Goal: Task Accomplishment & Management: Manage account settings

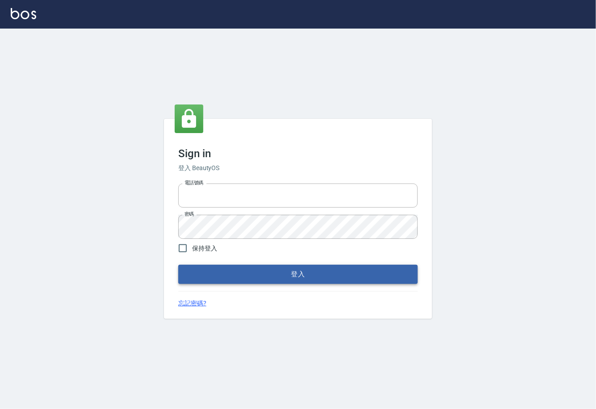
type input "0225929166"
click at [294, 276] on button "登入" at bounding box center [297, 274] width 239 height 19
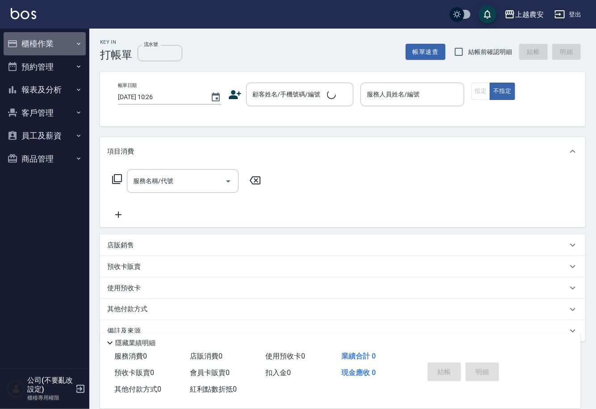
click at [34, 43] on button "櫃檯作業" at bounding box center [45, 43] width 82 height 23
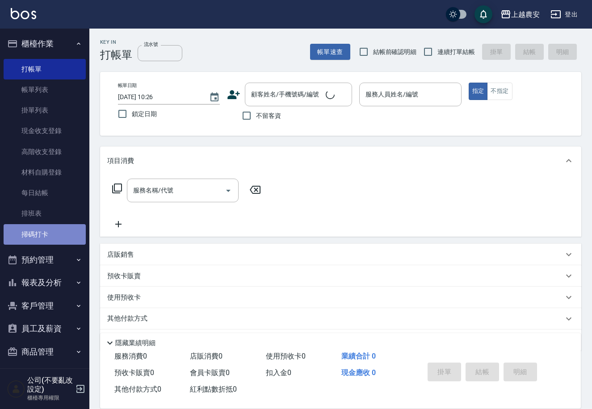
click at [48, 231] on link "掃碼打卡" at bounding box center [45, 234] width 82 height 21
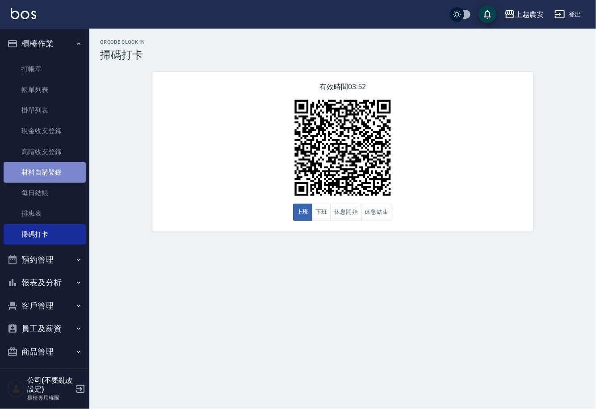
click at [60, 172] on link "材料自購登錄" at bounding box center [45, 172] width 82 height 21
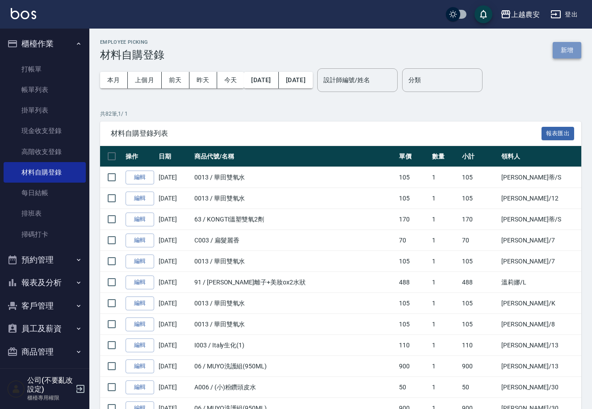
click at [566, 48] on button "新增" at bounding box center [566, 50] width 29 height 17
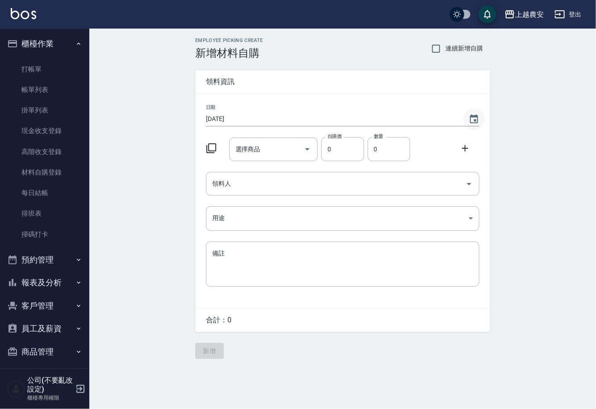
click at [473, 118] on icon "Choose date, selected date is 2025-10-10" at bounding box center [474, 119] width 11 height 11
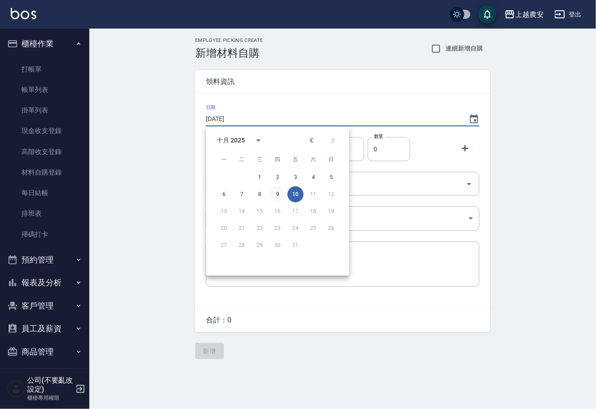
click at [278, 197] on button "9" at bounding box center [277, 194] width 16 height 16
type input "[DATE]"
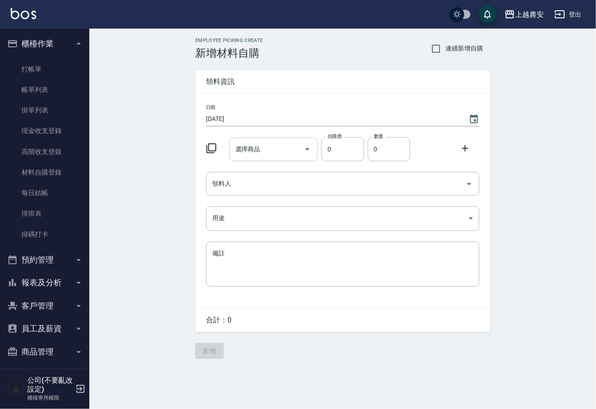
click at [266, 154] on input "選擇商品" at bounding box center [266, 150] width 67 height 16
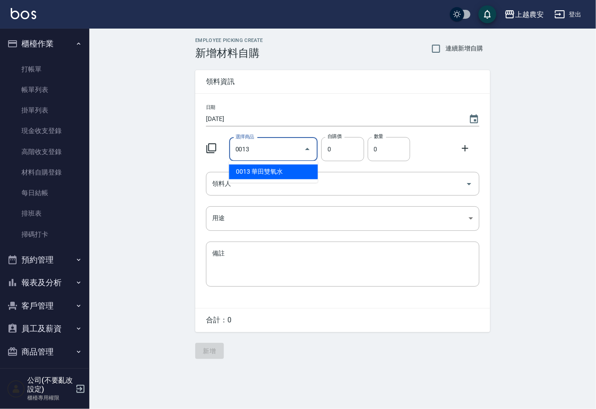
type input "華田雙氧水"
type input "105"
type input "1"
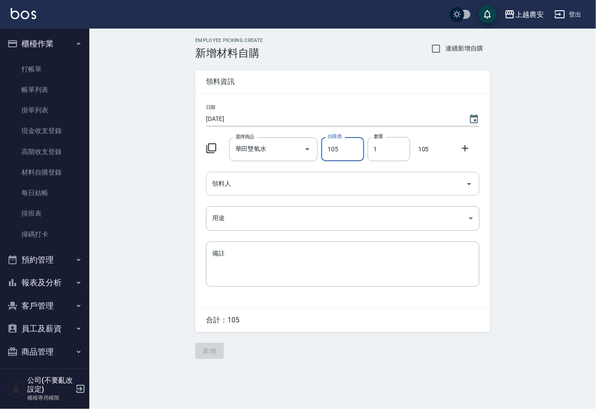
click at [241, 190] on input "領料人" at bounding box center [336, 184] width 252 height 16
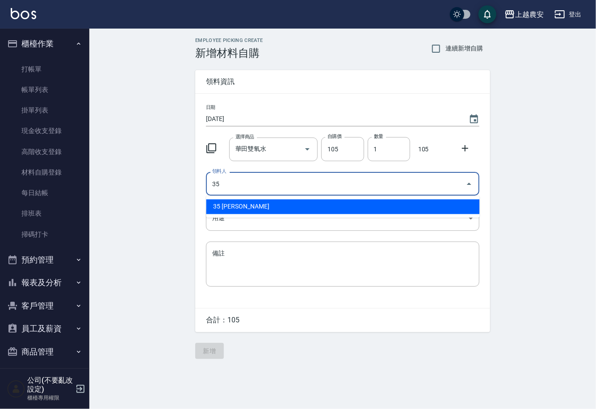
click at [236, 203] on li "35 [PERSON_NAME]" at bounding box center [342, 207] width 273 height 15
type input "35 [PERSON_NAME]"
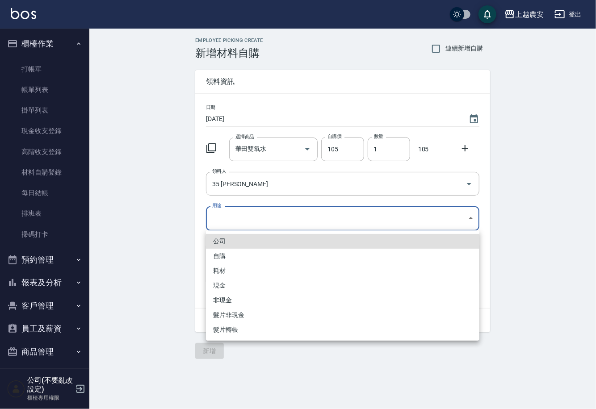
click at [225, 222] on body "上越農安 登出 櫃檯作業 打帳單 帳單列表 掛單列表 現金收支登錄 高階收支登錄 材料自購登錄 每日結帳 排班表 掃碼打卡 預約管理 預約管理 單日預約紀錄 …" at bounding box center [298, 204] width 596 height 409
click at [219, 255] on li "自購" at bounding box center [342, 256] width 273 height 15
type input "自購"
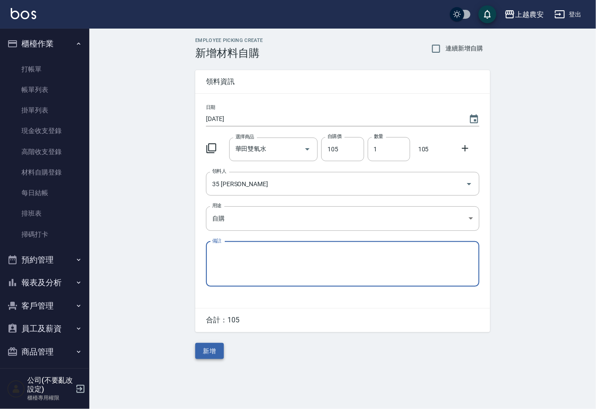
click at [204, 352] on button "新增" at bounding box center [209, 351] width 29 height 17
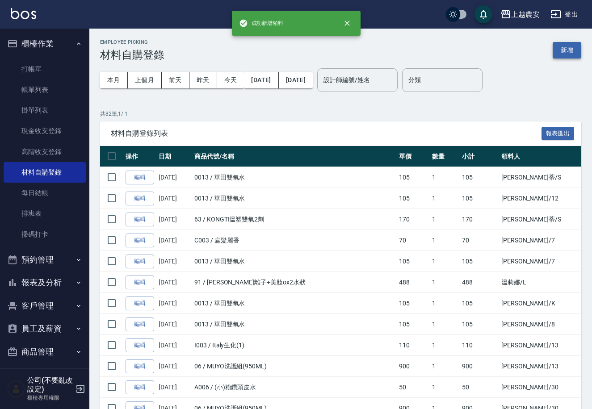
click at [560, 50] on button "新增" at bounding box center [566, 50] width 29 height 17
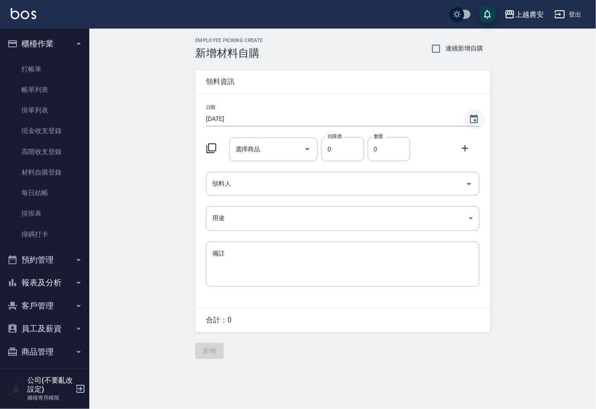
click at [475, 120] on icon "Choose date, selected date is 2025-10-10" at bounding box center [474, 118] width 8 height 9
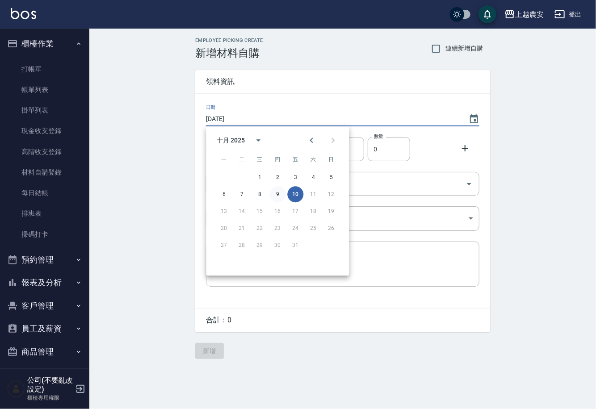
click at [277, 193] on button "9" at bounding box center [277, 194] width 16 height 16
type input "[DATE]"
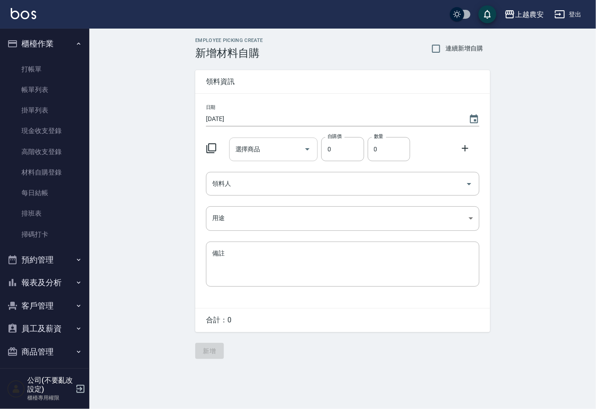
click at [273, 141] on div "選擇商品" at bounding box center [273, 150] width 89 height 24
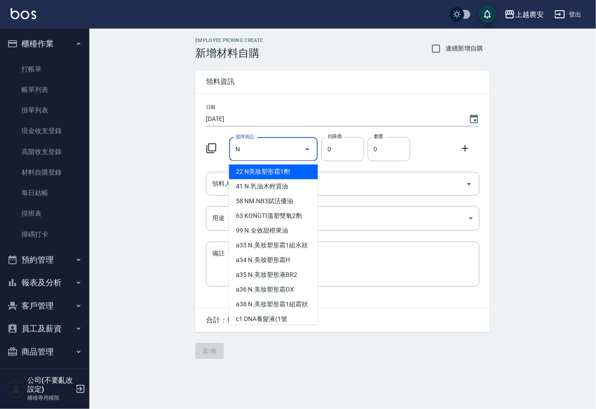
type input "N.乳油木輕質油"
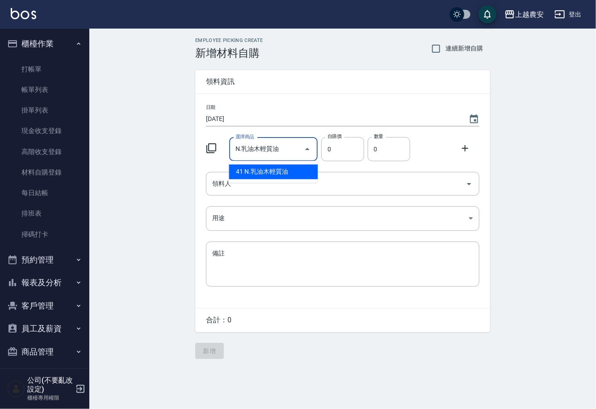
click at [266, 167] on li "41 N.乳油木輕質油" at bounding box center [273, 171] width 89 height 15
type input "420"
type input "1"
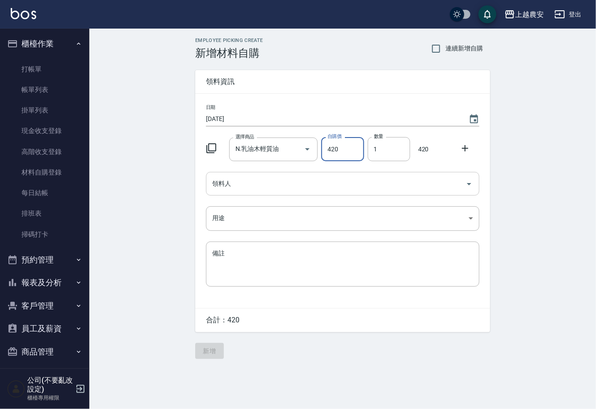
click at [259, 173] on div "領料人" at bounding box center [342, 184] width 273 height 24
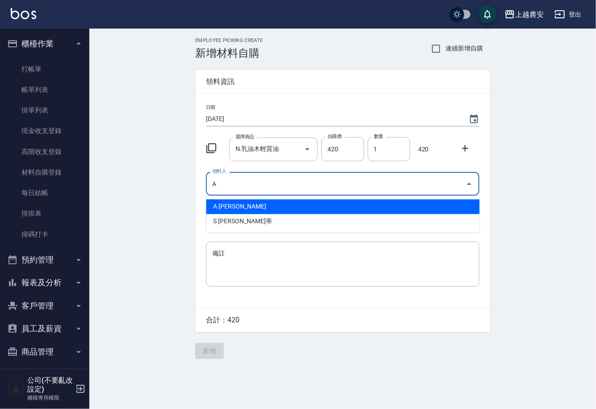
click at [229, 200] on li "A [PERSON_NAME]" at bounding box center [342, 207] width 273 height 15
type input "A [PERSON_NAME]"
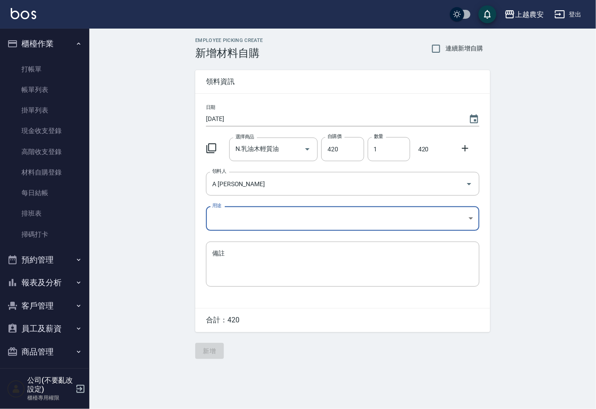
click at [228, 219] on body "上越農安 登出 櫃檯作業 打帳單 帳單列表 掛單列表 現金收支登錄 高階收支登錄 材料自購登錄 每日結帳 排班表 掃碼打卡 預約管理 預約管理 單日預約紀錄 …" at bounding box center [298, 204] width 596 height 409
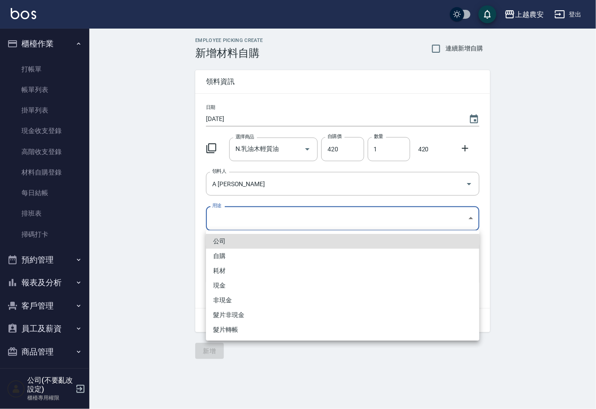
click at [214, 259] on li "自購" at bounding box center [342, 256] width 273 height 15
type input "自購"
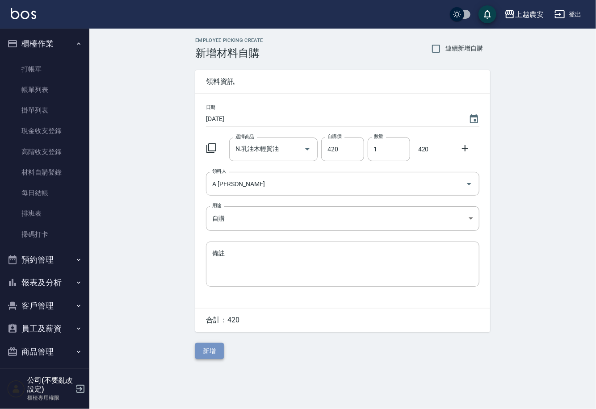
click at [211, 351] on button "新增" at bounding box center [209, 351] width 29 height 17
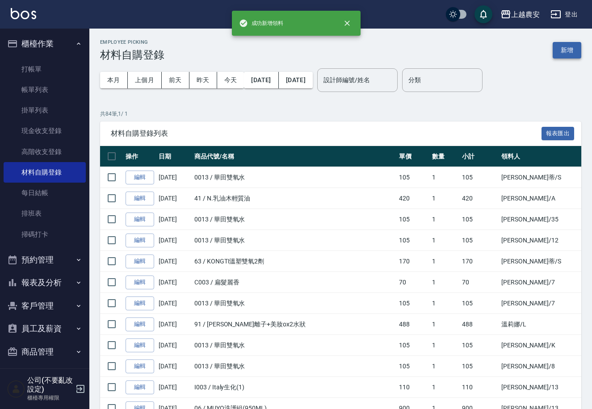
click at [564, 48] on button "新增" at bounding box center [566, 50] width 29 height 17
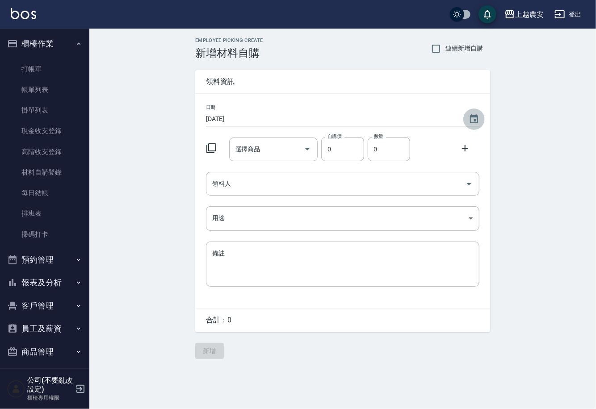
click at [474, 117] on icon "Choose date, selected date is 2025-10-10" at bounding box center [474, 118] width 8 height 9
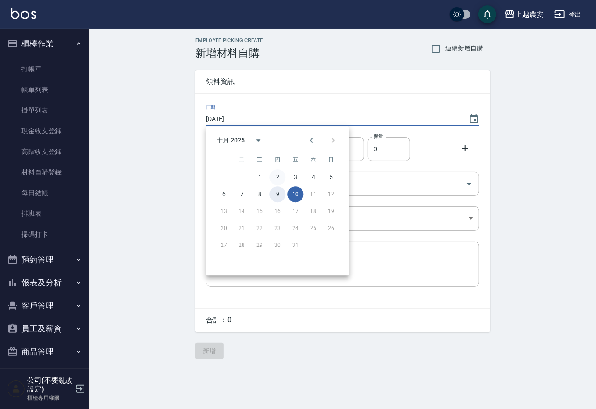
click at [277, 192] on button "9" at bounding box center [277, 194] width 16 height 16
type input "[DATE]"
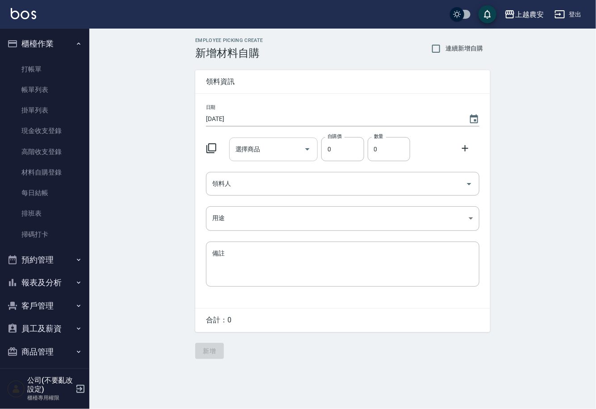
click at [266, 155] on input "選擇商品" at bounding box center [266, 150] width 67 height 16
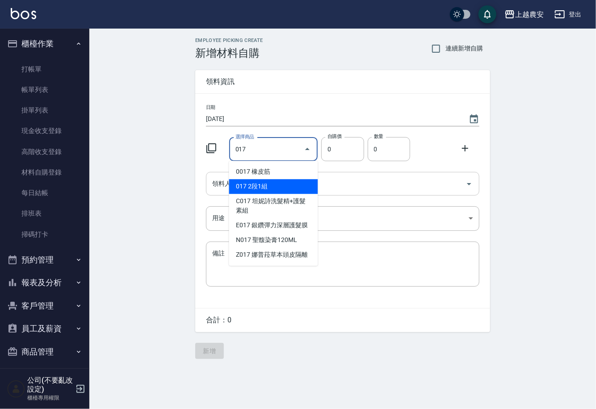
click at [258, 189] on li "017 2段1組" at bounding box center [273, 186] width 89 height 15
type input "2段1組"
type input "2470"
type input "1"
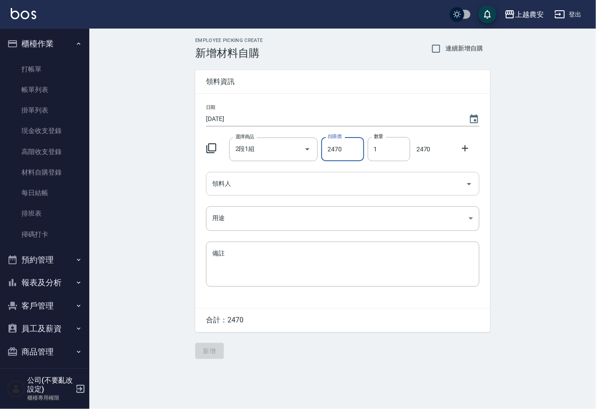
click at [258, 189] on input "領料人" at bounding box center [336, 184] width 252 height 16
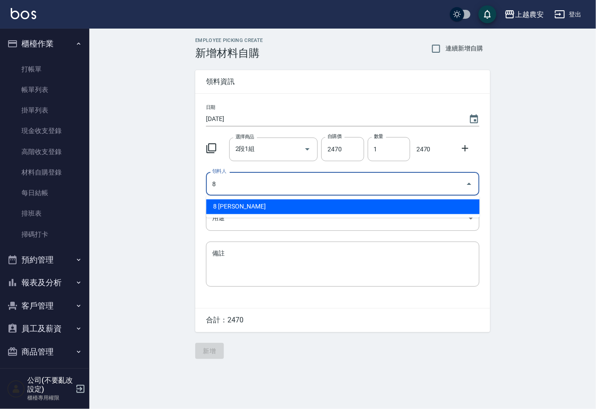
click at [252, 209] on li "8 [PERSON_NAME]" at bounding box center [342, 207] width 273 height 15
type input "8 [PERSON_NAME]"
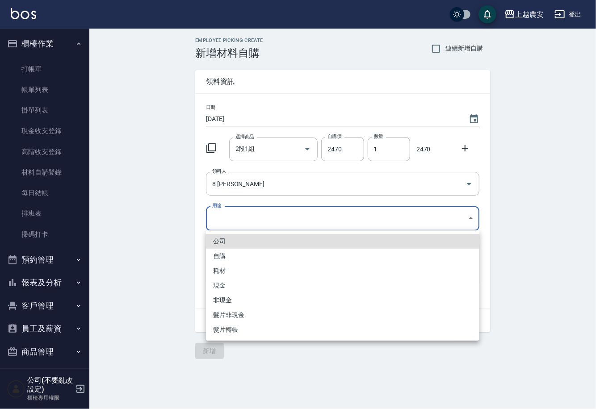
drag, startPoint x: 232, startPoint y: 222, endPoint x: 226, endPoint y: 252, distance: 30.5
click at [232, 224] on body "上越農安 登出 櫃檯作業 打帳單 帳單列表 掛單列表 現金收支登錄 高階收支登錄 材料自購登錄 每日結帳 排班表 掃碼打卡 預約管理 預約管理 單日預約紀錄 …" at bounding box center [298, 204] width 596 height 409
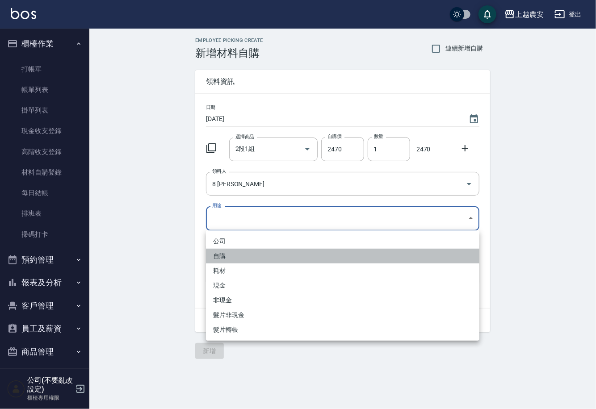
click at [226, 254] on li "自購" at bounding box center [342, 256] width 273 height 15
type input "自購"
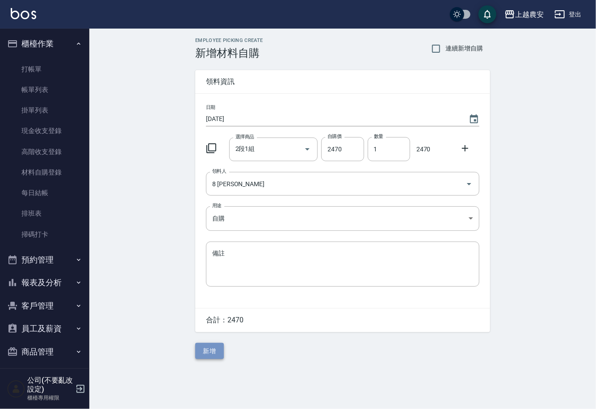
click at [216, 349] on button "新增" at bounding box center [209, 351] width 29 height 17
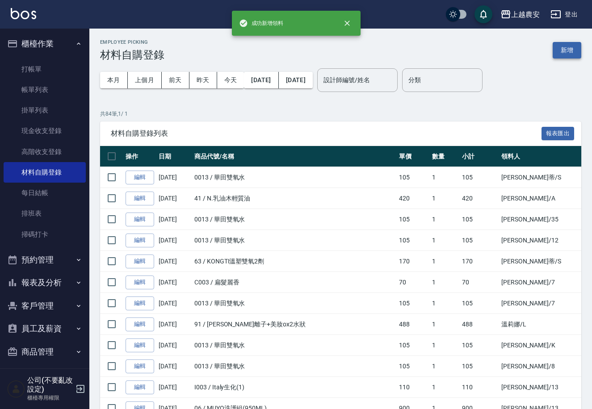
click at [574, 53] on button "新增" at bounding box center [566, 50] width 29 height 17
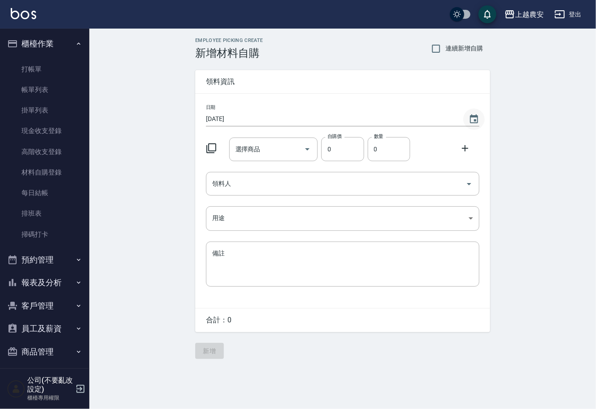
click at [477, 114] on icon "Choose date, selected date is 2025-10-10" at bounding box center [474, 119] width 11 height 11
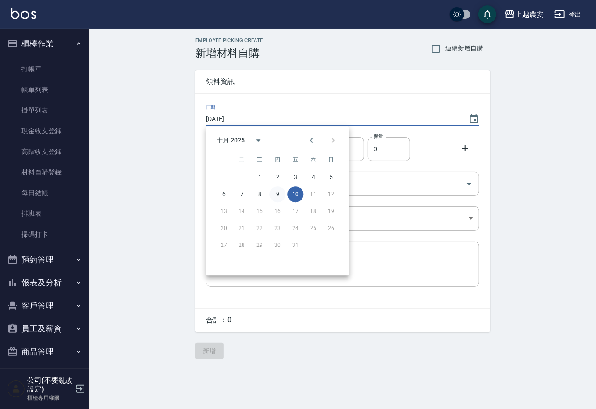
click at [280, 193] on button "9" at bounding box center [277, 194] width 16 height 16
type input "[DATE]"
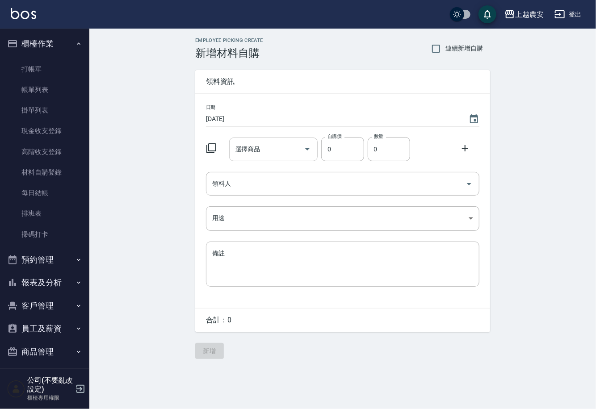
click at [270, 154] on input "選擇商品" at bounding box center [266, 150] width 67 height 16
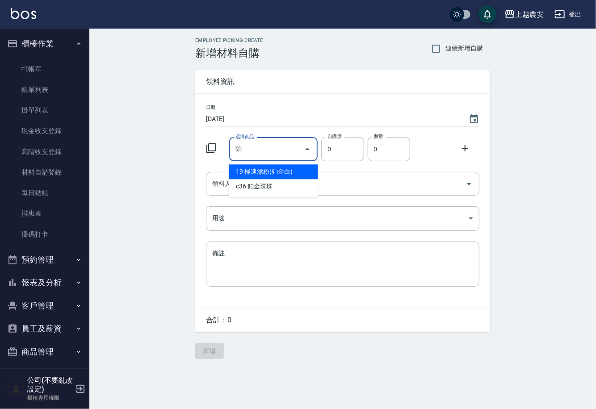
click at [247, 176] on li "19 極速漂粉(鉑金白)" at bounding box center [273, 171] width 89 height 15
type input "極速漂粉(鉑金白)"
type input "450"
type input "1"
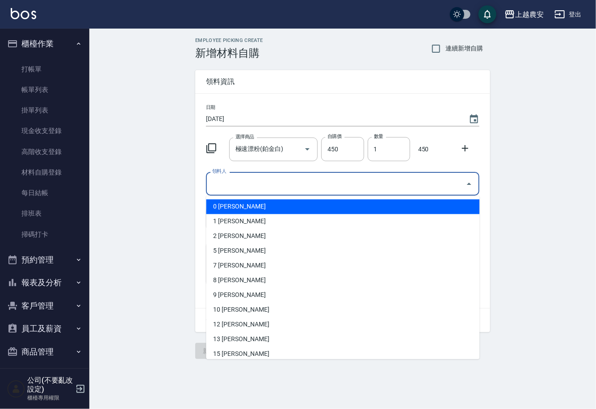
click at [243, 181] on input "領料人" at bounding box center [336, 184] width 252 height 16
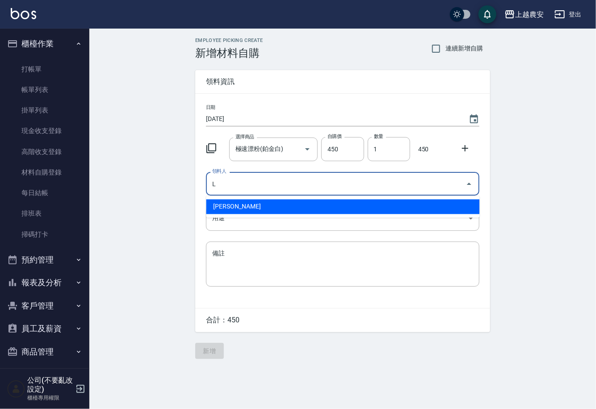
click at [242, 202] on li "L [PERSON_NAME]" at bounding box center [342, 207] width 273 height 15
type input "L [PERSON_NAME]"
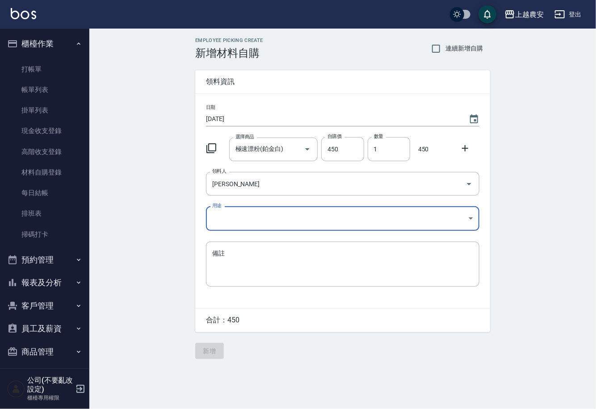
click at [230, 221] on body "上越農安 登出 櫃檯作業 打帳單 帳單列表 掛單列表 現金收支登錄 高階收支登錄 材料自購登錄 每日結帳 排班表 掃碼打卡 預約管理 預約管理 單日預約紀錄 …" at bounding box center [298, 204] width 596 height 409
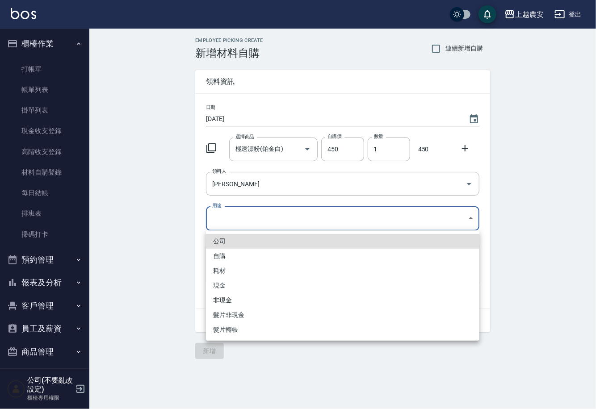
click at [220, 256] on li "自購" at bounding box center [342, 256] width 273 height 15
type input "自購"
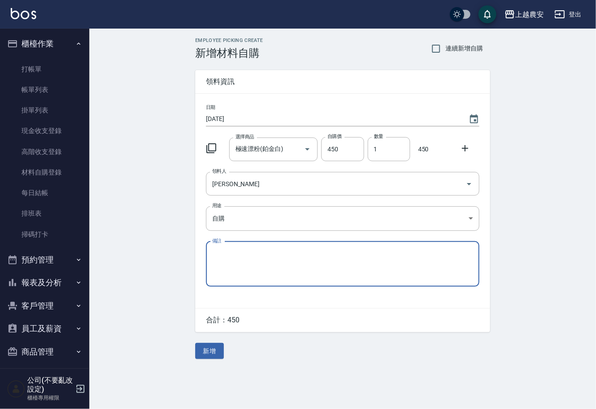
click at [463, 148] on icon at bounding box center [465, 148] width 6 height 6
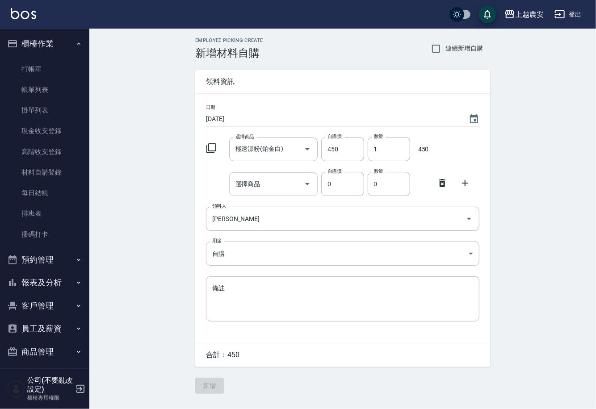
click at [283, 185] on input "選擇商品" at bounding box center [266, 184] width 67 height 16
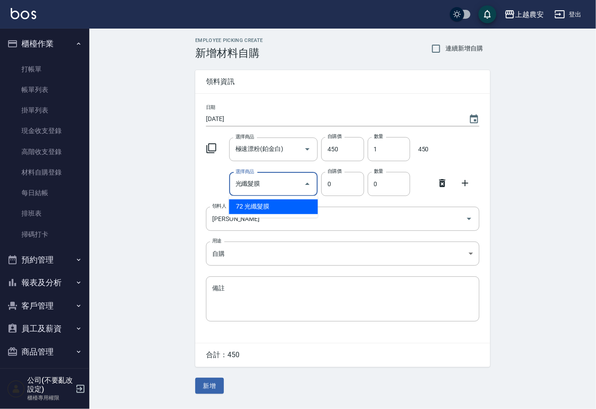
click at [278, 208] on li "72 光纖髮膜" at bounding box center [273, 207] width 89 height 15
type input "光纖髮膜"
type input "450"
type input "1"
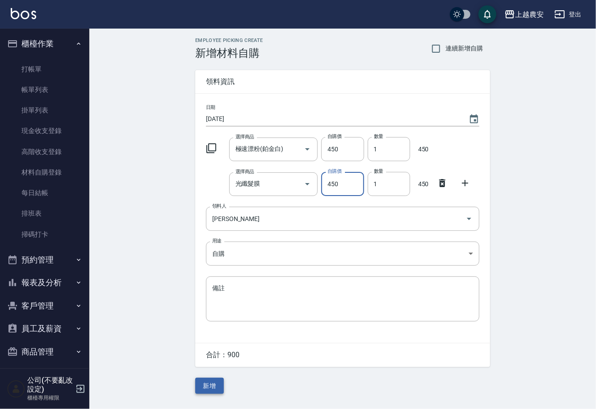
click at [217, 390] on button "新增" at bounding box center [209, 386] width 29 height 17
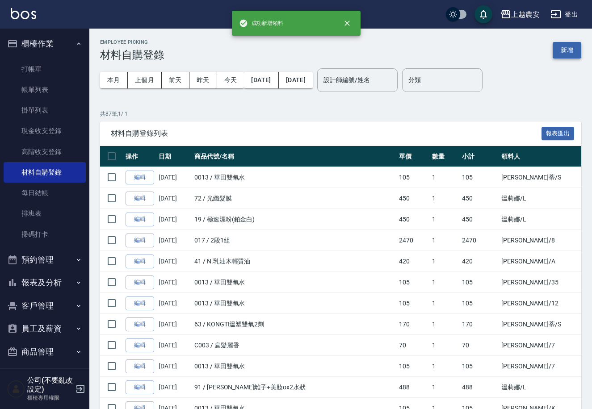
click at [564, 43] on button "新增" at bounding box center [566, 50] width 29 height 17
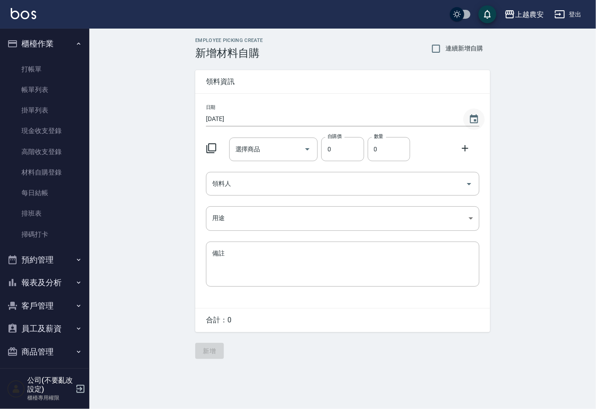
click at [473, 120] on icon "Choose date, selected date is 2025-10-10" at bounding box center [474, 119] width 11 height 11
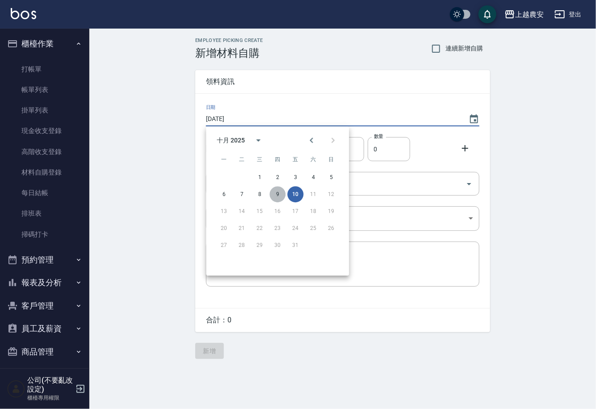
click at [271, 196] on button "9" at bounding box center [277, 194] width 16 height 16
type input "[DATE]"
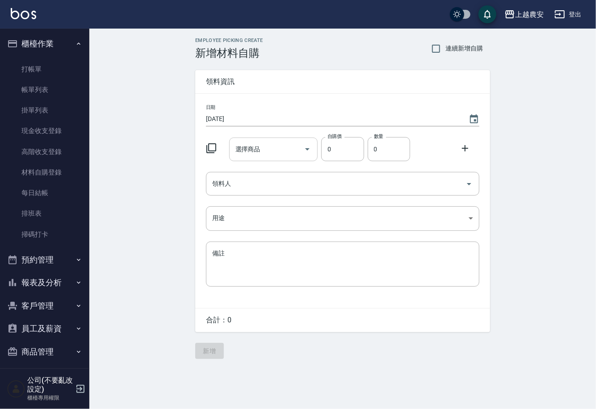
click at [276, 155] on input "選擇商品" at bounding box center [266, 150] width 67 height 16
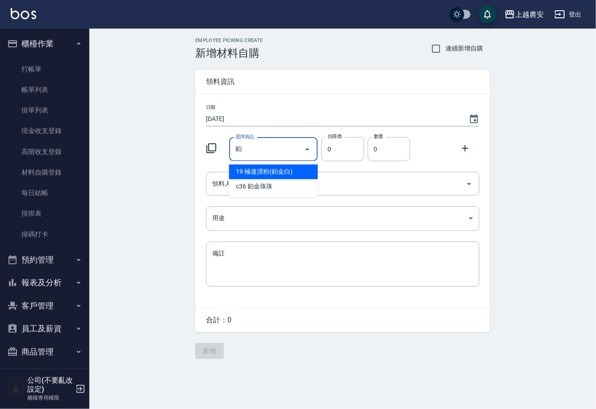
click at [239, 171] on li "19 極速漂粉(鉑金白)" at bounding box center [273, 171] width 89 height 15
type input "極速漂粉(鉑金白)"
type input "450"
type input "1"
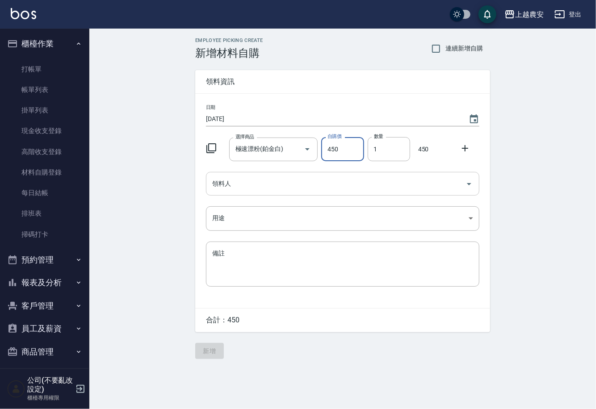
click at [235, 182] on input "領料人" at bounding box center [336, 184] width 252 height 16
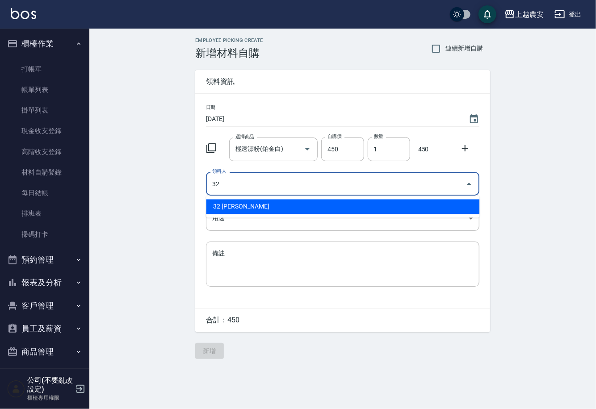
click at [247, 204] on li "32 [PERSON_NAME]" at bounding box center [342, 207] width 273 height 15
type input "32 [PERSON_NAME]"
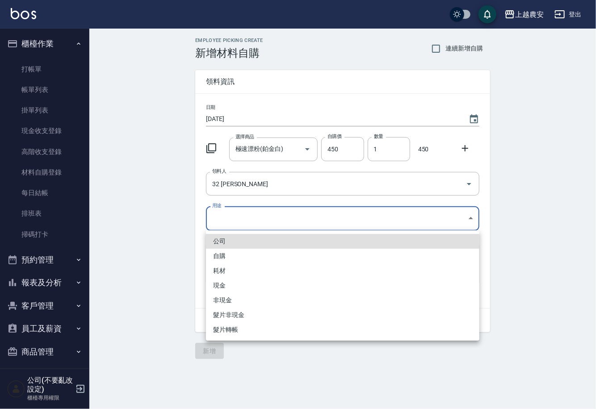
click at [234, 218] on body "上越農安 登出 櫃檯作業 打帳單 帳單列表 掛單列表 現金收支登錄 高階收支登錄 材料自購登錄 每日結帳 排班表 掃碼打卡 預約管理 預約管理 單日預約紀錄 …" at bounding box center [298, 204] width 596 height 409
click at [221, 252] on li "自購" at bounding box center [342, 256] width 273 height 15
type input "自購"
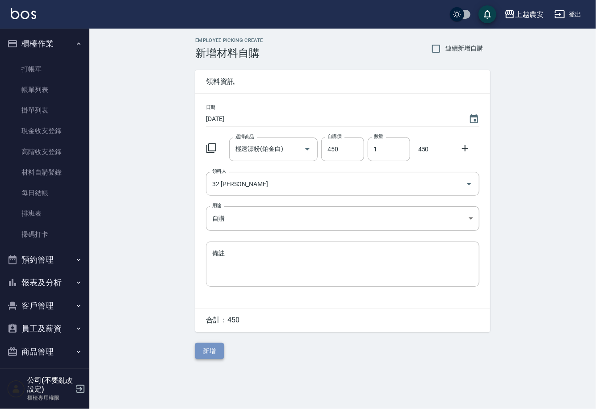
click at [205, 347] on button "新增" at bounding box center [209, 351] width 29 height 17
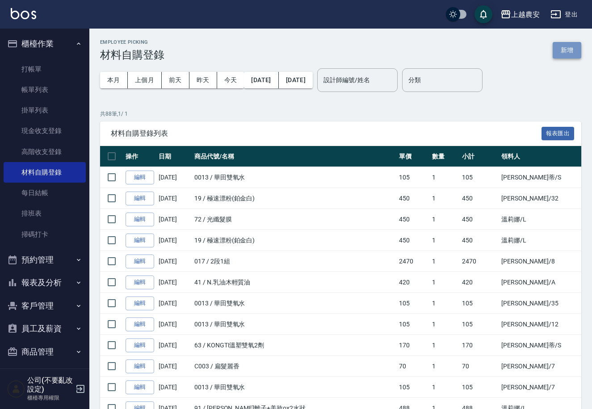
click at [564, 51] on button "新增" at bounding box center [566, 50] width 29 height 17
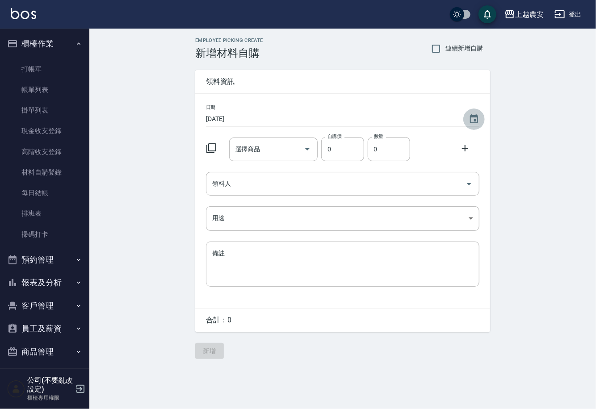
click at [477, 120] on icon "Choose date, selected date is 2025-10-10" at bounding box center [474, 118] width 8 height 9
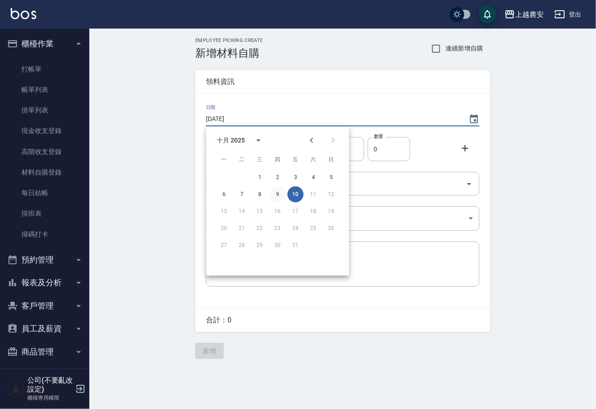
click at [278, 195] on button "9" at bounding box center [277, 194] width 16 height 16
type input "2025/10/09"
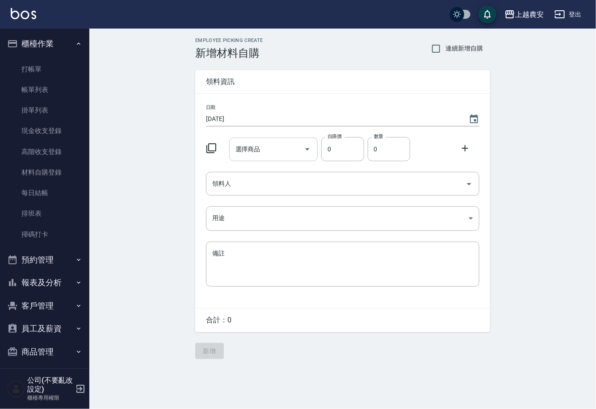
click at [262, 150] on input "選擇商品" at bounding box center [266, 150] width 67 height 16
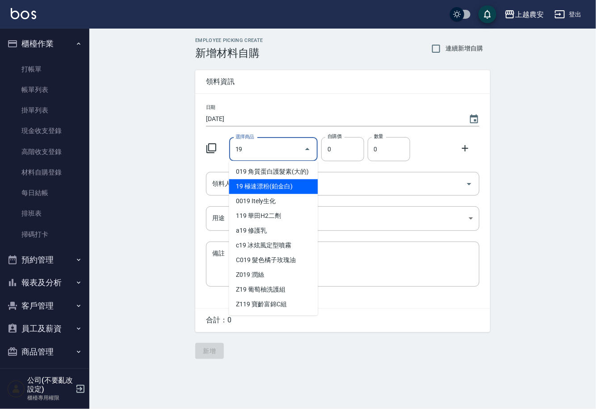
click at [251, 190] on li "19 極速漂粉(鉑金白)" at bounding box center [273, 186] width 89 height 15
type input "極速漂粉(鉑金白)"
type input "450"
type input "1"
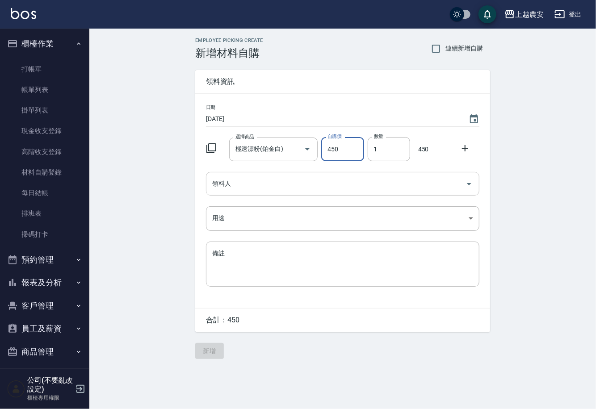
click at [244, 189] on input "領料人" at bounding box center [336, 184] width 252 height 16
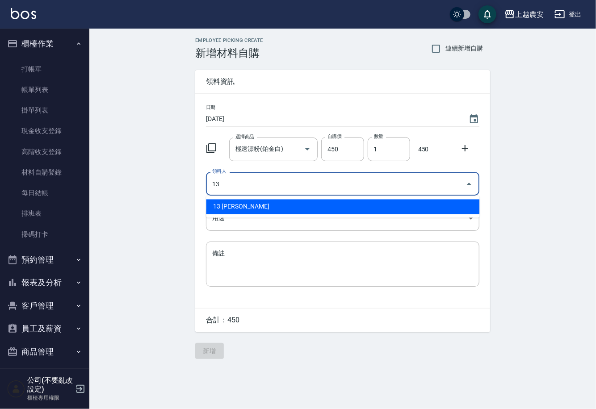
type input "13 張維庭"
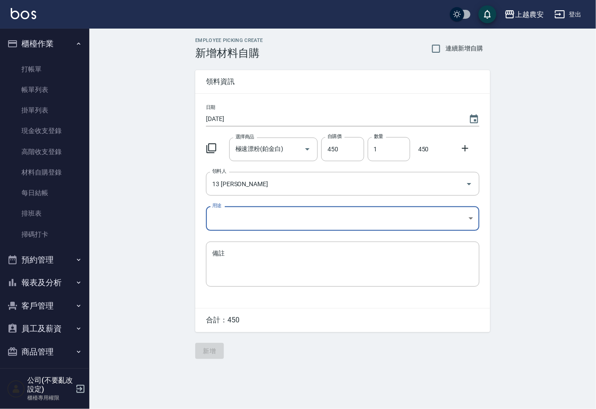
click at [224, 222] on body "上越農安 登出 櫃檯作業 打帳單 帳單列表 掛單列表 現金收支登錄 高階收支登錄 材料自購登錄 每日結帳 排班表 掃碼打卡 預約管理 預約管理 單日預約紀錄 …" at bounding box center [298, 204] width 596 height 409
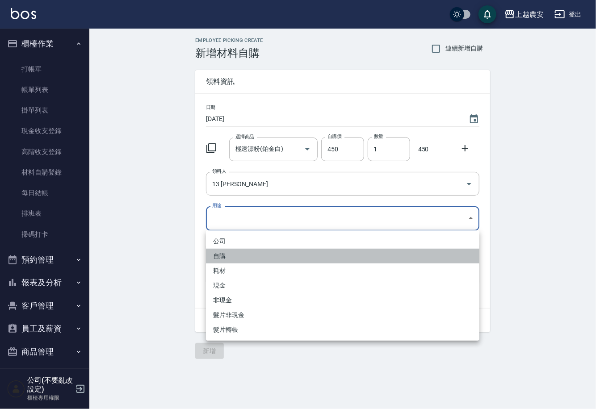
click at [222, 258] on li "自購" at bounding box center [342, 256] width 273 height 15
type input "自購"
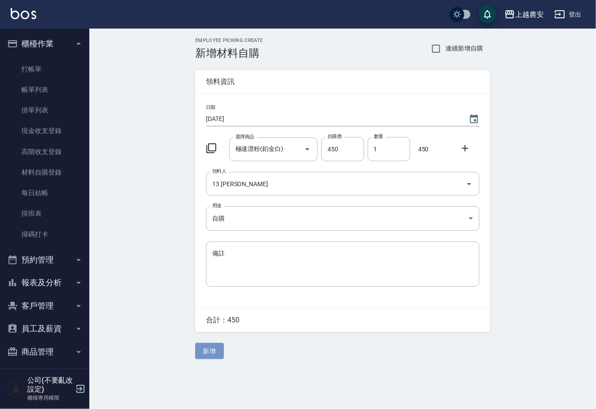
drag, startPoint x: 201, startPoint y: 349, endPoint x: 201, endPoint y: 337, distance: 12.1
click at [201, 349] on button "新增" at bounding box center [209, 351] width 29 height 17
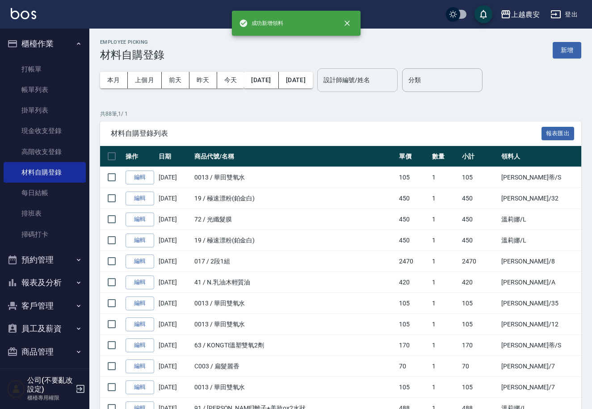
click at [380, 78] on div "設計師編號/姓名 設計師編號/姓名" at bounding box center [357, 80] width 80 height 24
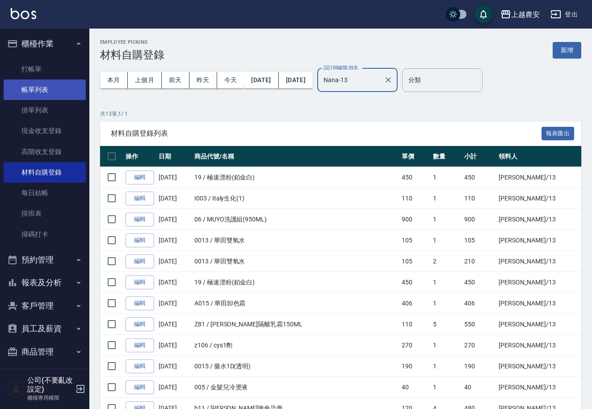
type input "Nana-13"
click at [39, 86] on link "帳單列表" at bounding box center [45, 89] width 82 height 21
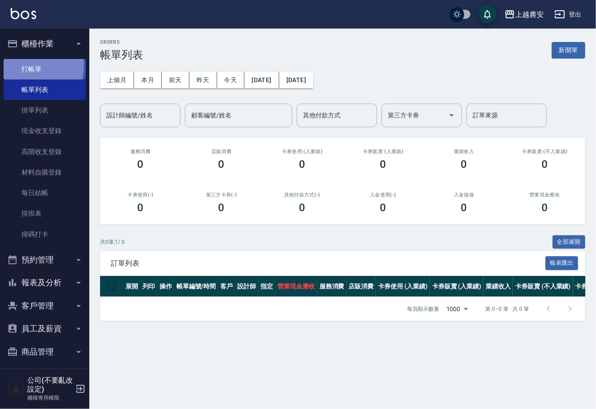
click at [22, 65] on link "打帳單" at bounding box center [45, 69] width 82 height 21
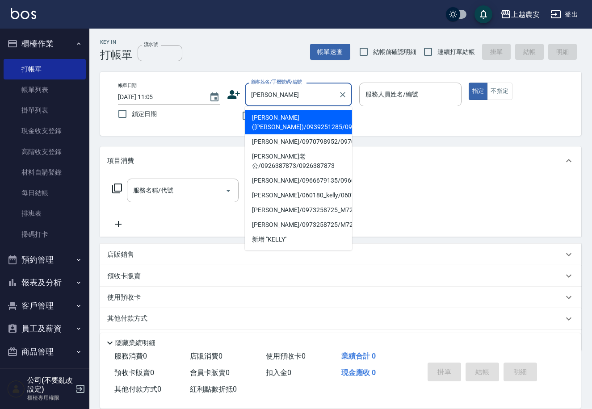
click at [270, 117] on li "李(Kelly)/0939251285/0939251285" at bounding box center [298, 122] width 107 height 24
type input "李(Kelly)/0939251285/0939251285"
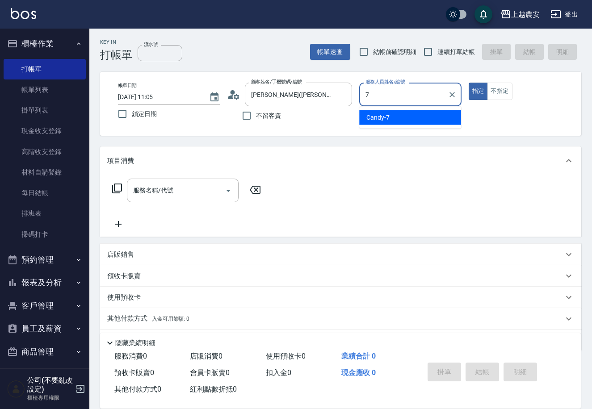
type input "Candy-7"
type button "true"
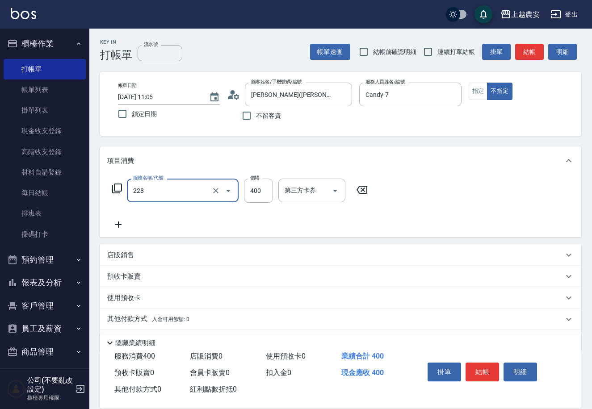
type input "洗髮(228)"
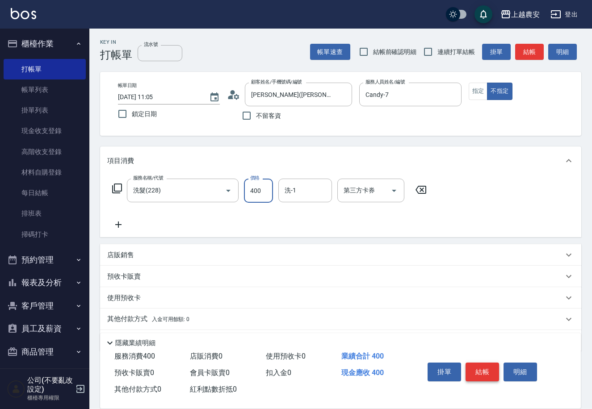
click at [481, 371] on button "結帳" at bounding box center [481, 372] width 33 height 19
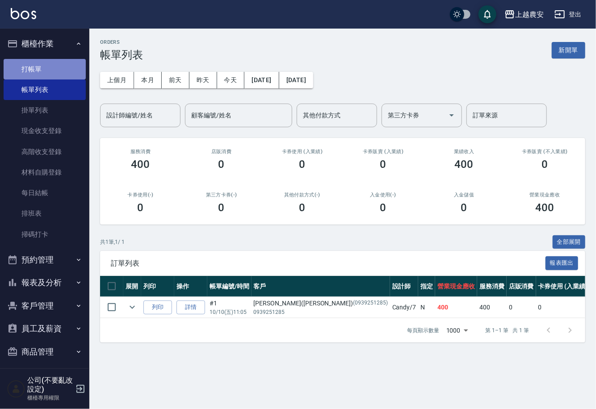
click at [49, 73] on link "打帳單" at bounding box center [45, 69] width 82 height 21
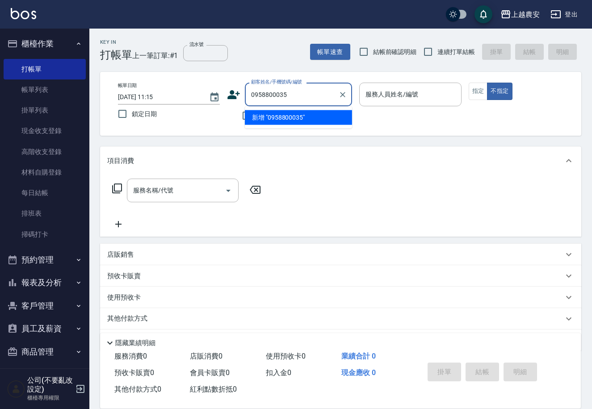
click at [276, 121] on li "新增 "0958800035"" at bounding box center [298, 117] width 107 height 15
type input "0958800035"
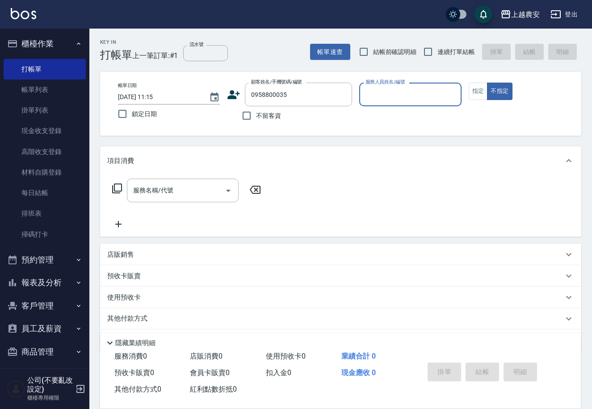
click at [235, 97] on icon at bounding box center [234, 94] width 13 height 9
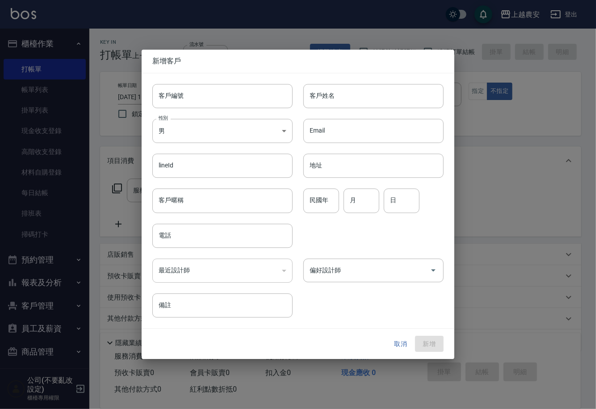
type input "0958800035"
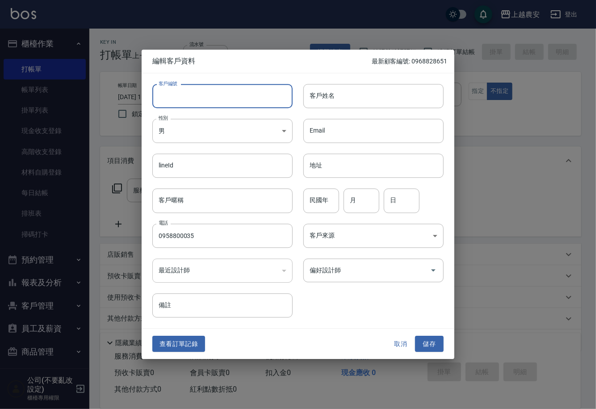
click at [243, 92] on input "客戶編號" at bounding box center [222, 96] width 140 height 24
type input "0958800035"
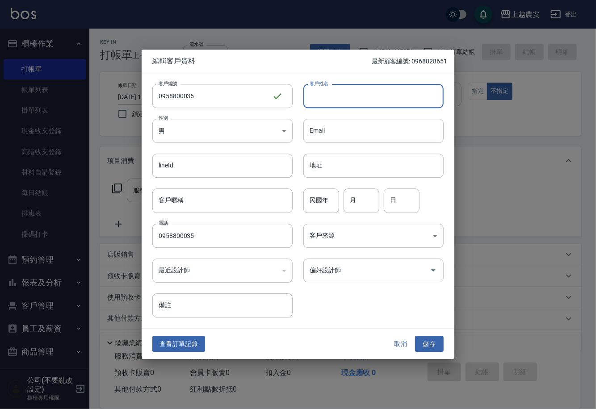
click at [337, 91] on input "客戶姓名" at bounding box center [373, 96] width 140 height 24
type input "[PERSON_NAME]"
drag, startPoint x: 428, startPoint y: 341, endPoint x: 427, endPoint y: 335, distance: 6.0
click at [428, 341] on button "儲存" at bounding box center [429, 344] width 29 height 17
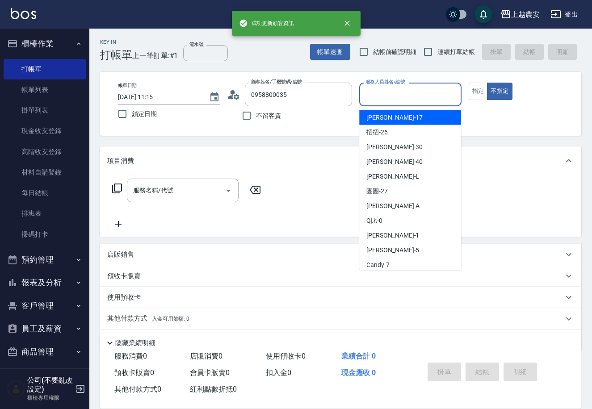
click at [395, 99] on input "服務人員姓名/編號" at bounding box center [410, 95] width 94 height 16
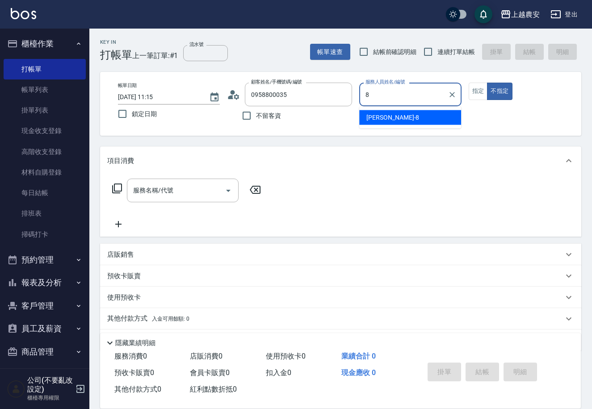
type input "黛慧-8"
type button "false"
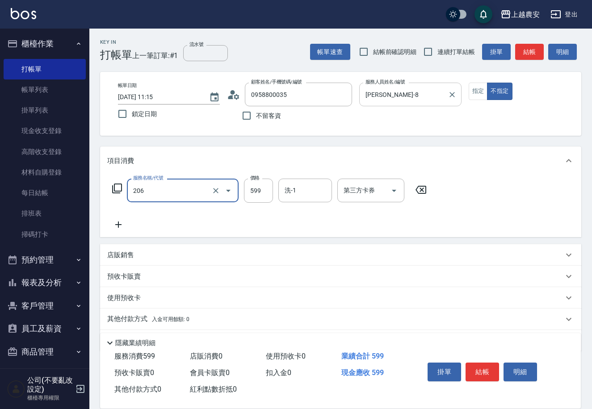
type input "洗+剪(206)"
click at [484, 368] on button "結帳" at bounding box center [481, 372] width 33 height 19
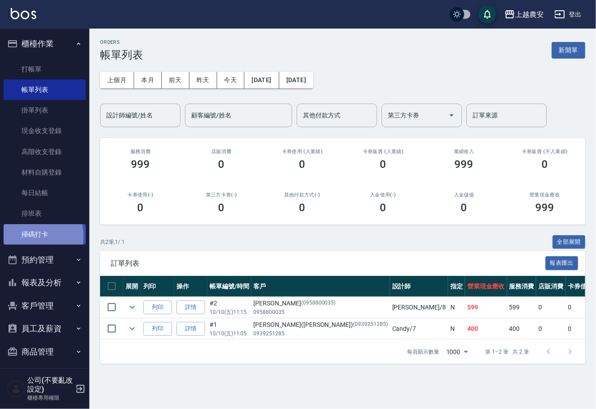
click at [26, 237] on link "掃碼打卡" at bounding box center [45, 234] width 82 height 21
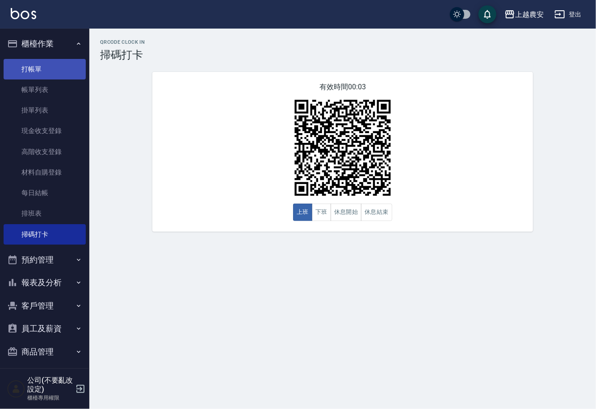
click at [26, 70] on link "打帳單" at bounding box center [45, 69] width 82 height 21
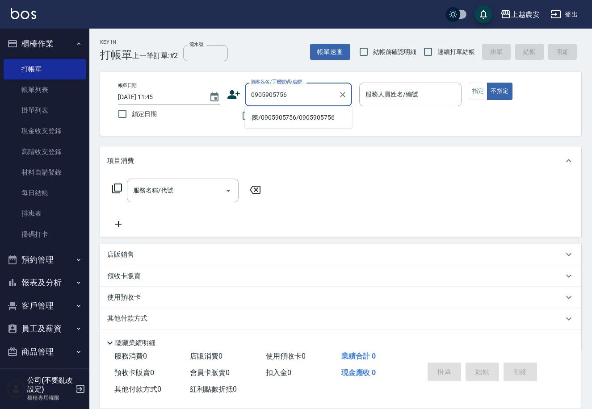
click at [286, 117] on li "陳/0905905756/0905905756" at bounding box center [298, 117] width 107 height 15
type input "陳/0905905756/0905905756"
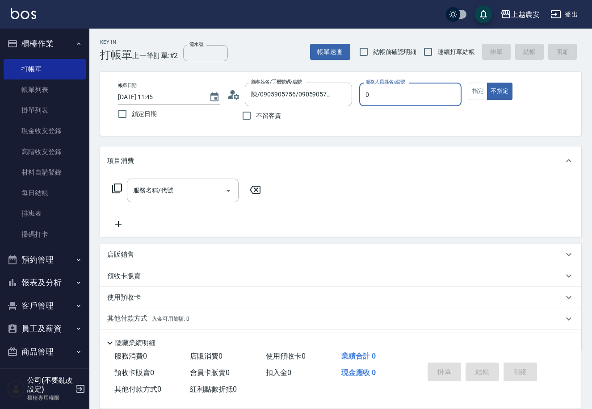
type input "Q比-0"
type button "false"
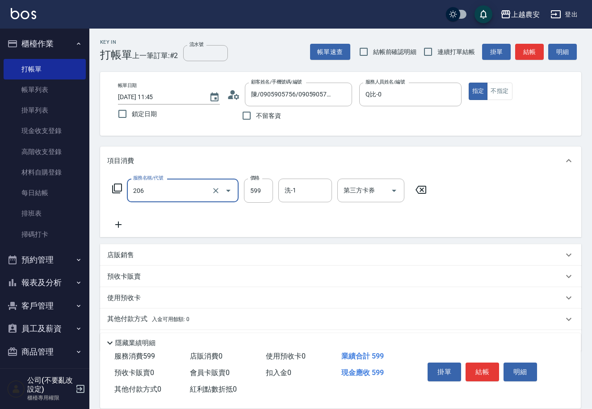
type input "洗+剪(206)"
type input "700"
click at [483, 370] on button "結帳" at bounding box center [481, 372] width 33 height 19
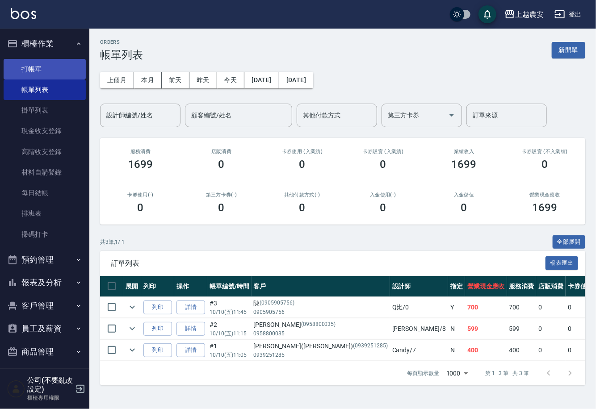
click at [38, 71] on link "打帳單" at bounding box center [45, 69] width 82 height 21
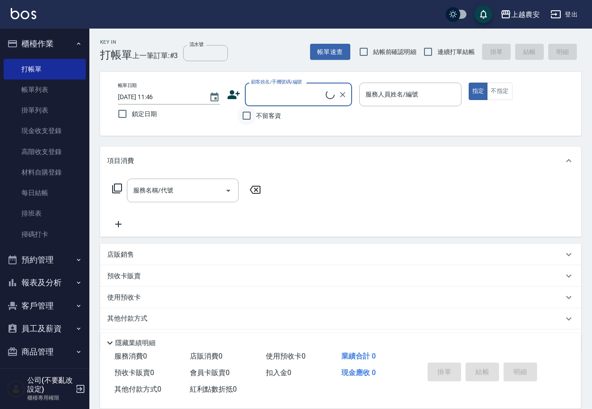
click at [247, 113] on input "不留客資" at bounding box center [246, 115] width 19 height 19
checkbox input "true"
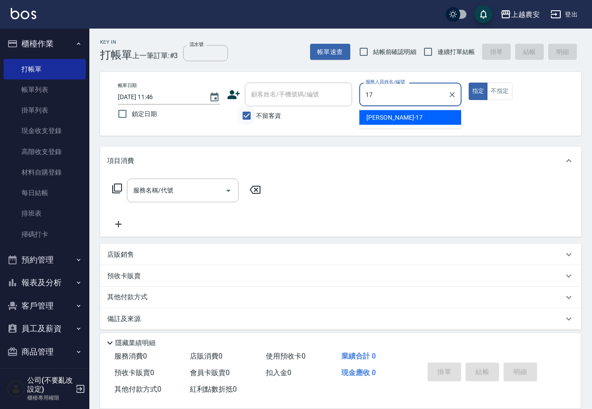
type input "洪美蓉-17"
type button "true"
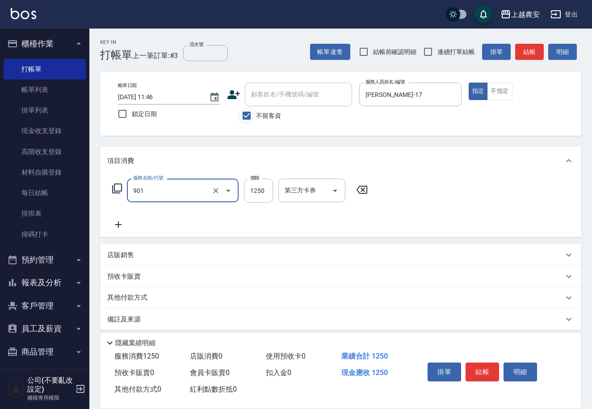
type input "修手指甲(901)"
type input "1100"
click at [482, 374] on button "結帳" at bounding box center [481, 372] width 33 height 19
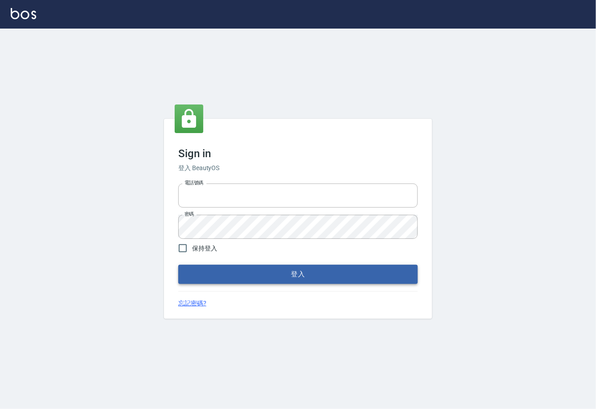
type input "0225929166"
click at [304, 280] on button "登入" at bounding box center [297, 274] width 239 height 19
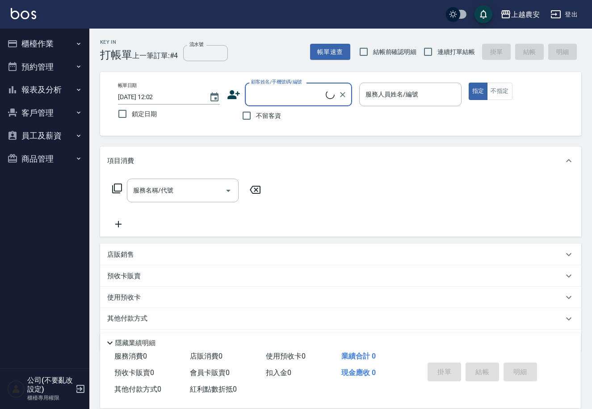
click at [41, 45] on button "櫃檯作業" at bounding box center [45, 43] width 82 height 23
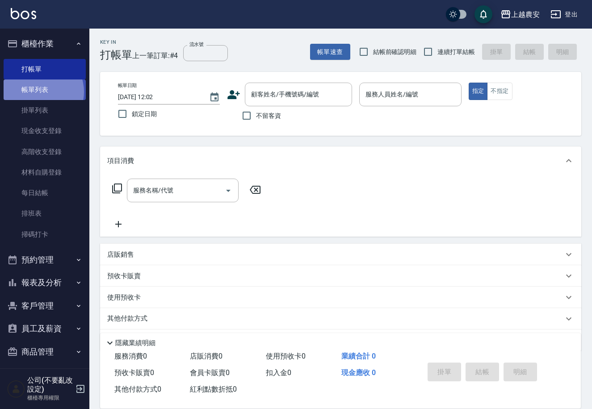
click at [40, 92] on link "帳單列表" at bounding box center [45, 89] width 82 height 21
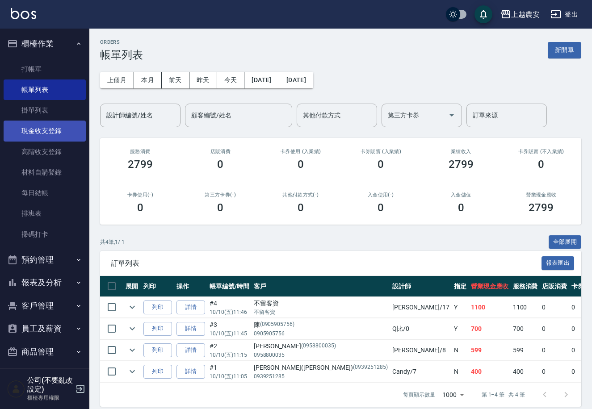
click at [58, 128] on link "現金收支登錄" at bounding box center [45, 131] width 82 height 21
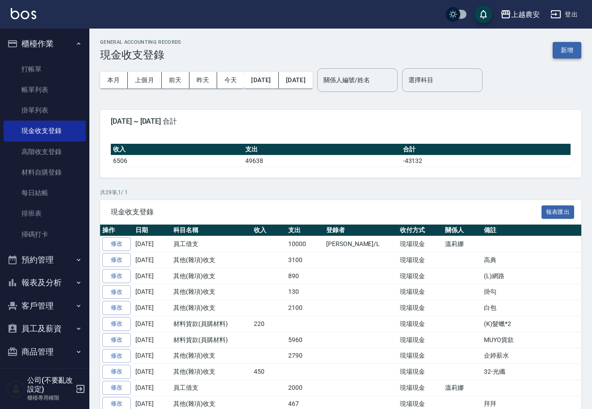
click at [573, 48] on button "新增" at bounding box center [566, 50] width 29 height 17
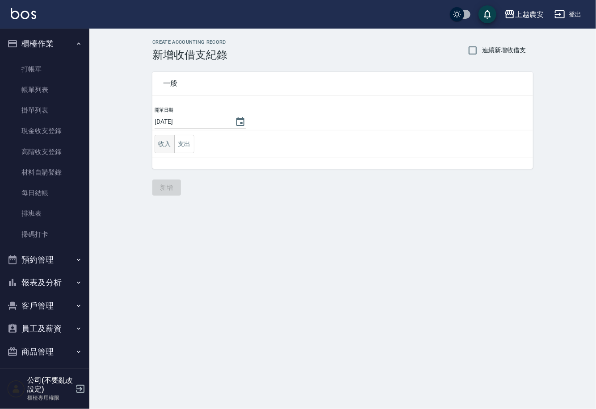
click at [166, 143] on button "收入" at bounding box center [165, 144] width 20 height 18
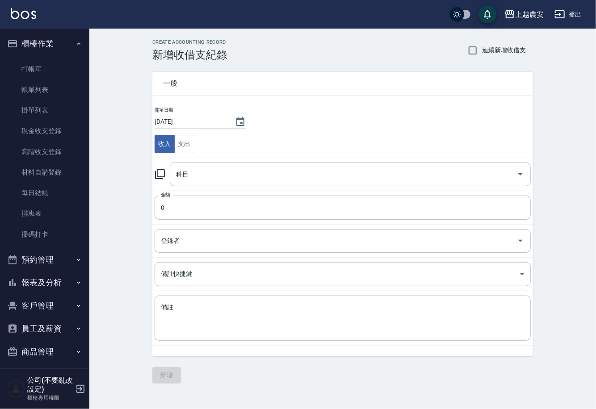
click at [161, 173] on icon at bounding box center [160, 174] width 11 height 11
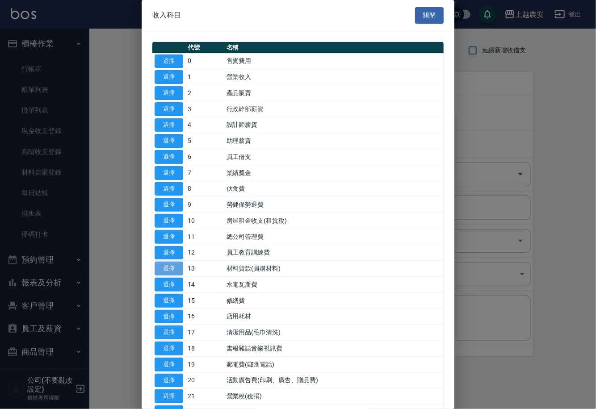
click at [167, 270] on button "選擇" at bounding box center [169, 269] width 29 height 14
type input "13 材料貨款(員購材料)"
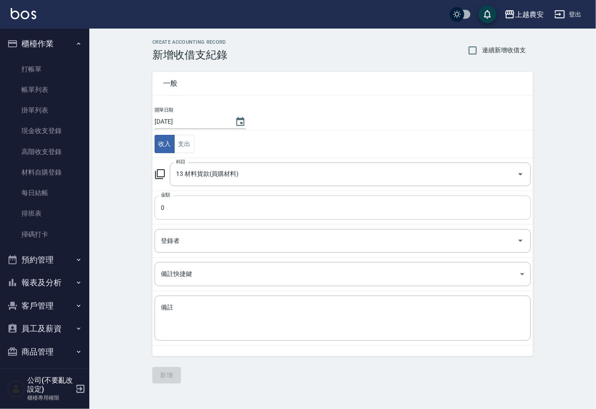
click at [168, 218] on input "0" at bounding box center [343, 208] width 376 height 24
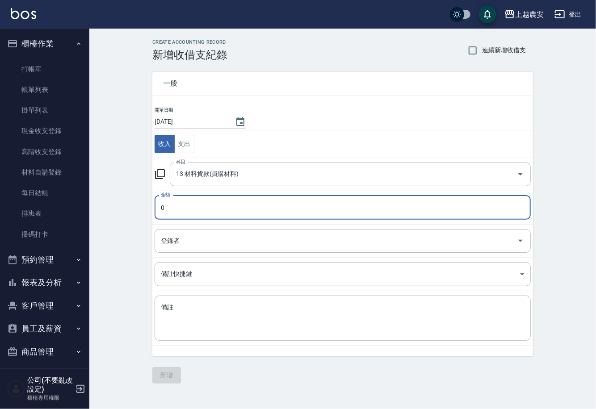
click at [168, 218] on input "0" at bounding box center [343, 208] width 376 height 24
type input "20"
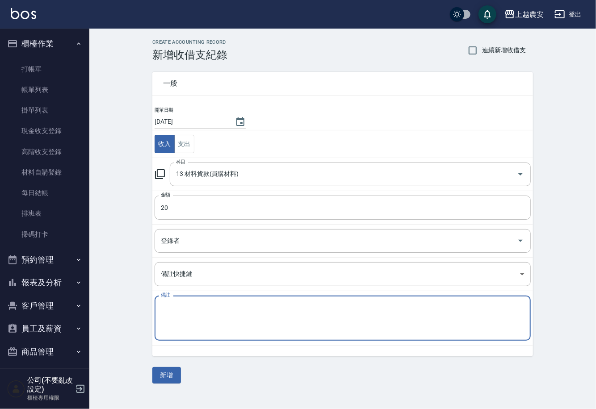
click at [207, 324] on textarea "備註" at bounding box center [343, 318] width 364 height 30
type textarea "35手套"
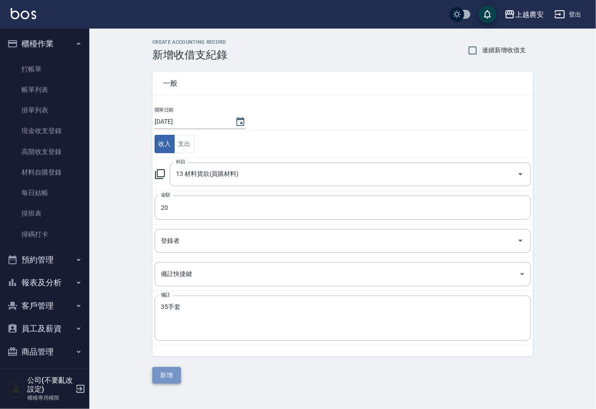
click at [163, 375] on button "新增" at bounding box center [166, 375] width 29 height 17
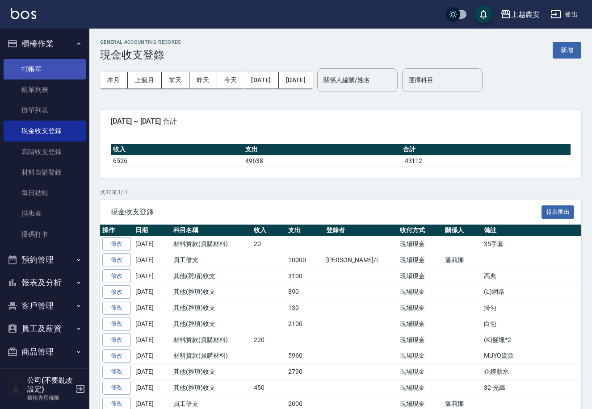
click at [41, 70] on link "打帳單" at bounding box center [45, 69] width 82 height 21
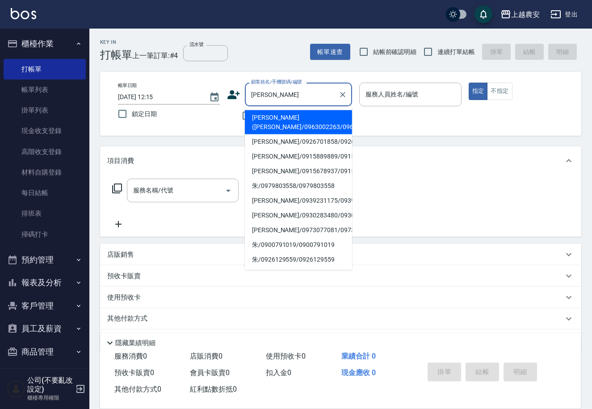
click at [268, 118] on li "朱妍浠(朱小姐/0963002263/0963002263" at bounding box center [298, 122] width 107 height 24
type input "朱妍浠(朱小姐/0963002263/0963002263"
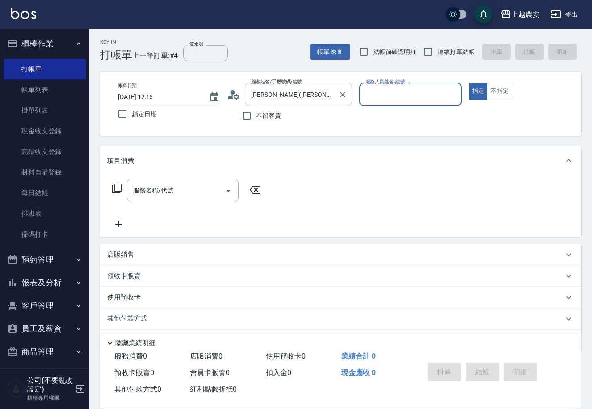
type input "Q比-0"
click at [192, 199] on div "服務名稱/代號" at bounding box center [183, 191] width 112 height 24
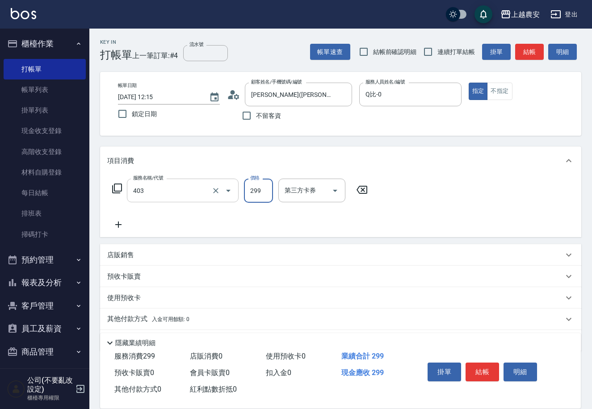
type input "剪髮(403)"
type input "400"
click at [477, 367] on button "結帳" at bounding box center [481, 372] width 33 height 19
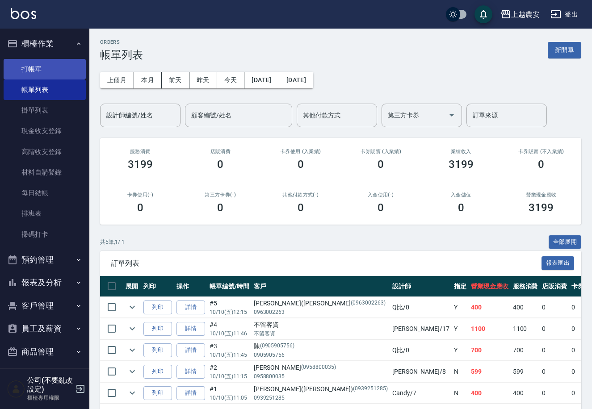
click at [26, 65] on link "打帳單" at bounding box center [45, 69] width 82 height 21
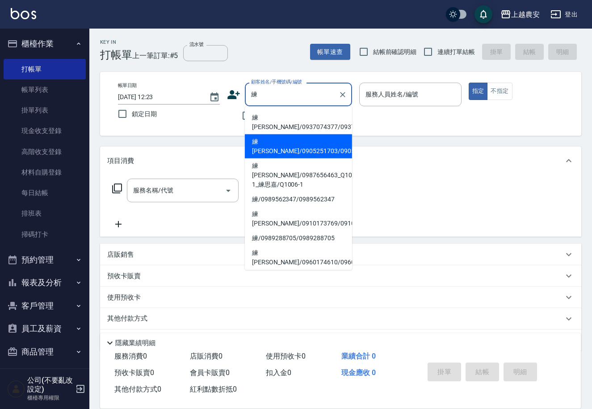
click at [285, 118] on li "練惠雪/0937074377/0937074377" at bounding box center [298, 122] width 107 height 24
type input "練惠雪/0937074377/0937074377"
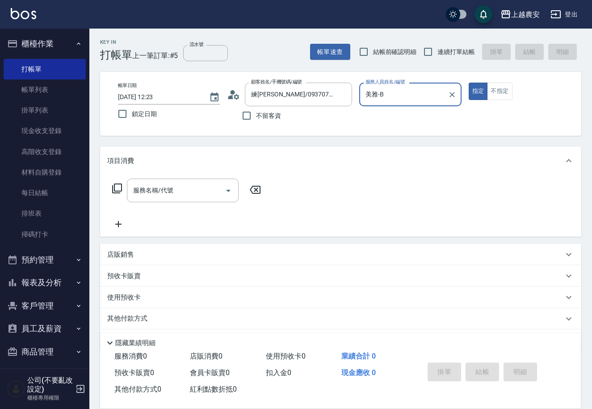
type input "美雅-B"
click at [174, 197] on input "服務名稱/代號" at bounding box center [176, 191] width 90 height 16
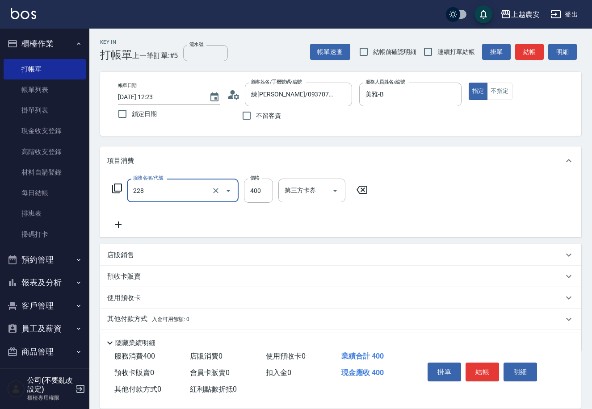
type input "洗髮(228)"
type input "珮珮-30"
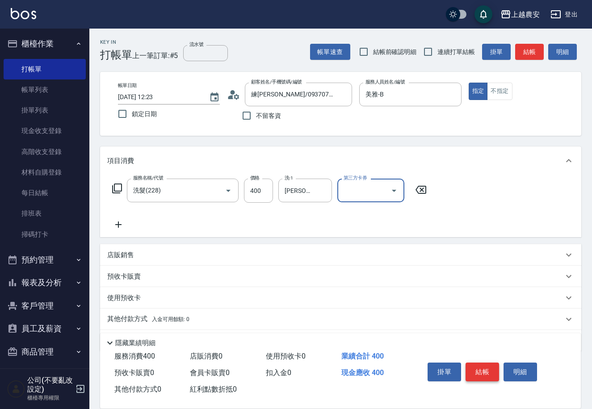
click at [490, 365] on button "結帳" at bounding box center [481, 372] width 33 height 19
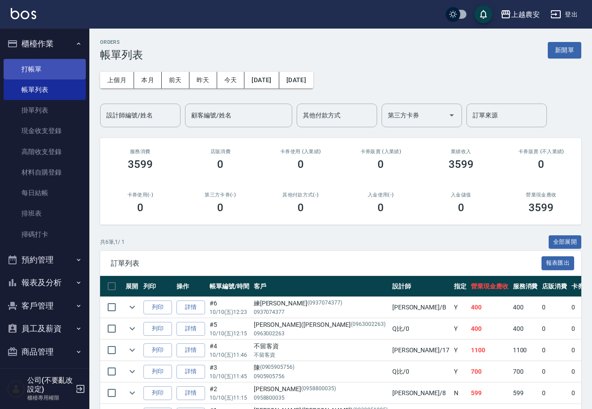
click at [25, 69] on link "打帳單" at bounding box center [45, 69] width 82 height 21
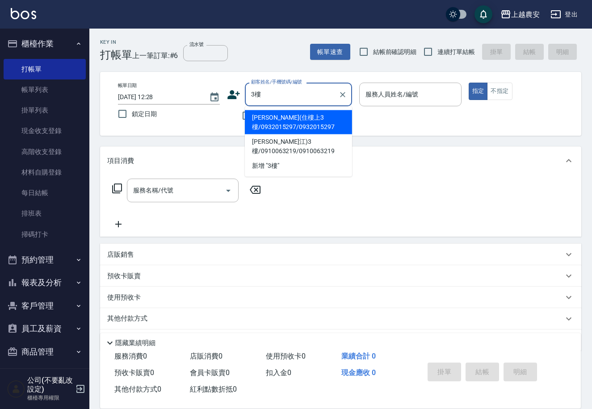
click at [273, 120] on li "[PERSON_NAME](住樓上3樓/0932015297/0932015297" at bounding box center [298, 122] width 107 height 24
type input "[PERSON_NAME](住樓上3樓/0932015297/0932015297"
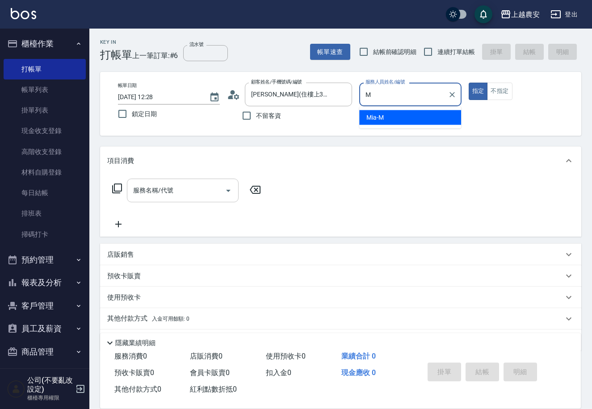
type input "Mia-M"
type button "true"
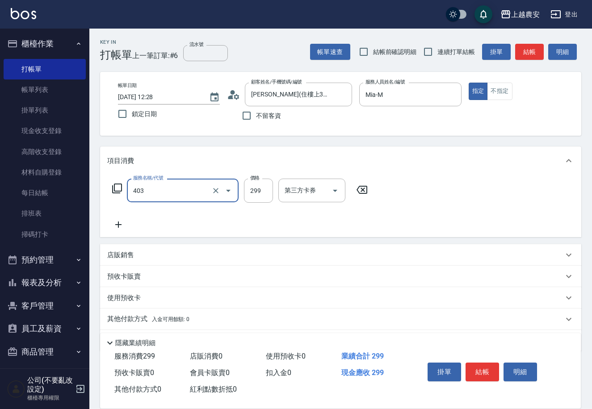
type input "剪髮(403)"
type input "300"
click at [482, 371] on button "結帳" at bounding box center [481, 372] width 33 height 19
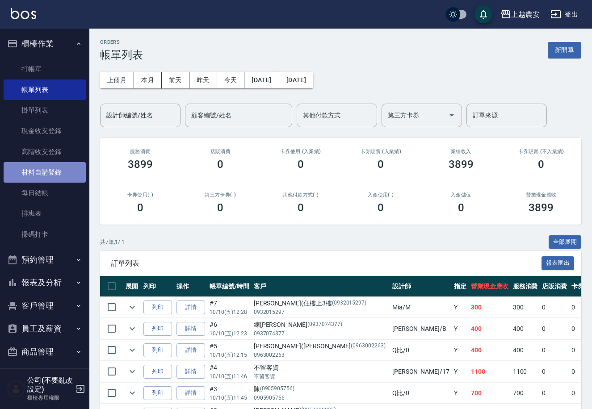
click at [46, 174] on link "材料自購登錄" at bounding box center [45, 172] width 82 height 21
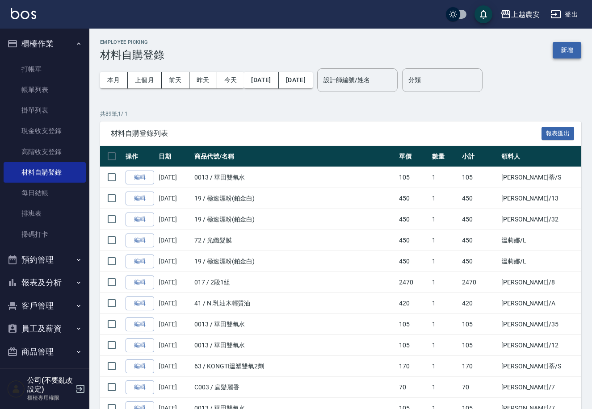
click at [575, 50] on button "新增" at bounding box center [566, 50] width 29 height 17
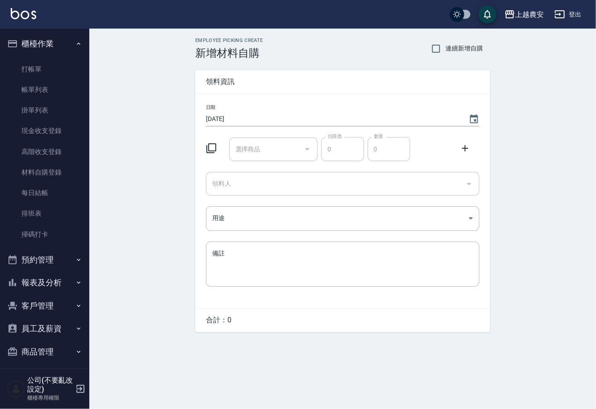
click at [273, 146] on input "選擇商品" at bounding box center [266, 150] width 67 height 16
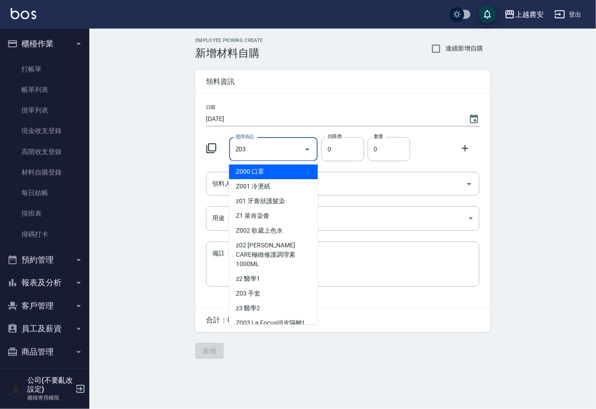
type input "手套"
type input "20"
type input "1"
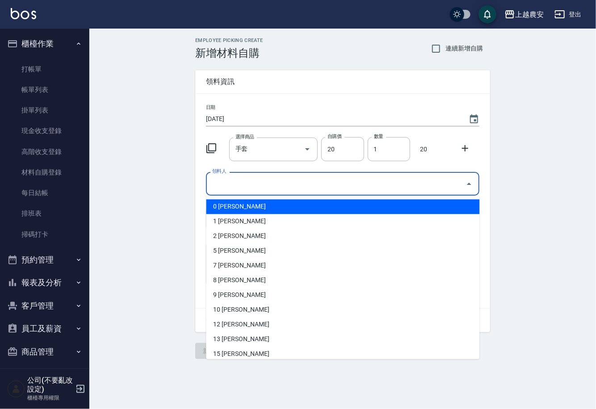
click at [238, 186] on input "領料人" at bounding box center [336, 184] width 252 height 16
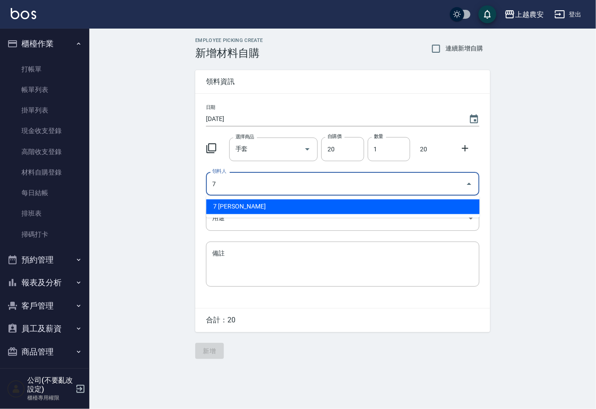
click at [237, 206] on li "7 林宛樺" at bounding box center [342, 207] width 273 height 15
type input "7 林宛樺"
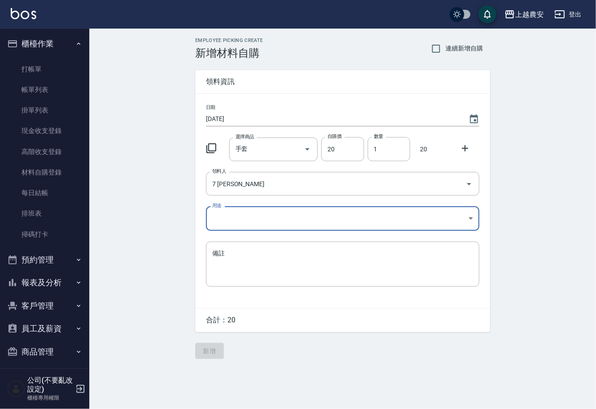
click at [226, 225] on body "上越農安 登出 櫃檯作業 打帳單 帳單列表 掛單列表 現金收支登錄 高階收支登錄 材料自購登錄 每日結帳 排班表 掃碼打卡 預約管理 預約管理 單日預約紀錄 …" at bounding box center [298, 204] width 596 height 409
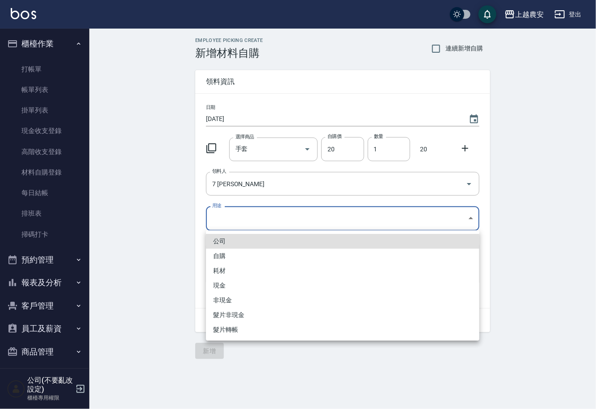
click at [222, 255] on li "自購" at bounding box center [342, 256] width 273 height 15
type input "自購"
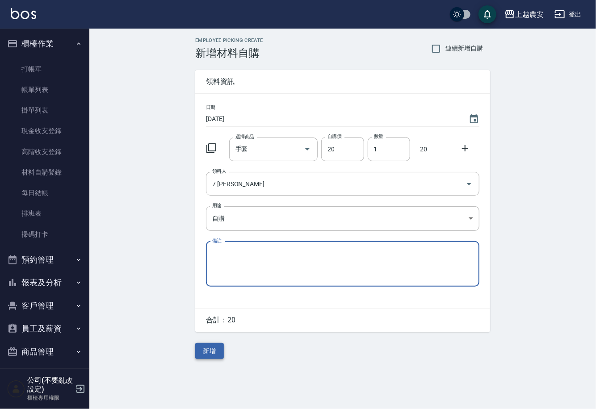
click at [217, 351] on button "新增" at bounding box center [209, 351] width 29 height 17
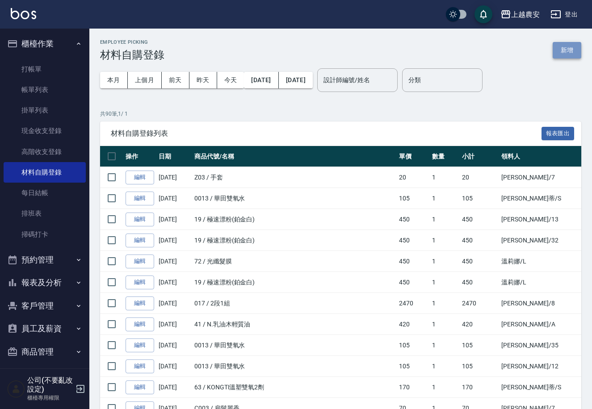
click at [564, 53] on button "新增" at bounding box center [566, 50] width 29 height 17
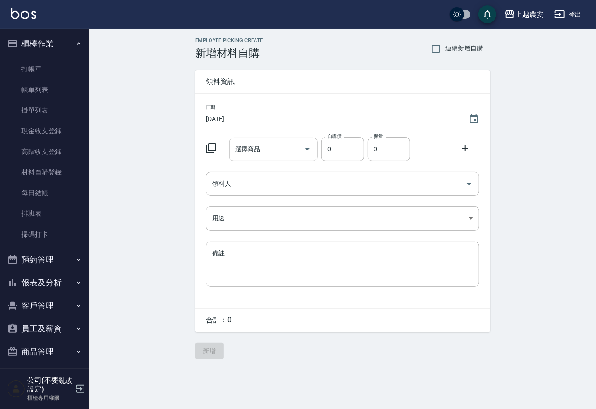
click at [242, 147] on div "選擇商品 選擇商品" at bounding box center [273, 150] width 89 height 24
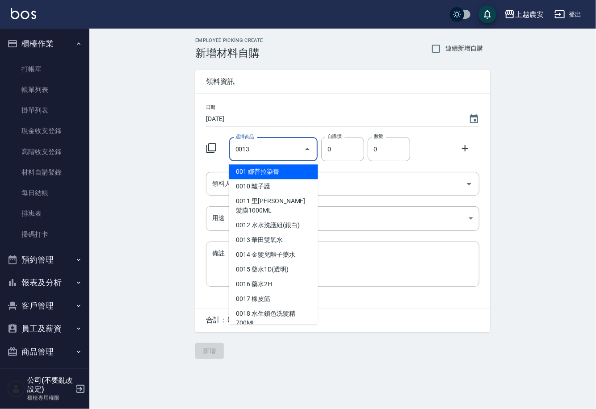
type input "華田雙氧水"
type input "105"
type input "1"
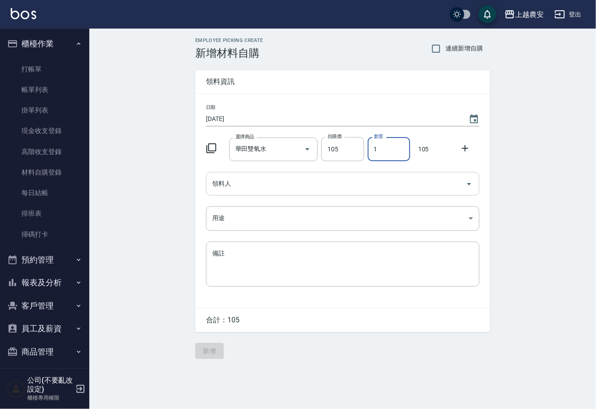
click at [225, 190] on input "領料人" at bounding box center [336, 184] width 252 height 16
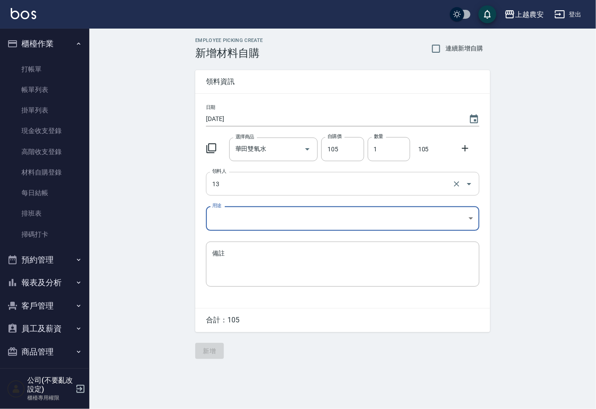
type input "13 張維庭"
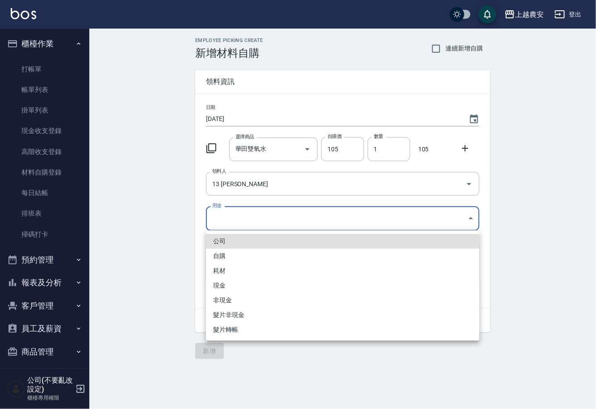
click at [217, 223] on body "上越農安 登出 櫃檯作業 打帳單 帳單列表 掛單列表 現金收支登錄 高階收支登錄 材料自購登錄 每日結帳 排班表 掃碼打卡 預約管理 預約管理 單日預約紀錄 …" at bounding box center [298, 204] width 596 height 409
click at [224, 256] on li "自購" at bounding box center [342, 256] width 273 height 15
type input "自購"
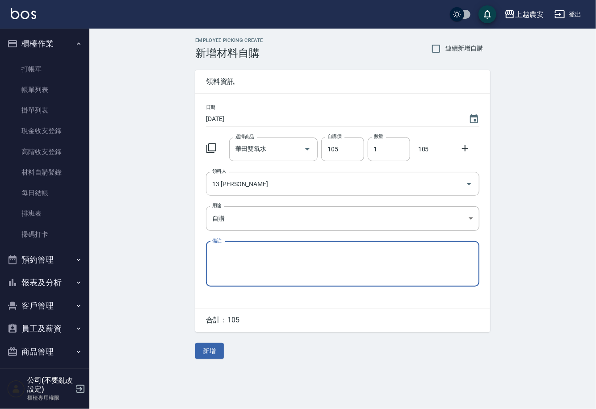
click at [465, 143] on icon at bounding box center [465, 148] width 11 height 11
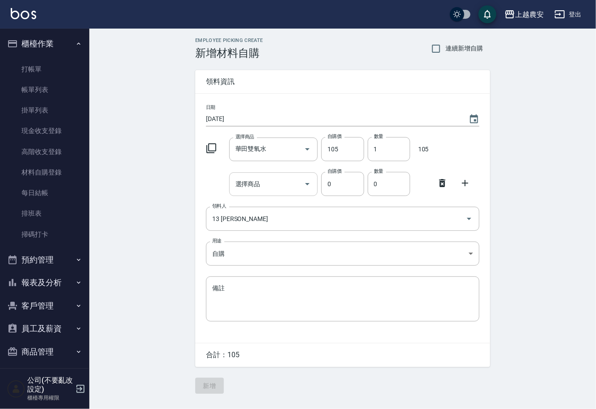
click at [293, 181] on input "選擇商品" at bounding box center [266, 184] width 67 height 16
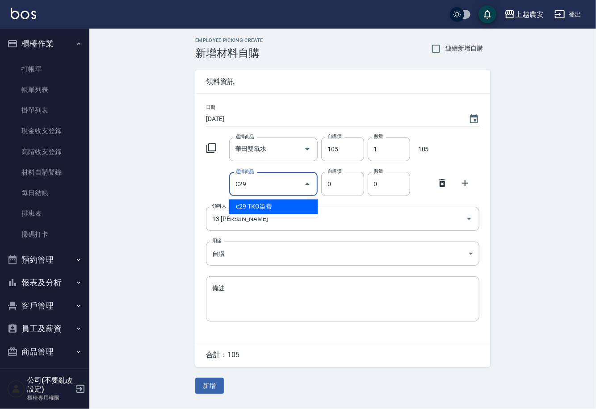
type input "TKO染膏"
type input "105"
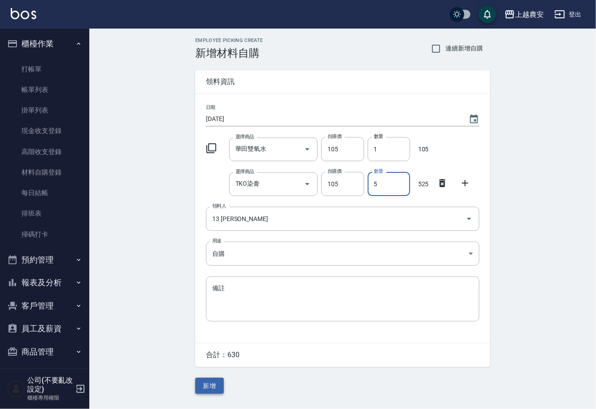
type input "5"
click at [217, 383] on button "新增" at bounding box center [209, 386] width 29 height 17
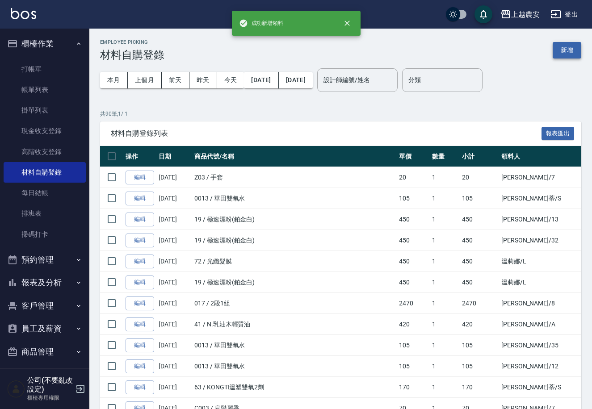
click at [562, 43] on button "新增" at bounding box center [566, 50] width 29 height 17
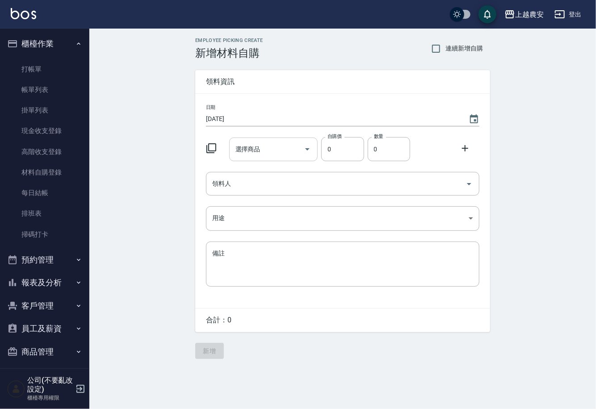
click at [276, 148] on input "選擇商品" at bounding box center [266, 150] width 67 height 16
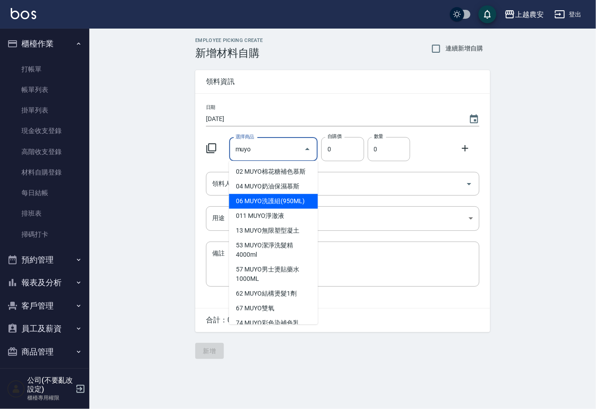
type input "MUYO結構燙髮1劑"
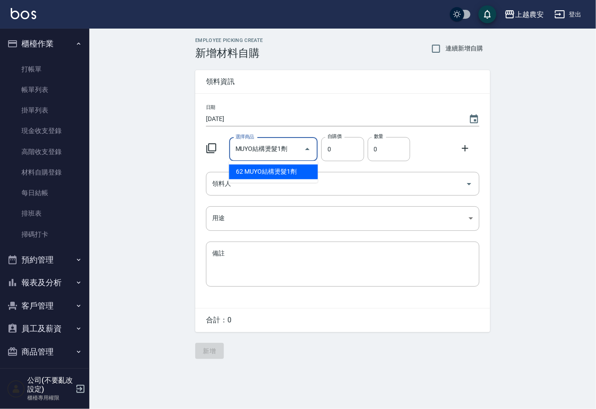
click at [278, 180] on ul "62 MUYO結構燙髮1劑" at bounding box center [273, 172] width 89 height 22
click at [278, 171] on li "62 MUYO結構燙髮1劑" at bounding box center [273, 171] width 89 height 15
type input "280"
type input "1"
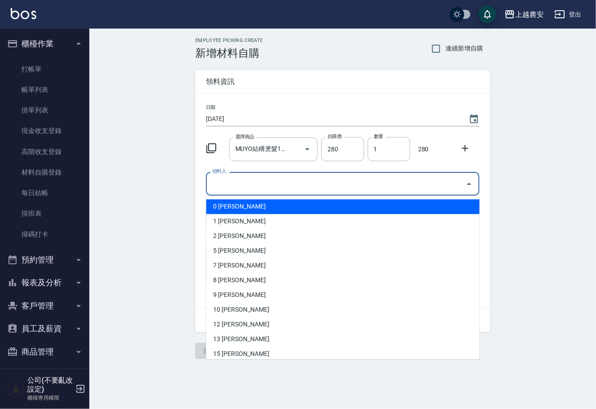
click at [271, 181] on input "領料人" at bounding box center [336, 184] width 252 height 16
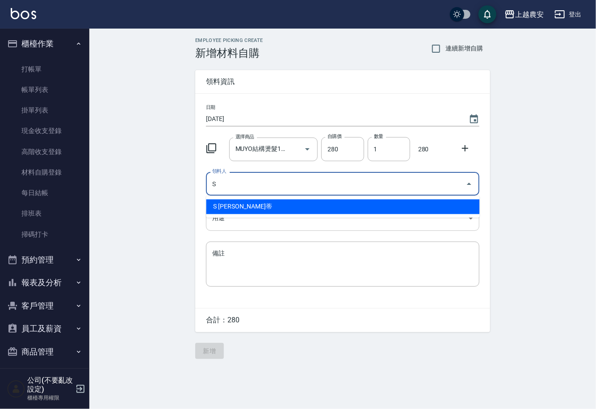
drag, startPoint x: 244, startPoint y: 205, endPoint x: 242, endPoint y: 211, distance: 6.6
click at [246, 205] on li "S Sandy珊蒂" at bounding box center [342, 207] width 273 height 15
type input "S Sandy珊蒂"
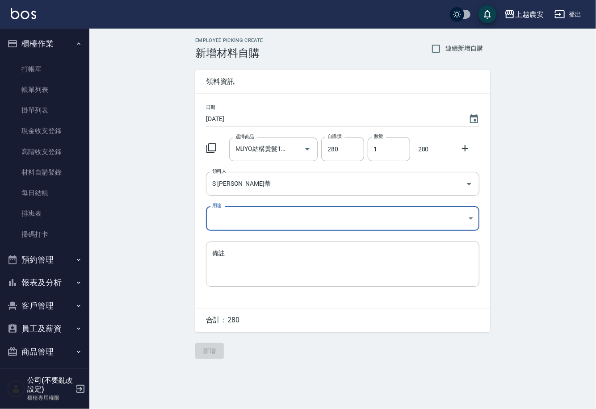
click at [233, 221] on body "上越農安 登出 櫃檯作業 打帳單 帳單列表 掛單列表 現金收支登錄 高階收支登錄 材料自購登錄 每日結帳 排班表 掃碼打卡 預約管理 預約管理 單日預約紀錄 …" at bounding box center [298, 204] width 596 height 409
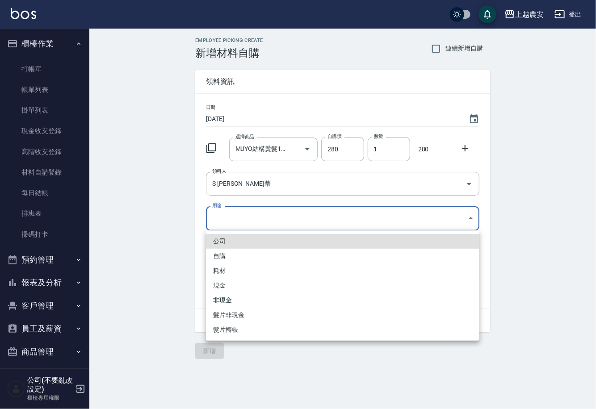
click at [213, 259] on li "自購" at bounding box center [342, 256] width 273 height 15
type input "自購"
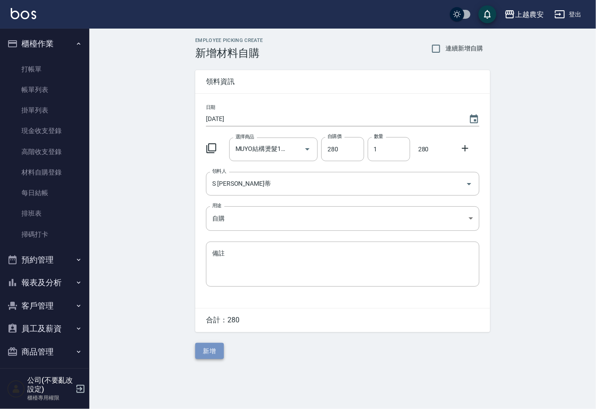
click at [202, 352] on button "新增" at bounding box center [209, 351] width 29 height 17
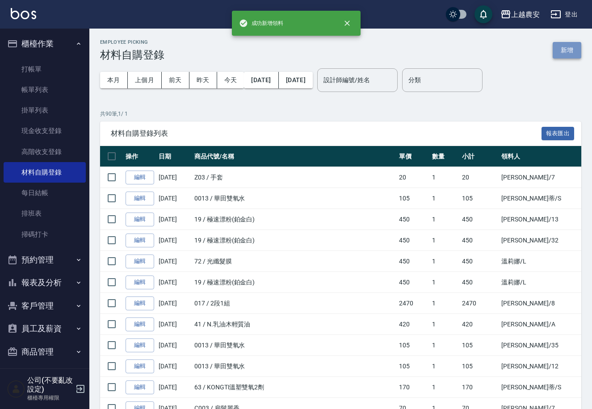
click at [562, 51] on button "新增" at bounding box center [566, 50] width 29 height 17
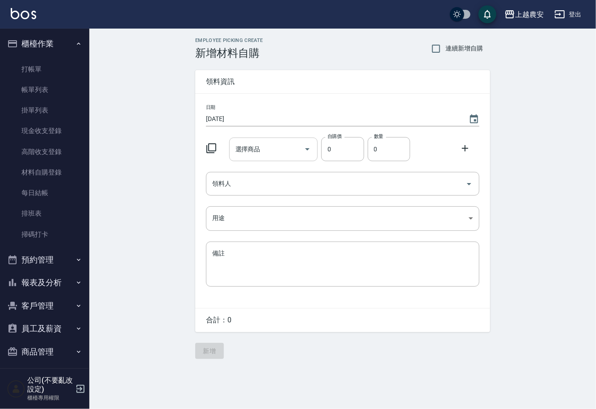
click at [250, 144] on div "選擇商品 選擇商品" at bounding box center [273, 150] width 89 height 24
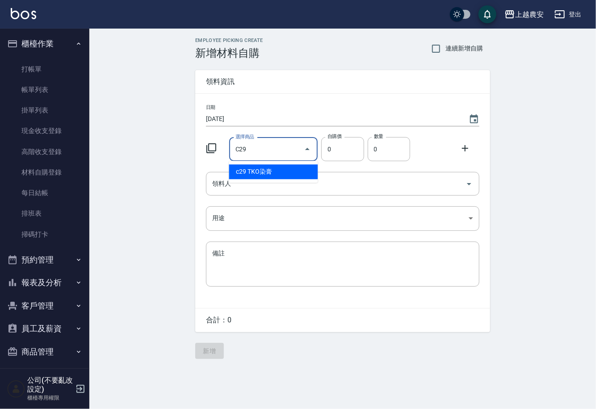
type input "TKO染膏"
type input "105"
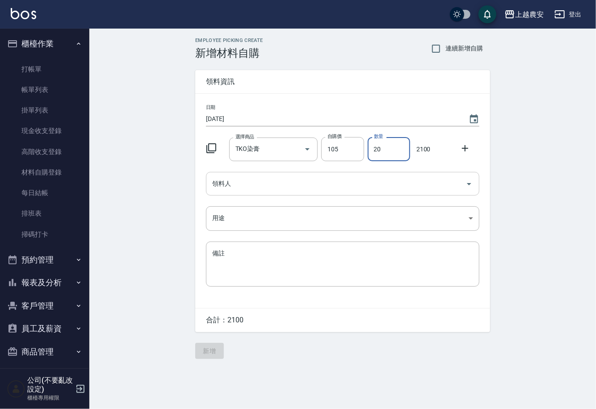
click at [247, 192] on div "領料人" at bounding box center [342, 184] width 273 height 24
type input "20"
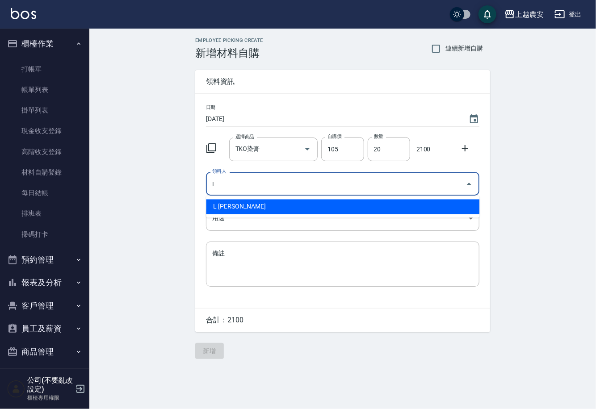
click at [231, 205] on li "L 溫莉娜" at bounding box center [342, 207] width 273 height 15
type input "L 溫莉娜"
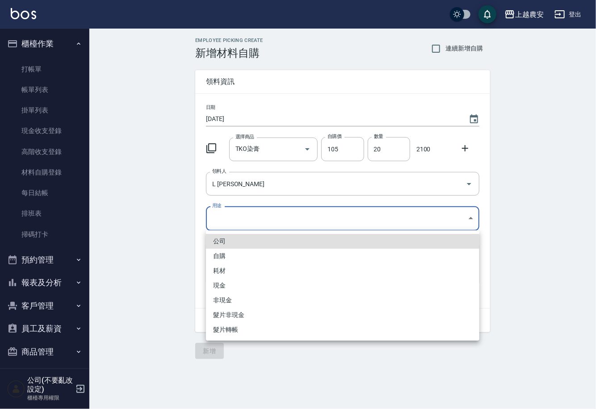
drag, startPoint x: 222, startPoint y: 222, endPoint x: 218, endPoint y: 255, distance: 33.7
click at [222, 226] on body "上越農安 登出 櫃檯作業 打帳單 帳單列表 掛單列表 現金收支登錄 高階收支登錄 材料自購登錄 每日結帳 排班表 掃碼打卡 預約管理 預約管理 單日預約紀錄 …" at bounding box center [298, 204] width 596 height 409
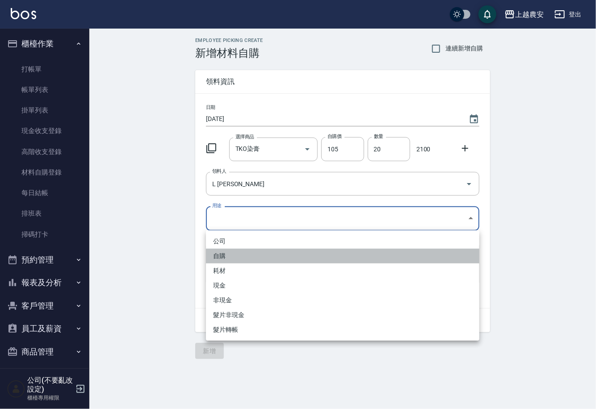
click at [218, 256] on li "自購" at bounding box center [342, 256] width 273 height 15
type input "自購"
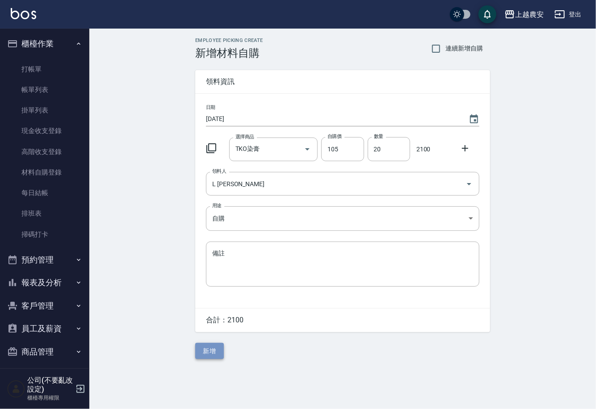
click at [210, 347] on button "新增" at bounding box center [209, 351] width 29 height 17
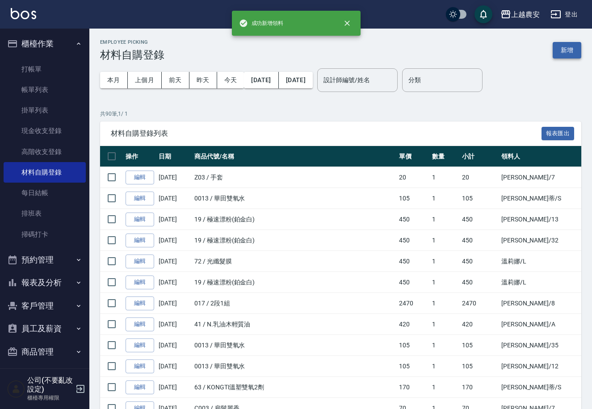
click at [573, 50] on button "新增" at bounding box center [566, 50] width 29 height 17
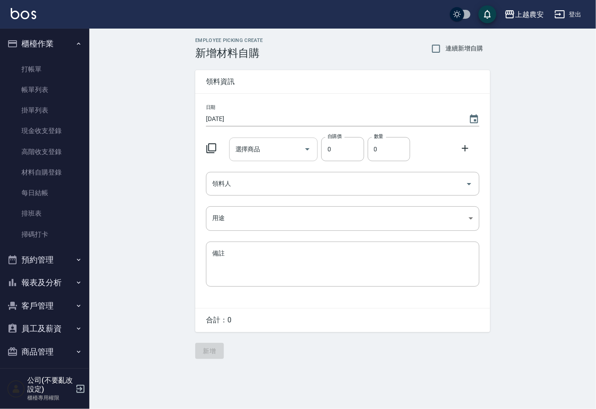
click at [255, 149] on div "選擇商品 選擇商品" at bounding box center [273, 150] width 89 height 24
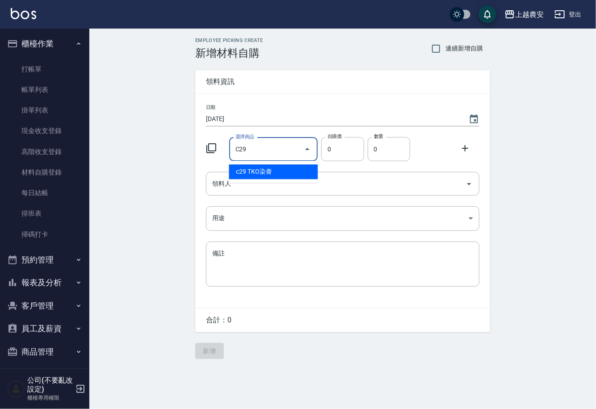
type input "TKO染膏"
type input "105"
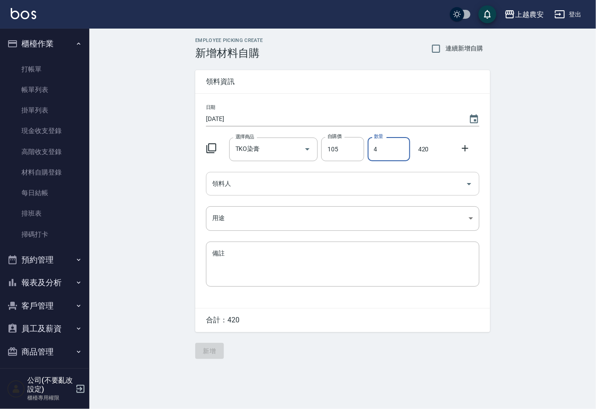
click at [258, 176] on div "領料人" at bounding box center [342, 184] width 273 height 24
type input "4"
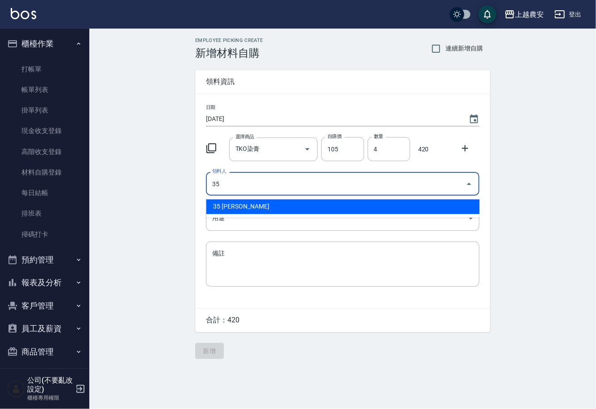
click at [240, 204] on li "35 巫芸瑄" at bounding box center [342, 207] width 273 height 15
type input "35 巫芸瑄"
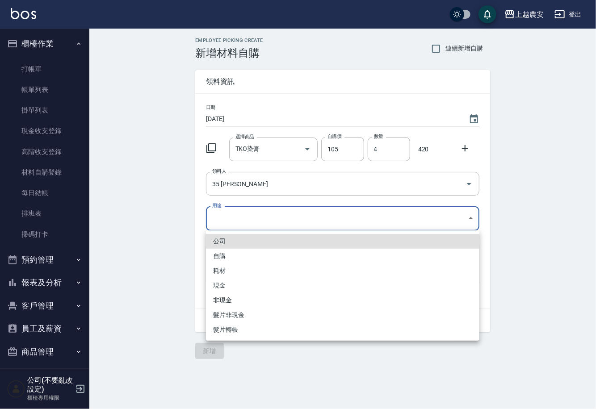
click at [232, 216] on body "上越農安 登出 櫃檯作業 打帳單 帳單列表 掛單列表 現金收支登錄 高階收支登錄 材料自購登錄 每日結帳 排班表 掃碼打卡 預約管理 預約管理 單日預約紀錄 …" at bounding box center [298, 204] width 596 height 409
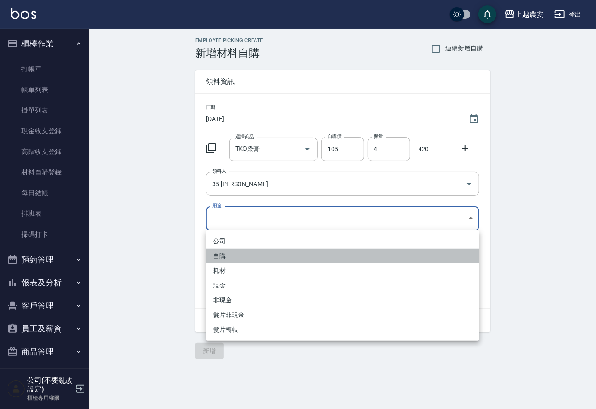
click at [214, 255] on li "自購" at bounding box center [342, 256] width 273 height 15
type input "自購"
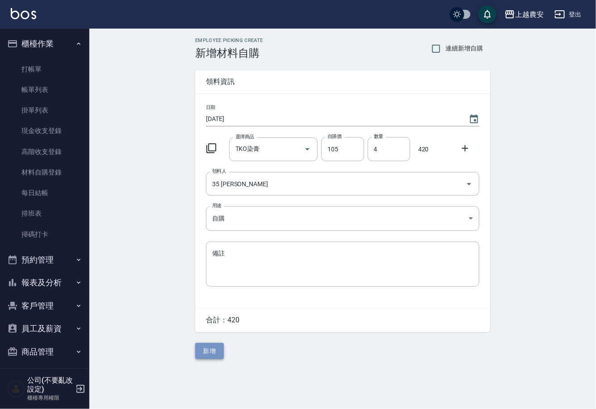
click at [215, 356] on button "新增" at bounding box center [209, 351] width 29 height 17
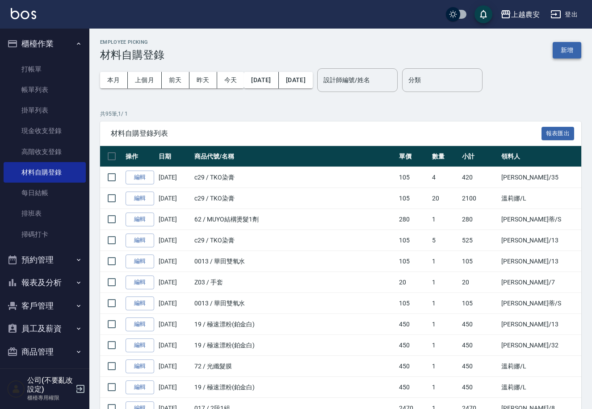
click at [564, 48] on button "新增" at bounding box center [566, 50] width 29 height 17
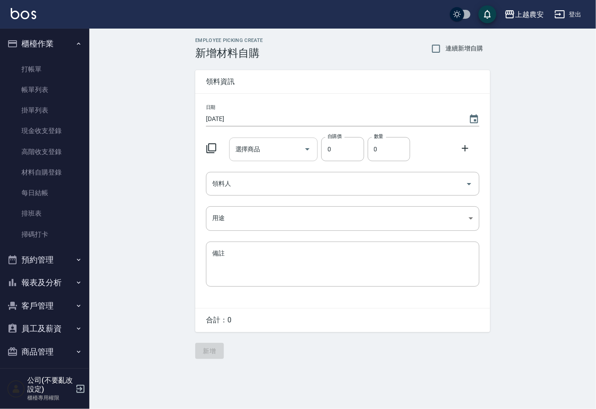
click at [267, 148] on input "選擇商品" at bounding box center [266, 150] width 67 height 16
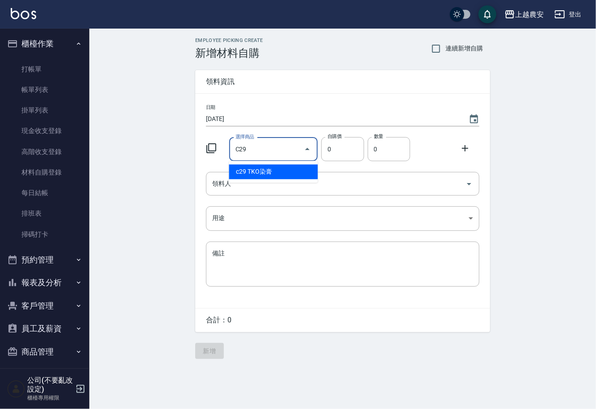
type input "TKO染膏"
type input "105"
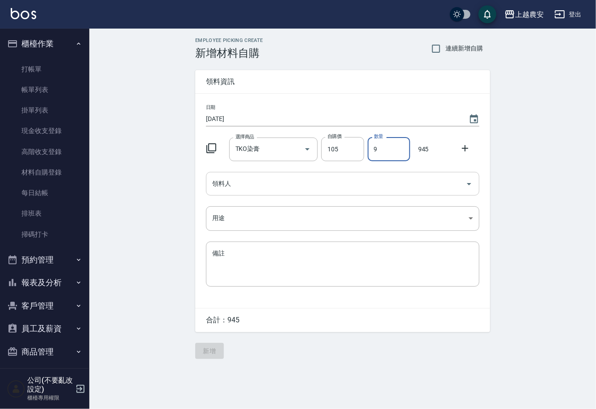
type input "9"
click at [272, 179] on input "領料人" at bounding box center [336, 184] width 252 height 16
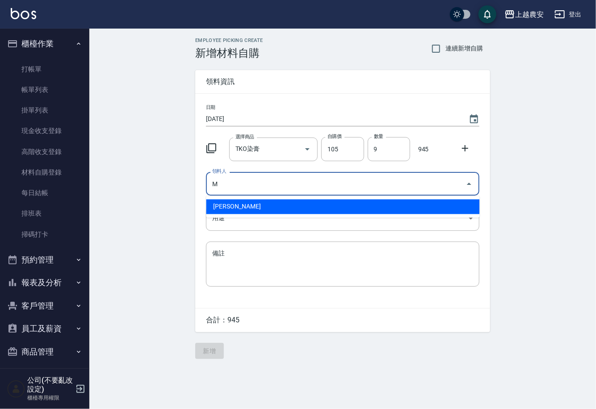
click at [236, 209] on li "M 鄭鈺樺" at bounding box center [342, 207] width 273 height 15
type input "M 鄭鈺樺"
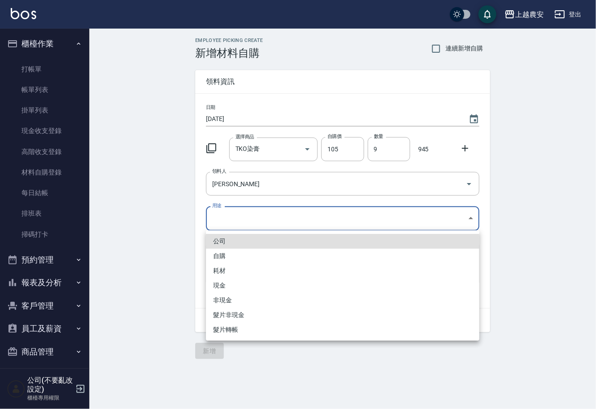
click at [224, 216] on body "上越農安 登出 櫃檯作業 打帳單 帳單列表 掛單列表 現金收支登錄 高階收支登錄 材料自購登錄 每日結帳 排班表 掃碼打卡 預約管理 預約管理 單日預約紀錄 …" at bounding box center [298, 204] width 596 height 409
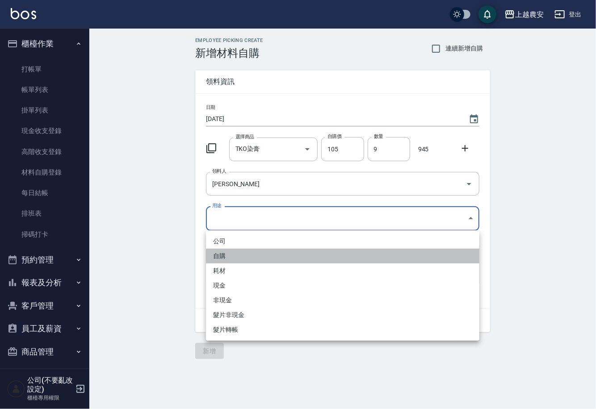
click at [217, 260] on li "自購" at bounding box center [342, 256] width 273 height 15
type input "自購"
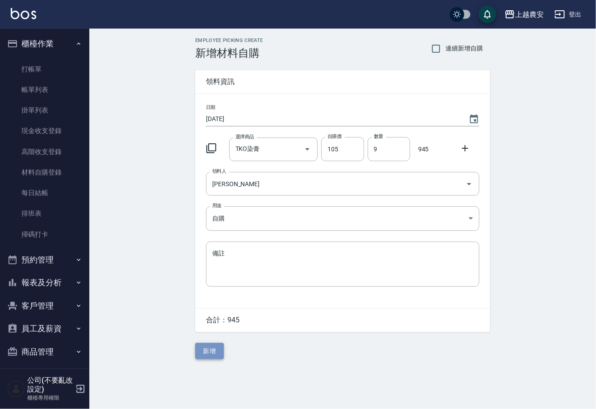
click at [212, 345] on button "新增" at bounding box center [209, 351] width 29 height 17
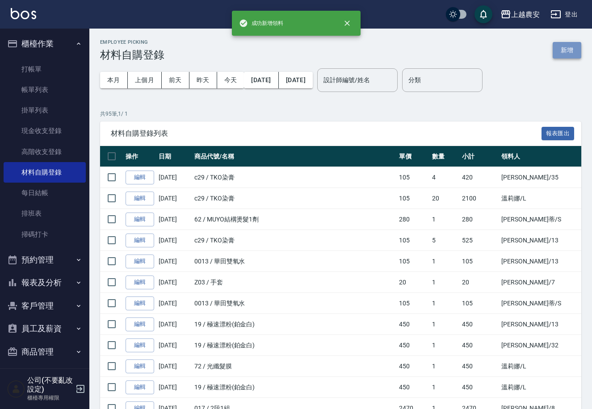
click at [563, 54] on button "新增" at bounding box center [566, 50] width 29 height 17
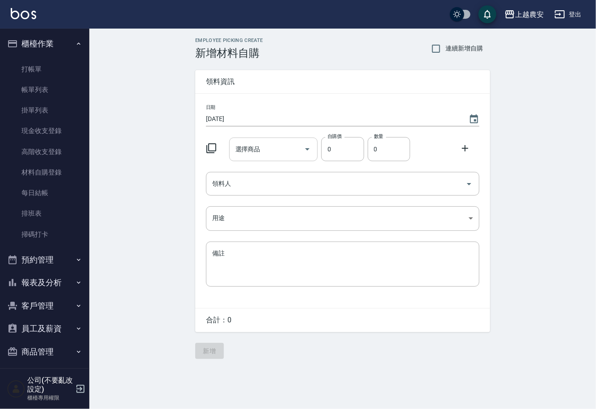
click at [265, 151] on input "選擇商品" at bounding box center [266, 150] width 67 height 16
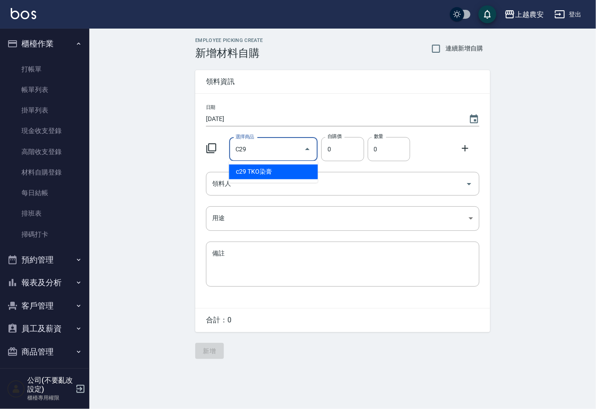
type input "TKO染膏"
type input "105"
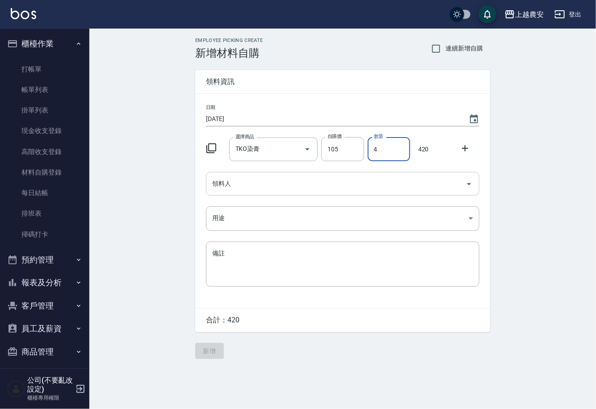
type input "4"
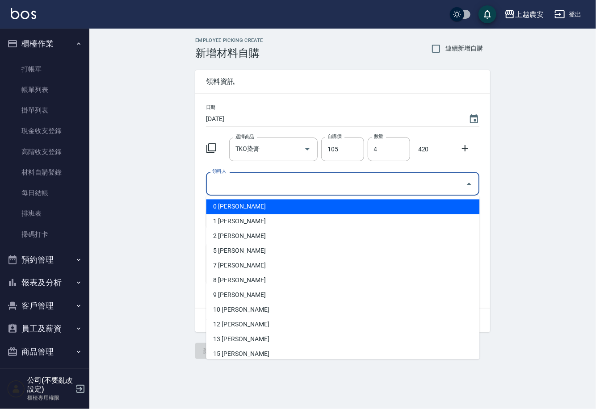
click at [284, 186] on input "領料人" at bounding box center [336, 184] width 252 height 16
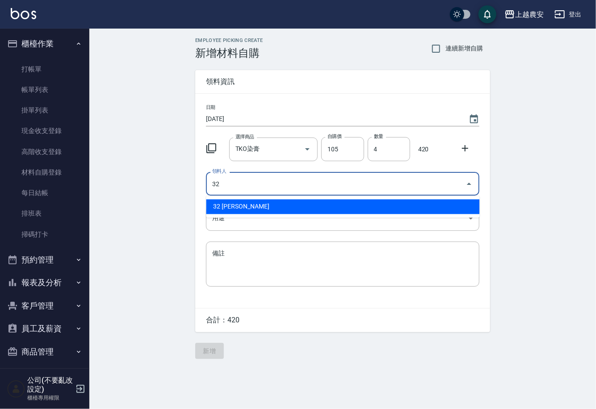
click at [257, 209] on li "32 林品妤" at bounding box center [342, 207] width 273 height 15
type input "32 林品妤"
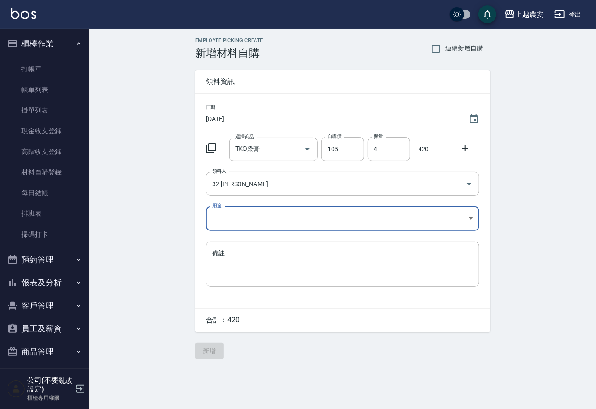
click at [232, 223] on body "上越農安 登出 櫃檯作業 打帳單 帳單列表 掛單列表 現金收支登錄 高階收支登錄 材料自購登錄 每日結帳 排班表 掃碼打卡 預約管理 預約管理 單日預約紀錄 …" at bounding box center [298, 204] width 596 height 409
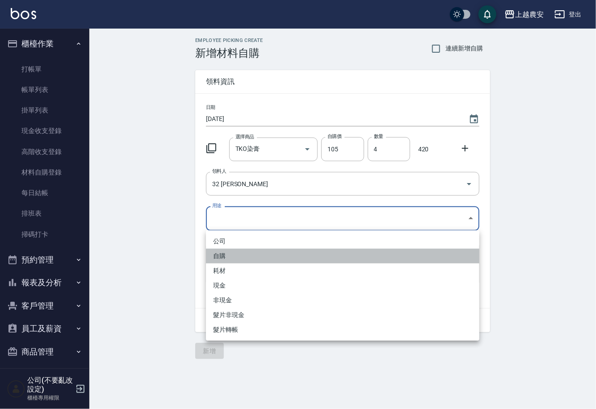
click at [217, 258] on li "自購" at bounding box center [342, 256] width 273 height 15
type input "自購"
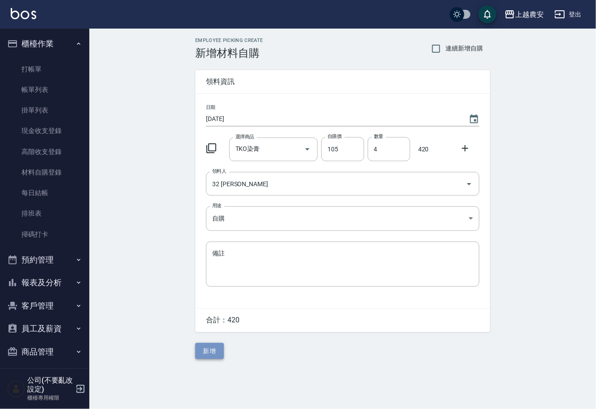
click at [210, 351] on button "新增" at bounding box center [209, 351] width 29 height 17
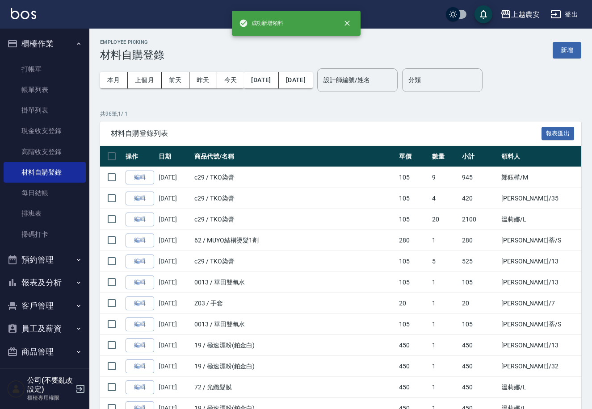
click at [567, 55] on button "新增" at bounding box center [566, 50] width 29 height 17
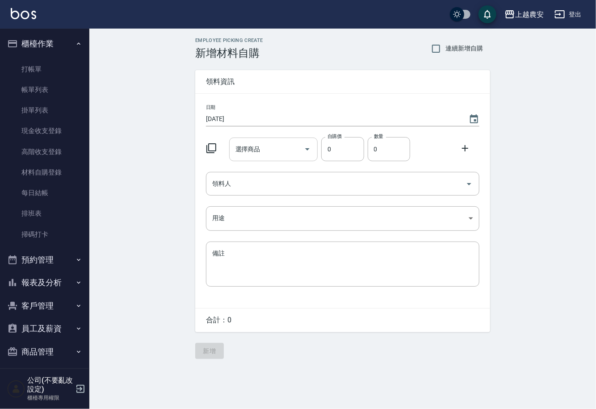
click at [278, 147] on input "選擇商品" at bounding box center [266, 150] width 67 height 16
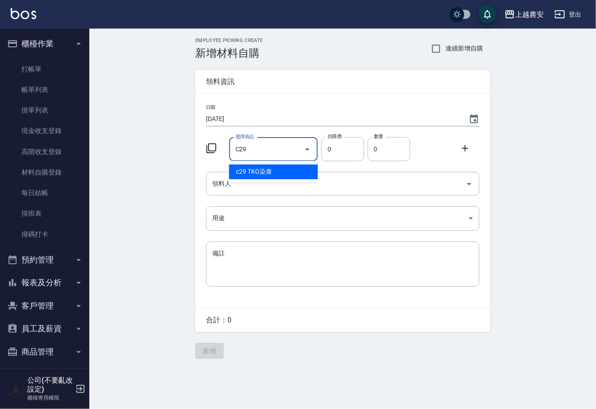
type input "TKO染膏"
type input "105"
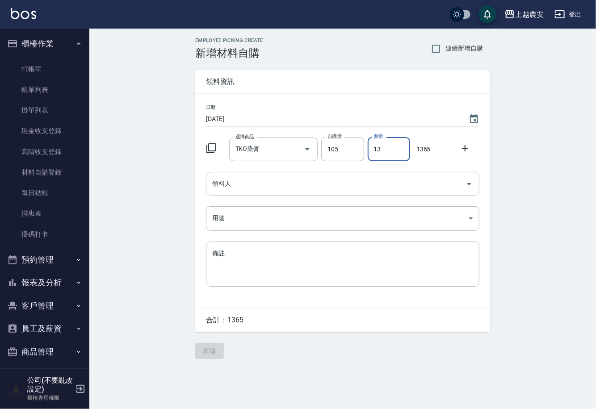
type input "13"
click at [265, 185] on input "領料人" at bounding box center [336, 184] width 252 height 16
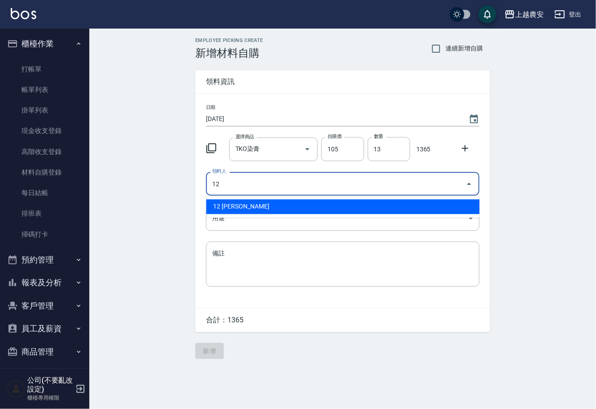
click at [233, 205] on li "12 蘇淑玲" at bounding box center [342, 207] width 273 height 15
type input "12 蘇淑玲"
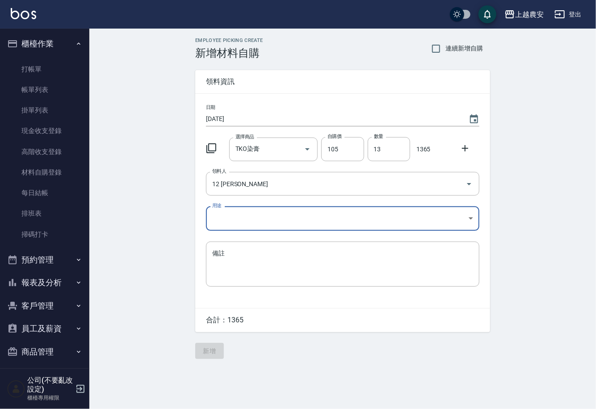
click at [222, 221] on body "上越農安 登出 櫃檯作業 打帳單 帳單列表 掛單列表 現金收支登錄 高階收支登錄 材料自購登錄 每日結帳 排班表 掃碼打卡 預約管理 預約管理 單日預約紀錄 …" at bounding box center [298, 204] width 596 height 409
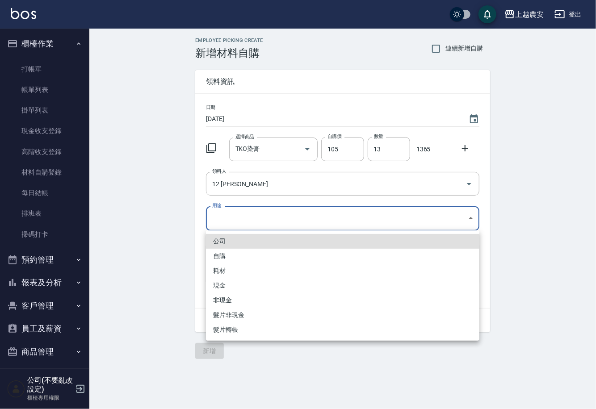
click at [218, 257] on li "自購" at bounding box center [342, 256] width 273 height 15
type input "自購"
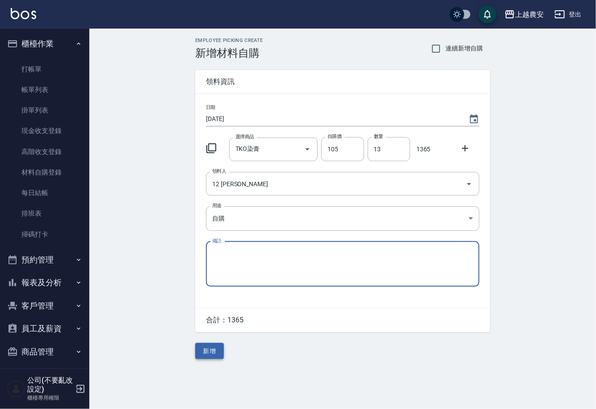
click at [209, 345] on button "新增" at bounding box center [209, 351] width 29 height 17
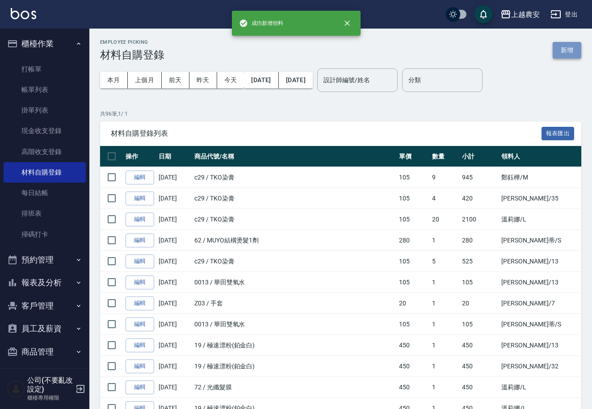
click at [568, 49] on button "新增" at bounding box center [566, 50] width 29 height 17
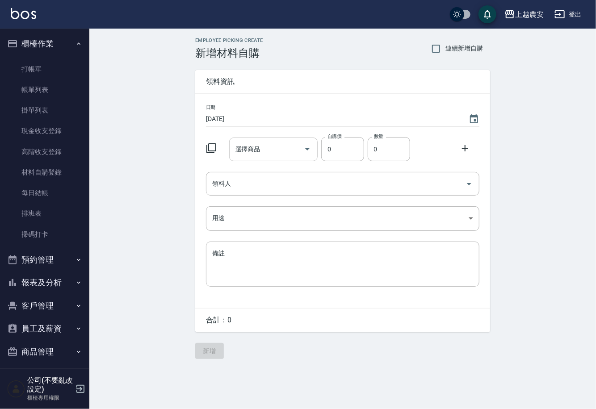
click at [257, 143] on input "選擇商品" at bounding box center [266, 150] width 67 height 16
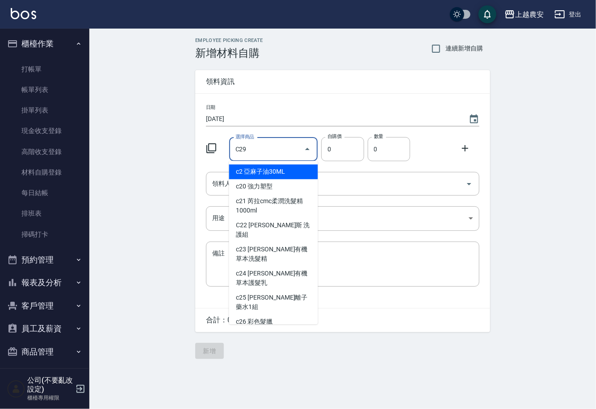
type input "TKO染膏"
type input "105"
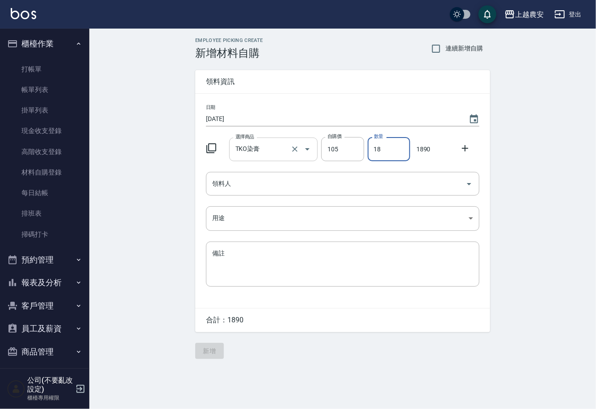
type input "18"
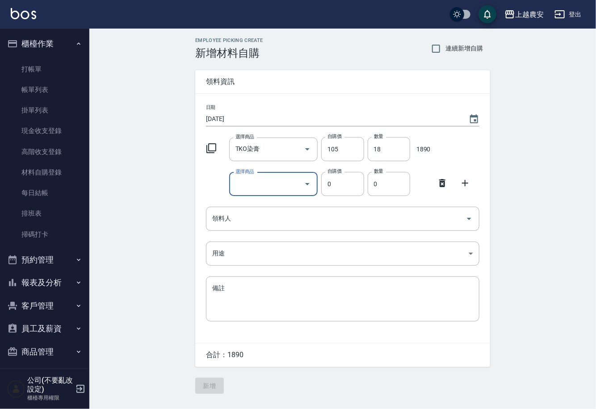
click at [240, 188] on input "選擇商品" at bounding box center [266, 184] width 67 height 16
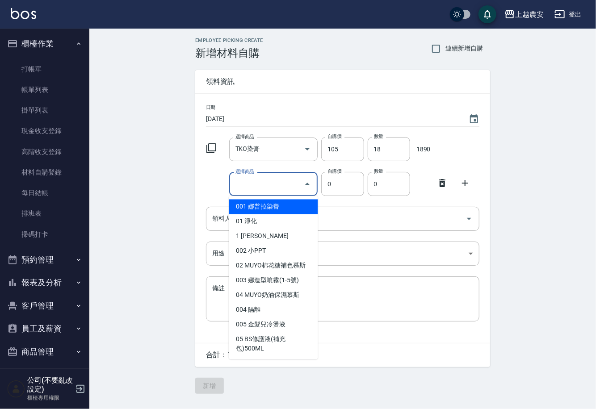
click at [448, 184] on div at bounding box center [444, 182] width 23 height 16
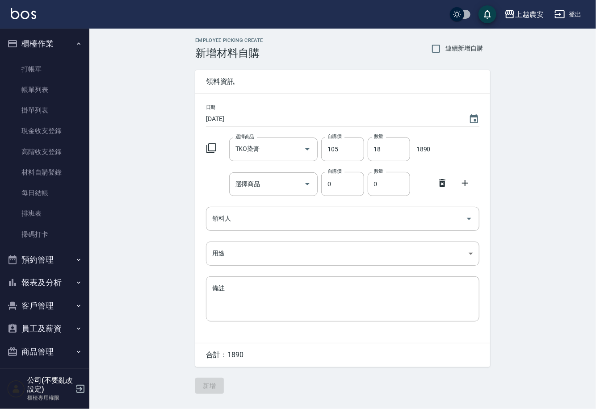
click at [442, 184] on icon at bounding box center [442, 183] width 11 height 11
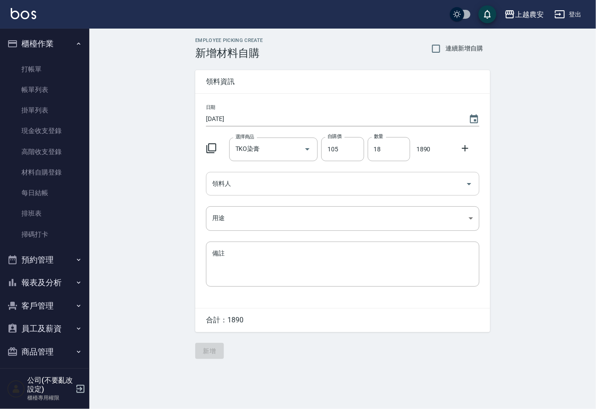
click at [237, 186] on input "領料人" at bounding box center [336, 184] width 252 height 16
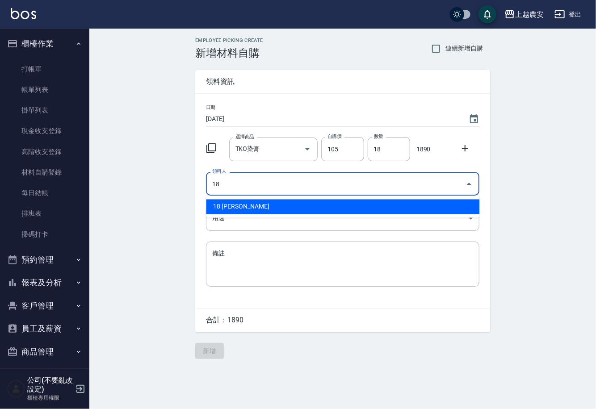
click at [228, 206] on li "18 陳亭吟" at bounding box center [342, 207] width 273 height 15
type input "18 陳亭吟"
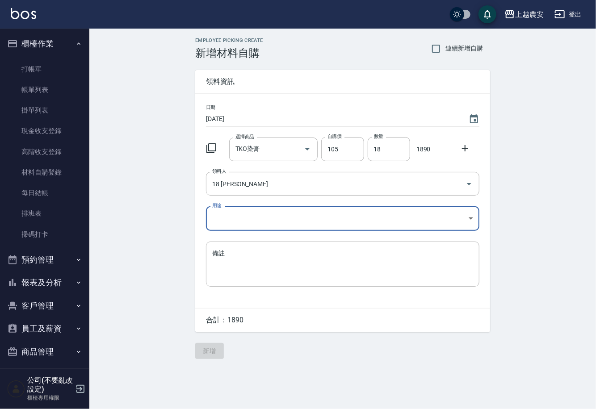
click at [222, 221] on body "上越農安 登出 櫃檯作業 打帳單 帳單列表 掛單列表 現金收支登錄 高階收支登錄 材料自購登錄 每日結帳 排班表 掃碼打卡 預約管理 預約管理 單日預約紀錄 …" at bounding box center [298, 204] width 596 height 409
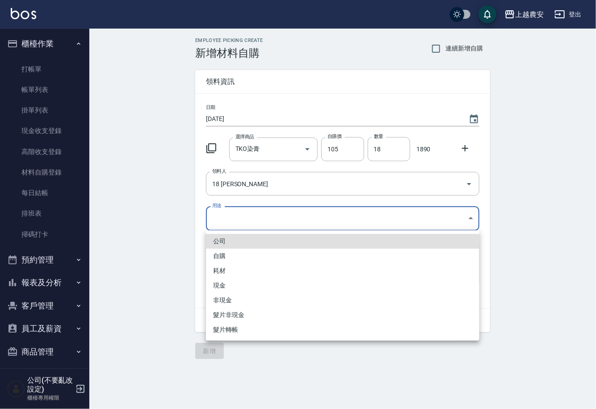
click at [220, 253] on li "自購" at bounding box center [342, 256] width 273 height 15
type input "自購"
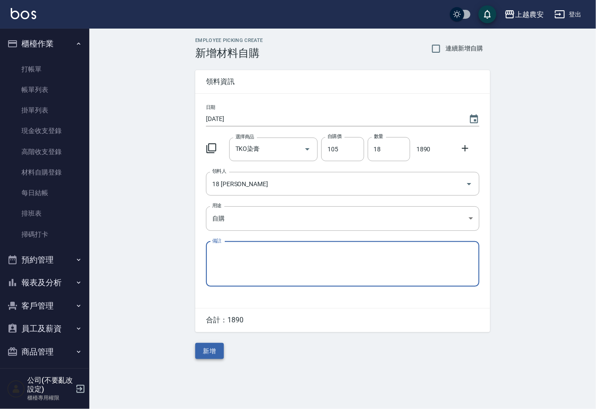
click at [205, 353] on button "新增" at bounding box center [209, 351] width 29 height 17
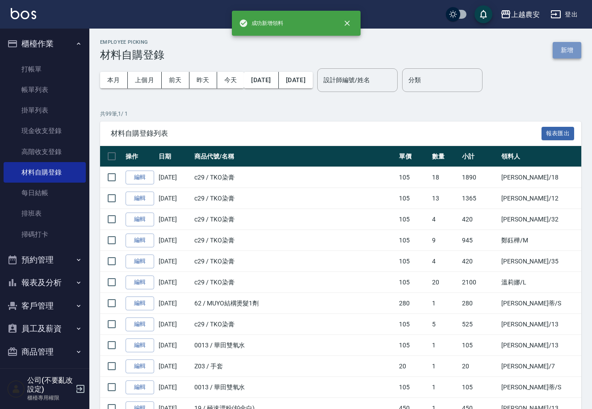
click at [568, 46] on button "新增" at bounding box center [566, 50] width 29 height 17
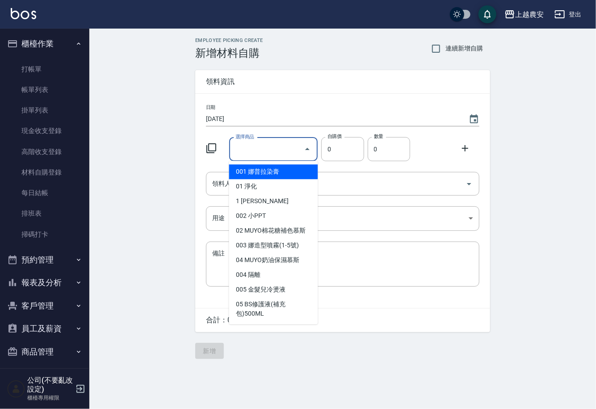
click at [254, 153] on input "選擇商品" at bounding box center [266, 150] width 67 height 16
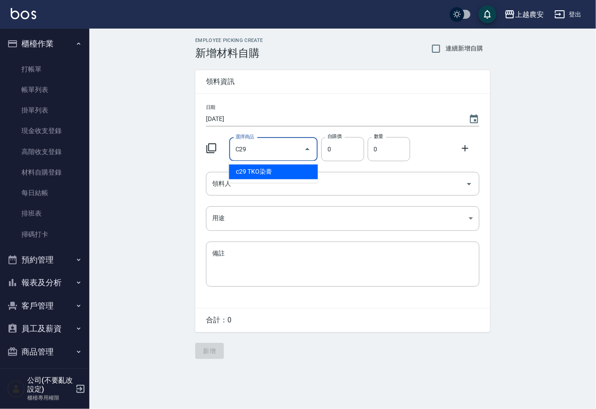
type input "TKO染膏"
type input "105"
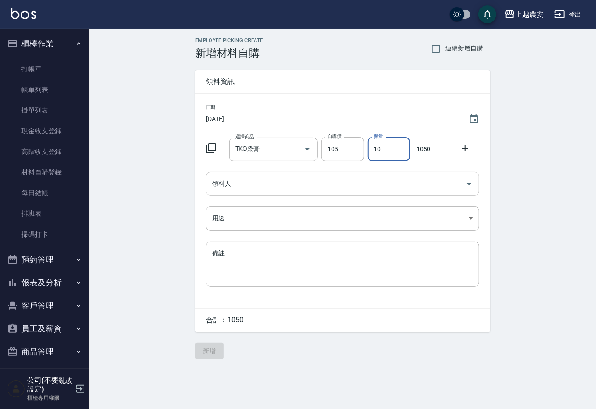
type input "10"
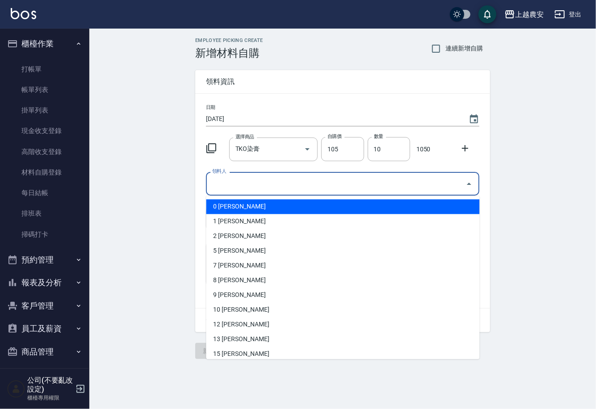
click at [320, 184] on input "領料人" at bounding box center [336, 184] width 252 height 16
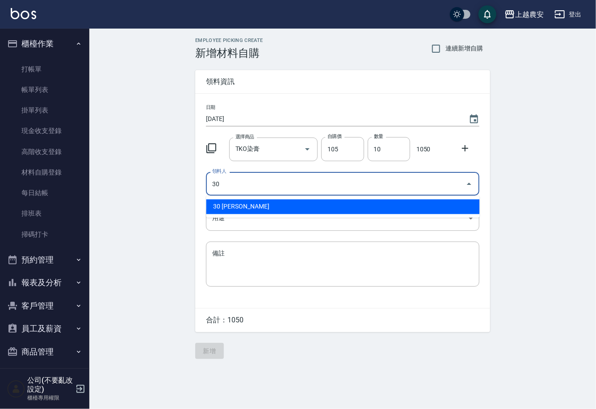
click at [254, 211] on li "30 林珮筠" at bounding box center [342, 207] width 273 height 15
type input "30 林珮筠"
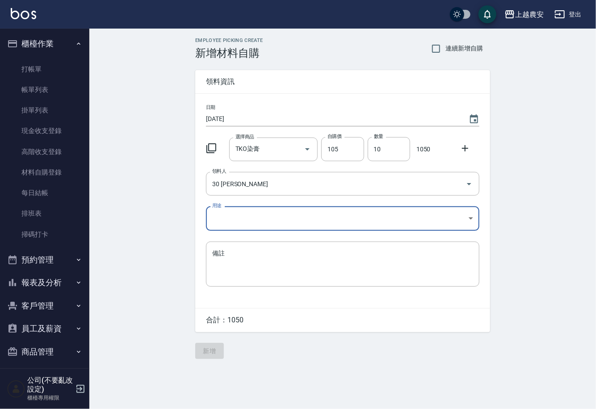
click at [242, 218] on body "上越農安 登出 櫃檯作業 打帳單 帳單列表 掛單列表 現金收支登錄 高階收支登錄 材料自購登錄 每日結帳 排班表 掃碼打卡 預約管理 預約管理 單日預約紀錄 …" at bounding box center [298, 204] width 596 height 409
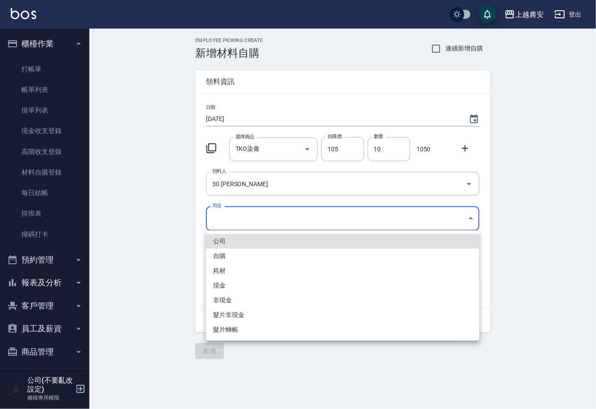
click at [218, 251] on li "自購" at bounding box center [342, 256] width 273 height 15
type input "自購"
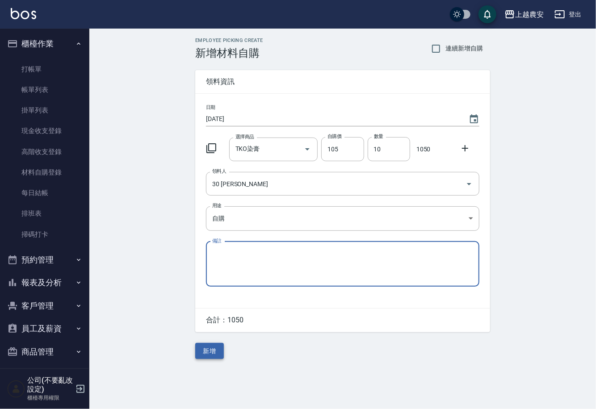
click at [209, 355] on button "新增" at bounding box center [209, 351] width 29 height 17
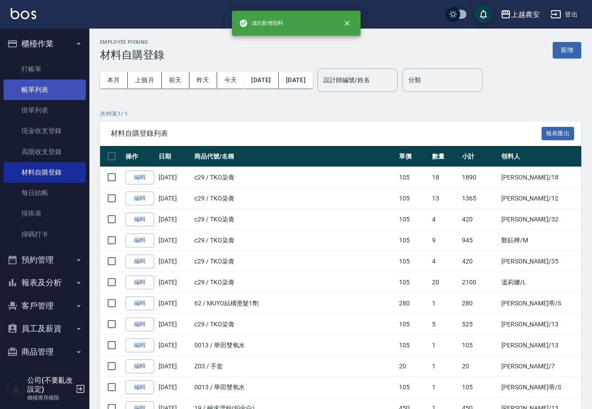
click at [54, 88] on link "帳單列表" at bounding box center [45, 89] width 82 height 21
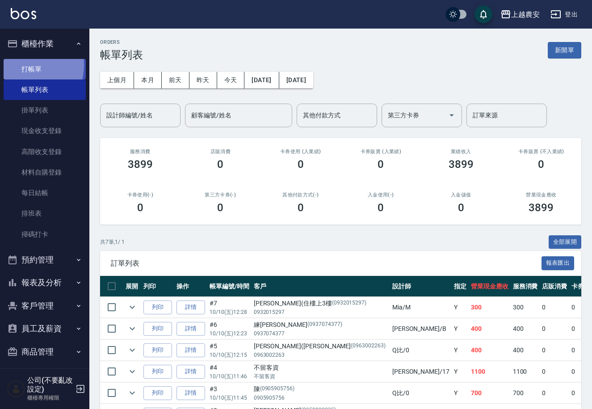
click at [20, 65] on link "打帳單" at bounding box center [45, 69] width 82 height 21
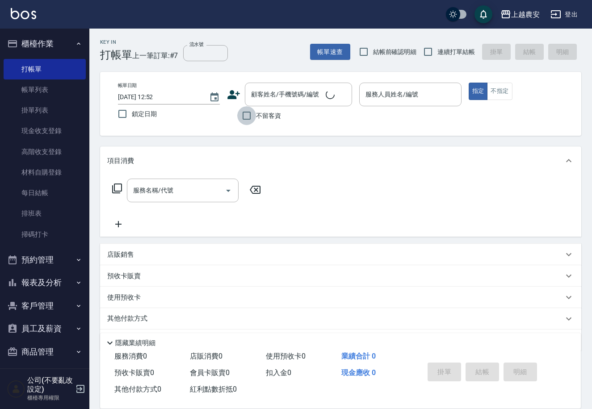
click at [250, 117] on input "不留客資" at bounding box center [246, 115] width 19 height 19
checkbox input "true"
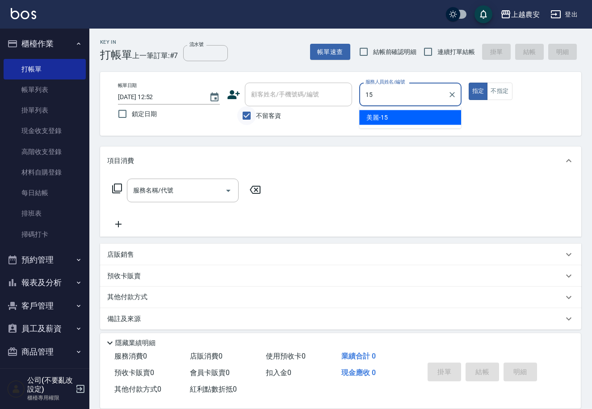
type input "美麗-15"
type button "true"
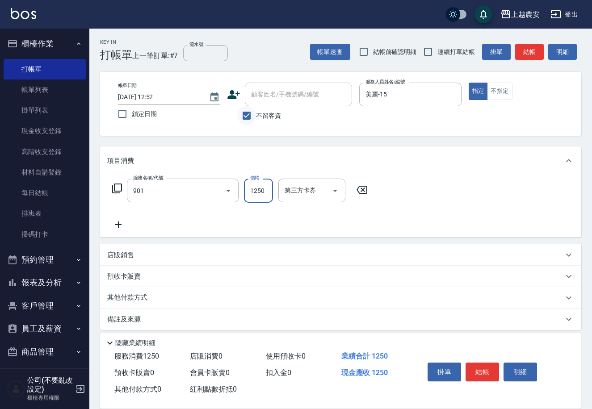
type input "修手指甲(901)"
type input "1400"
click at [477, 366] on button "結帳" at bounding box center [481, 372] width 33 height 19
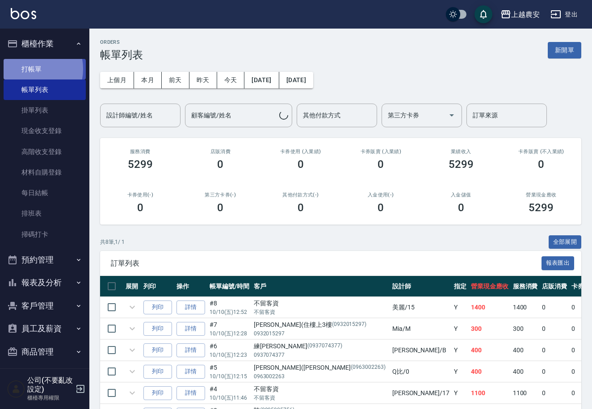
click at [30, 69] on link "打帳單" at bounding box center [45, 69] width 82 height 21
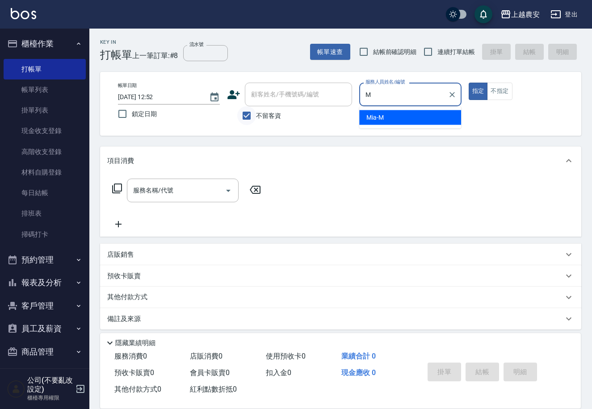
type input "Mia-M"
type button "true"
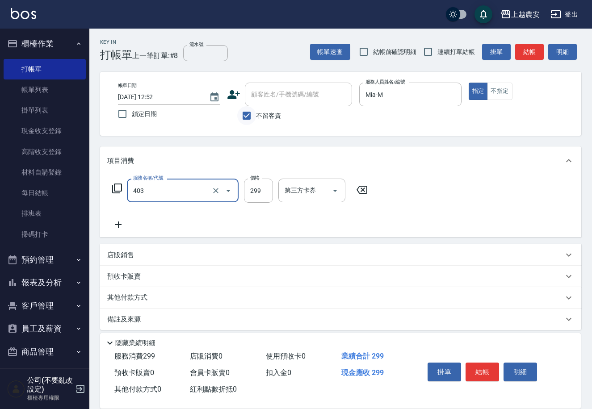
type input "剪髮(403)"
type input "300"
click at [484, 372] on button "結帳" at bounding box center [481, 372] width 33 height 19
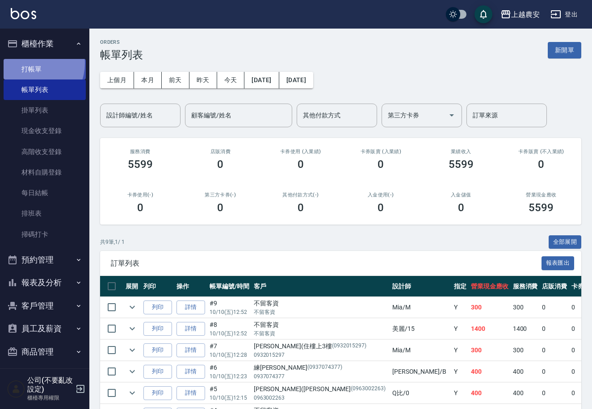
click at [29, 63] on link "打帳單" at bounding box center [45, 69] width 82 height 21
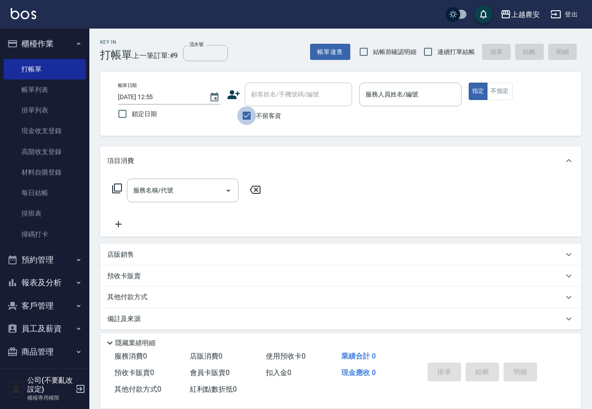
click at [248, 114] on input "不留客資" at bounding box center [246, 115] width 19 height 19
checkbox input "false"
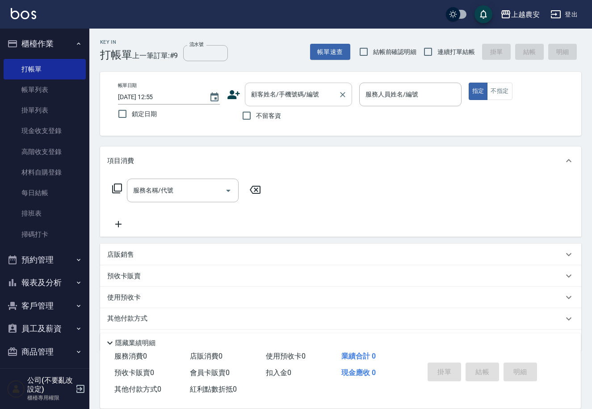
click at [258, 95] on div "顧客姓名/手機號碼/編號 顧客姓名/手機號碼/編號" at bounding box center [298, 95] width 107 height 24
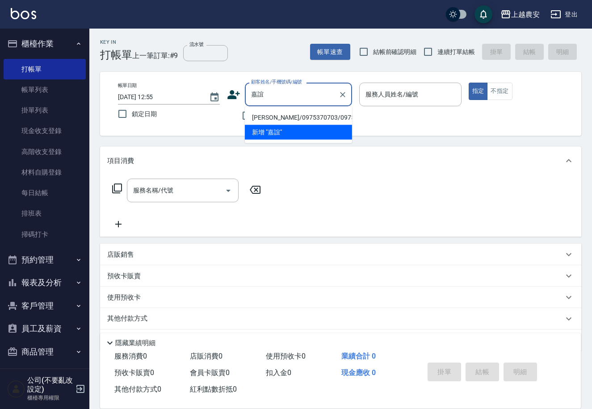
drag, startPoint x: 269, startPoint y: 120, endPoint x: 284, endPoint y: 119, distance: 14.7
click at [269, 119] on li "陳嘉誼/0975370703/0975370703" at bounding box center [298, 117] width 107 height 15
type input "陳嘉誼/0975370703/0975370703"
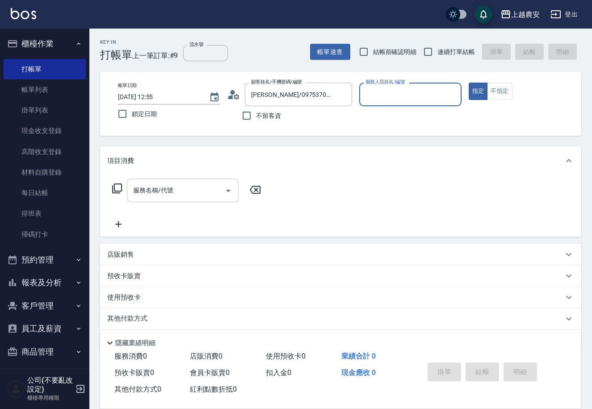
type input "美雅-B"
click at [209, 192] on input "服務名稱/代號" at bounding box center [176, 191] width 90 height 16
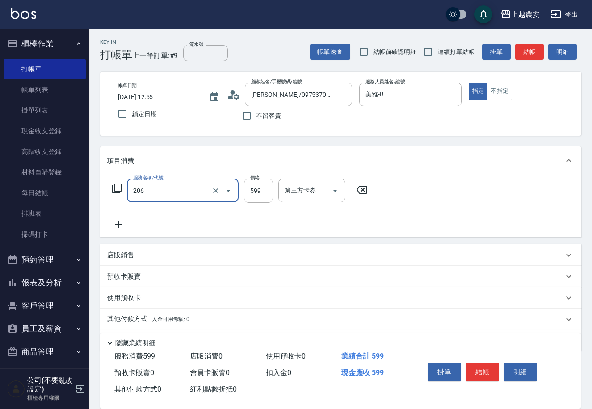
type input "洗+剪(206)"
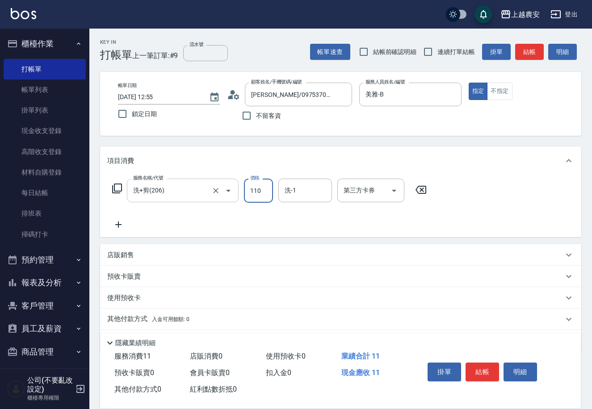
type input "1100"
type input "團團-27"
click at [481, 368] on button "結帳" at bounding box center [481, 372] width 33 height 19
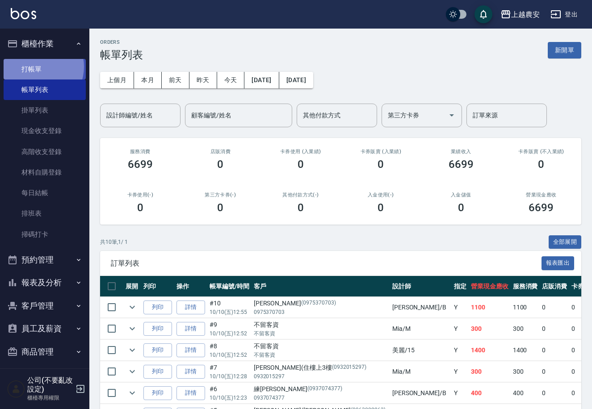
click at [36, 67] on link "打帳單" at bounding box center [45, 69] width 82 height 21
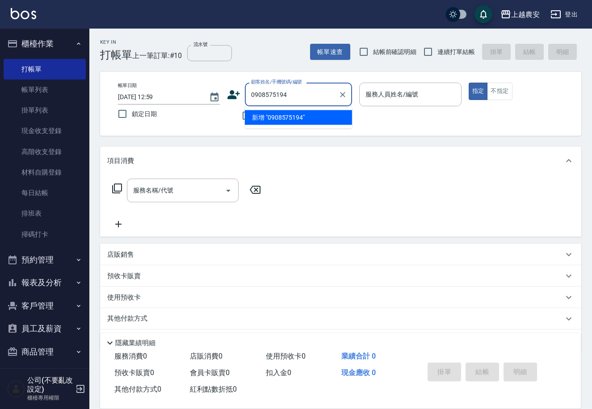
click at [289, 120] on li "新增 "0908575194"" at bounding box center [298, 117] width 107 height 15
type input "0908575194"
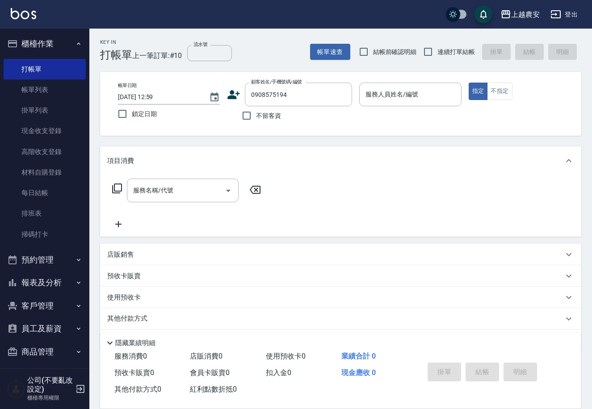
click at [233, 96] on icon at bounding box center [234, 94] width 13 height 9
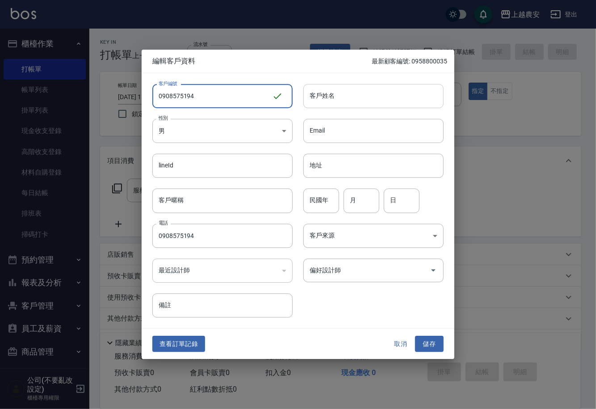
type input "0908575194"
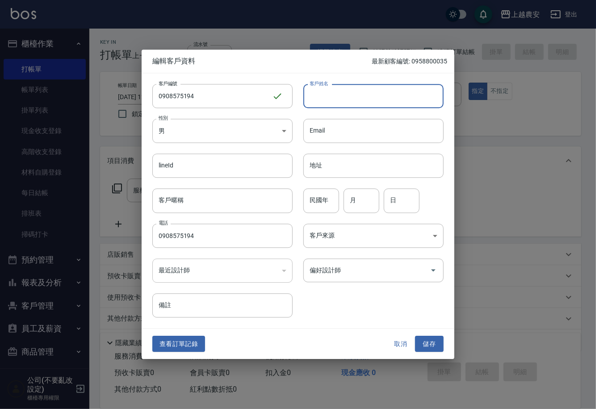
click at [377, 104] on input "客戶姓名" at bounding box center [373, 96] width 140 height 24
type input "黃"
drag, startPoint x: 434, startPoint y: 338, endPoint x: 406, endPoint y: 220, distance: 121.2
click at [434, 338] on button "儲存" at bounding box center [429, 344] width 29 height 17
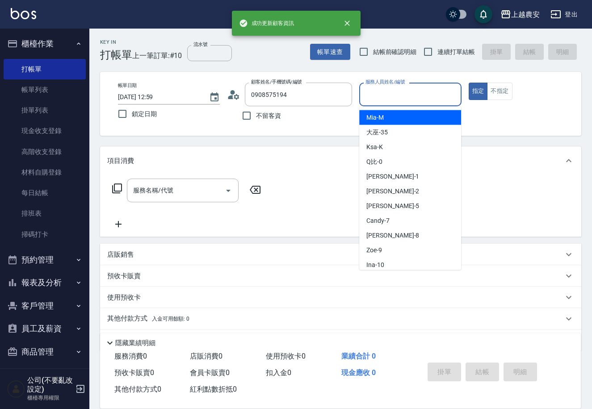
click at [399, 89] on div "服務人員姓名/編號 服務人員姓名/編號" at bounding box center [410, 95] width 102 height 24
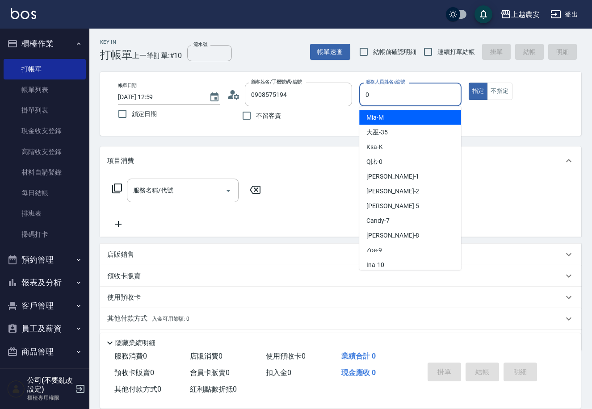
type input "Q比-0"
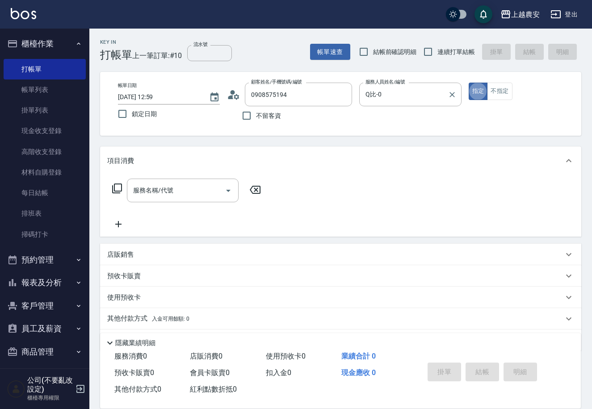
type button "true"
click at [502, 91] on button "不指定" at bounding box center [499, 91] width 25 height 17
click at [201, 184] on input "服務名稱/代號" at bounding box center [176, 191] width 90 height 16
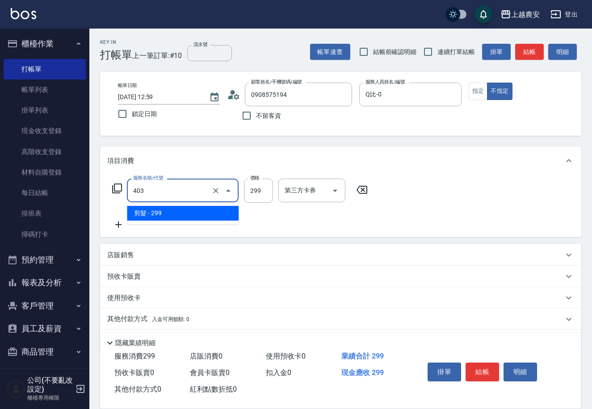
click at [160, 197] on input "403" at bounding box center [170, 191] width 79 height 16
click at [158, 213] on span "剪髮 - 299" at bounding box center [183, 213] width 112 height 15
type input "剪髮(403)"
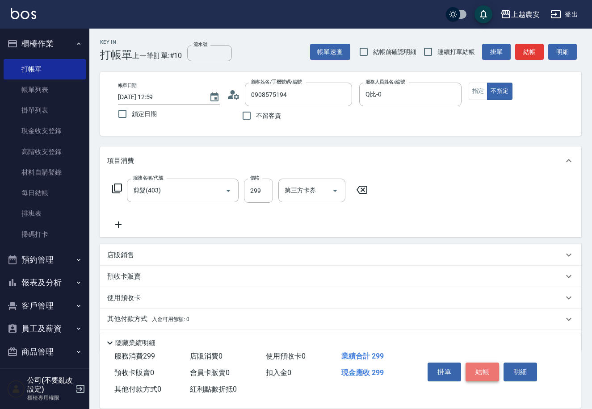
click at [478, 373] on button "結帳" at bounding box center [481, 372] width 33 height 19
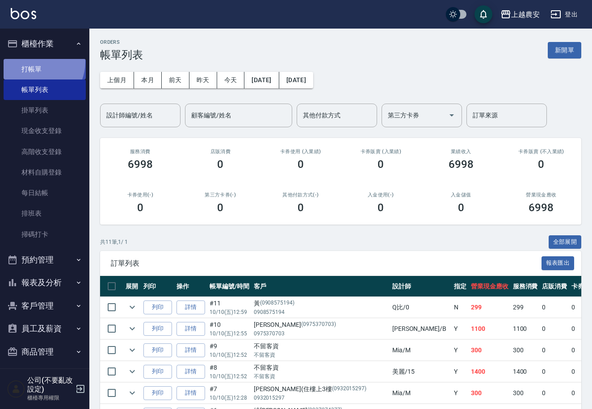
click at [33, 61] on link "打帳單" at bounding box center [45, 69] width 82 height 21
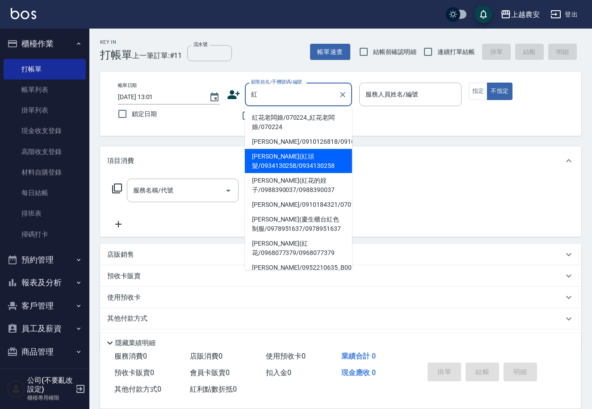
click at [269, 164] on li "洪于婷(紅頭髮/0934130258/0934130258" at bounding box center [298, 161] width 107 height 24
type input "洪于婷(紅頭髮/0934130258/0934130258"
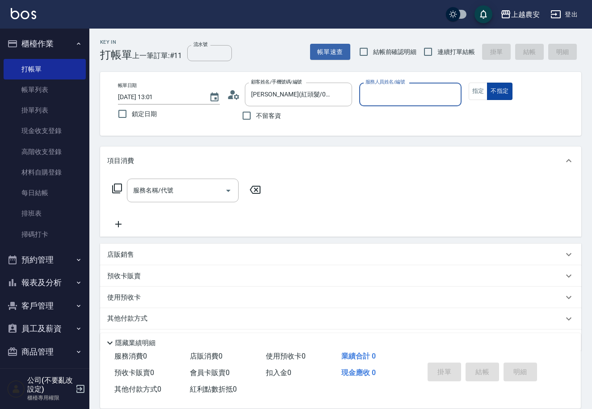
type input "Candy-7"
click at [473, 92] on button "指定" at bounding box center [478, 91] width 19 height 17
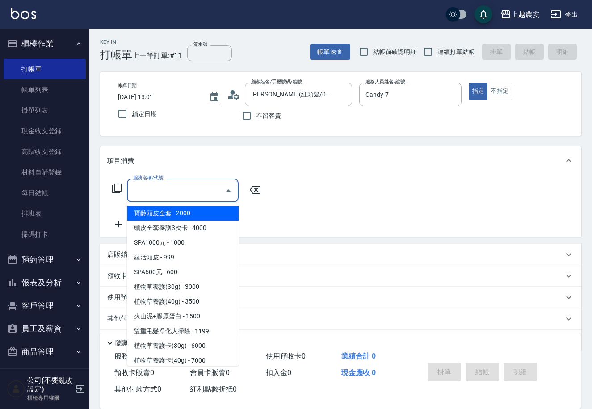
click at [173, 197] on input "服務名稱/代號" at bounding box center [176, 191] width 90 height 16
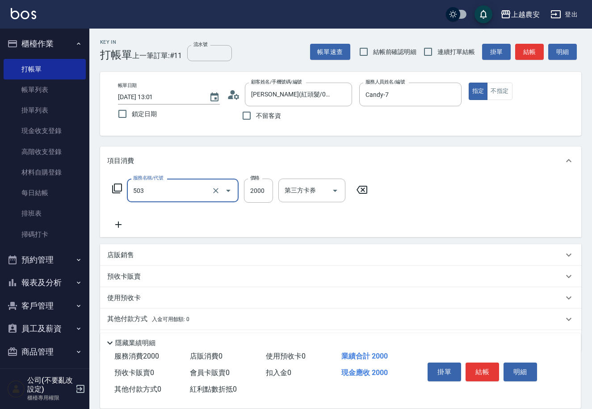
type input "染髮1500↑(503)"
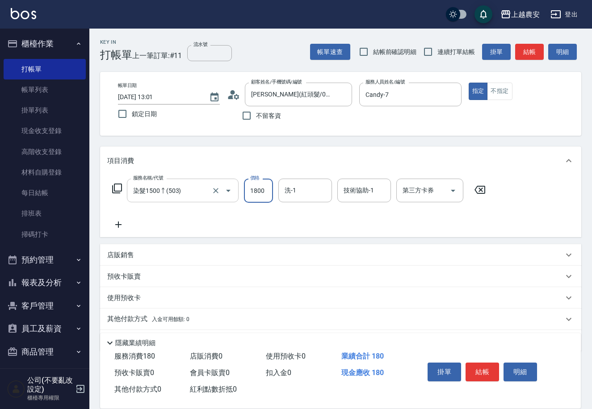
type input "1800"
type input "Elfi-39"
click at [485, 367] on button "結帳" at bounding box center [481, 372] width 33 height 19
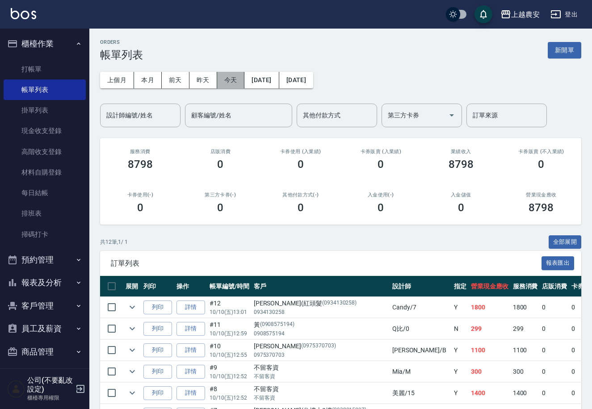
click at [228, 83] on button "今天" at bounding box center [231, 80] width 28 height 17
click at [228, 80] on button "今天" at bounding box center [231, 80] width 28 height 17
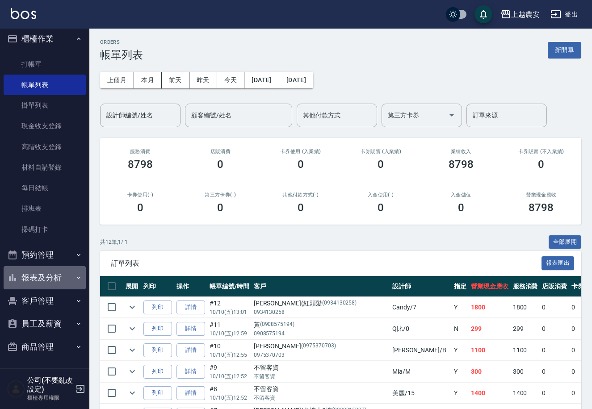
click at [50, 275] on button "報表及分析" at bounding box center [45, 277] width 82 height 23
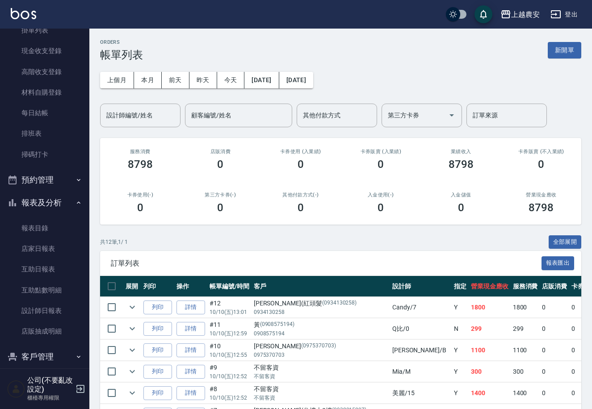
scroll to position [82, 0]
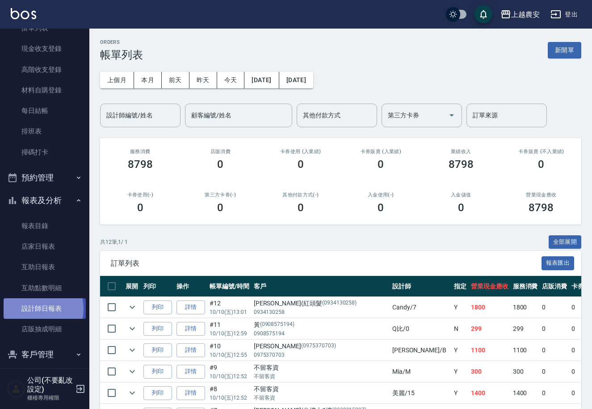
click at [34, 309] on link "設計師日報表" at bounding box center [45, 308] width 82 height 21
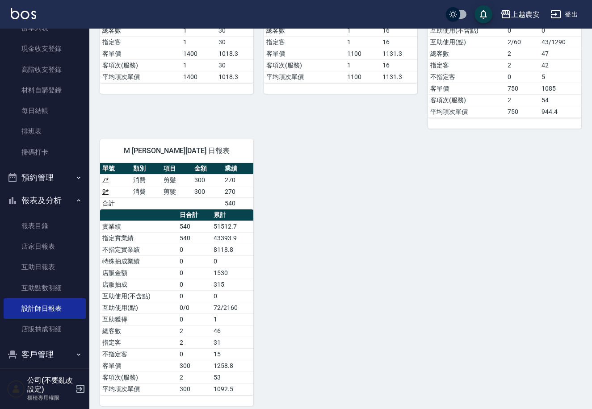
scroll to position [517, 0]
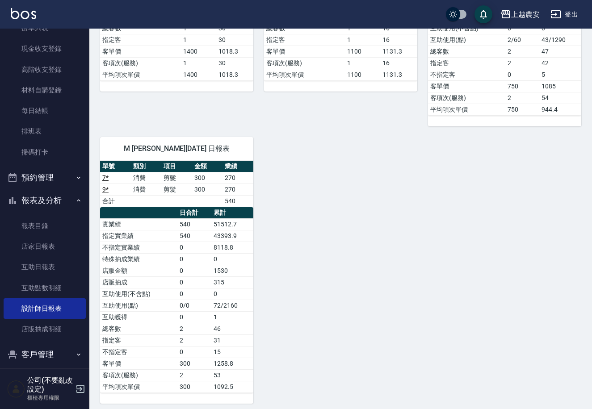
drag, startPoint x: 561, startPoint y: 314, endPoint x: 565, endPoint y: 267, distance: 48.0
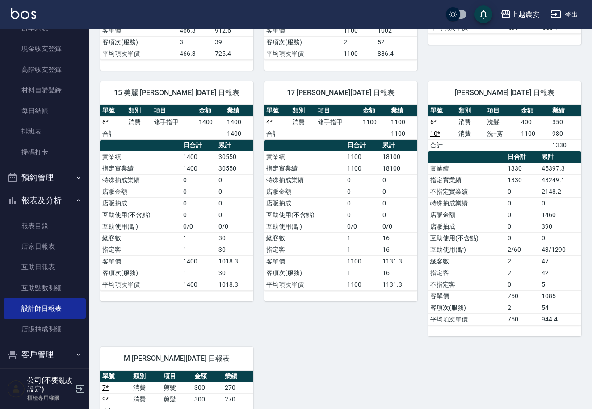
scroll to position [0, 0]
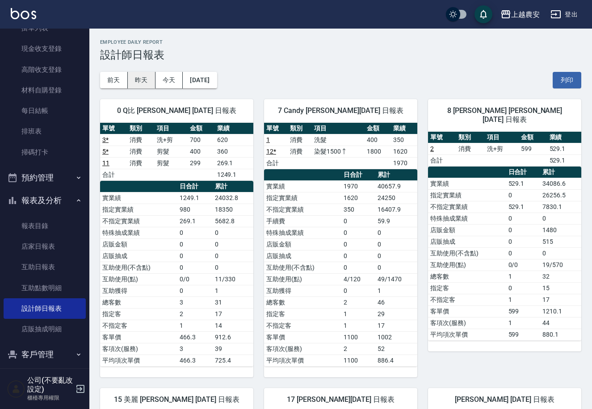
click at [141, 80] on button "昨天" at bounding box center [142, 80] width 28 height 17
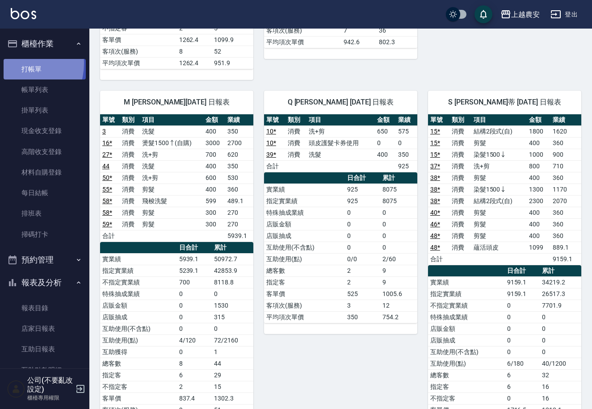
click at [18, 63] on link "打帳單" at bounding box center [45, 69] width 82 height 21
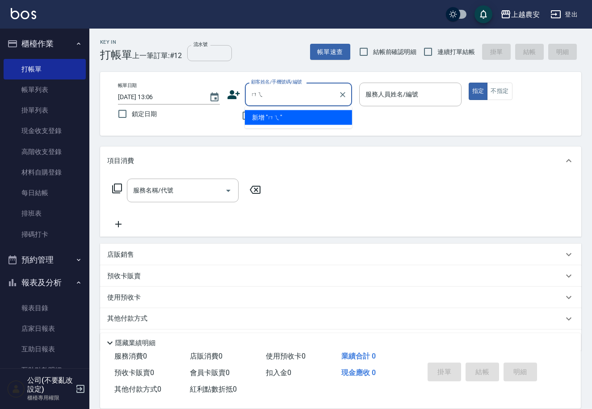
type input "妹"
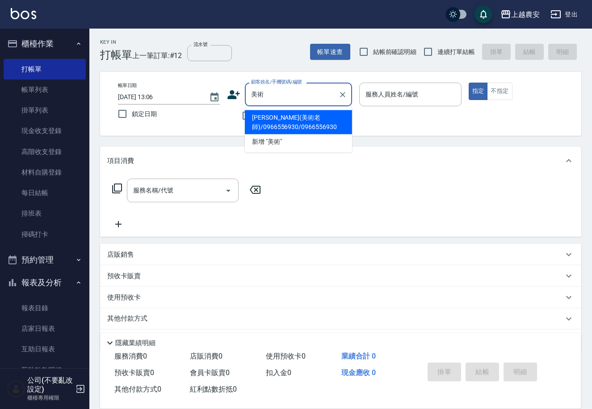
drag, startPoint x: 260, startPoint y: 130, endPoint x: 243, endPoint y: 166, distance: 40.0
click at [261, 130] on li "陳永青(美術老師)/0966556930/0966556930" at bounding box center [298, 122] width 107 height 24
type input "陳永青(美術老師)/0966556930/0966556930"
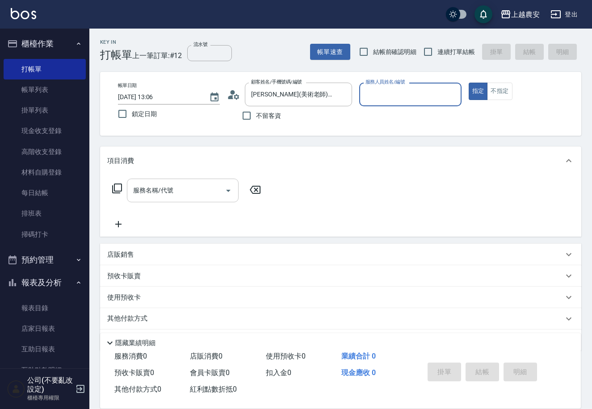
type input "Candy-7"
click at [196, 183] on input "服務名稱/代號" at bounding box center [176, 191] width 90 height 16
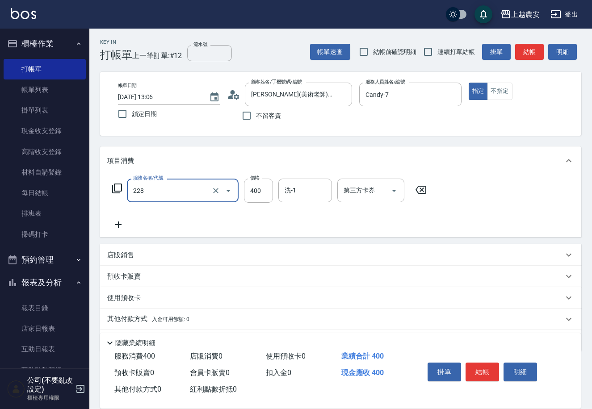
type input "洗髮(228)"
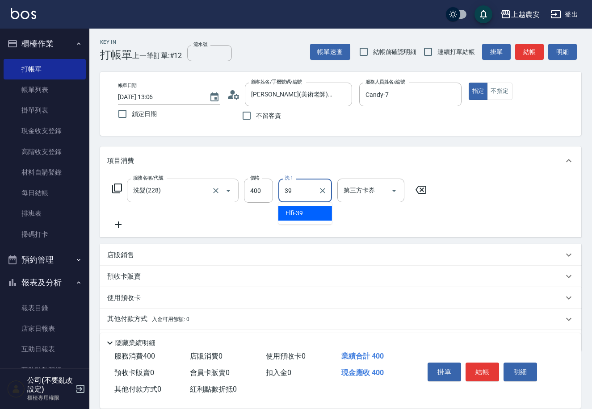
type input "Elfi-39"
click at [484, 365] on button "結帳" at bounding box center [481, 372] width 33 height 19
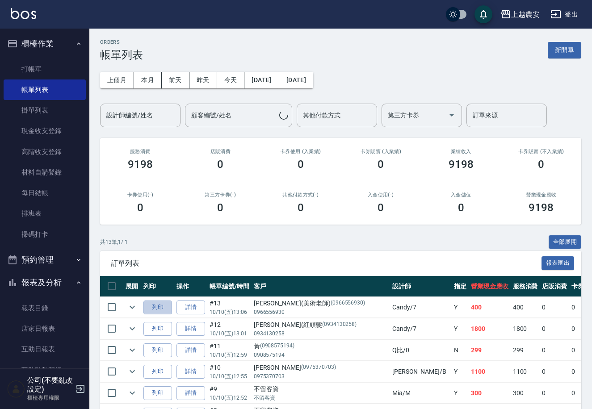
drag, startPoint x: 160, startPoint y: 309, endPoint x: 183, endPoint y: 290, distance: 29.5
click at [164, 306] on button "列印" at bounding box center [157, 308] width 29 height 14
click at [24, 60] on link "打帳單" at bounding box center [45, 69] width 82 height 21
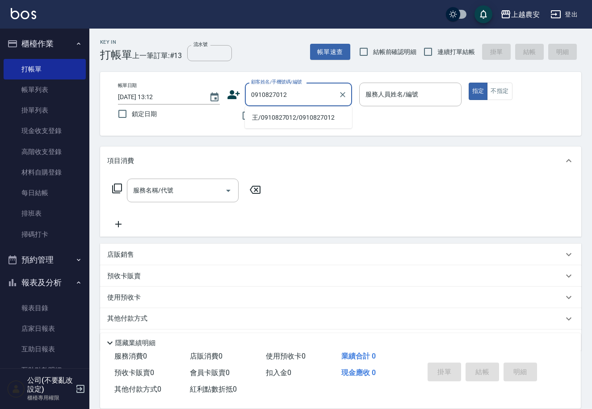
click at [273, 114] on li "王/0910827012/0910827012" at bounding box center [298, 117] width 107 height 15
type input "王/0910827012/0910827012"
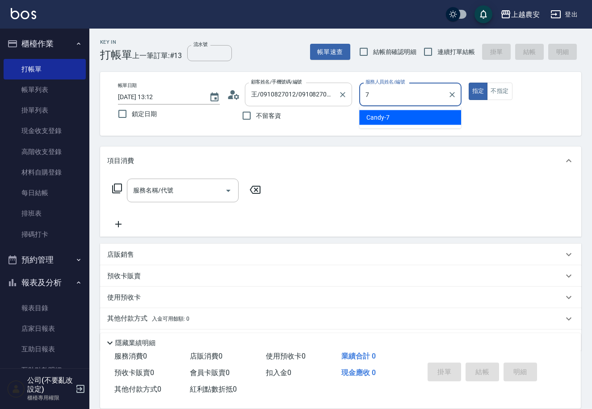
type input "Candy-7"
type button "true"
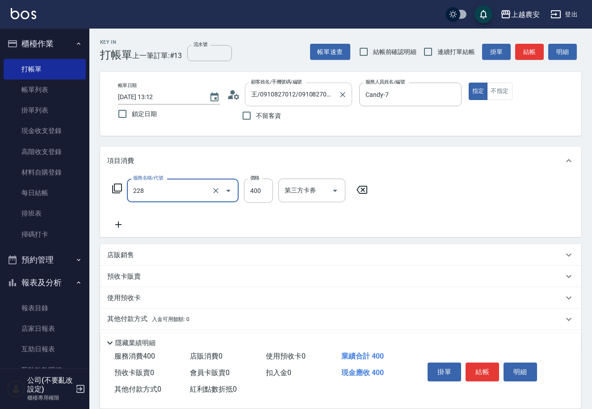
type input "洗髮(228)"
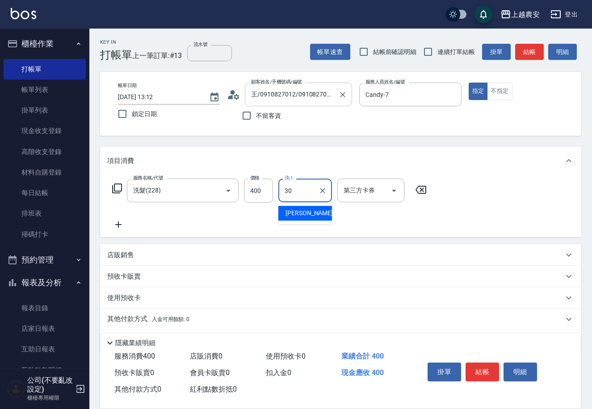
type input "珮珮-30"
click at [472, 372] on button "結帳" at bounding box center [481, 372] width 33 height 19
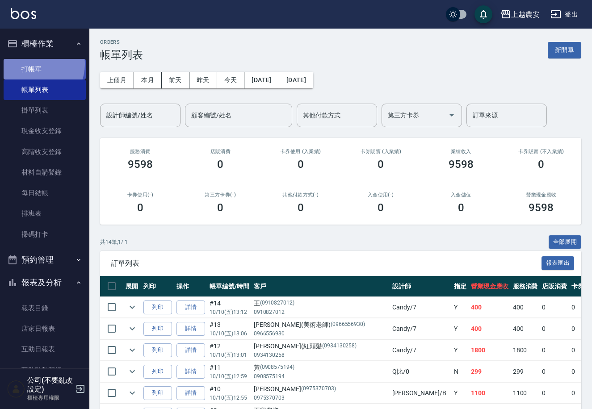
click at [34, 64] on link "打帳單" at bounding box center [45, 69] width 82 height 21
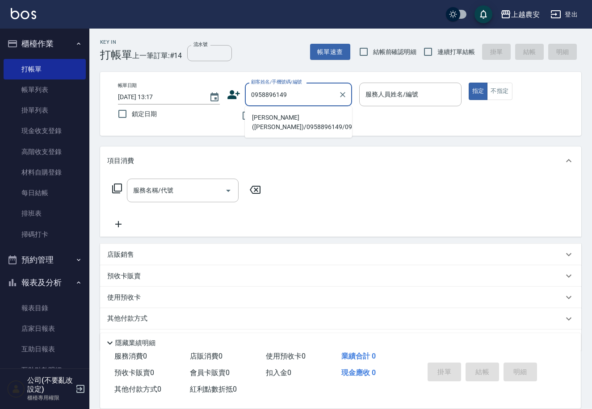
click at [283, 115] on li "Leo(林)/0958896149/0958896149" at bounding box center [298, 122] width 107 height 24
type input "Leo(林)/0958896149/0958896149"
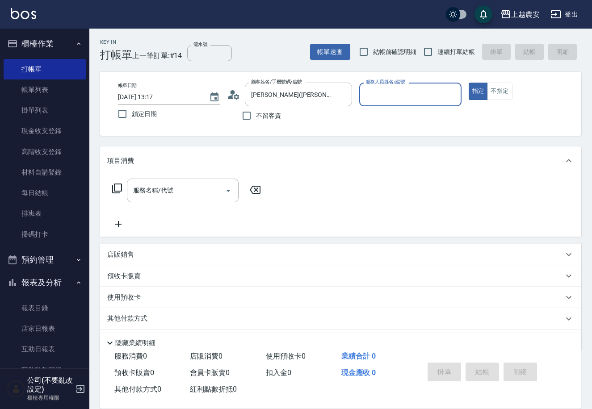
type input "Nana-13"
click at [193, 188] on input "服務名稱/代號" at bounding box center [176, 191] width 90 height 16
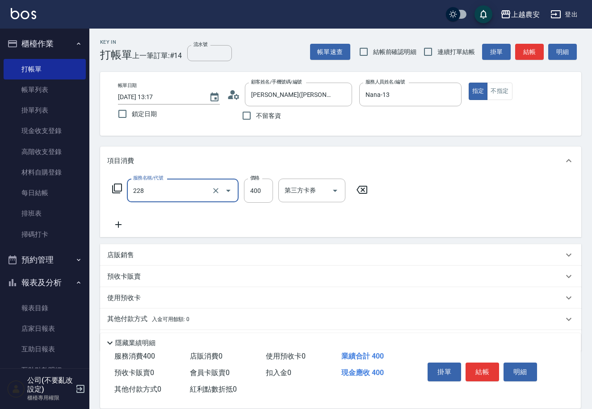
type input "洗髮(228)"
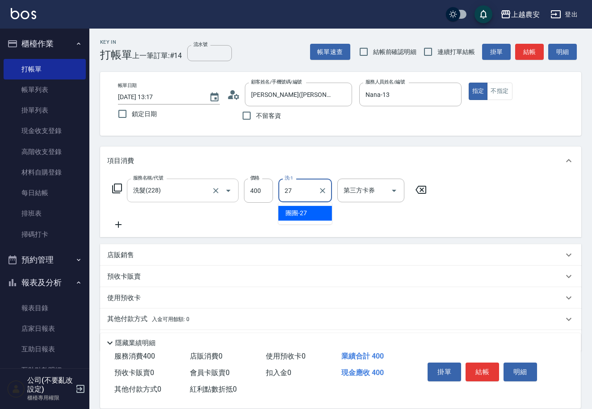
type input "團團-27"
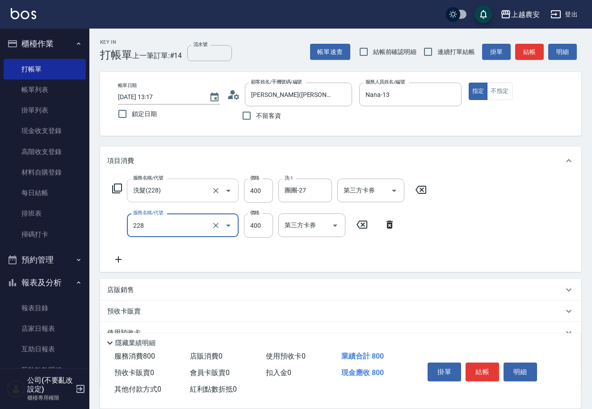
type input "洗髮(228)"
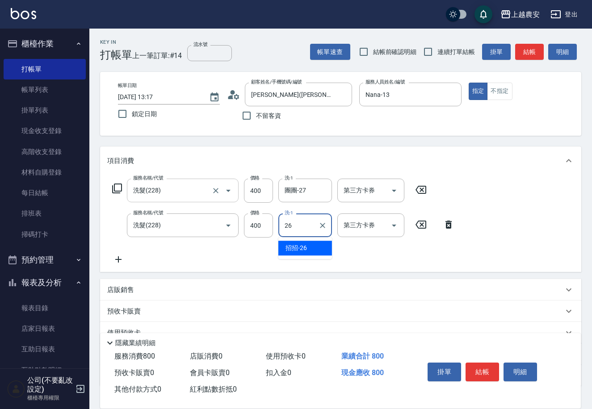
type input "招招-26"
click at [482, 371] on button "結帳" at bounding box center [481, 372] width 33 height 19
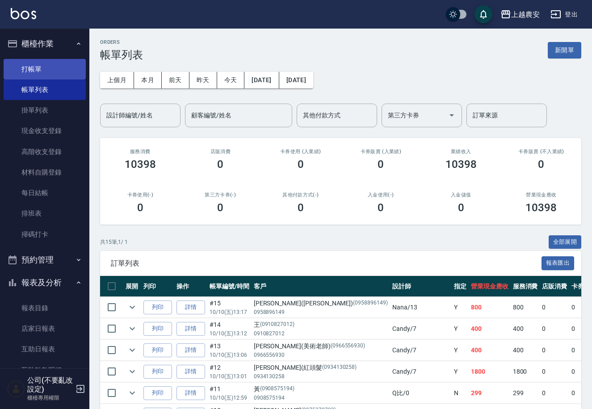
click at [29, 71] on link "打帳單" at bounding box center [45, 69] width 82 height 21
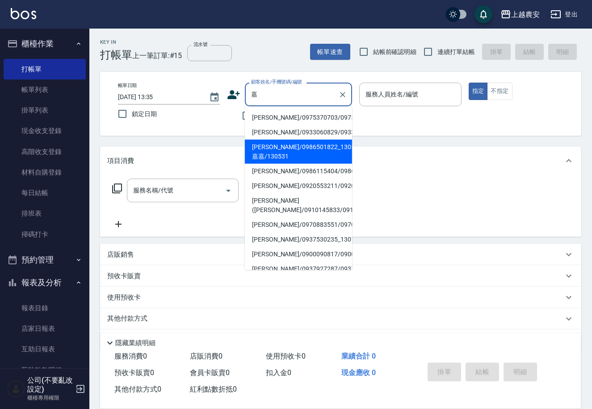
click at [272, 154] on li "嘉嘉/0986501822_130531_嘉嘉/130531" at bounding box center [298, 152] width 107 height 24
type input "嘉嘉/0986501822_130531_嘉嘉/130531"
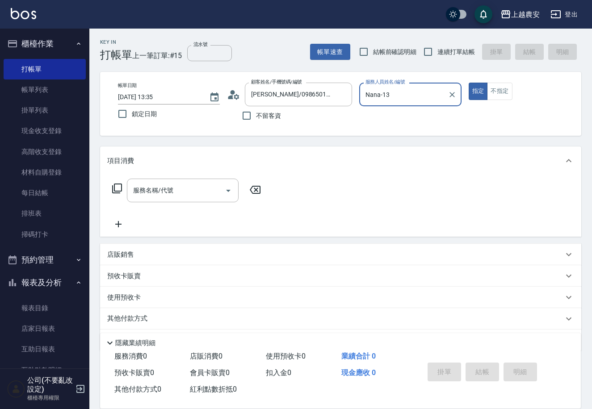
type input "Nana-13"
click at [469, 83] on button "指定" at bounding box center [478, 91] width 19 height 17
type button "true"
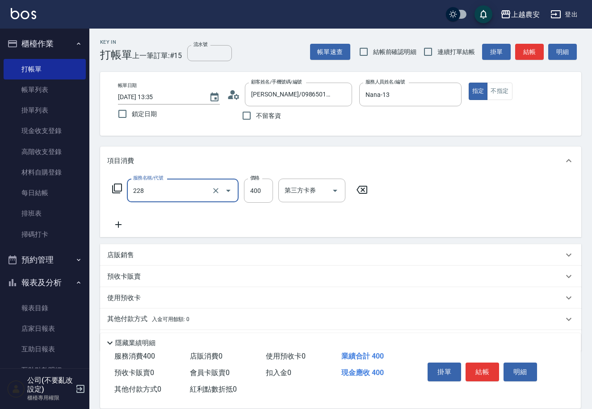
type input "洗髮(228)"
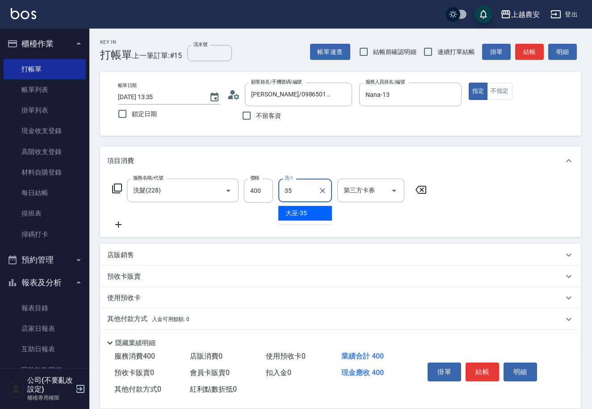
type input "大巫-35"
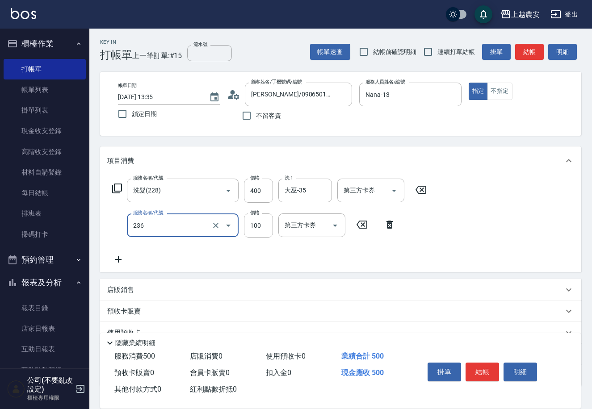
type input "手棒(236)"
click at [472, 368] on button "結帳" at bounding box center [481, 372] width 33 height 19
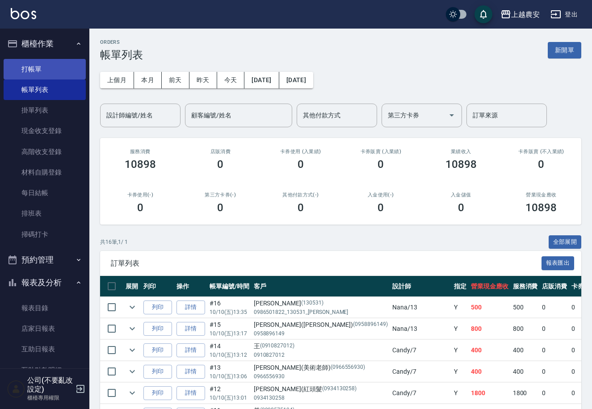
click at [27, 70] on link "打帳單" at bounding box center [45, 69] width 82 height 21
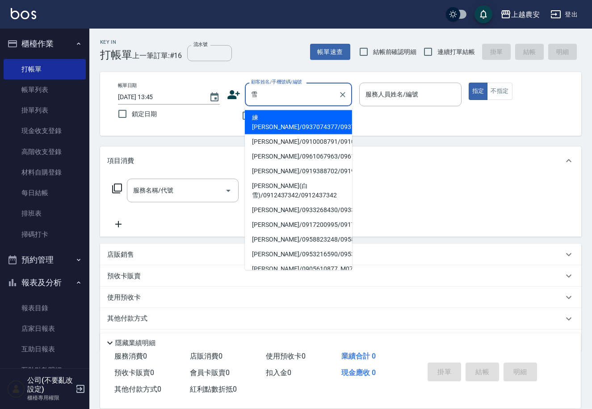
click at [277, 134] on li "賴雪玲/0910008791/0910008791" at bounding box center [298, 141] width 107 height 15
type input "賴雪玲/0910008791/0910008791"
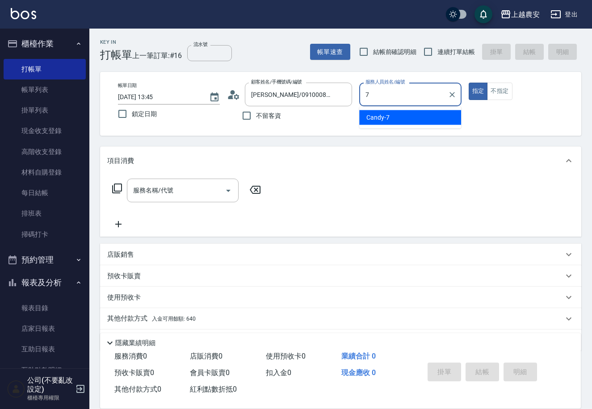
type input "Candy-7"
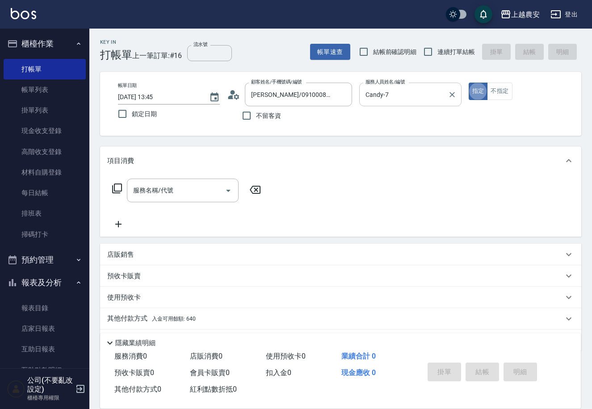
type button "true"
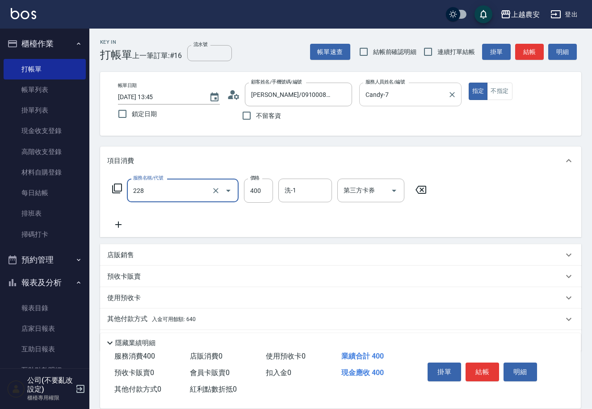
type input "洗髮(228)"
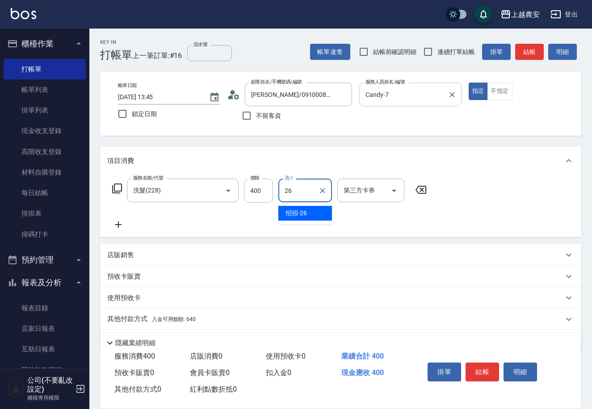
type input "招招-26"
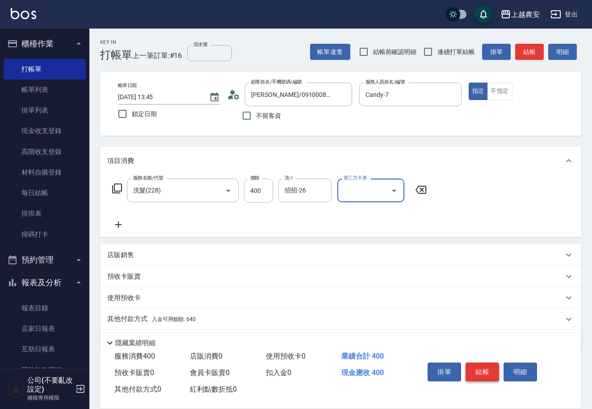
click at [486, 372] on button "結帳" at bounding box center [481, 372] width 33 height 19
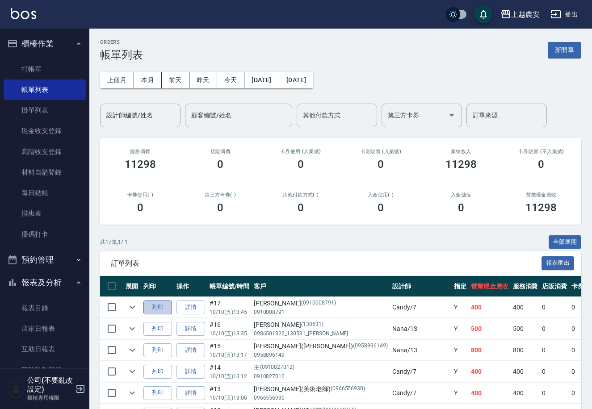
click at [159, 302] on button "列印" at bounding box center [157, 308] width 29 height 14
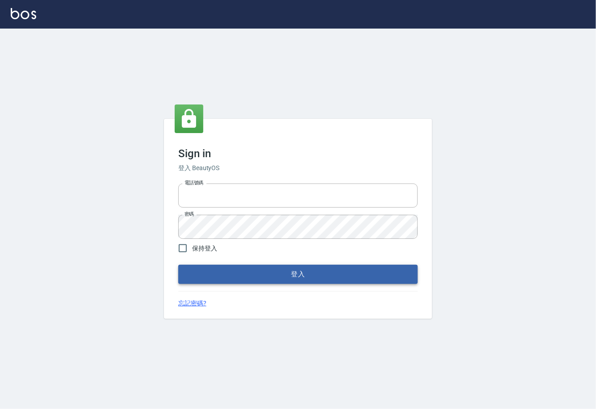
type input "0225929166"
click at [289, 272] on button "登入" at bounding box center [297, 274] width 239 height 19
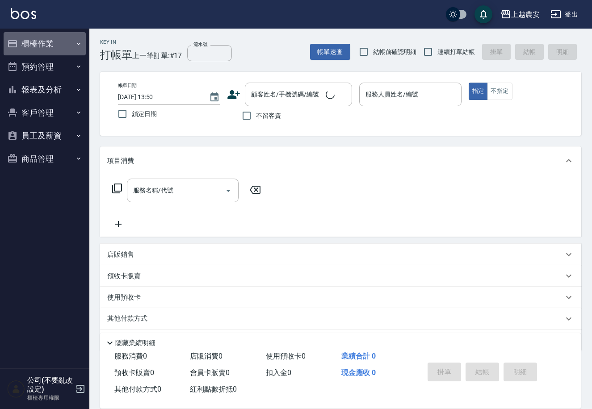
click at [31, 44] on button "櫃檯作業" at bounding box center [45, 43] width 82 height 23
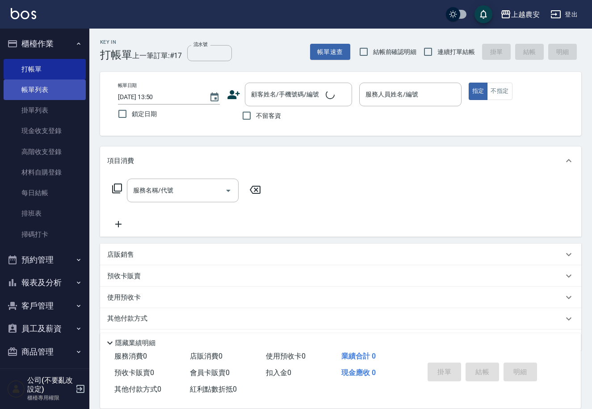
click at [42, 96] on link "帳單列表" at bounding box center [45, 89] width 82 height 21
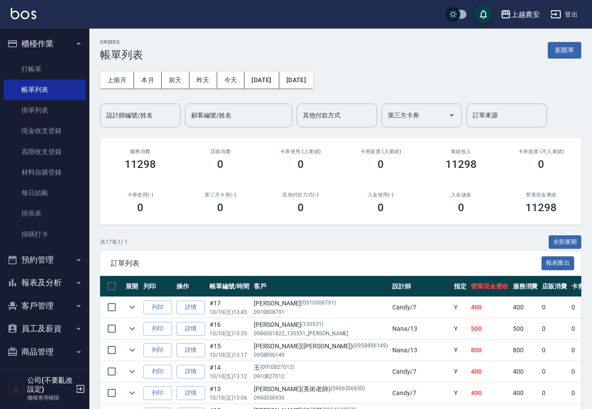
click at [80, 386] on icon "button" at bounding box center [80, 389] width 11 height 11
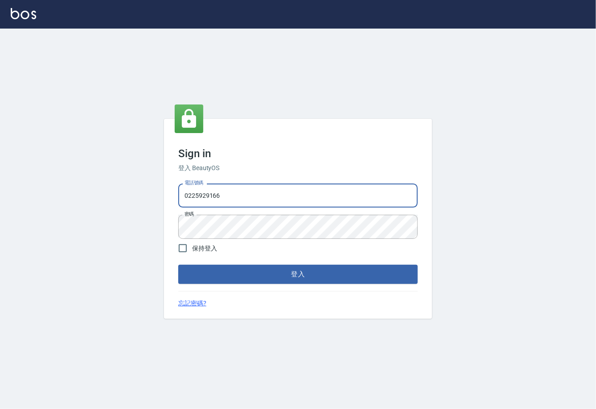
drag, startPoint x: 221, startPoint y: 194, endPoint x: 95, endPoint y: 129, distance: 142.4
click at [96, 131] on div "Sign in 登入 BeautyOS 電話號碼 0225929166 電話號碼 密碼 密碼 保持登入 登入 忘記密碼?" at bounding box center [298, 219] width 596 height 381
type input "02148888"
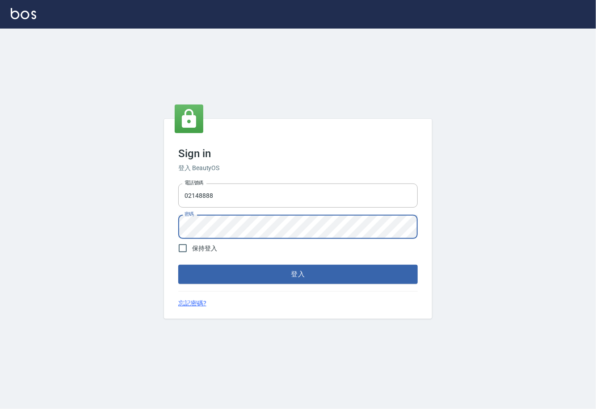
click at [127, 204] on div "Sign in 登入 BeautyOS 電話號碼 02148888 電話號碼 密碼 密碼 保持登入 登入 忘記密碼?" at bounding box center [298, 219] width 596 height 381
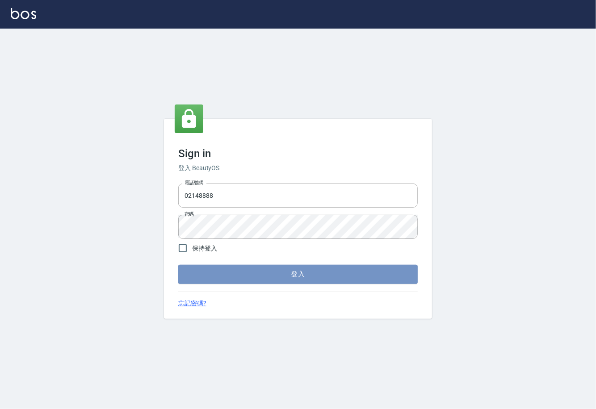
click at [247, 275] on button "登入" at bounding box center [297, 274] width 239 height 19
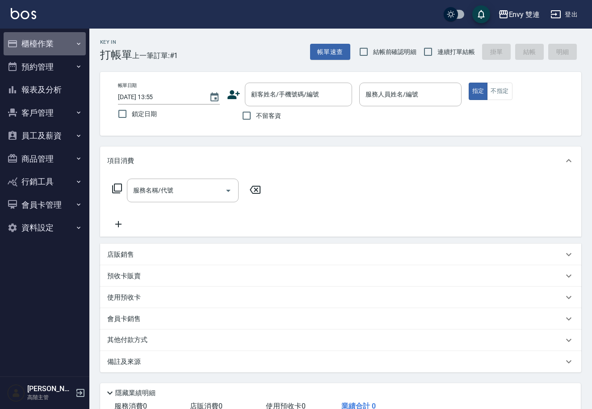
click at [70, 42] on button "櫃檯作業" at bounding box center [45, 43] width 82 height 23
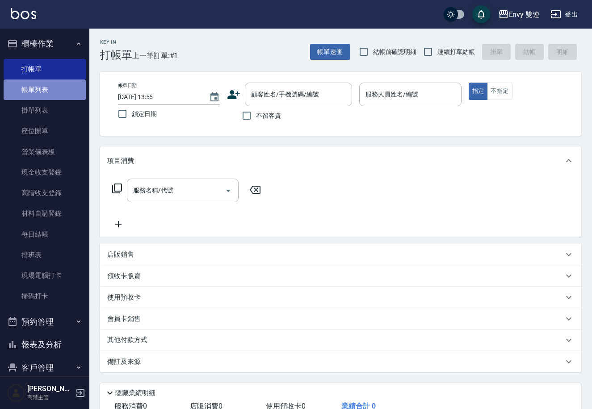
click at [66, 85] on link "帳單列表" at bounding box center [45, 89] width 82 height 21
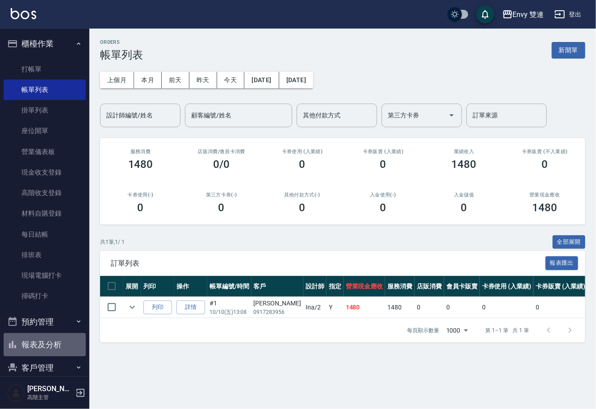
click at [70, 345] on button "報表及分析" at bounding box center [45, 344] width 82 height 23
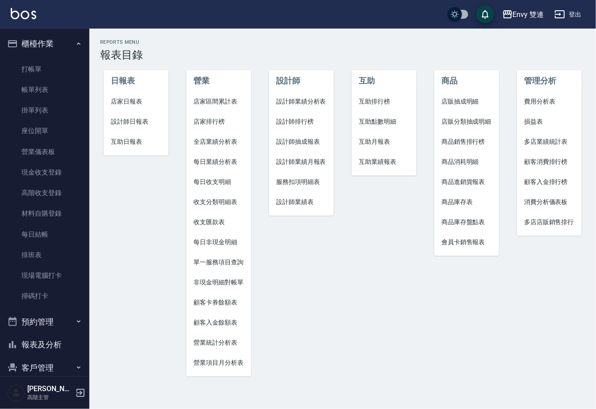
click at [140, 122] on span "設計師日報表" at bounding box center [136, 121] width 50 height 9
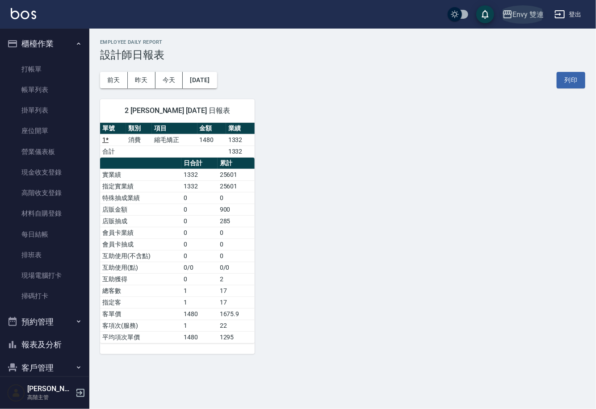
click at [510, 12] on icon "button" at bounding box center [507, 14] width 9 height 8
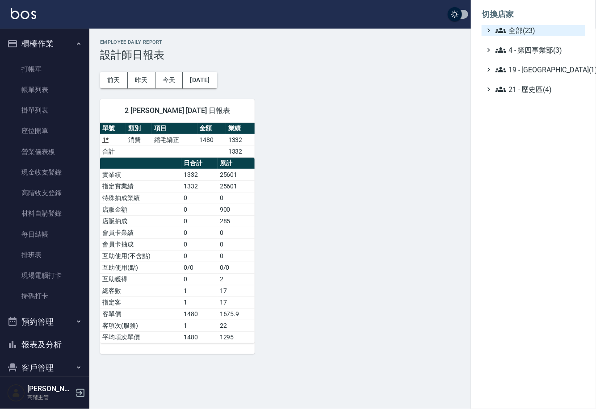
click at [520, 25] on span "全部(23)" at bounding box center [538, 30] width 86 height 11
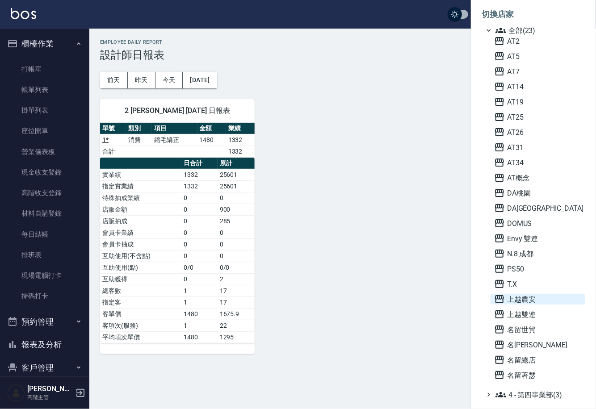
click at [498, 298] on icon at bounding box center [499, 299] width 9 height 8
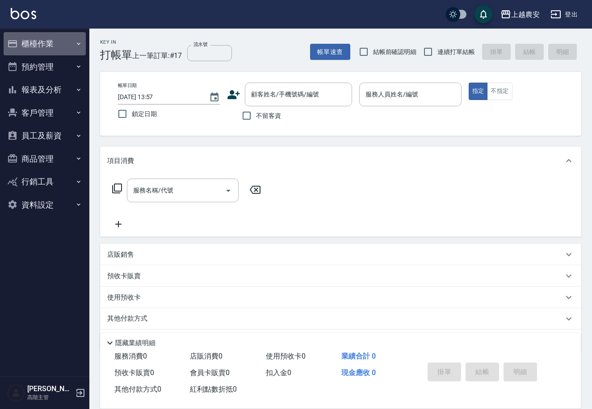
click at [65, 41] on button "櫃檯作業" at bounding box center [45, 43] width 82 height 23
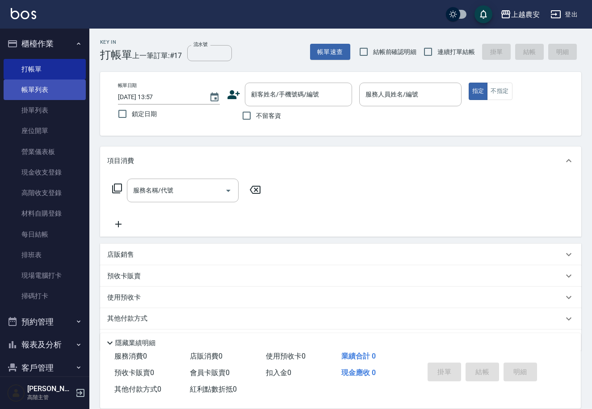
click at [60, 86] on link "帳單列表" at bounding box center [45, 89] width 82 height 21
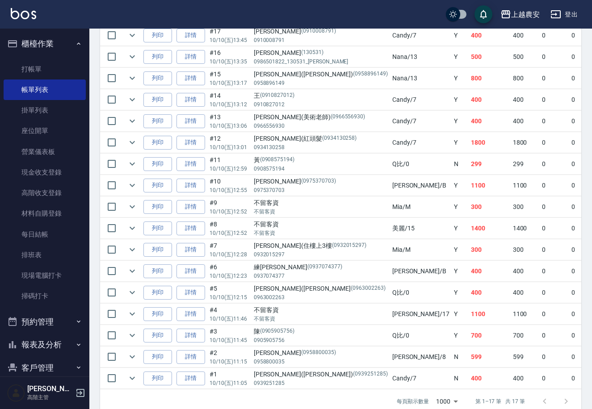
scroll to position [278, 0]
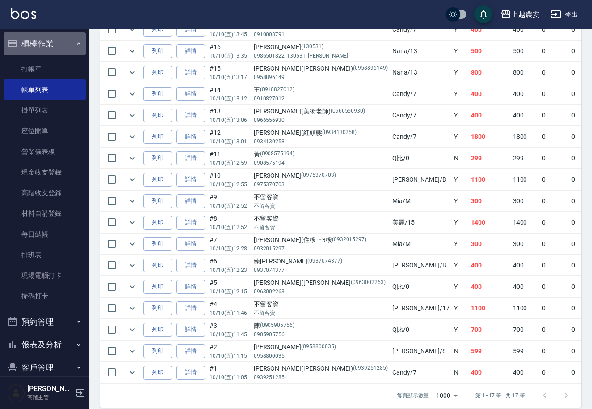
click at [75, 42] on icon "button" at bounding box center [78, 43] width 7 height 7
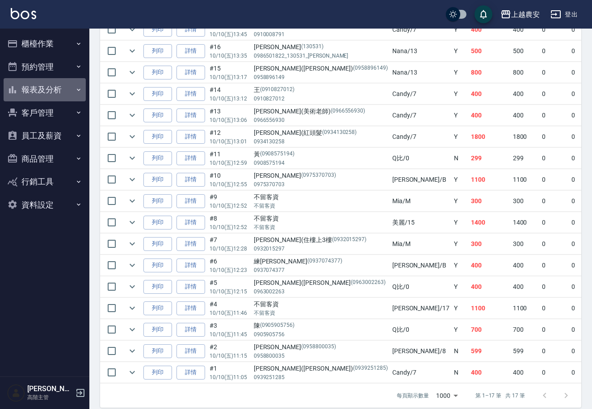
click at [75, 91] on icon "button" at bounding box center [78, 89] width 7 height 7
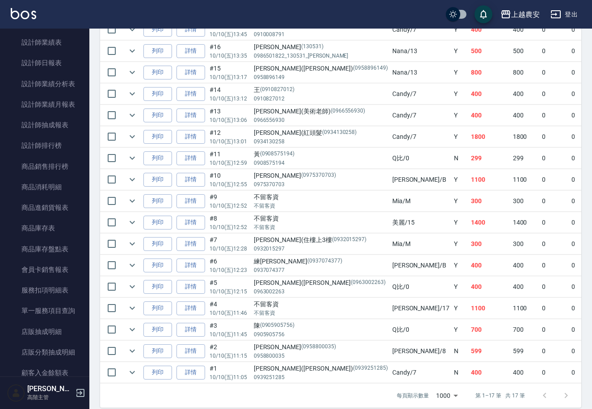
scroll to position [367, 0]
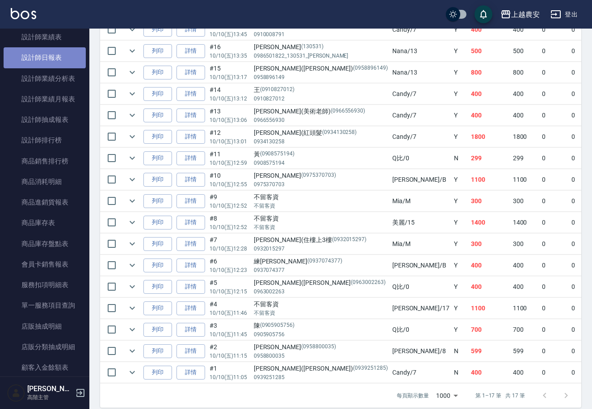
click at [62, 55] on link "設計師日報表" at bounding box center [45, 57] width 82 height 21
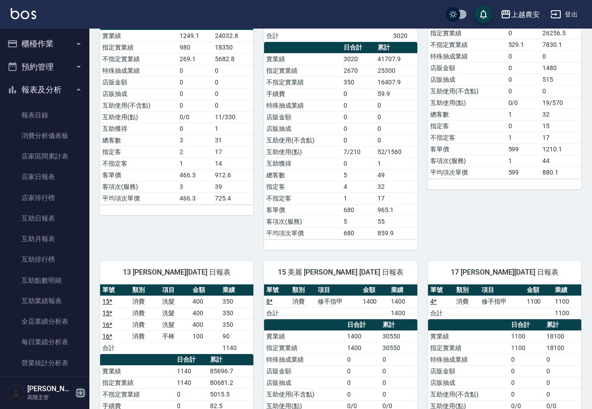
click at [83, 391] on icon "button" at bounding box center [80, 393] width 11 height 11
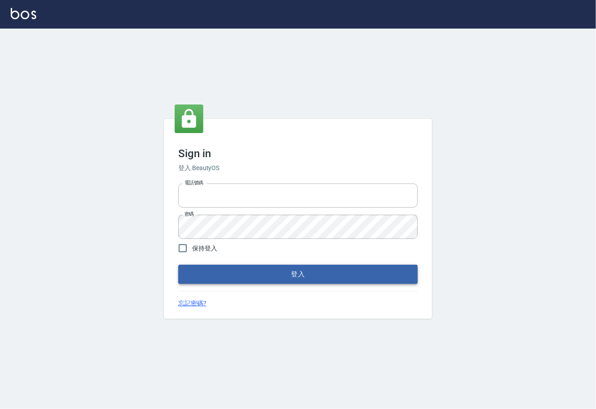
type input "0225929166"
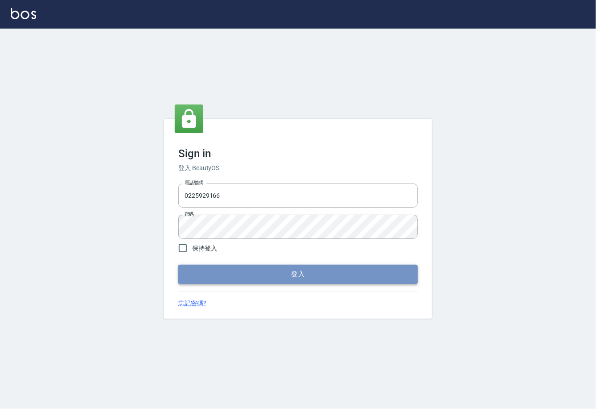
click at [260, 269] on button "登入" at bounding box center [297, 274] width 239 height 19
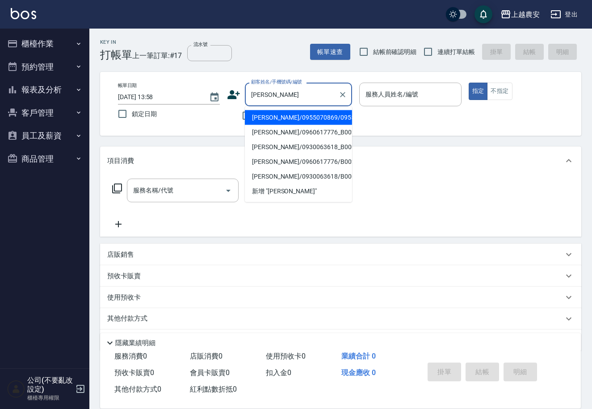
click at [292, 113] on li "[PERSON_NAME]/0955070869/0955070869" at bounding box center [298, 117] width 107 height 15
type input "[PERSON_NAME]/0955070869/0955070869"
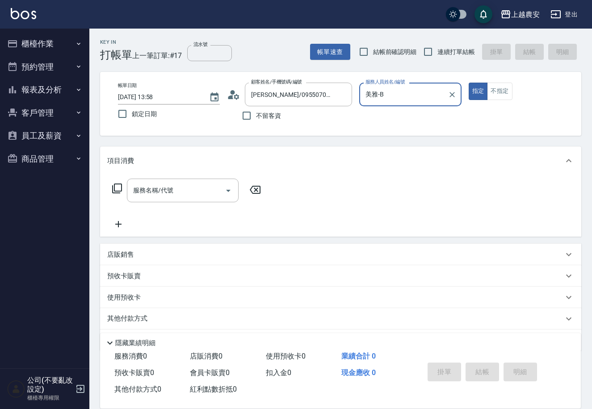
type input "美雅-B"
click at [166, 181] on div "服務名稱/代號" at bounding box center [183, 191] width 112 height 24
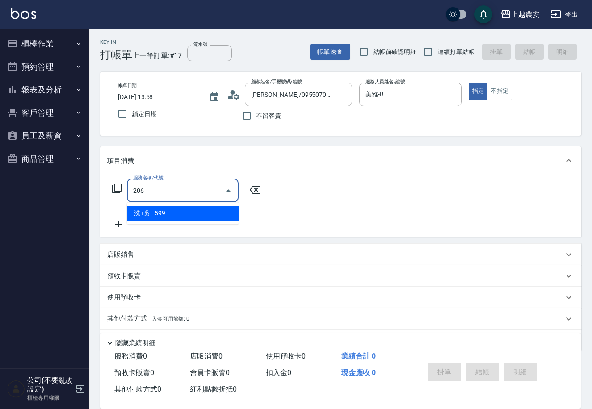
type input "洗+剪(206)"
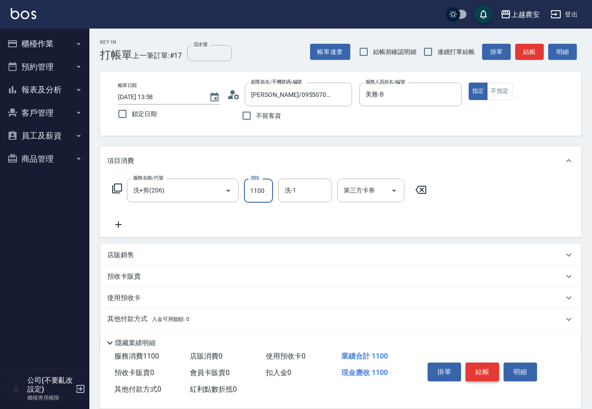
type input "1100"
click at [486, 373] on button "結帳" at bounding box center [481, 372] width 33 height 19
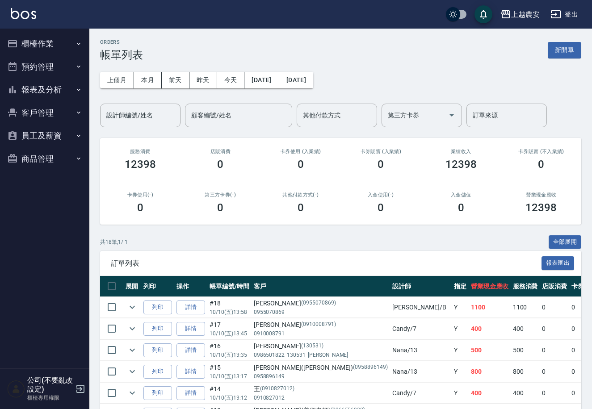
click at [50, 41] on button "櫃檯作業" at bounding box center [45, 43] width 82 height 23
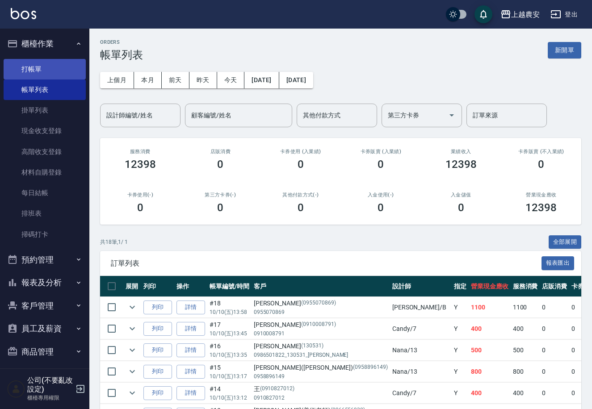
click at [42, 63] on link "打帳單" at bounding box center [45, 69] width 82 height 21
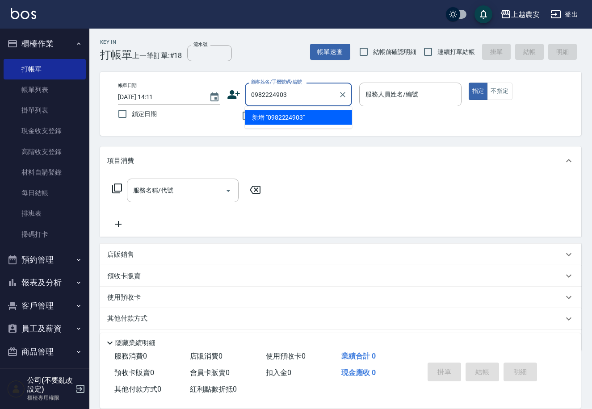
click at [289, 119] on li "新增 "0982224903"" at bounding box center [298, 117] width 107 height 15
type input "0982224903"
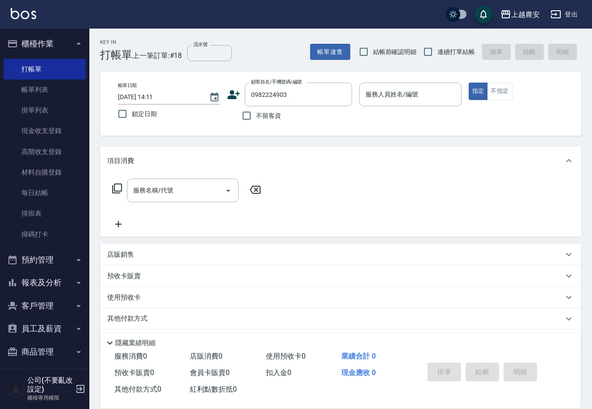
click at [233, 93] on icon at bounding box center [234, 94] width 13 height 9
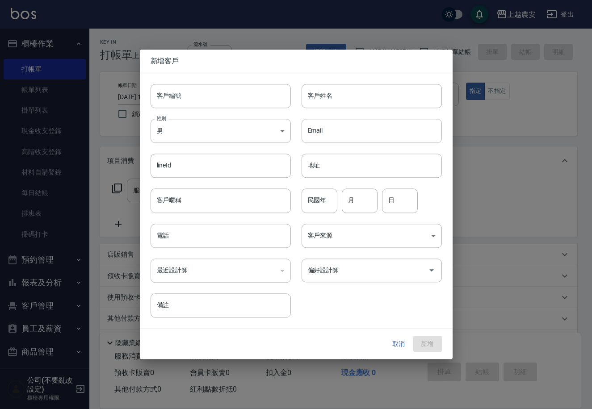
click at [231, 98] on input "客戶編號" at bounding box center [221, 96] width 140 height 24
type input "0982224903"
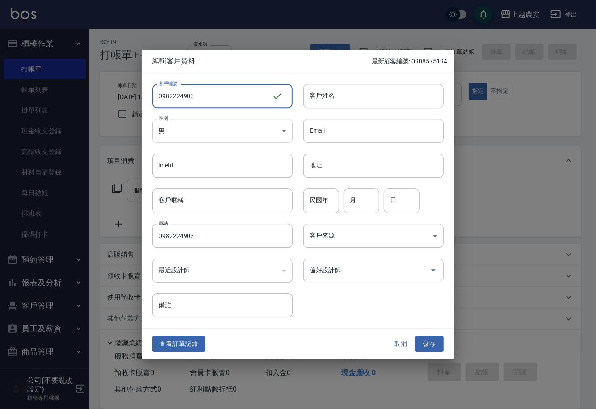
type input "0982224903"
click at [216, 130] on body "上越農安 登出 櫃檯作業 打帳單 帳單列表 掛單列表 現金收支登錄 高階收支登錄 材料自購登錄 每日結帳 排班表 掃碼打卡 預約管理 預約管理 單日預約紀錄 …" at bounding box center [298, 217] width 596 height 435
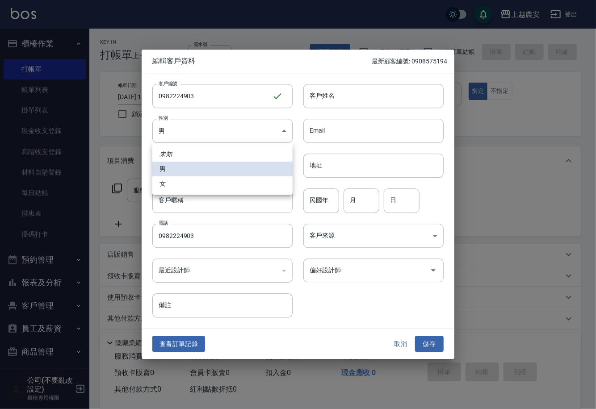
click at [201, 182] on li "女" at bounding box center [222, 183] width 140 height 15
type input "[DEMOGRAPHIC_DATA]"
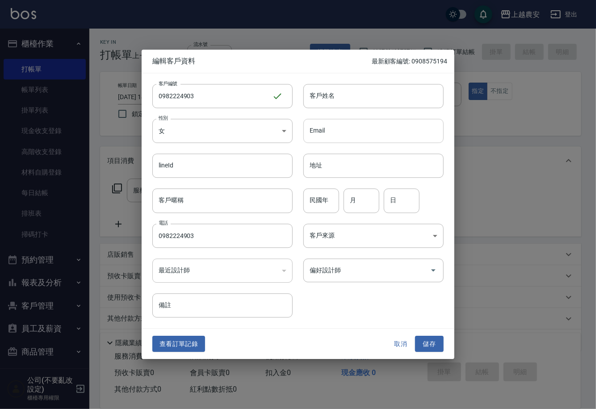
drag, startPoint x: 318, startPoint y: 97, endPoint x: 315, endPoint y: 121, distance: 24.3
click at [318, 97] on input "客戶姓名" at bounding box center [373, 96] width 140 height 24
type input "[PERSON_NAME]"
click at [429, 344] on button "儲存" at bounding box center [429, 344] width 29 height 17
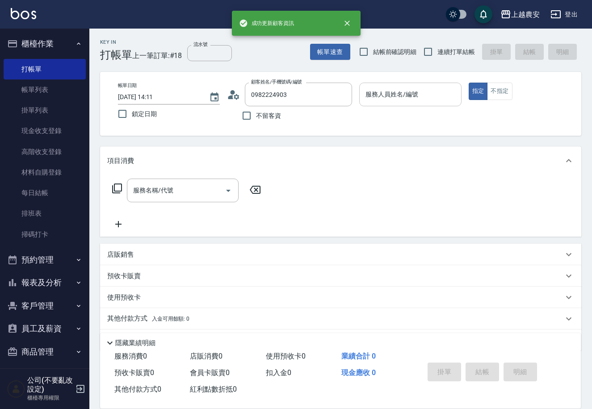
click at [400, 90] on div "服務人員姓名/編號 服務人員姓名/編號" at bounding box center [410, 95] width 102 height 24
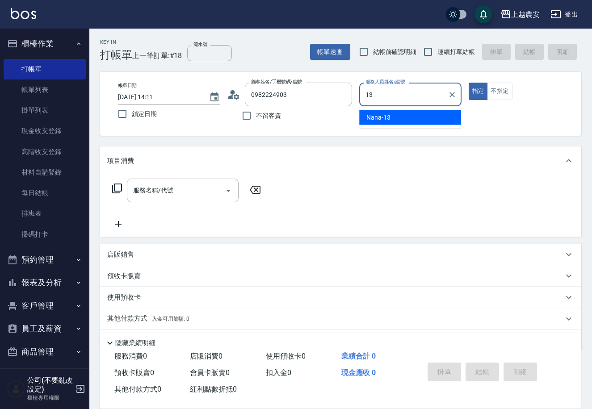
type input "Nana-13"
type button "true"
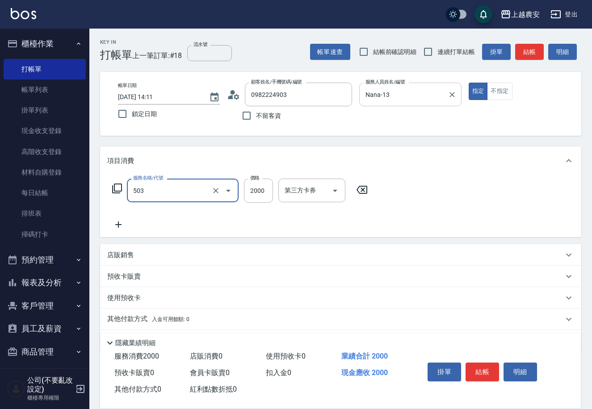
type input "染髮1500↑(503)"
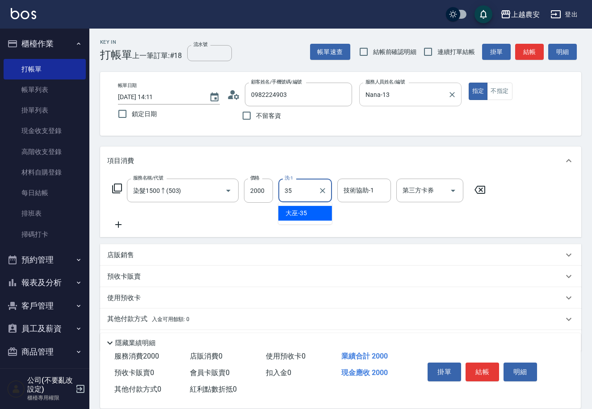
type input "大巫-35"
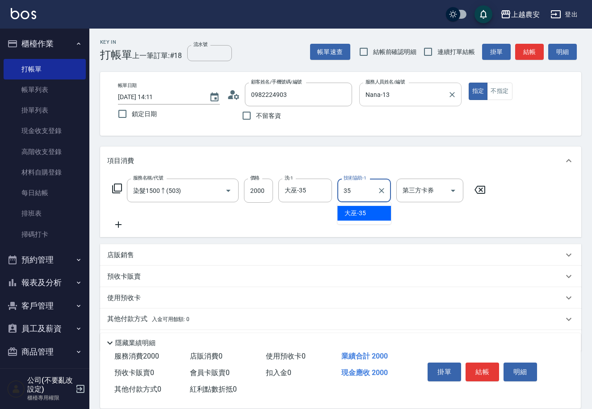
type input "大巫-35"
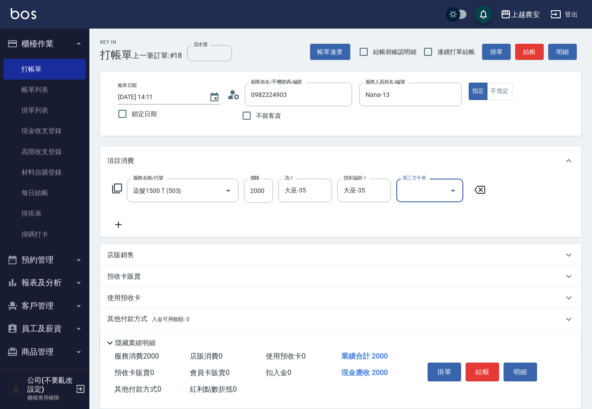
click at [487, 371] on button "結帳" at bounding box center [481, 372] width 33 height 19
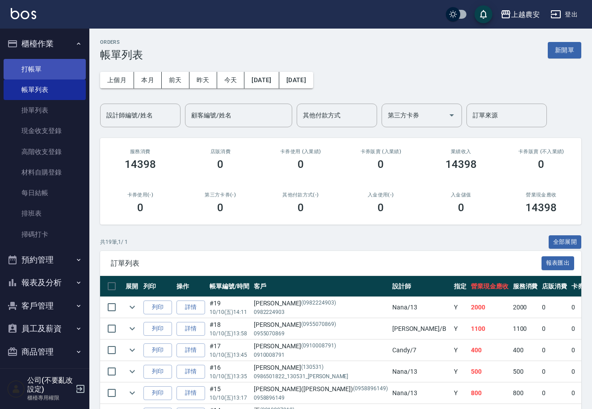
click at [44, 70] on link "打帳單" at bounding box center [45, 69] width 82 height 21
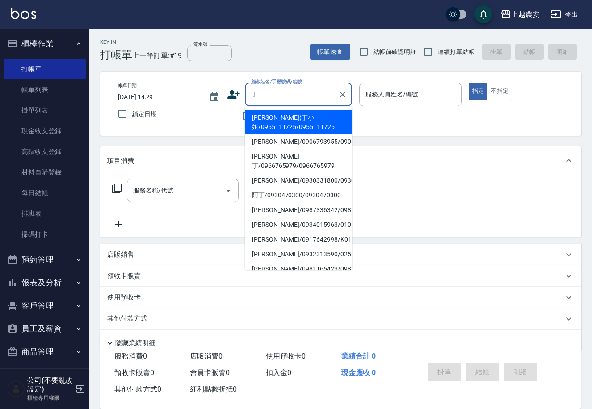
click at [272, 121] on li "[PERSON_NAME](丁小姐/0955111725/0955111725" at bounding box center [298, 122] width 107 height 24
type input "[PERSON_NAME](丁小姐/0955111725/0955111725"
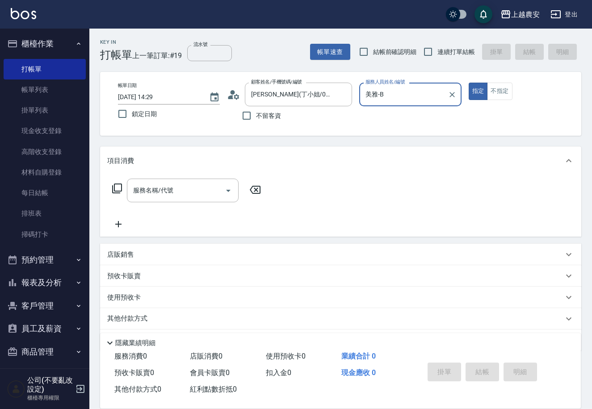
type input "美雅-B"
click at [194, 199] on div "服務名稱/代號" at bounding box center [183, 191] width 112 height 24
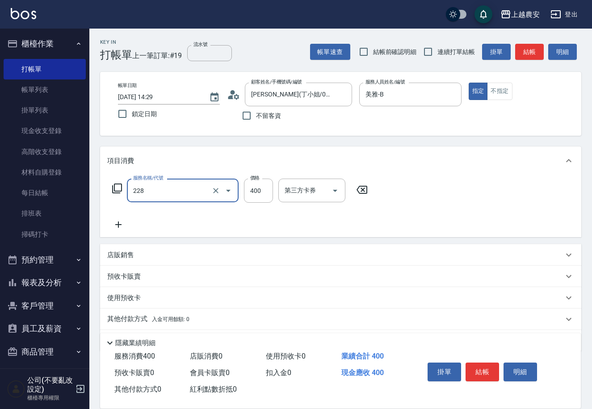
type input "洗髮(228)"
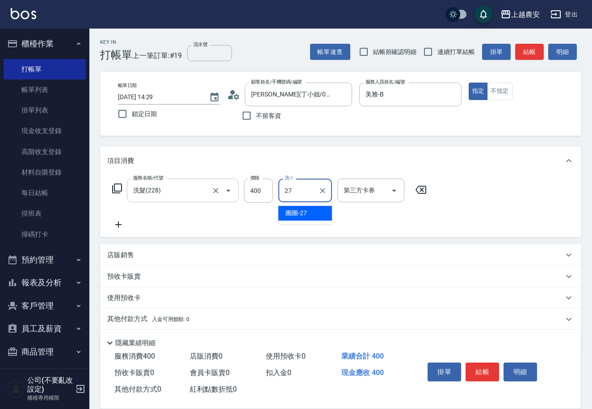
type input "團團-27"
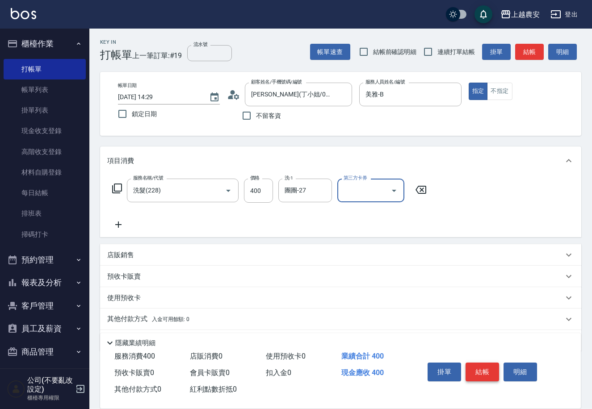
click at [472, 369] on button "結帳" at bounding box center [481, 372] width 33 height 19
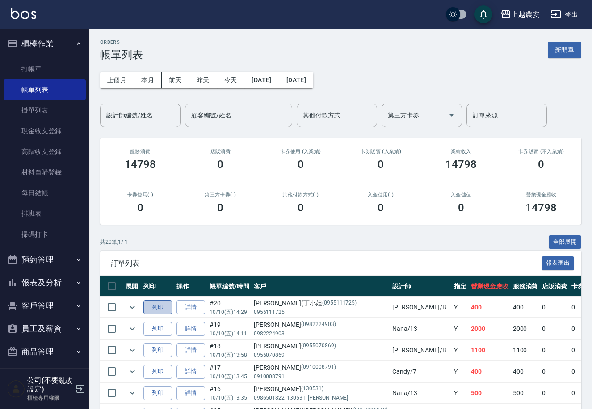
click at [164, 305] on button "列印" at bounding box center [157, 308] width 29 height 14
click at [31, 233] on link "掃碼打卡" at bounding box center [45, 234] width 82 height 21
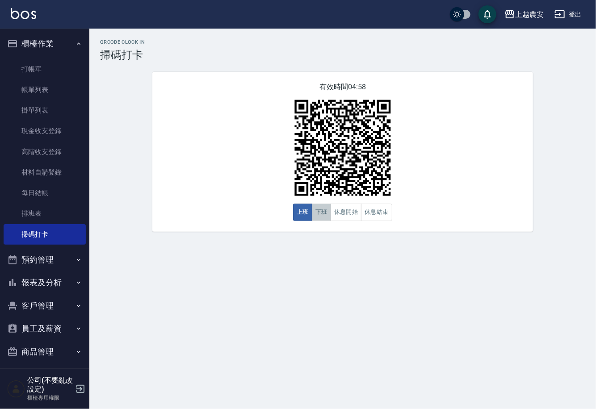
click at [321, 214] on button "下班" at bounding box center [321, 212] width 19 height 17
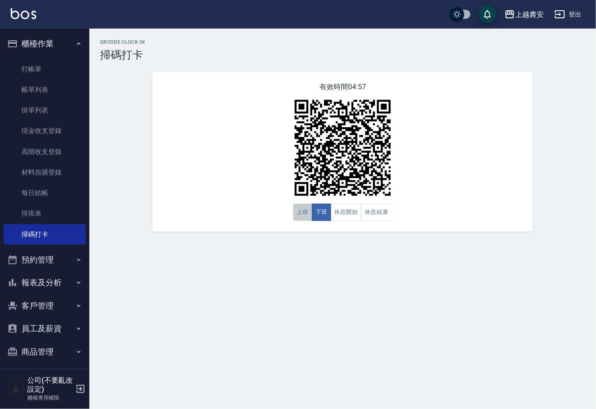
drag, startPoint x: 303, startPoint y: 210, endPoint x: 304, endPoint y: 215, distance: 5.4
click at [304, 210] on button "上班" at bounding box center [302, 212] width 19 height 17
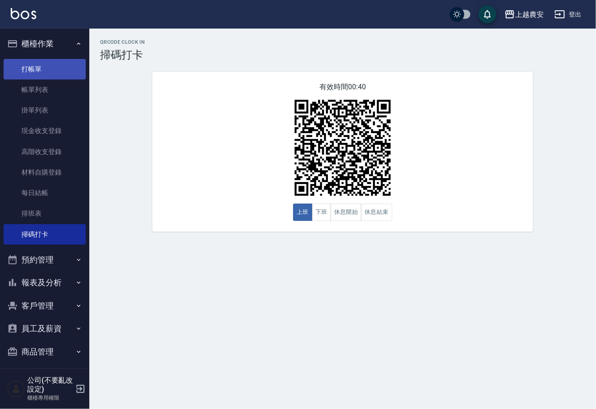
click at [31, 62] on link "打帳單" at bounding box center [45, 69] width 82 height 21
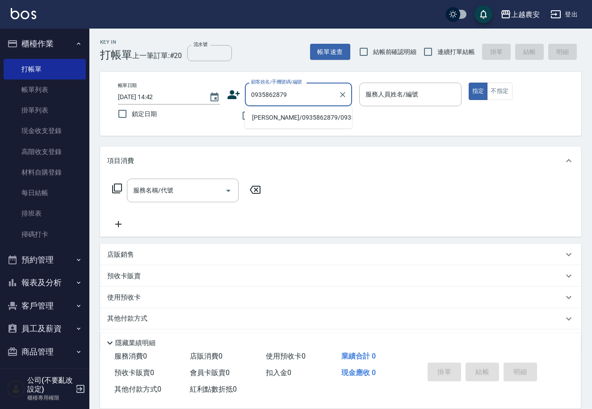
drag, startPoint x: 286, startPoint y: 117, endPoint x: 377, endPoint y: 81, distance: 98.4
click at [287, 116] on li "[PERSON_NAME]/0935862879/0935862879" at bounding box center [298, 117] width 107 height 15
type input "[PERSON_NAME]/0935862879/0935862879"
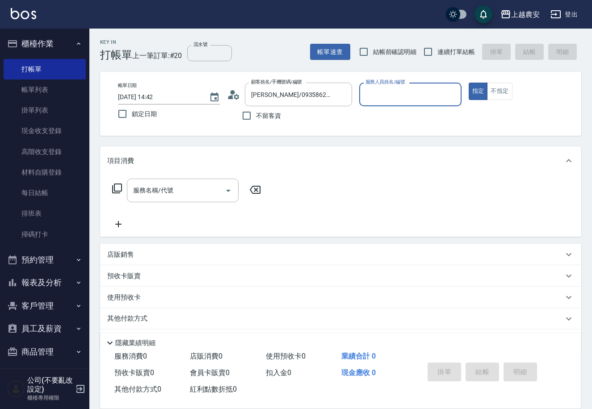
type input "Q比-0"
click at [226, 190] on icon "Open" at bounding box center [228, 190] width 11 height 11
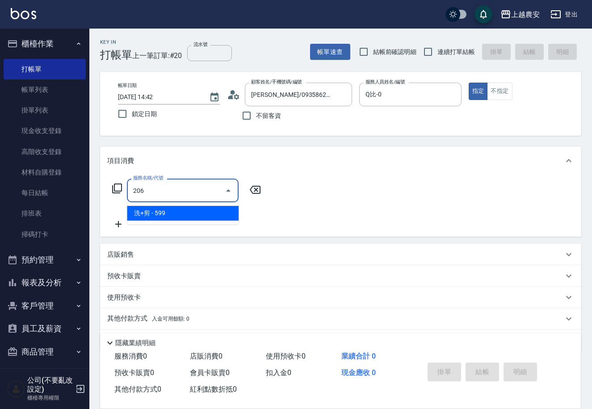
type input "洗+剪(206)"
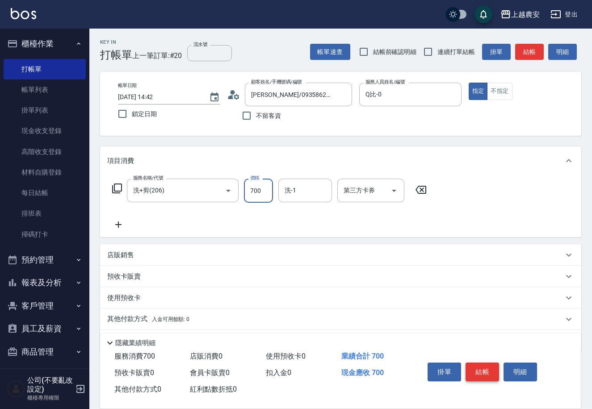
type input "700"
click at [486, 371] on button "結帳" at bounding box center [481, 372] width 33 height 19
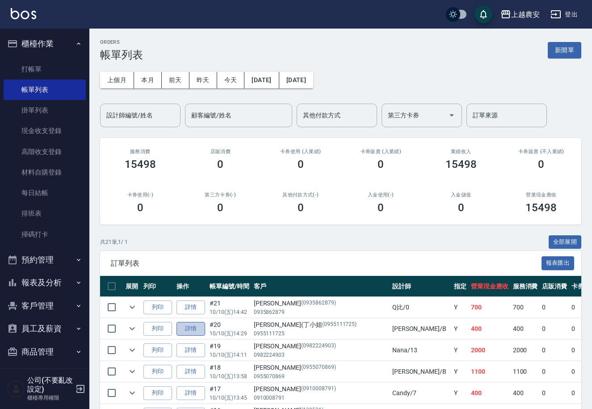
click at [184, 324] on link "詳情" at bounding box center [190, 329] width 29 height 14
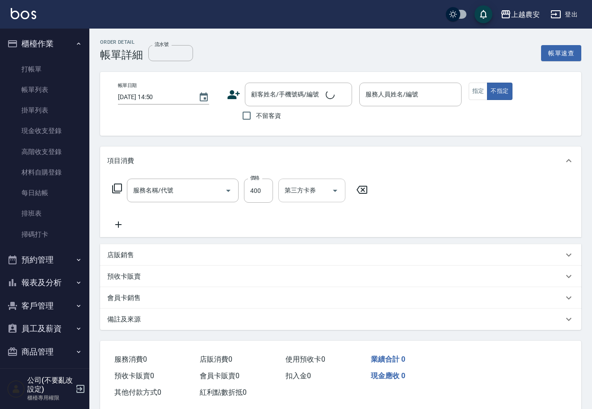
type input "2025/10/10 14:29"
type input "美雅-B"
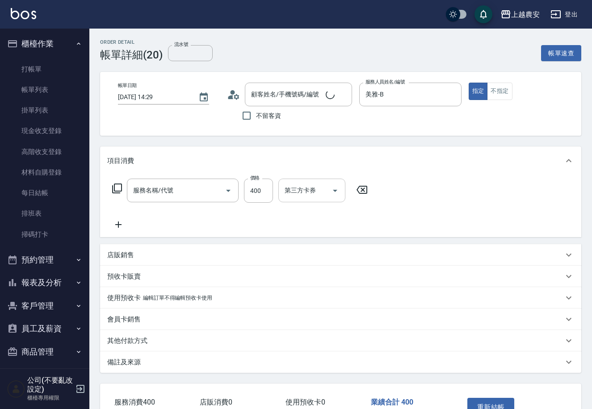
type input "洗髮(228)"
type input "[PERSON_NAME](丁小姐/0955111725/0955111725"
click at [321, 192] on icon "Clear" at bounding box center [322, 190] width 5 height 5
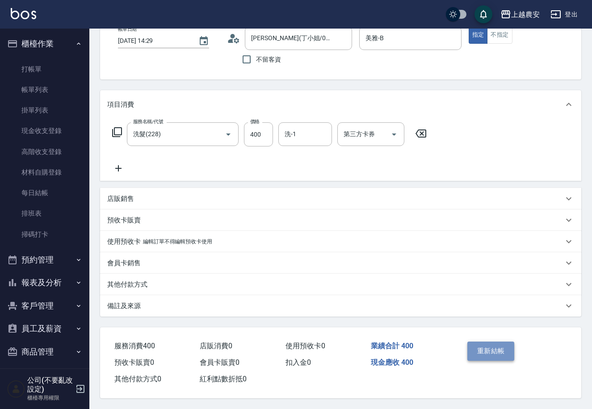
click at [495, 347] on button "重新結帳" at bounding box center [490, 351] width 47 height 19
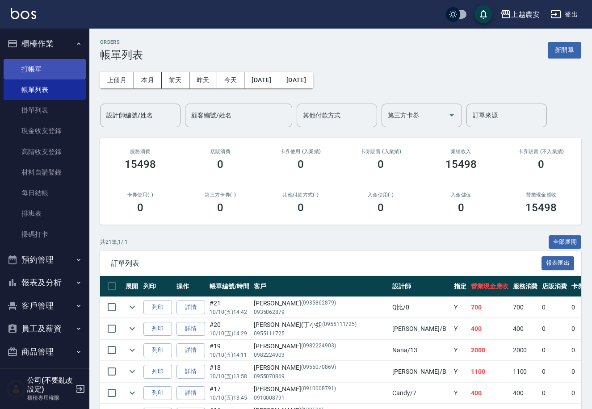
click at [23, 69] on link "打帳單" at bounding box center [45, 69] width 82 height 21
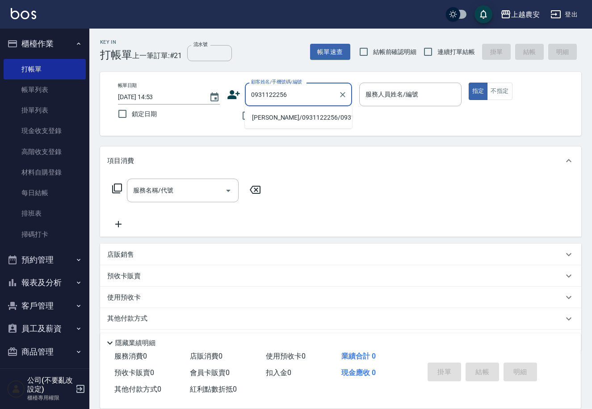
click at [284, 117] on li "[PERSON_NAME]/0931122256/0931122256" at bounding box center [298, 117] width 107 height 15
type input "[PERSON_NAME]/0931122256/0931122256"
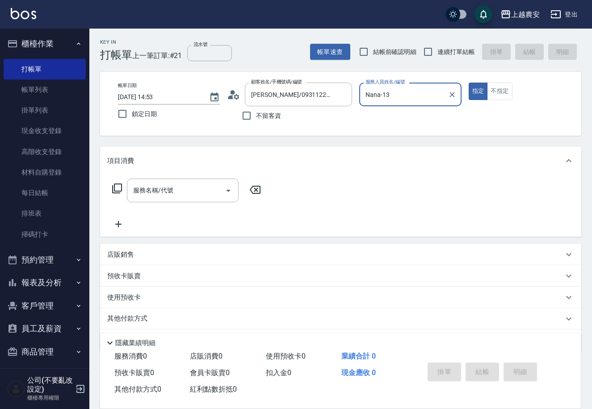
type input "Nana-13"
click at [176, 184] on input "服務名稱/代號" at bounding box center [176, 191] width 90 height 16
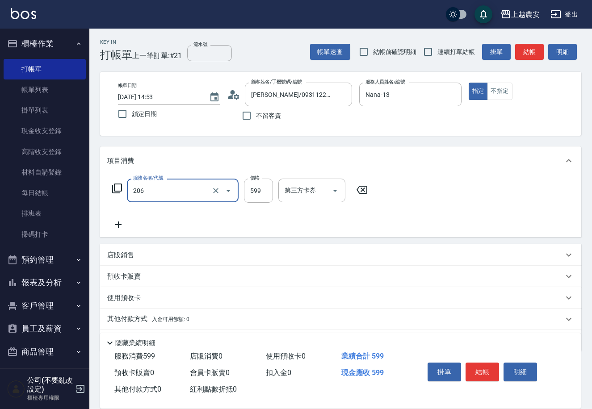
type input "洗+剪(206)"
type input "800"
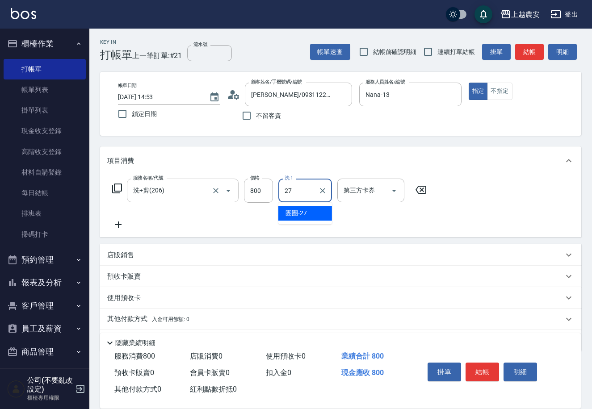
type input "團團-27"
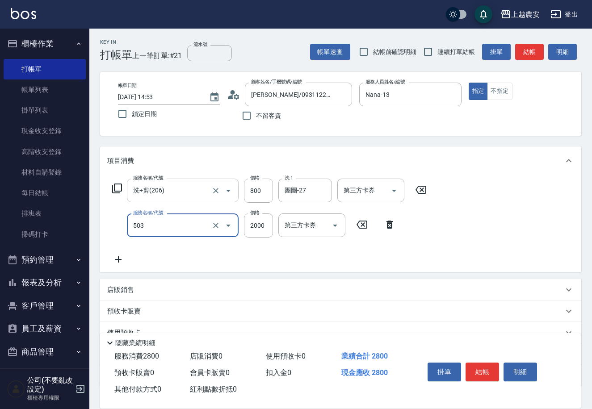
type input "染髮1500↑(503)"
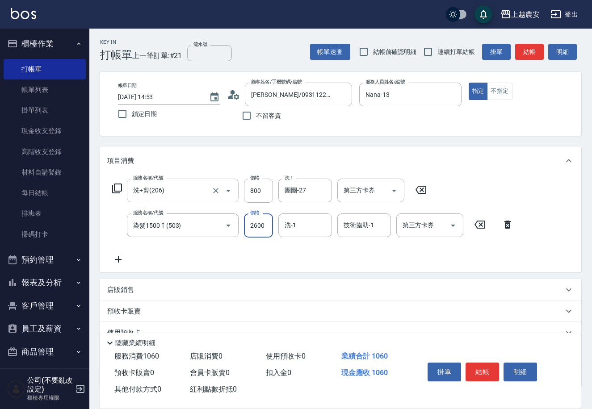
type input "2600"
type input "大巫-35"
click at [492, 370] on button "結帳" at bounding box center [481, 372] width 33 height 19
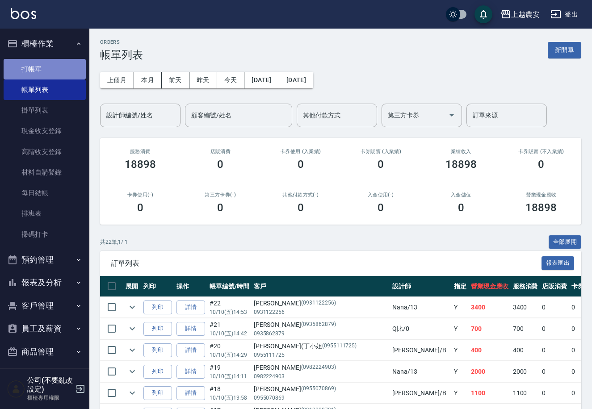
click at [48, 69] on link "打帳單" at bounding box center [45, 69] width 82 height 21
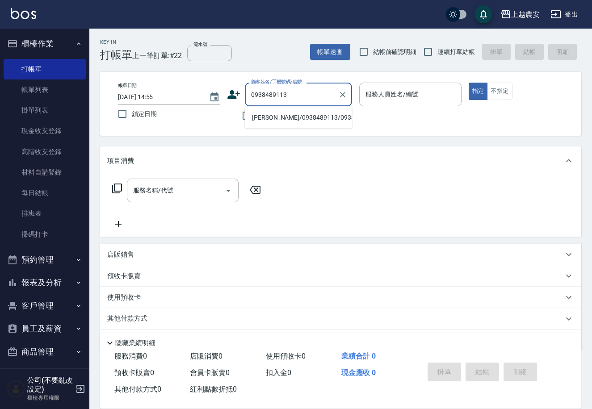
click at [286, 120] on li "[PERSON_NAME]/0938489113/0938489113" at bounding box center [298, 117] width 107 height 15
type input "[PERSON_NAME]/0938489113/0938489113"
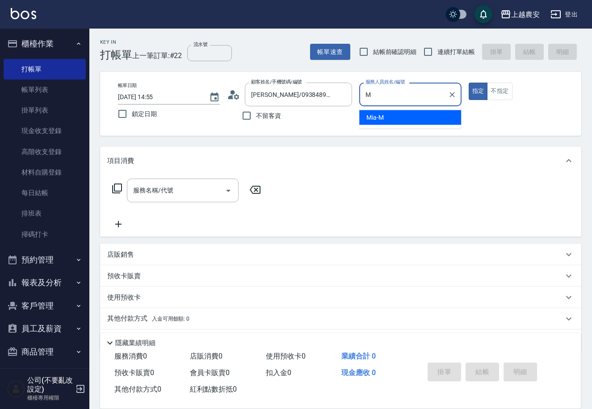
type input "Mia-M"
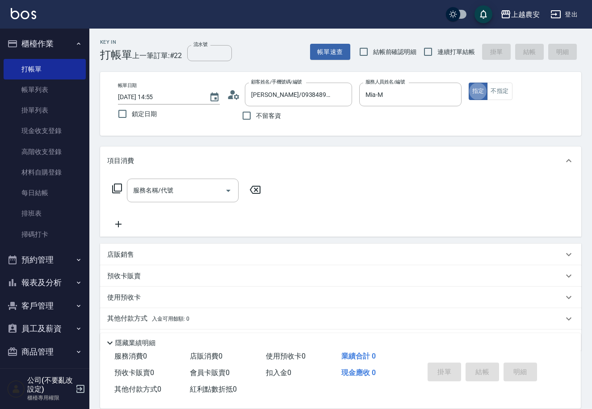
type button "true"
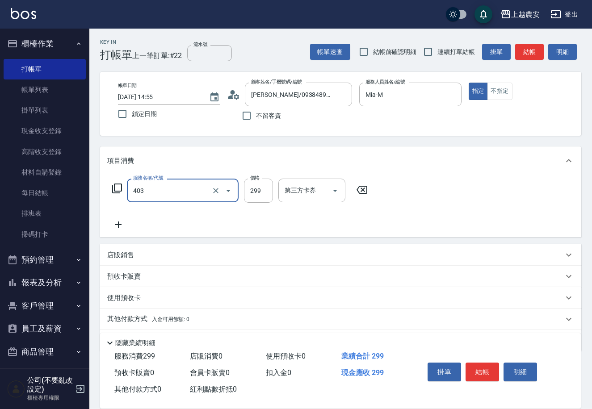
type input "剪髮(403)"
type input "400"
click at [481, 368] on button "結帳" at bounding box center [481, 372] width 33 height 19
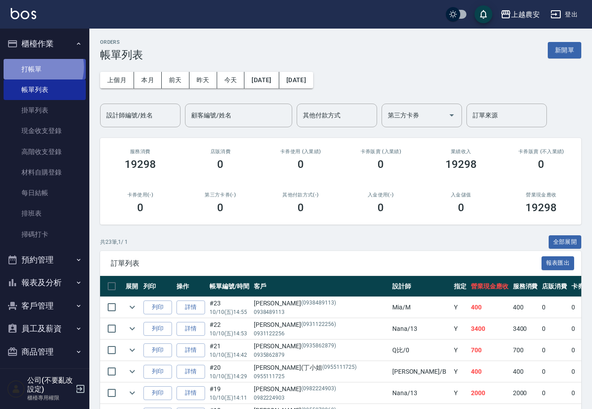
click at [37, 67] on link "打帳單" at bounding box center [45, 69] width 82 height 21
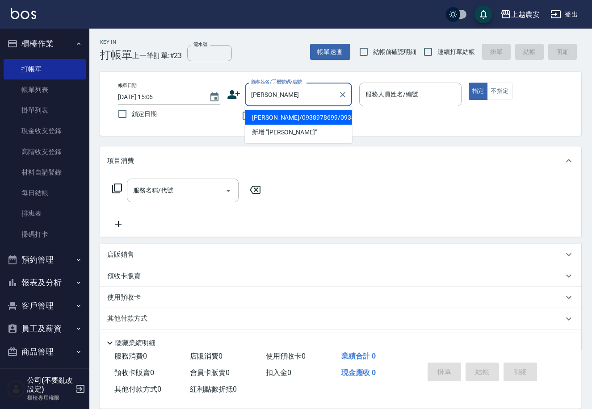
click at [272, 122] on li "詹劍英/0938978699/0938978699" at bounding box center [298, 117] width 107 height 15
type input "詹劍英/0938978699/0938978699"
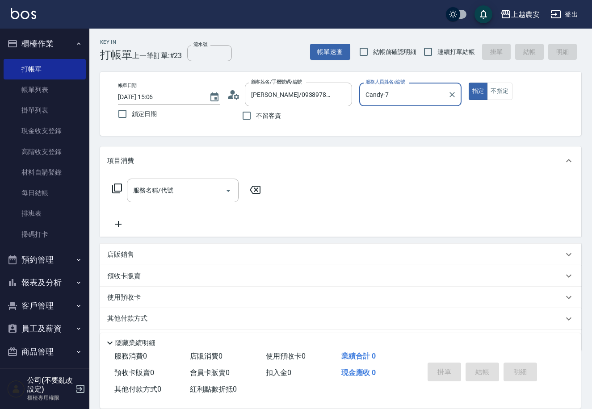
type input "Candy-7"
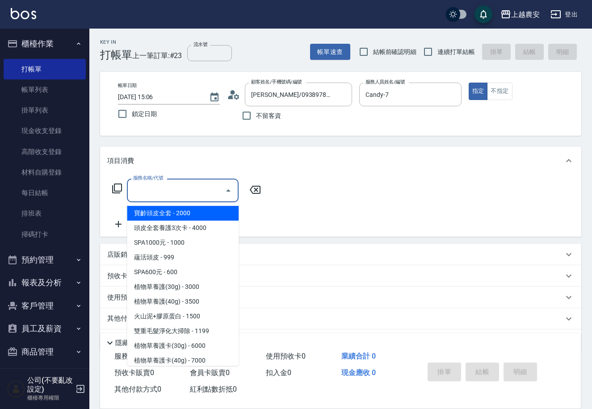
click at [207, 197] on input "服務名稱/代號" at bounding box center [176, 191] width 90 height 16
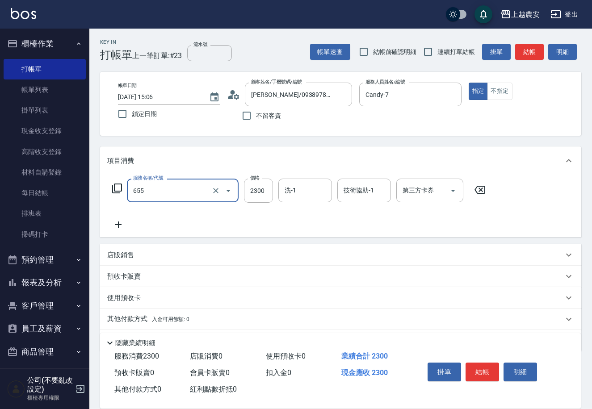
type input "結構2段式(自)(655)"
type input "1500"
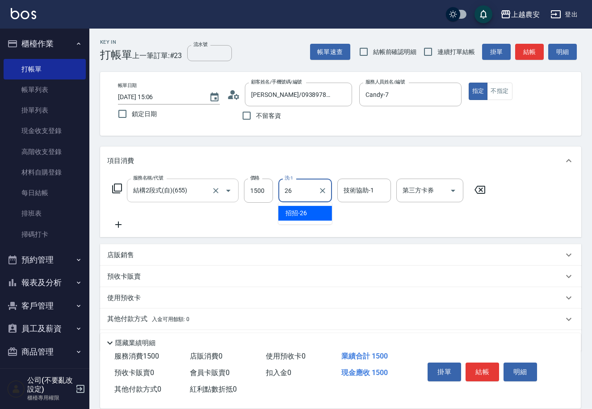
type input "招招-26"
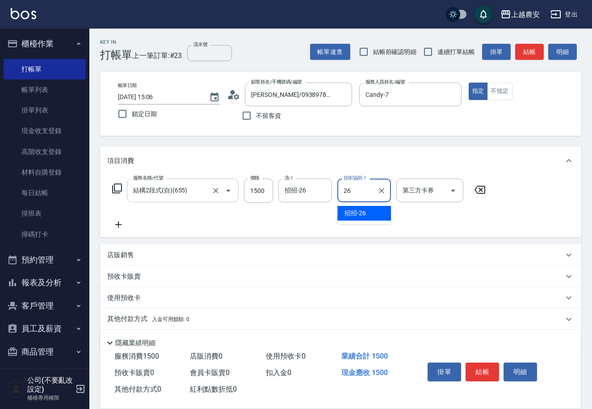
type input "招招-26"
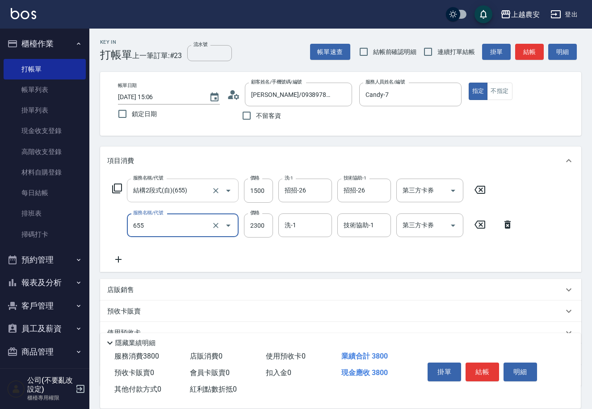
type input "結構2段式(自)(655)"
type input "1500"
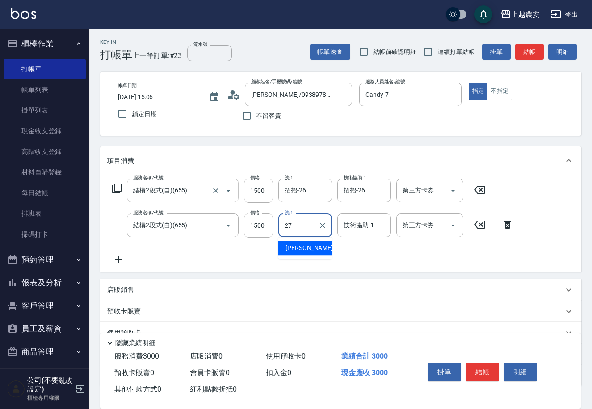
type input "團團-27"
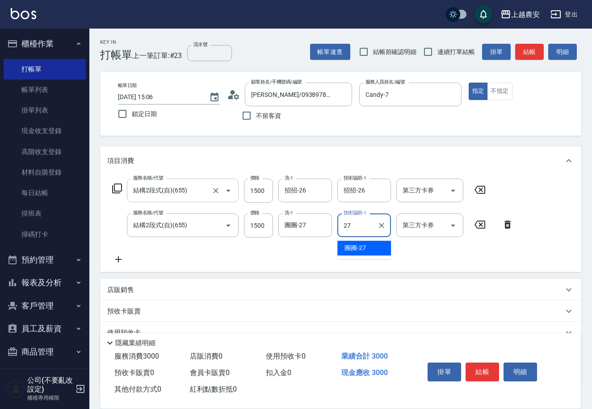
type input "團團-27"
click at [489, 370] on button "結帳" at bounding box center [481, 372] width 33 height 19
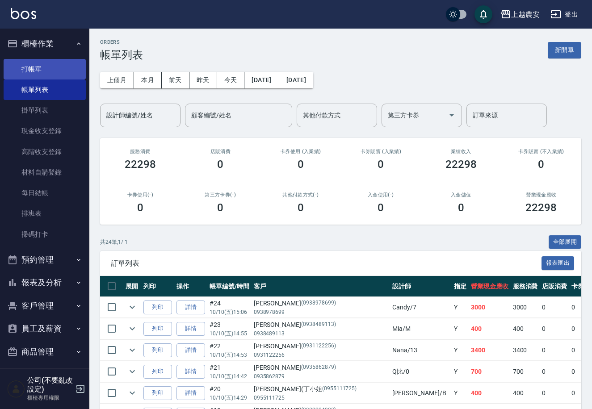
click at [23, 67] on link "打帳單" at bounding box center [45, 69] width 82 height 21
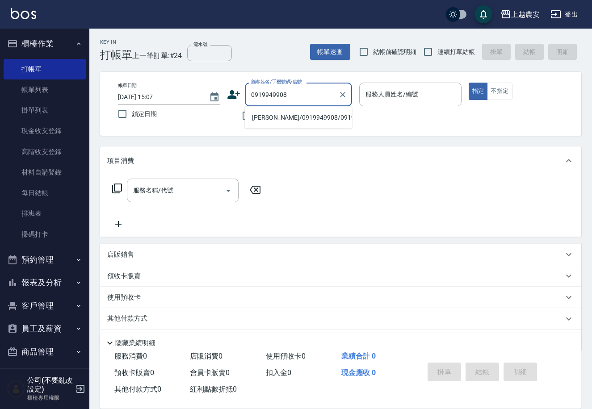
click at [271, 117] on li "鍾啟祥/0919949908/0919949908" at bounding box center [298, 117] width 107 height 15
type input "鍾啟祥/0919949908/0919949908"
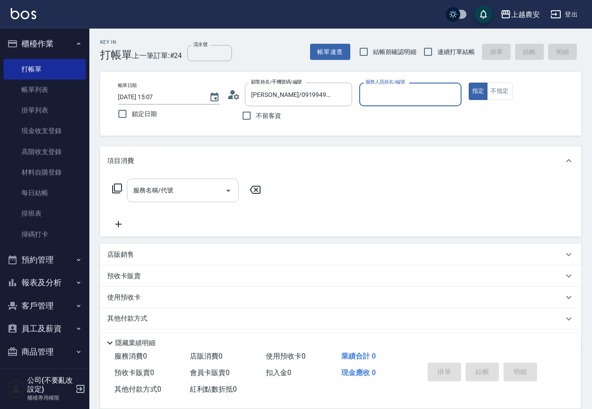
type input "Nana-13"
click at [195, 184] on input "服務名稱/代號" at bounding box center [176, 191] width 90 height 16
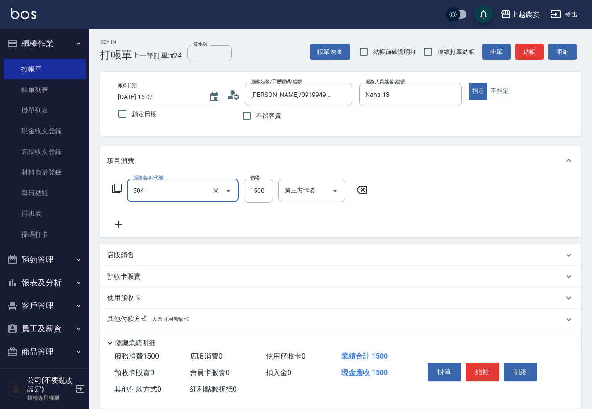
type input "染髮1500↓(504)"
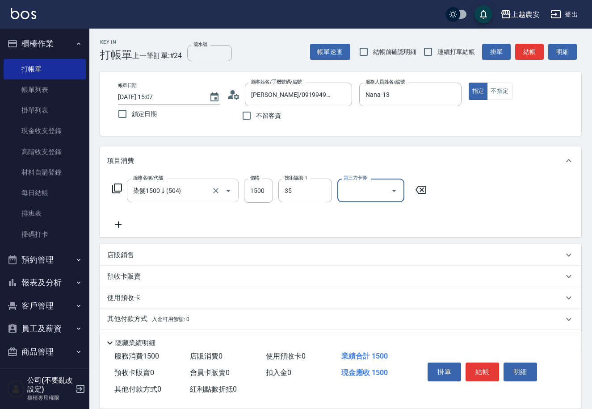
type input "大巫-35"
click at [485, 370] on button "結帳" at bounding box center [481, 372] width 33 height 19
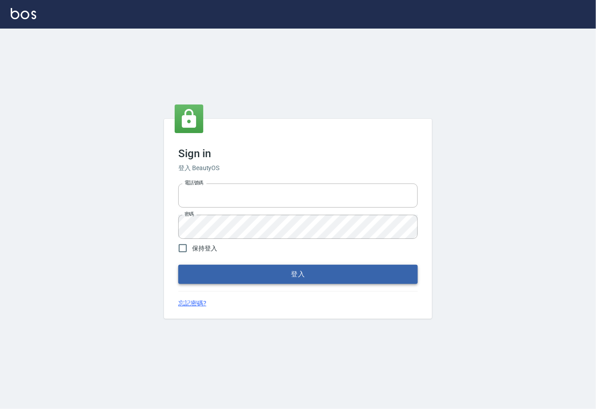
type input "0225929166"
click at [302, 279] on button "登入" at bounding box center [297, 274] width 239 height 19
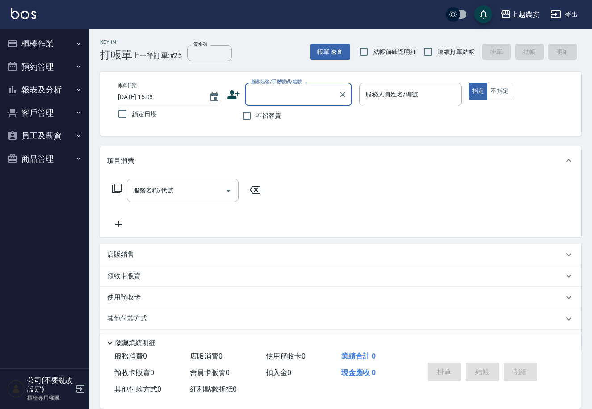
click at [45, 40] on button "櫃檯作業" at bounding box center [45, 43] width 82 height 23
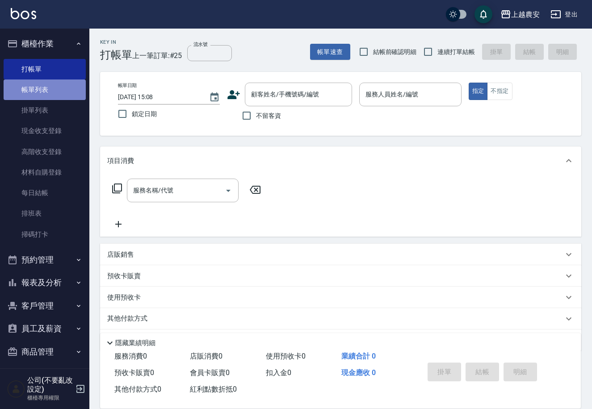
click at [46, 88] on link "帳單列表" at bounding box center [45, 89] width 82 height 21
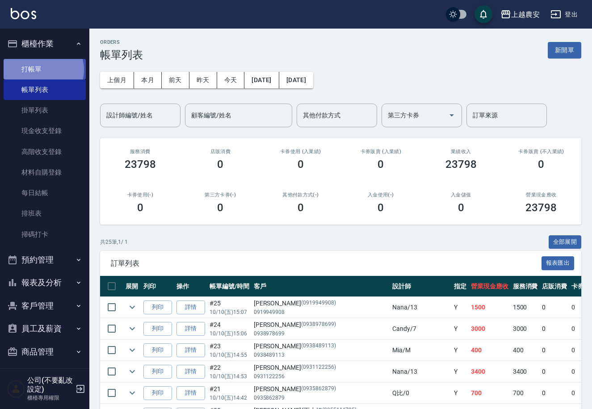
click at [42, 70] on link "打帳單" at bounding box center [45, 69] width 82 height 21
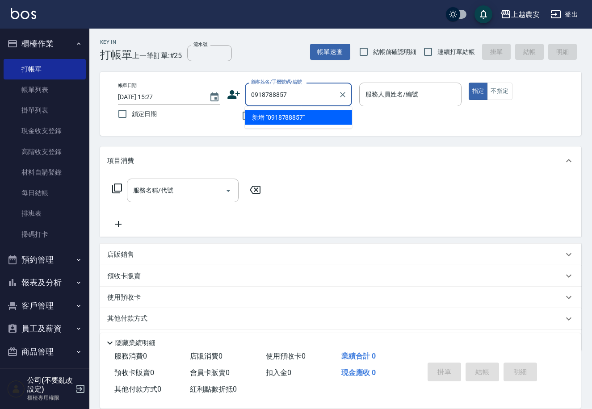
drag, startPoint x: 287, startPoint y: 119, endPoint x: 252, endPoint y: 114, distance: 35.1
click at [286, 119] on li "新增 "0918788857"" at bounding box center [298, 117] width 107 height 15
type input "0918788857"
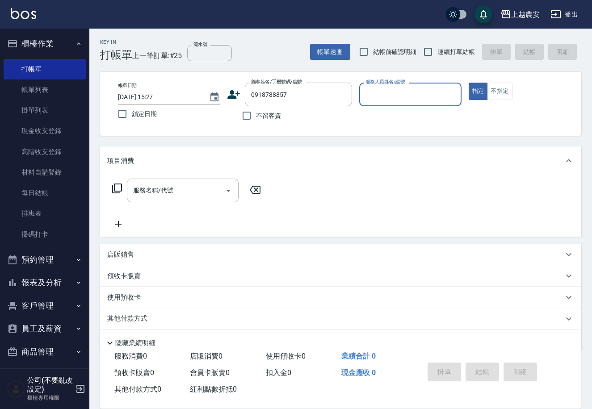
click at [230, 94] on icon at bounding box center [234, 94] width 13 height 9
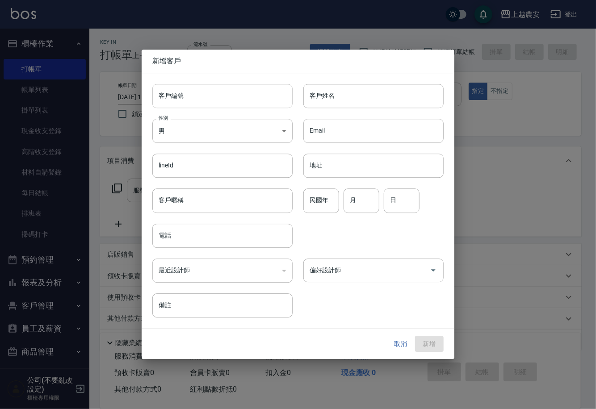
click at [228, 98] on input "客戶編號" at bounding box center [222, 96] width 140 height 24
type input "0918788857"
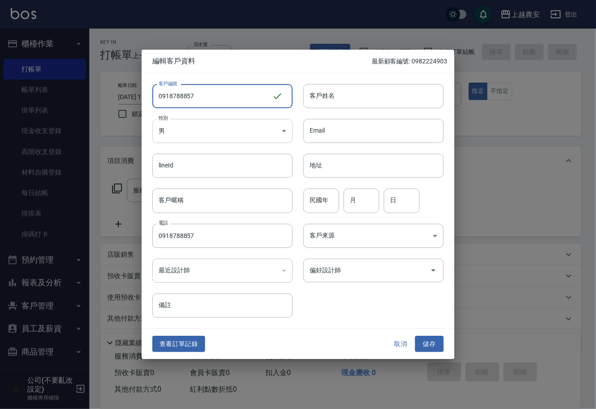
type input "0918788857"
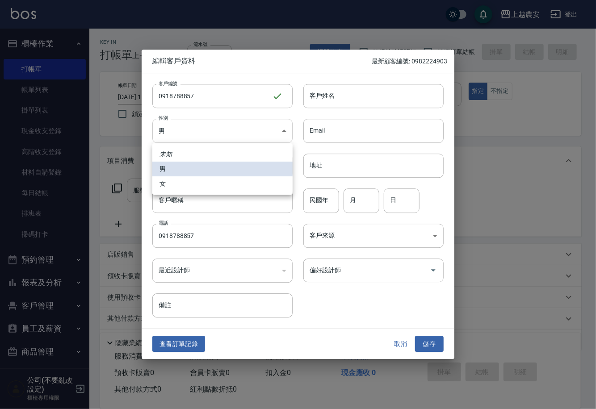
click at [188, 134] on body "上越農安 登出 櫃檯作業 打帳單 帳單列表 掛單列表 現金收支登錄 高階收支登錄 材料自購登錄 每日結帳 排班表 掃碼打卡 預約管理 預約管理 單日預約紀錄 …" at bounding box center [298, 217] width 596 height 435
click at [188, 184] on li "女" at bounding box center [222, 183] width 140 height 15
type input "[DEMOGRAPHIC_DATA]"
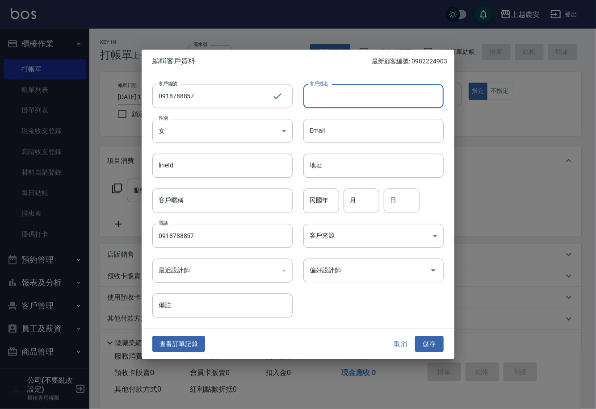
click at [325, 100] on input "客戶姓名" at bounding box center [373, 96] width 140 height 24
type input "林"
click at [216, 130] on body "上越農安 登出 櫃檯作業 打帳單 帳單列表 掛單列表 現金收支登錄 高階收支登錄 材料自購登錄 每日結帳 排班表 掃碼打卡 預約管理 預約管理 單日預約紀錄 …" at bounding box center [298, 217] width 596 height 435
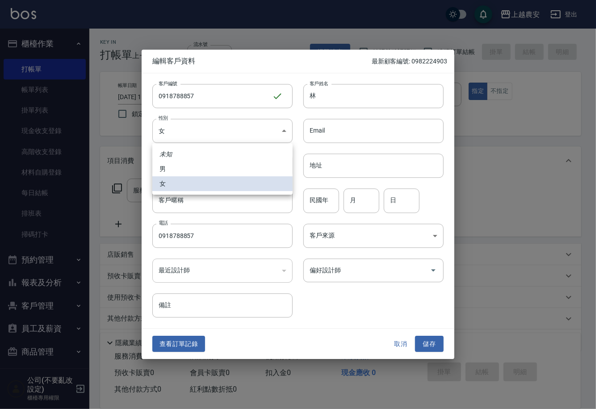
click at [199, 169] on li "男" at bounding box center [222, 169] width 140 height 15
type input "[DEMOGRAPHIC_DATA]"
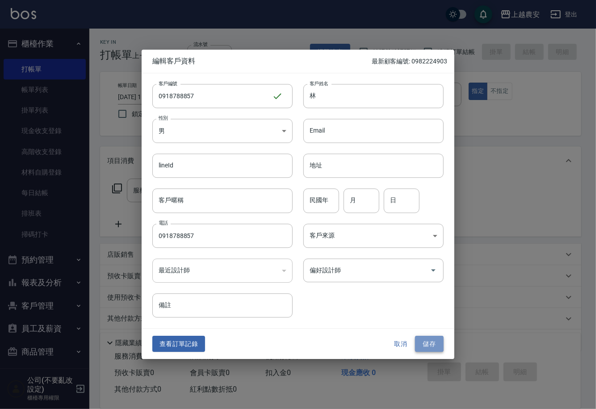
click at [427, 347] on button "儲存" at bounding box center [429, 344] width 29 height 17
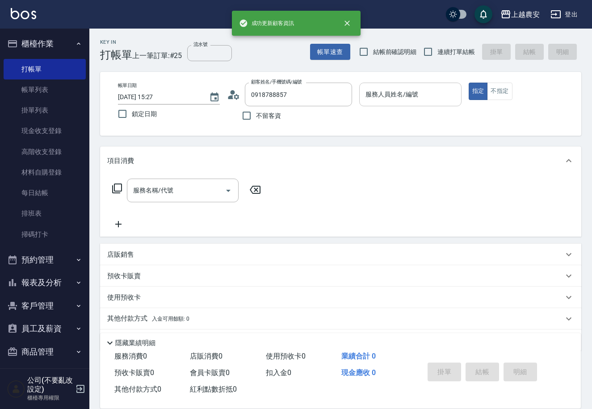
click at [387, 100] on input "服務人員姓名/編號" at bounding box center [410, 95] width 94 height 16
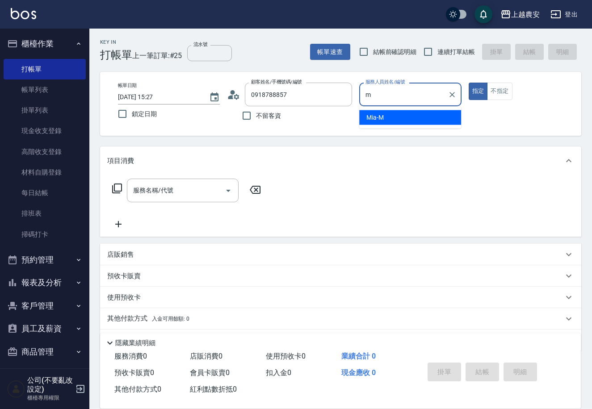
type input "Mia-M"
type button "true"
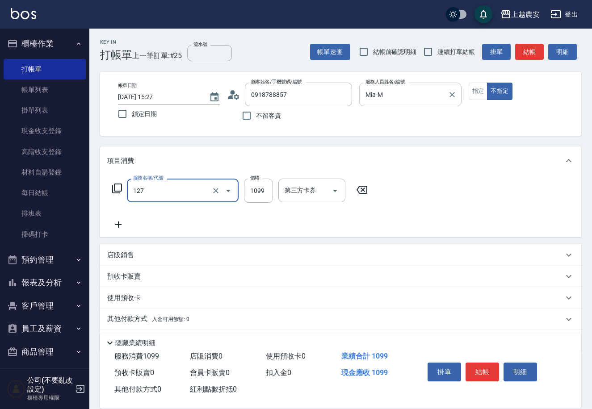
type input "蘊活頭皮(送養髮液)(127)"
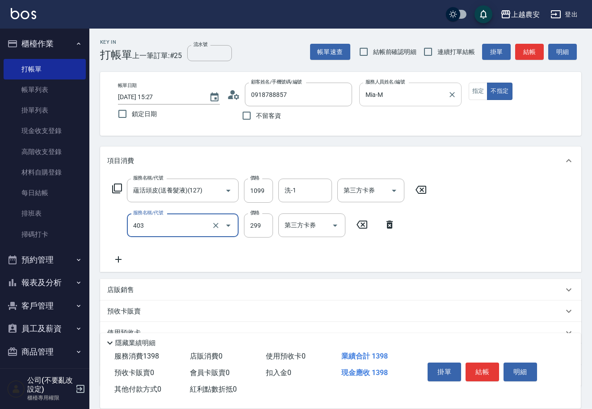
type input "剪髮(403)"
click at [592, 159] on html "上越農安 登出 櫃檯作業 打帳單 帳單列表 掛單列表 現金收支登錄 高階收支登錄 材料自購登錄 每日結帳 排班表 掃碼打卡 預約管理 預約管理 單日預約紀錄 …" at bounding box center [296, 235] width 592 height 471
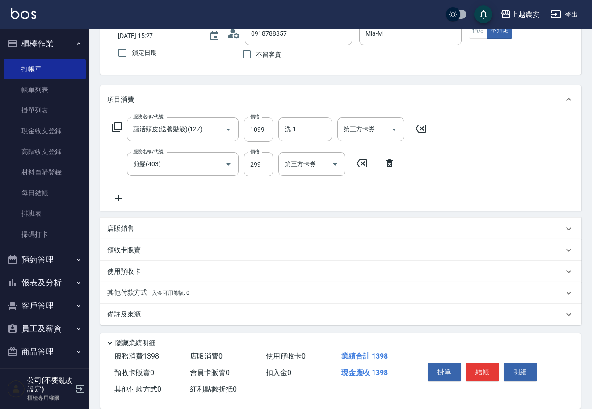
click at [158, 292] on span "入金可用餘額: 0" at bounding box center [171, 293] width 38 height 6
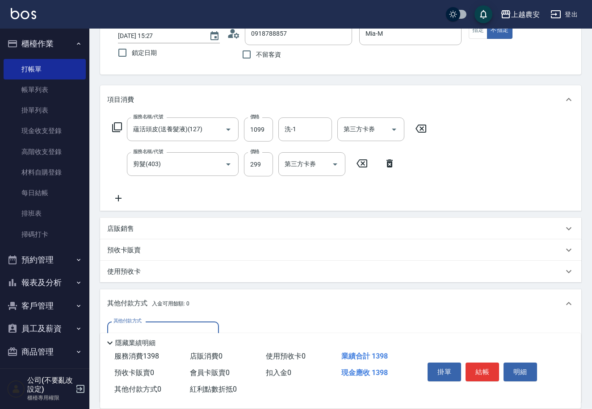
scroll to position [166, 0]
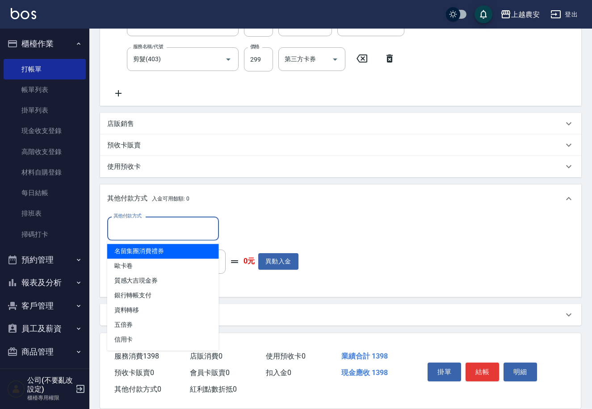
click at [126, 230] on input "其他付款方式" at bounding box center [163, 229] width 104 height 16
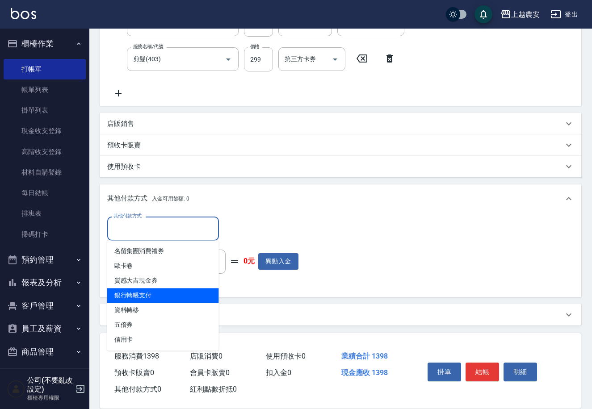
click at [149, 295] on span "銀行轉帳支付" at bounding box center [163, 295] width 112 height 15
type input "銀行轉帳支付"
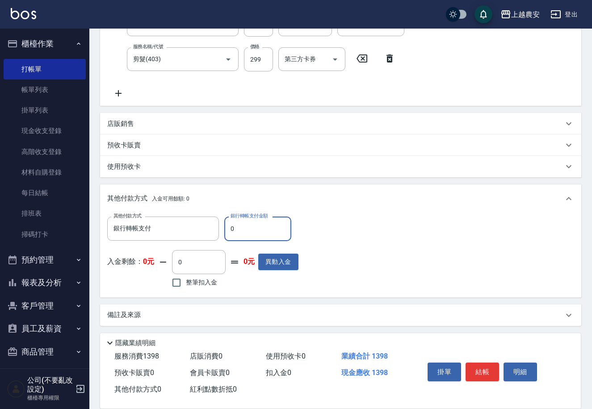
drag, startPoint x: 228, startPoint y: 233, endPoint x: 258, endPoint y: 237, distance: 30.2
click at [253, 234] on input "0" at bounding box center [257, 229] width 67 height 24
type input "1398"
click at [473, 368] on button "結帳" at bounding box center [481, 372] width 33 height 19
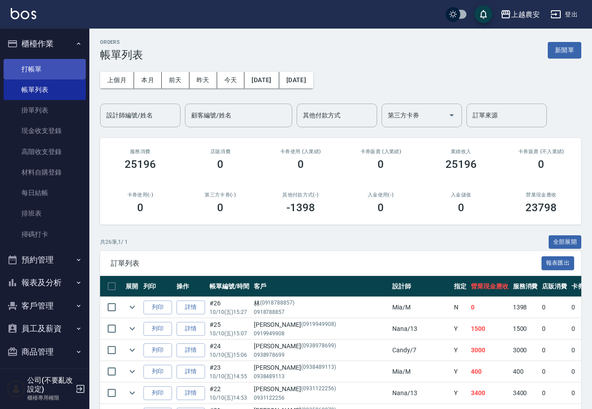
click at [53, 63] on link "打帳單" at bounding box center [45, 69] width 82 height 21
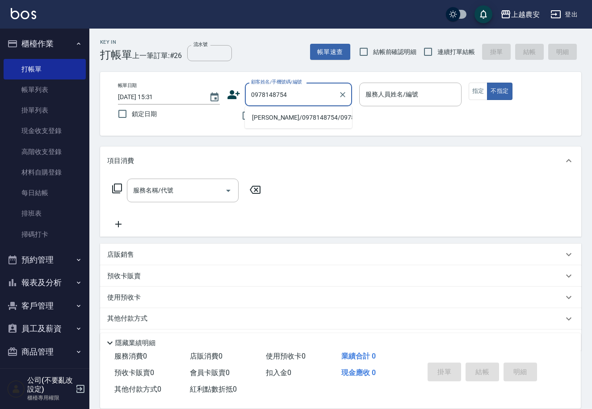
click at [311, 121] on li "[PERSON_NAME]/0978148754/0978148754" at bounding box center [298, 117] width 107 height 15
type input "[PERSON_NAME]/0978148754/0978148754"
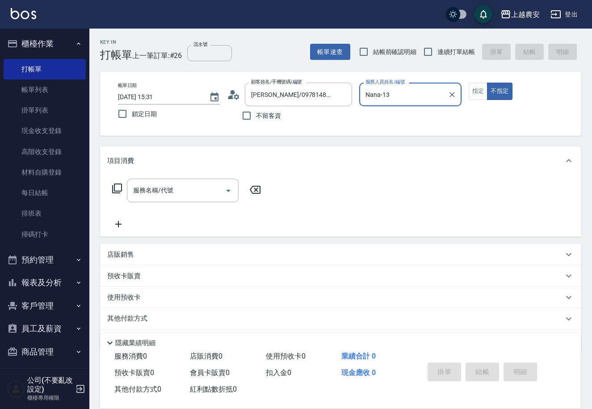
type input "Nana-13"
click at [474, 91] on button "指定" at bounding box center [478, 91] width 19 height 17
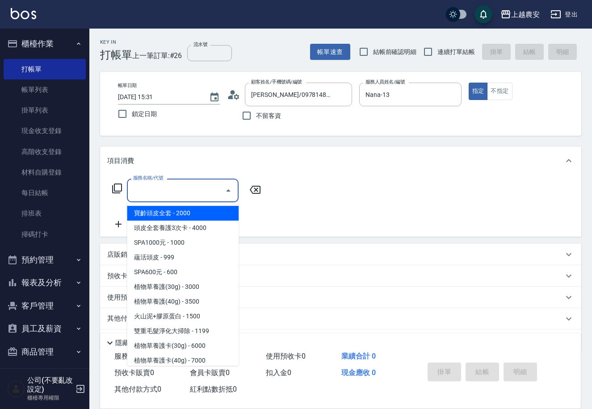
click at [207, 186] on input "服務名稱/代號" at bounding box center [176, 191] width 90 height 16
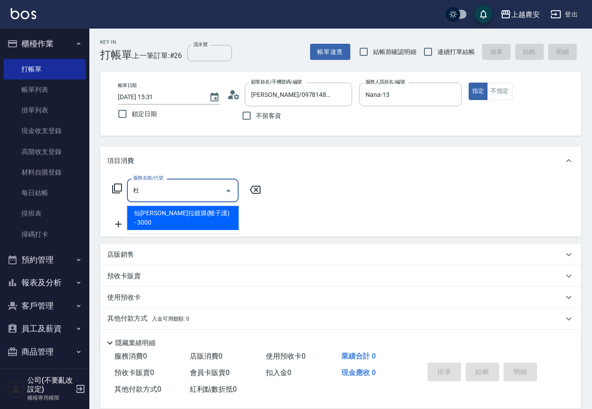
click at [197, 216] on span "仙[PERSON_NAME]拉鍍膜(離子護) - 3000" at bounding box center [183, 218] width 112 height 24
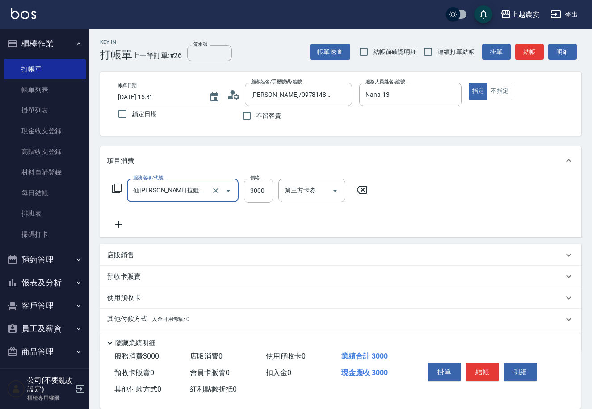
type input "仙杜瑞拉鍍膜(離子護)(663)"
click at [243, 187] on div "服務名稱/代號 仙杜瑞拉鍍膜(離子護)(663) 服務名稱/代號 價格 3000 價格 第三方卡券 第三方卡券" at bounding box center [240, 191] width 266 height 24
click at [248, 189] on input "3000" at bounding box center [258, 191] width 29 height 24
type input "6000"
click at [121, 223] on icon at bounding box center [118, 224] width 22 height 11
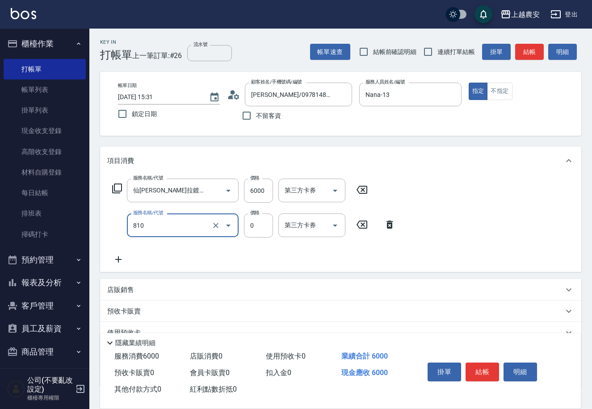
type input "頭皮護髮卡券使用(810)"
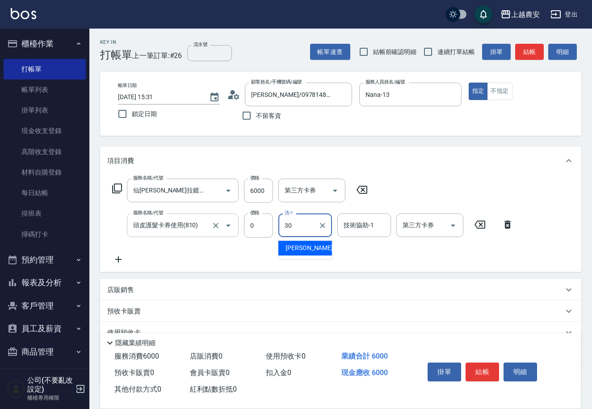
type input "[PERSON_NAME]-30"
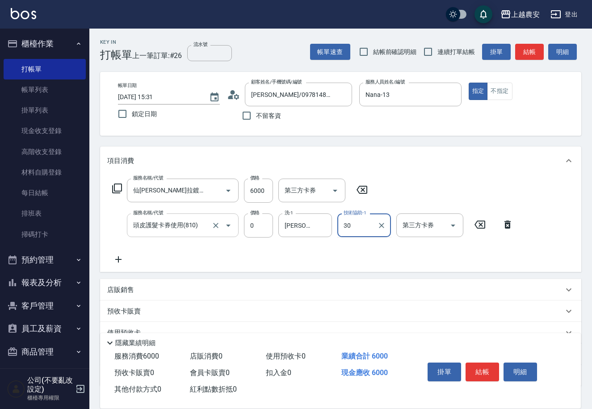
type input "[PERSON_NAME]-30"
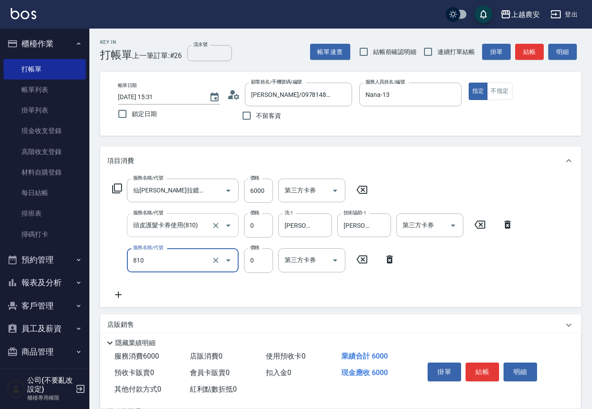
type input "頭皮護髮卡券使用(810)"
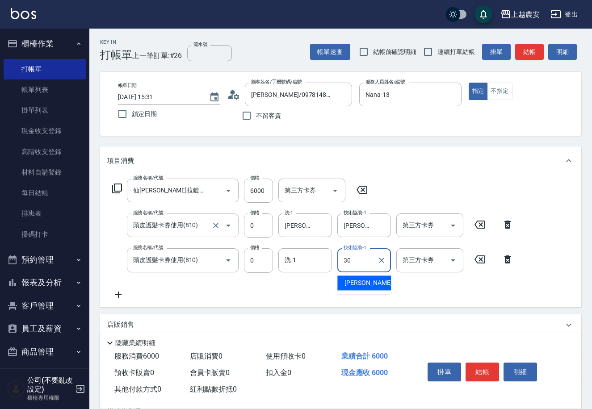
type input "[PERSON_NAME]-30"
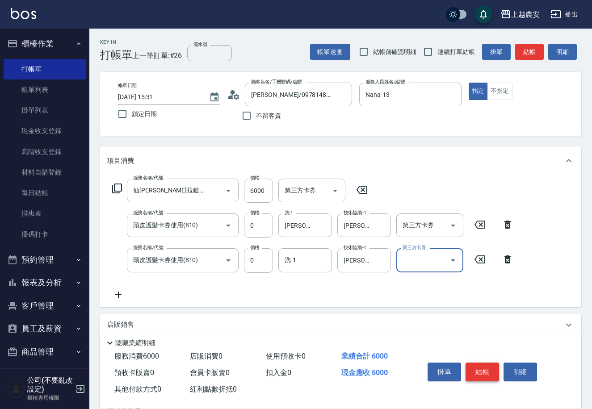
click at [477, 368] on button "結帳" at bounding box center [481, 372] width 33 height 19
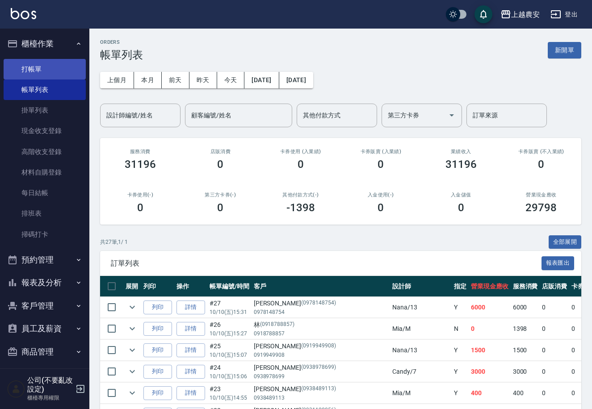
click at [27, 70] on link "打帳單" at bounding box center [45, 69] width 82 height 21
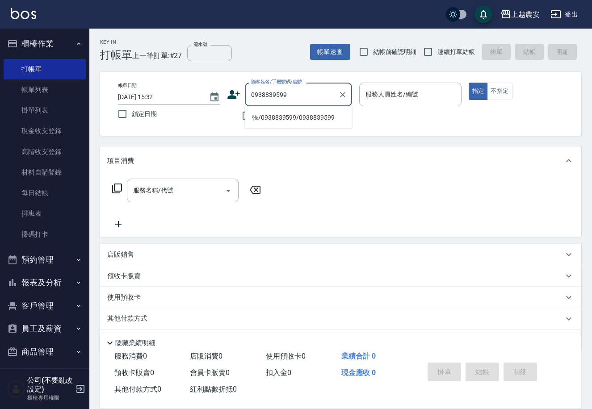
click at [288, 121] on li "張/0938839599/0938839599" at bounding box center [298, 117] width 107 height 15
type input "張/0938839599/0938839599"
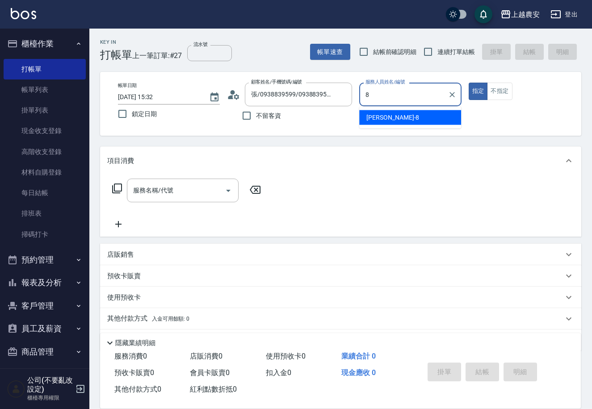
type input "[PERSON_NAME]-8"
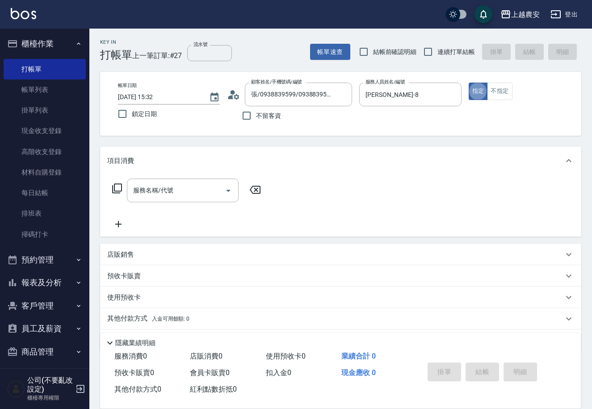
type button "true"
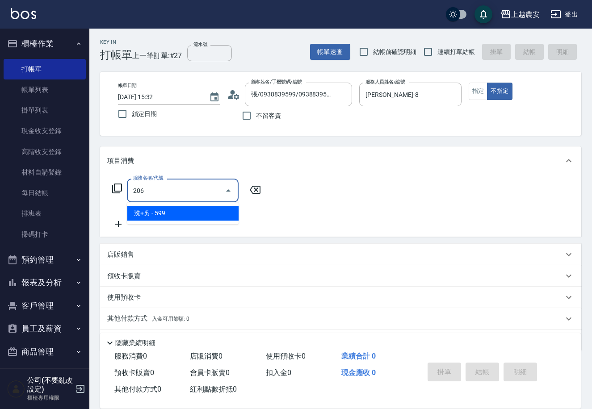
type input "洗+剪(206)"
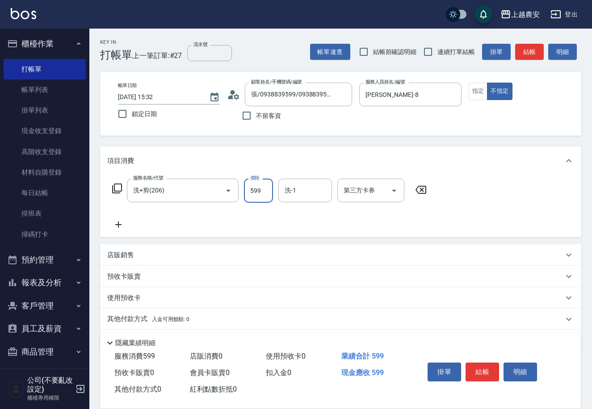
click at [479, 368] on button "結帳" at bounding box center [481, 372] width 33 height 19
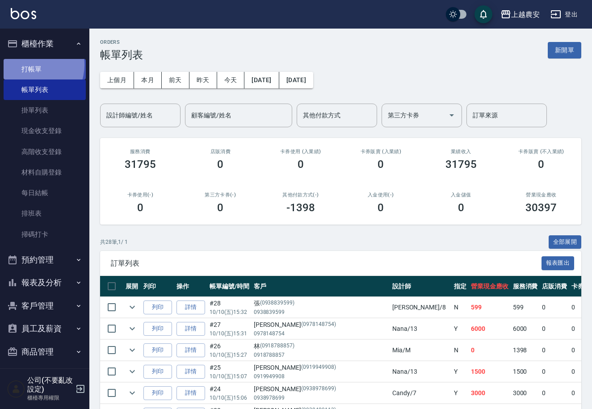
click at [30, 65] on link "打帳單" at bounding box center [45, 69] width 82 height 21
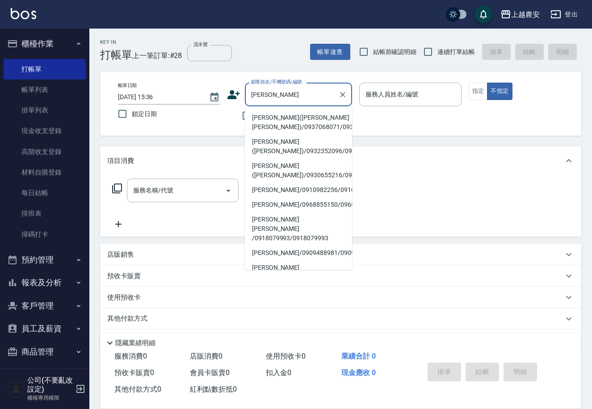
click at [283, 120] on li "[PERSON_NAME]([PERSON_NAME] [PERSON_NAME])/0937068071/0937068071" at bounding box center [298, 122] width 107 height 24
type input "[PERSON_NAME]([PERSON_NAME] [PERSON_NAME])/0937068071/0937068071"
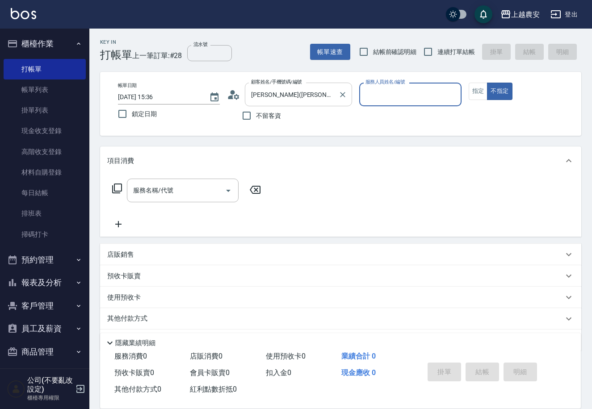
type input "Mia-M"
click at [341, 96] on icon "Clear" at bounding box center [342, 94] width 5 height 5
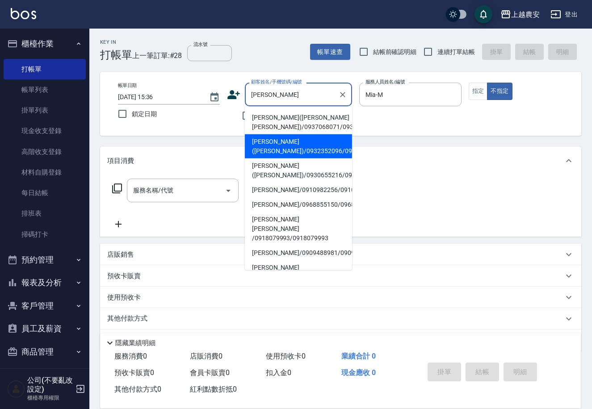
click at [274, 142] on li "[PERSON_NAME]([PERSON_NAME])/0932352096/0932352096" at bounding box center [298, 146] width 107 height 24
type input "[PERSON_NAME]([PERSON_NAME])/0932352096/0932352096"
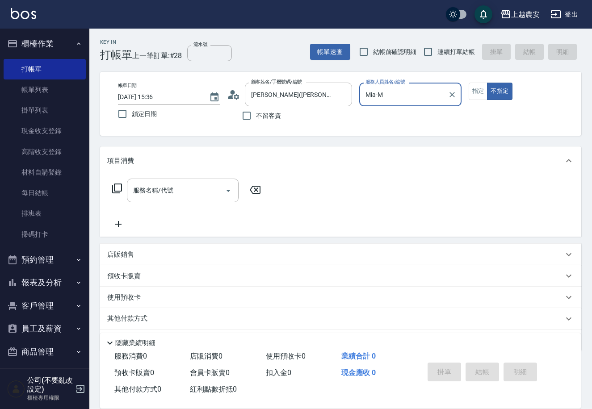
type input "Candy-7"
drag, startPoint x: 480, startPoint y: 88, endPoint x: 450, endPoint y: 102, distance: 33.8
click at [481, 88] on button "指定" at bounding box center [478, 91] width 19 height 17
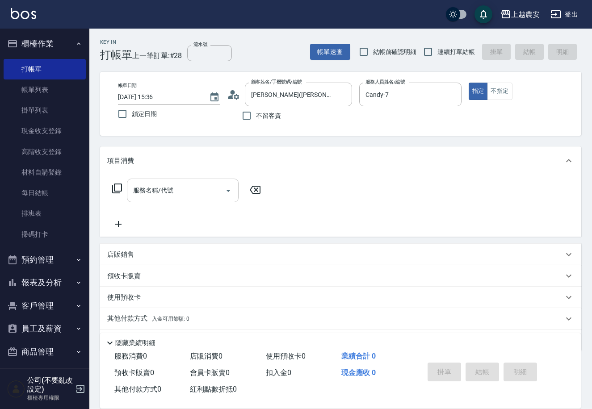
click at [191, 187] on input "服務名稱/代號" at bounding box center [176, 191] width 90 height 16
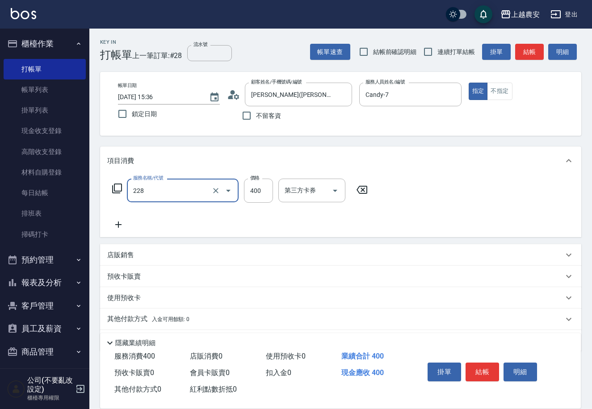
type input "洗髮(228)"
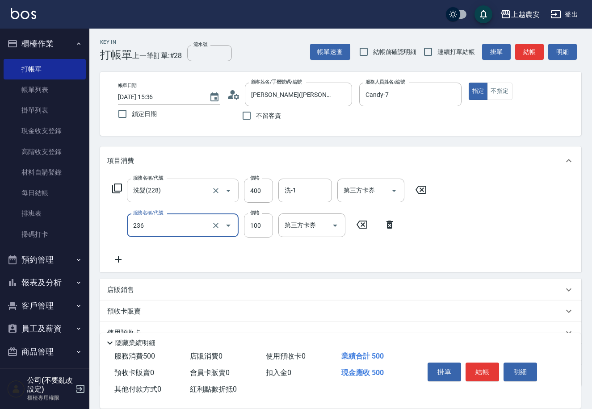
type input "手棒(236)"
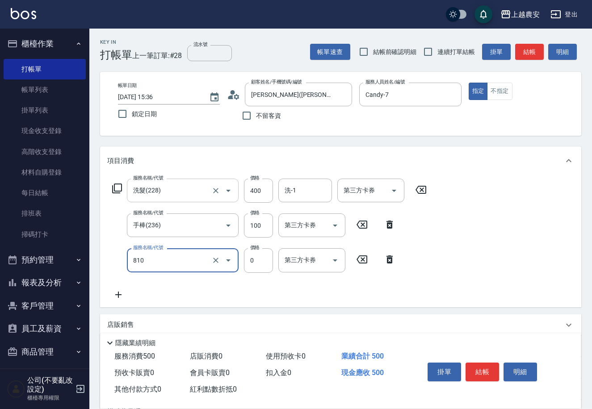
type input "頭皮護髮卡券使用(810)"
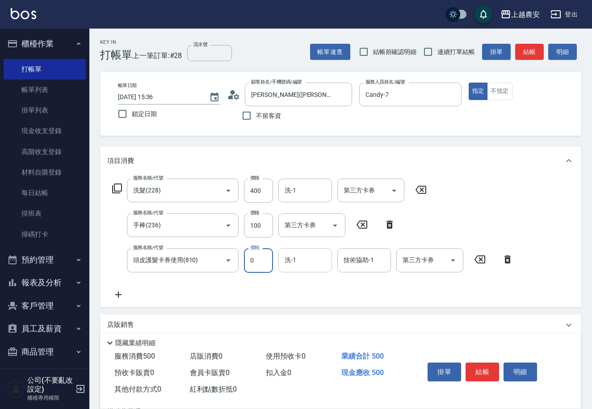
click at [288, 259] on div "洗-1 洗-1" at bounding box center [305, 260] width 54 height 24
type input "Elfi-39"
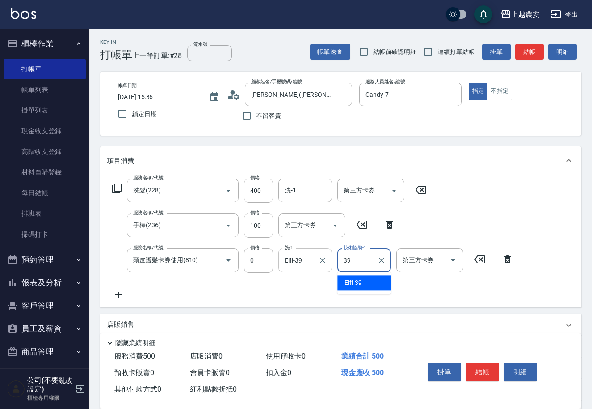
type input "Elfi-39"
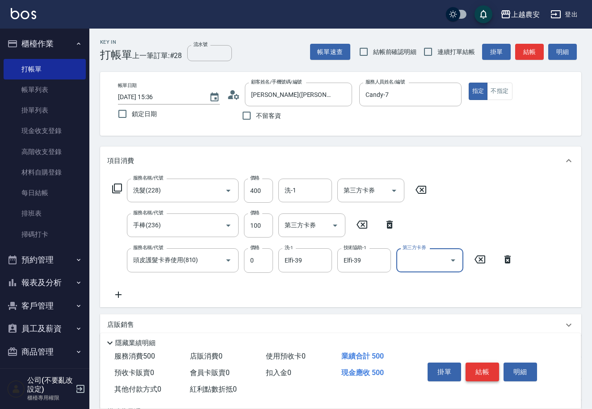
click at [489, 367] on button "結帳" at bounding box center [481, 372] width 33 height 19
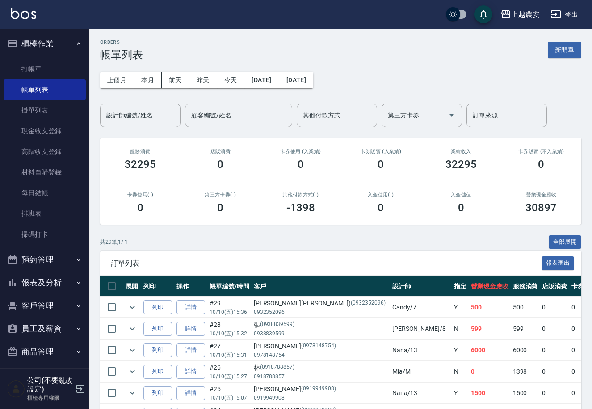
click at [57, 273] on button "報表及分析" at bounding box center [45, 282] width 82 height 23
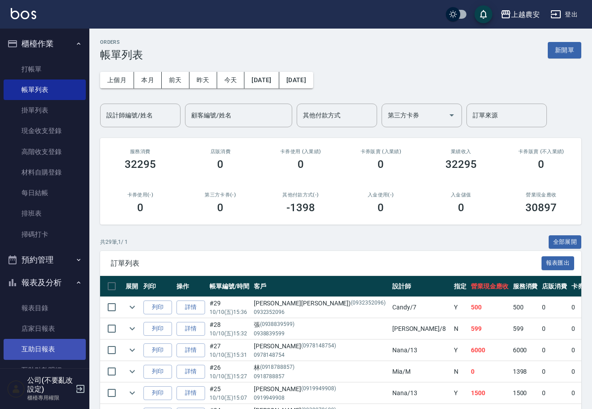
click at [62, 352] on link "互助日報表" at bounding box center [45, 349] width 82 height 21
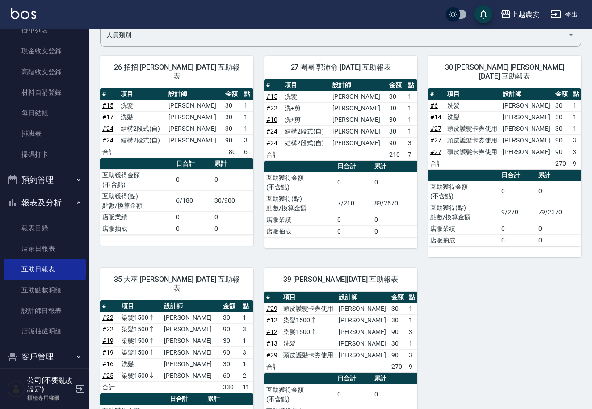
scroll to position [82, 0]
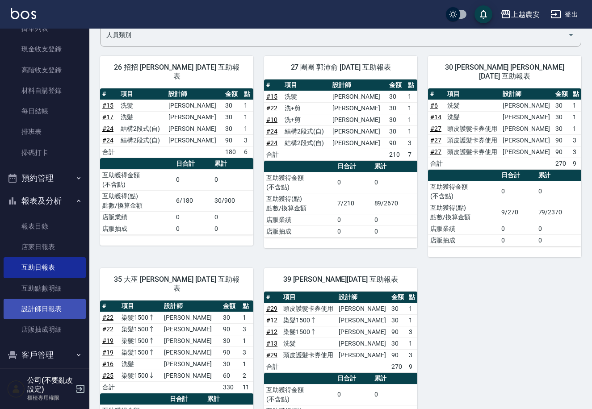
click at [51, 307] on link "設計師日報表" at bounding box center [45, 309] width 82 height 21
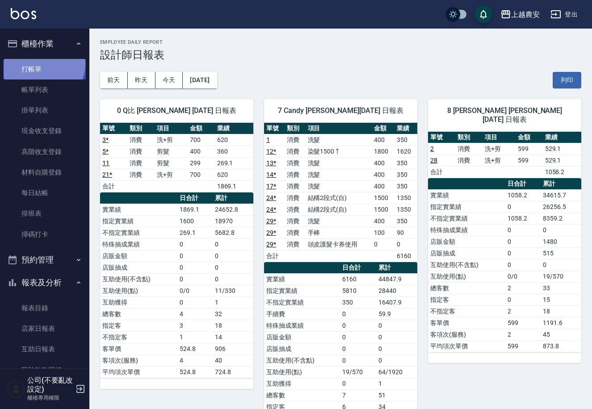
click at [41, 63] on link "打帳單" at bounding box center [45, 69] width 82 height 21
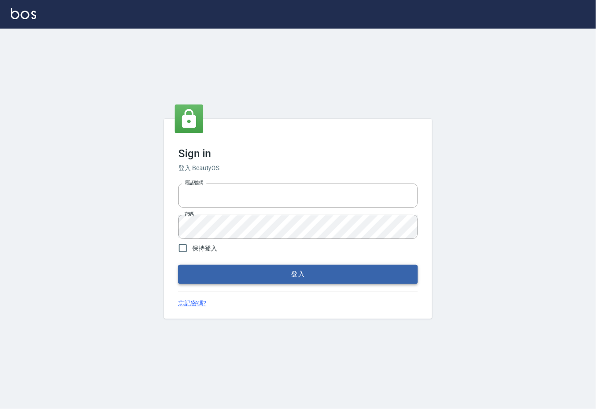
type input "0225929166"
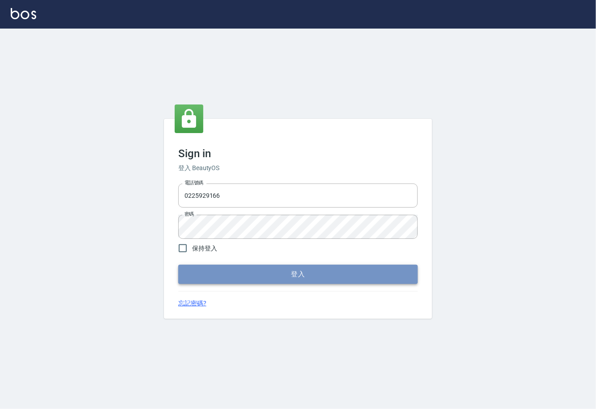
click at [305, 278] on button "登入" at bounding box center [297, 274] width 239 height 19
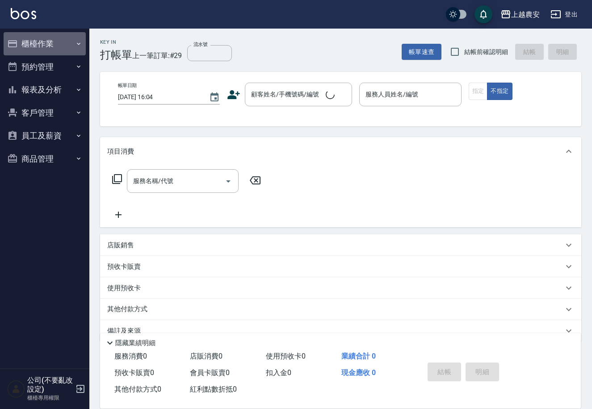
click at [48, 44] on button "櫃檯作業" at bounding box center [45, 43] width 82 height 23
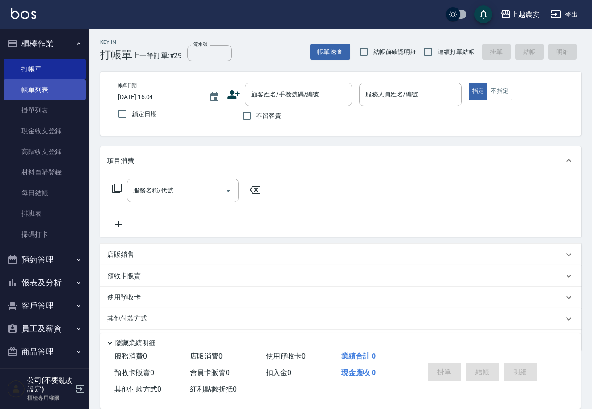
click at [49, 92] on link "帳單列表" at bounding box center [45, 89] width 82 height 21
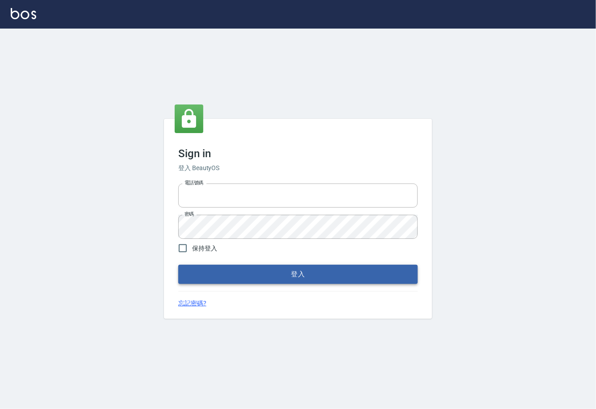
type input "0225929166"
click at [290, 273] on button "登入" at bounding box center [297, 274] width 239 height 19
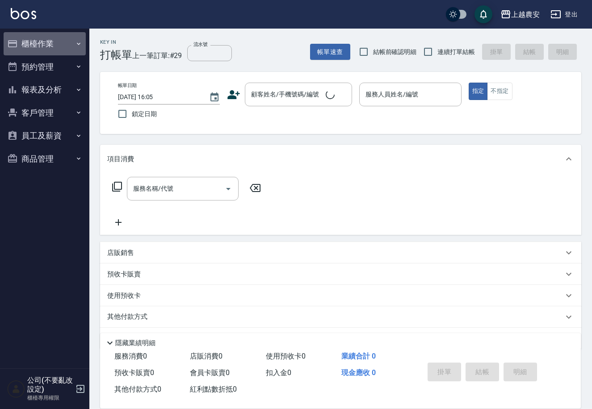
click at [41, 46] on button "櫃檯作業" at bounding box center [45, 43] width 82 height 23
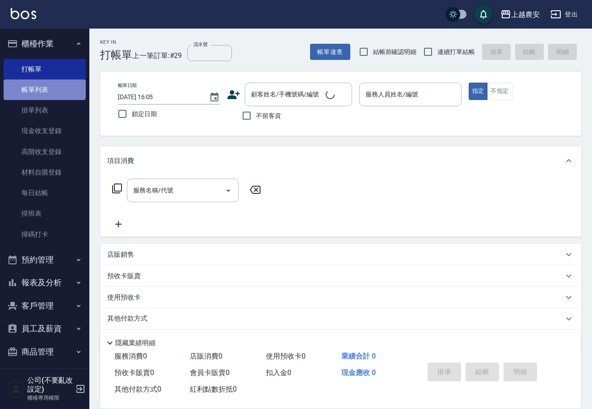
click at [44, 88] on link "帳單列表" at bounding box center [45, 89] width 82 height 21
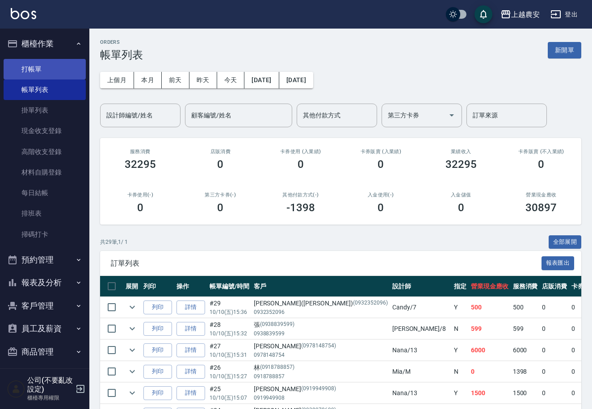
click at [30, 65] on link "打帳單" at bounding box center [45, 69] width 82 height 21
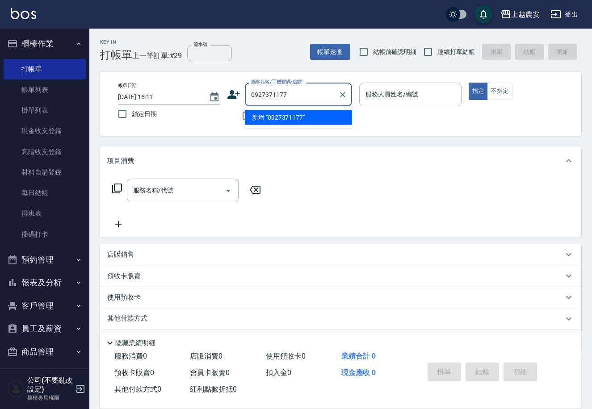
click at [292, 117] on li "新增 "0927371177"" at bounding box center [298, 117] width 107 height 15
type input "0927371177"
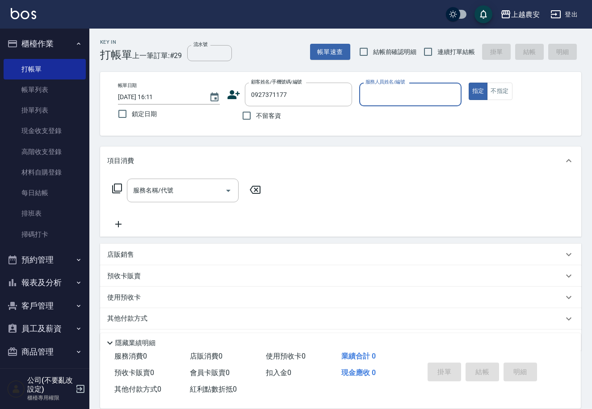
click at [234, 96] on icon at bounding box center [234, 94] width 13 height 9
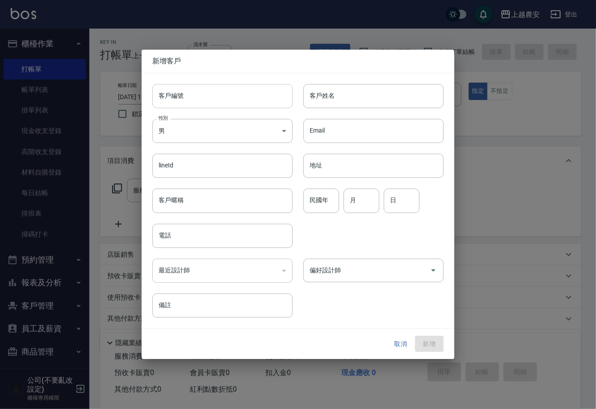
click at [230, 96] on input "客戶編號" at bounding box center [222, 96] width 140 height 24
type input "0927371177"
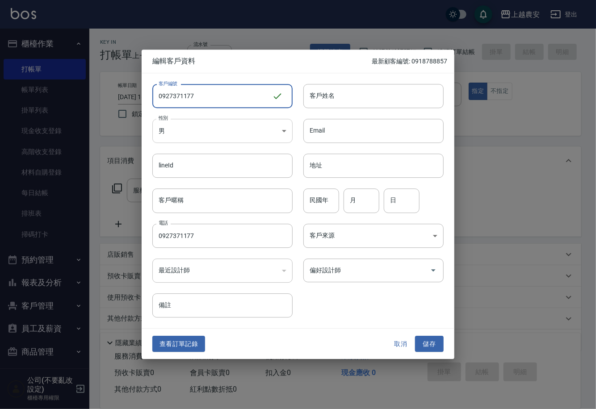
type input "0927371177"
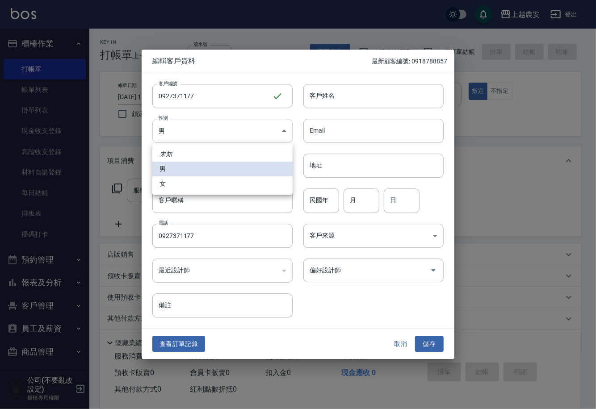
click at [209, 132] on body "上越農安 登出 櫃檯作業 打帳單 帳單列表 掛單列表 現金收支登錄 高階收支登錄 材料自購登錄 每日結帳 排班表 掃碼打卡 預約管理 預約管理 單日預約紀錄 …" at bounding box center [298, 217] width 596 height 435
click at [192, 187] on li "女" at bounding box center [222, 183] width 140 height 15
type input "[DEMOGRAPHIC_DATA]"
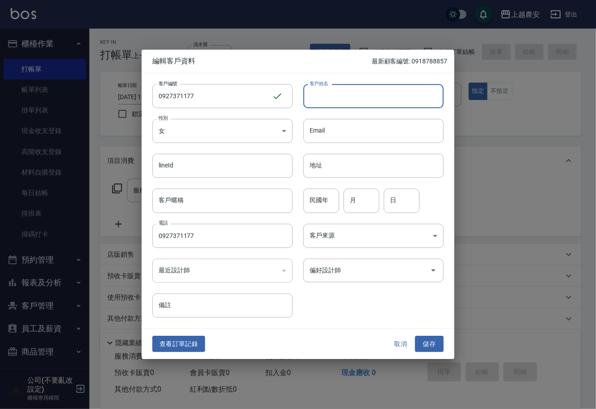
click at [343, 89] on input "客戶姓名" at bounding box center [373, 96] width 140 height 24
type input "[PERSON_NAME]"
click at [430, 348] on button "儲存" at bounding box center [429, 344] width 29 height 17
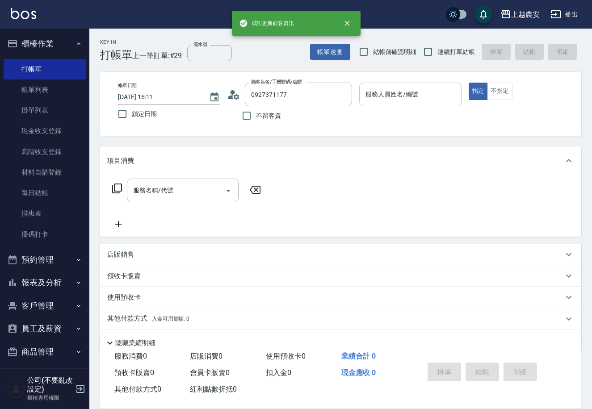
click at [410, 98] on input "服務人員姓名/編號" at bounding box center [410, 95] width 94 height 16
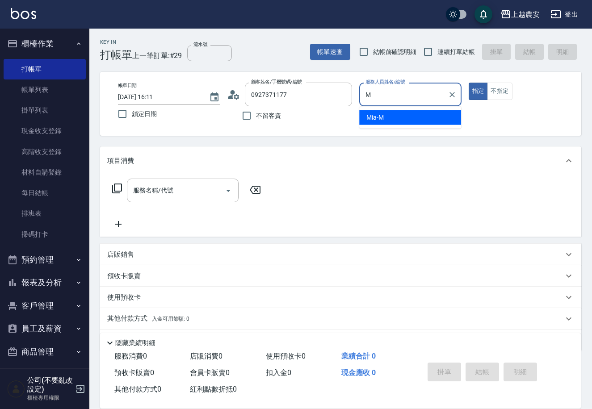
type input "Mia-M"
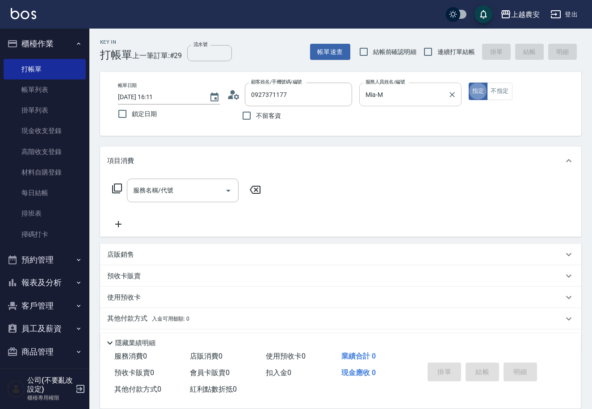
type button "true"
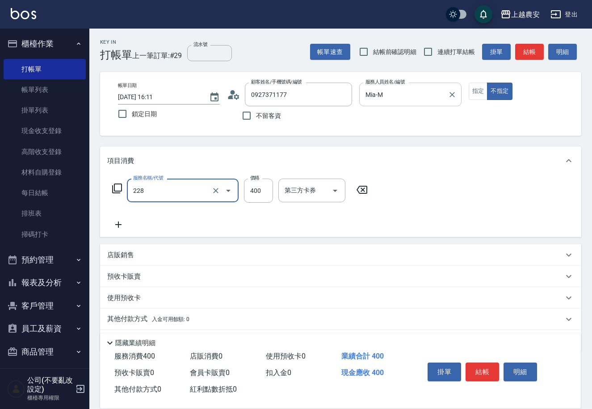
type input "洗髮(228)"
type input "500"
click at [169, 317] on span "入金可用餘額: 0" at bounding box center [171, 319] width 38 height 6
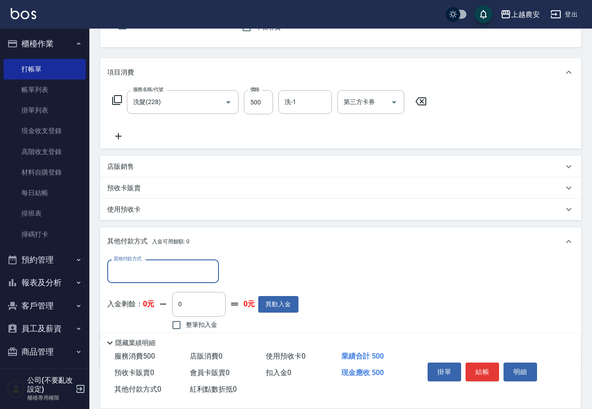
scroll to position [131, 0]
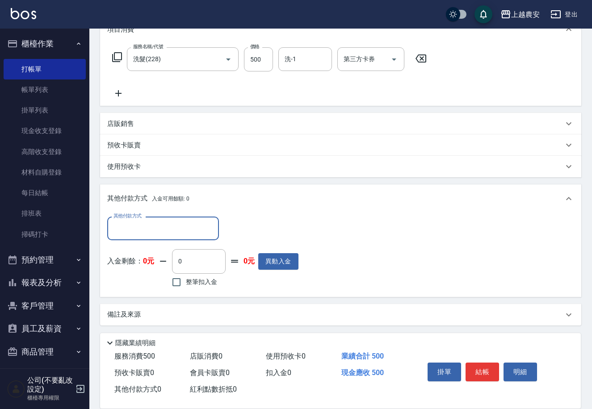
click at [129, 230] on input "其他付款方式" at bounding box center [163, 229] width 104 height 16
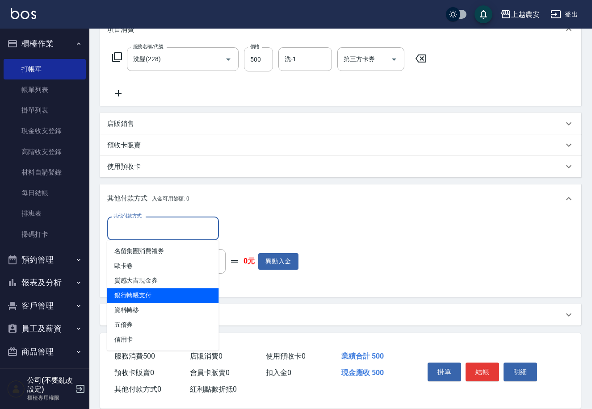
click at [155, 293] on span "銀行轉帳支付" at bounding box center [163, 295] width 112 height 15
type input "銀行轉帳支付"
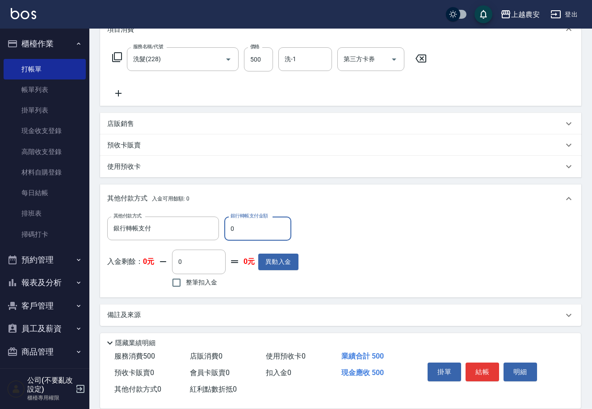
click at [228, 231] on input "0" at bounding box center [257, 229] width 67 height 24
type input "500"
click at [482, 369] on button "結帳" at bounding box center [481, 372] width 33 height 19
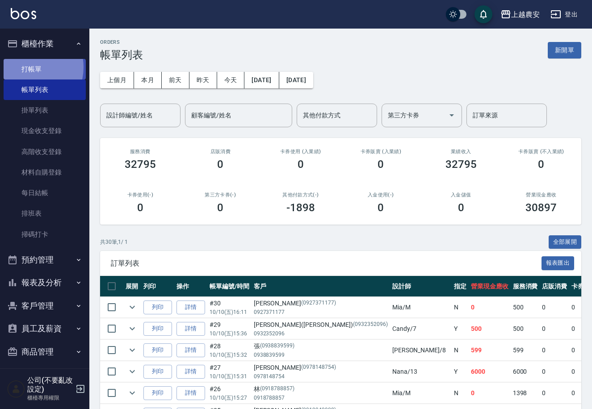
click at [29, 67] on link "打帳單" at bounding box center [45, 69] width 82 height 21
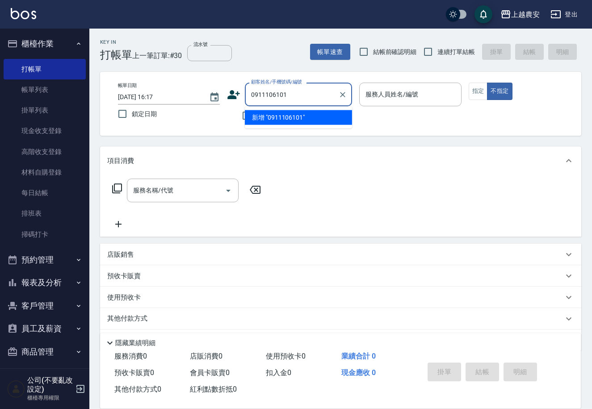
click at [292, 121] on li "新增 "0911106101"" at bounding box center [298, 117] width 107 height 15
type input "0911106101"
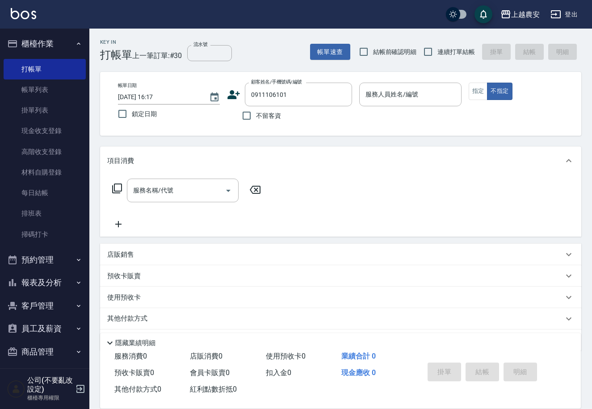
click at [229, 96] on icon at bounding box center [234, 94] width 13 height 9
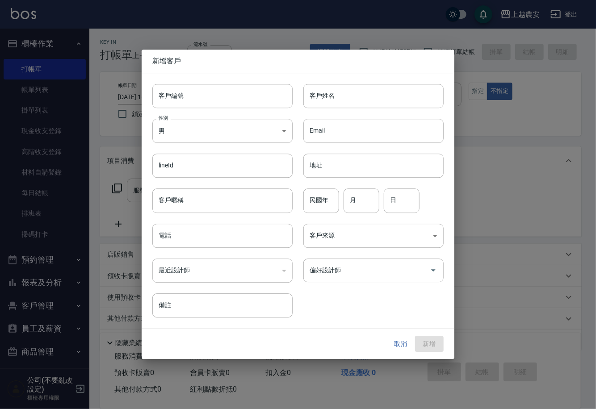
type input "0911106101"
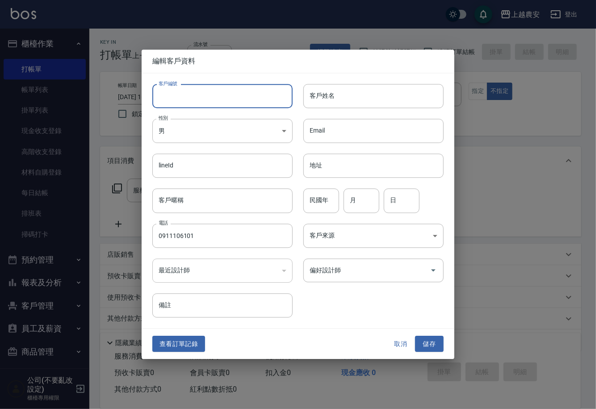
click at [230, 100] on input "客戶編號" at bounding box center [222, 96] width 140 height 24
type input "0911106101"
click at [326, 93] on input "客戶姓名" at bounding box center [373, 96] width 140 height 24
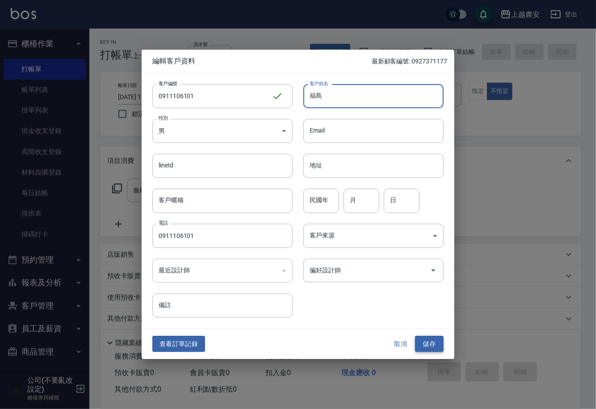
type input "福島"
click at [433, 342] on button "儲存" at bounding box center [429, 344] width 29 height 17
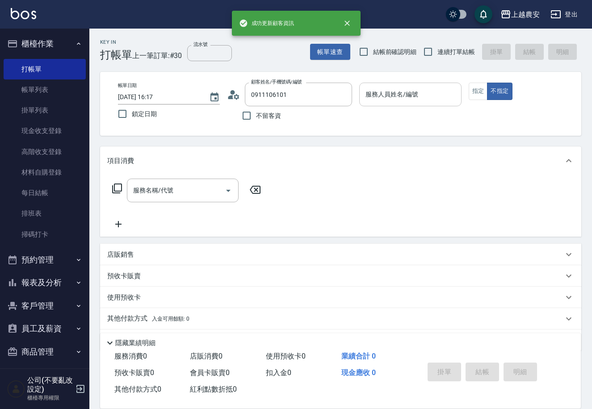
click at [407, 95] on div "服務人員姓名/編號 服務人員姓名/編號" at bounding box center [410, 95] width 102 height 24
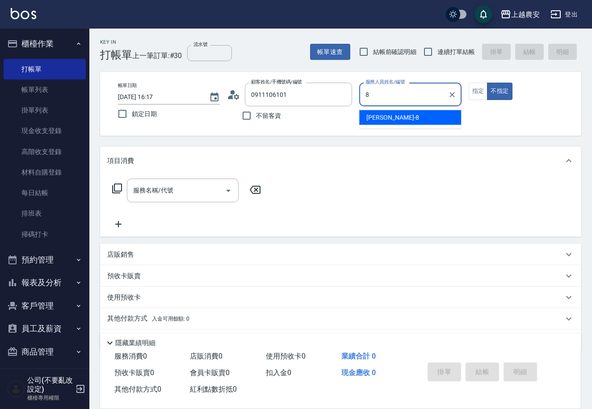
type input "[PERSON_NAME]-8"
type button "false"
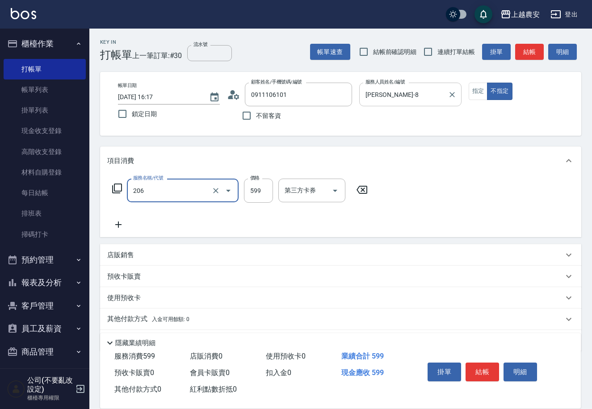
type input "洗+剪(206)"
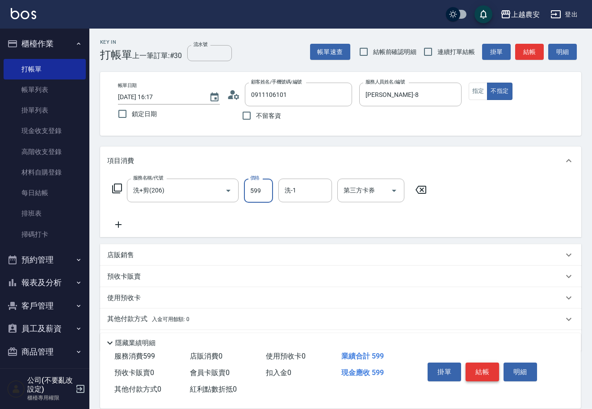
click at [485, 371] on button "結帳" at bounding box center [481, 372] width 33 height 19
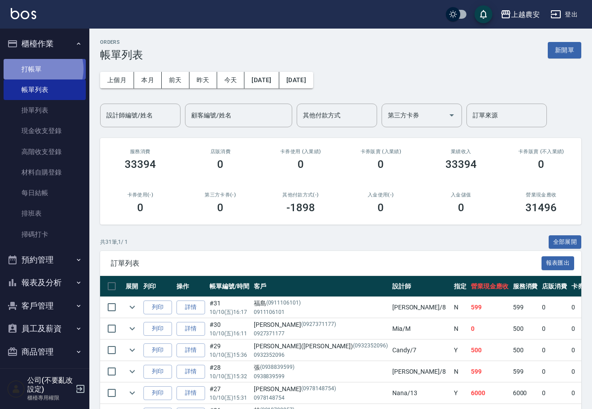
click at [39, 69] on link "打帳單" at bounding box center [45, 69] width 82 height 21
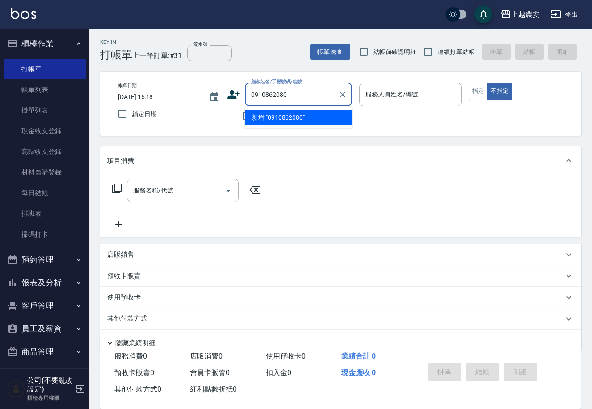
click at [289, 120] on li "新增 "0910862080"" at bounding box center [298, 117] width 107 height 15
type input "0910862080"
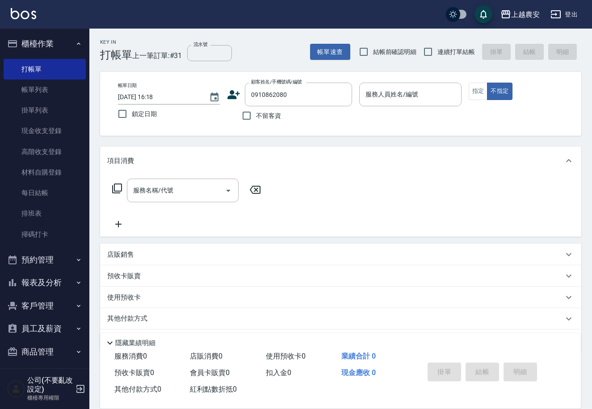
click at [231, 98] on icon at bounding box center [234, 94] width 13 height 9
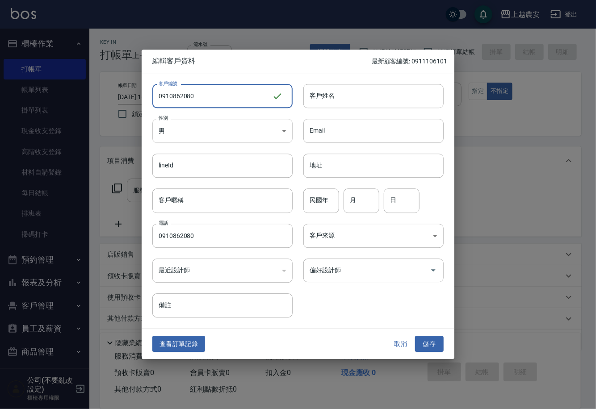
type input "0910862080"
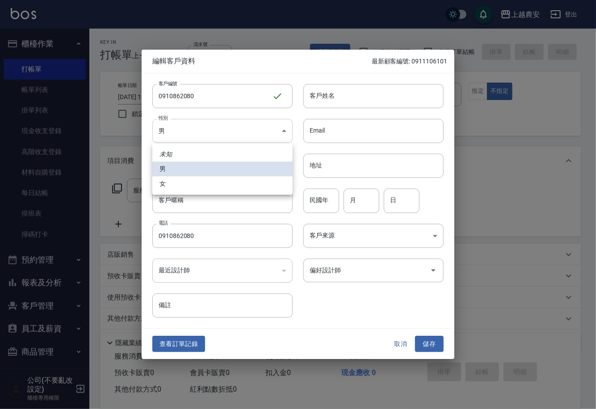
click at [197, 131] on body "上越農安 登出 櫃檯作業 打帳單 帳單列表 掛單列表 現金收支登錄 高階收支登錄 材料自購登錄 每日結帳 排班表 掃碼打卡 預約管理 預約管理 單日預約紀錄 …" at bounding box center [298, 217] width 596 height 435
click at [183, 190] on li "女" at bounding box center [222, 183] width 140 height 15
type input "[DEMOGRAPHIC_DATA]"
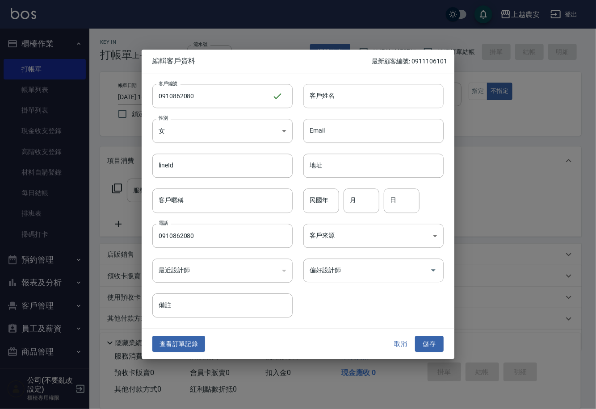
drag, startPoint x: 318, startPoint y: 92, endPoint x: 320, endPoint y: 104, distance: 11.9
click at [318, 92] on input "客戶姓名" at bounding box center [373, 96] width 140 height 24
type input "梁"
click at [434, 345] on button "儲存" at bounding box center [429, 344] width 29 height 17
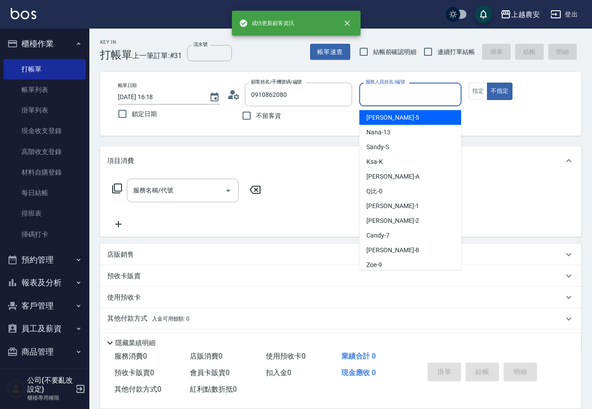
click at [404, 91] on div "服務人員姓名/編號 服務人員姓名/編號" at bounding box center [410, 95] width 102 height 24
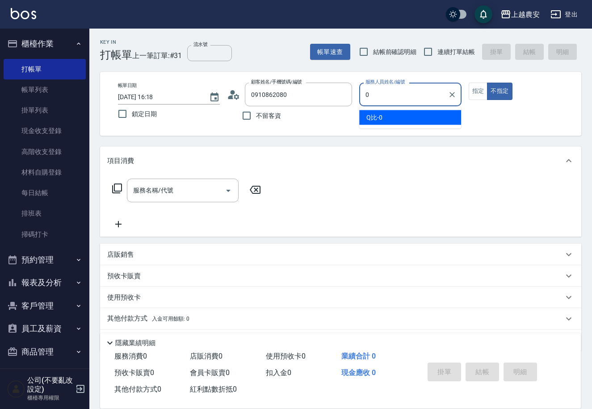
type input "Q比-0"
type button "false"
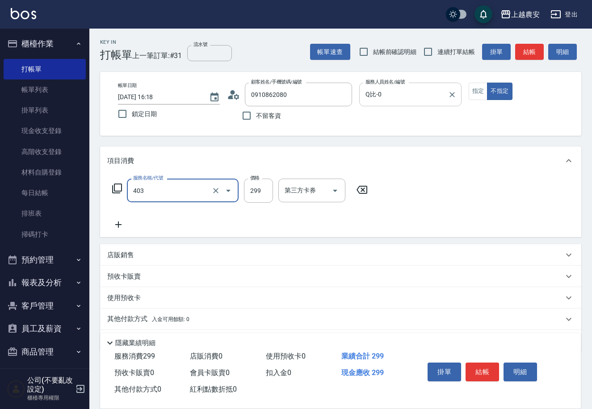
type input "剪髮(403)"
click at [474, 371] on button "結帳" at bounding box center [481, 372] width 33 height 19
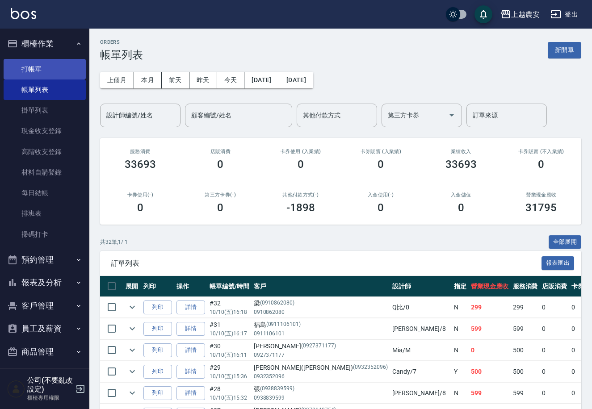
click at [37, 69] on link "打帳單" at bounding box center [45, 69] width 82 height 21
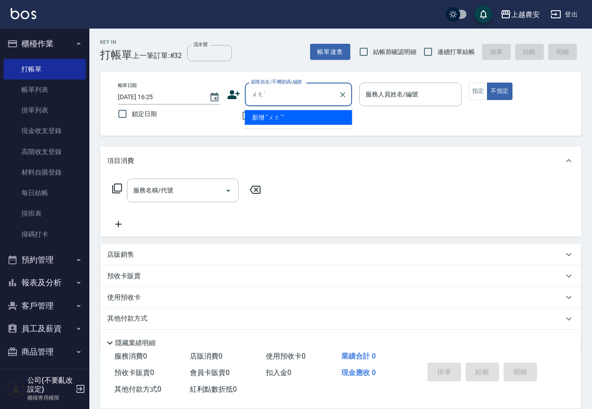
type input "ㄨ"
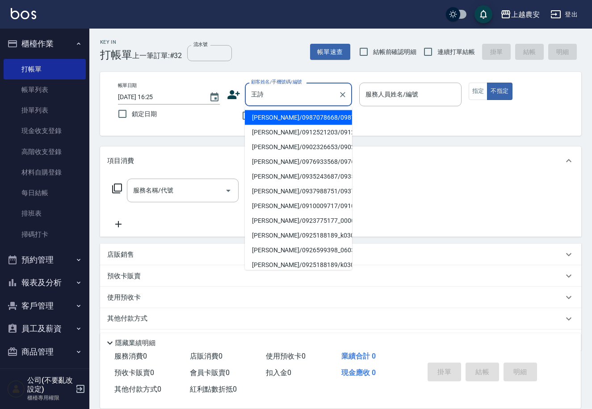
click at [264, 131] on li "[PERSON_NAME]/0912521203/0912521203" at bounding box center [298, 132] width 107 height 15
type input "[PERSON_NAME]/0912521203/0912521203"
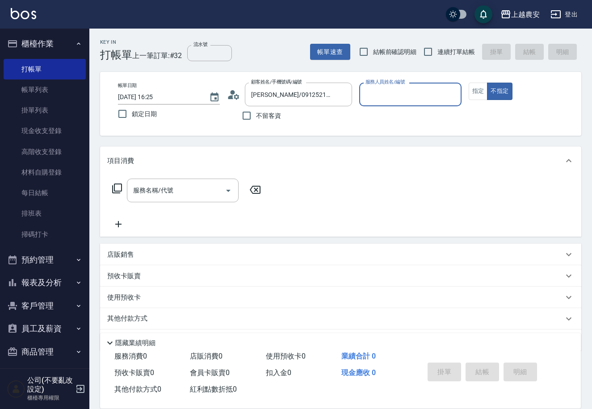
type input "美雅-B"
click at [472, 92] on button "指定" at bounding box center [478, 91] width 19 height 17
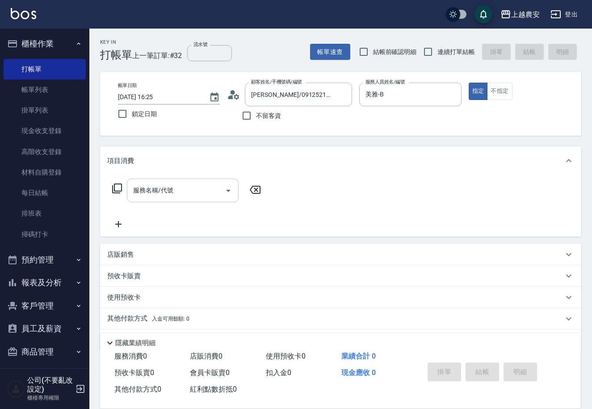
click at [158, 191] on div "服務名稱/代號 服務名稱/代號" at bounding box center [183, 191] width 112 height 24
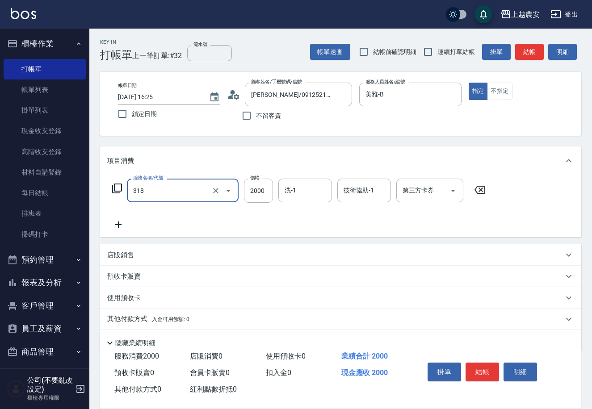
type input "燙髮1500↑(自購)(318)"
type input "3500"
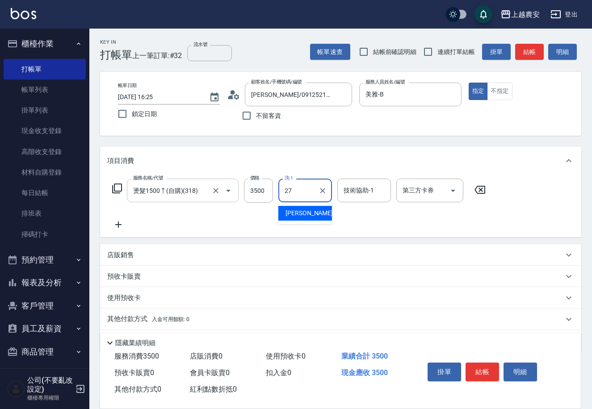
type input "團團-27"
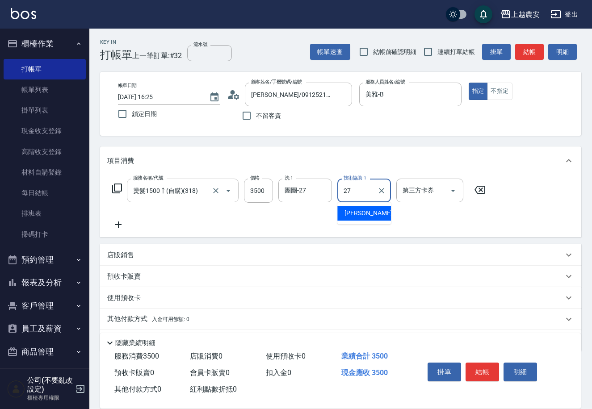
type input "團團-27"
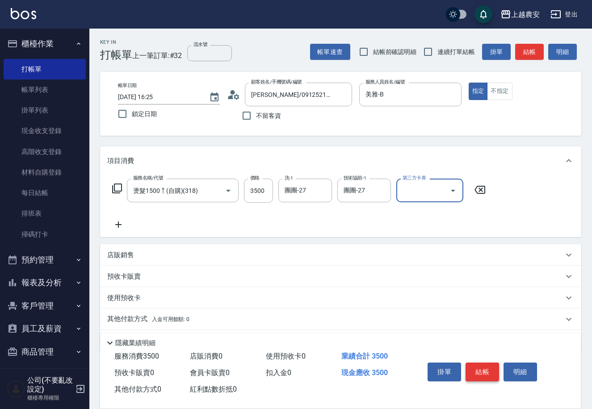
click at [486, 373] on button "結帳" at bounding box center [481, 372] width 33 height 19
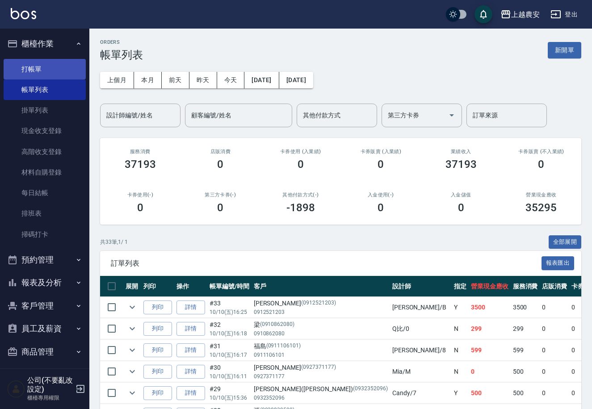
click at [36, 67] on link "打帳單" at bounding box center [45, 69] width 82 height 21
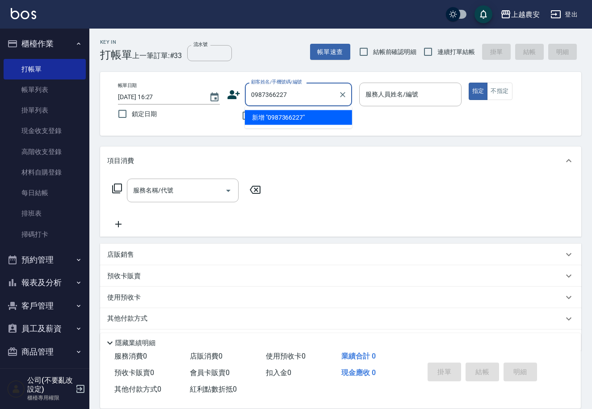
drag, startPoint x: 298, startPoint y: 121, endPoint x: 278, endPoint y: 118, distance: 19.9
click at [297, 121] on li "新增 "0987366227"" at bounding box center [298, 117] width 107 height 15
type input "0987366227"
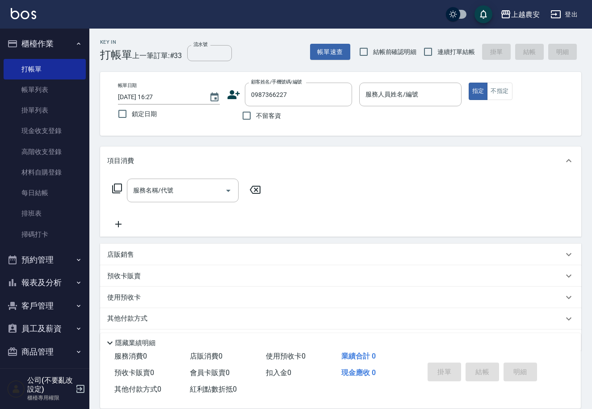
click at [233, 97] on icon at bounding box center [234, 94] width 13 height 9
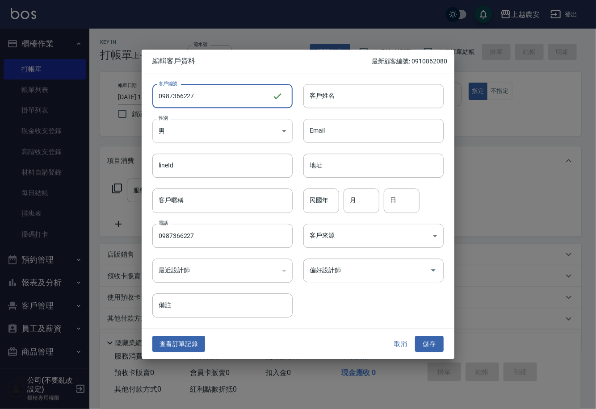
type input "0987366227"
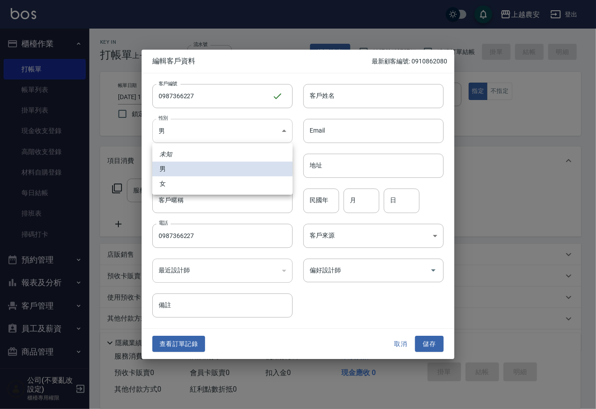
click at [200, 131] on body "上越農安 登出 櫃檯作業 打帳單 帳單列表 掛單列表 現金收支登錄 高階收支登錄 材料自購登錄 每日結帳 排班表 掃碼打卡 預約管理 預約管理 單日預約紀錄 …" at bounding box center [298, 217] width 596 height 435
click at [195, 180] on li "女" at bounding box center [222, 183] width 140 height 15
type input "[DEMOGRAPHIC_DATA]"
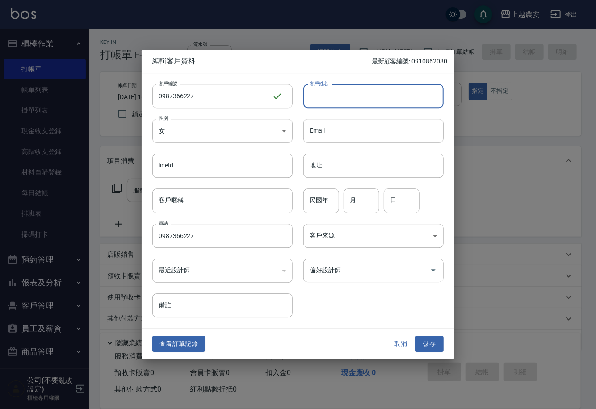
click at [353, 93] on input "客戶姓名" at bounding box center [373, 96] width 140 height 24
type input "[PERSON_NAME]"
click at [362, 268] on input "偏好設計師" at bounding box center [366, 271] width 119 height 16
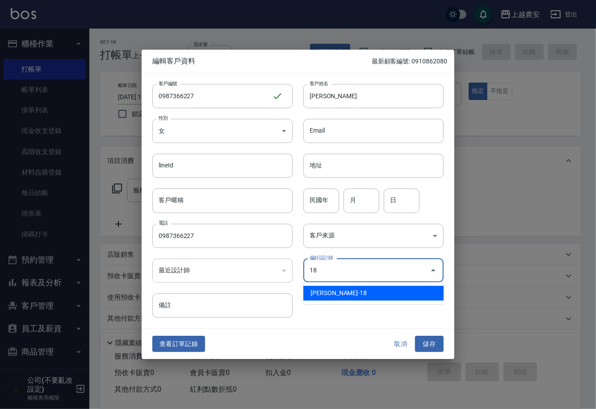
type input "[PERSON_NAME]"
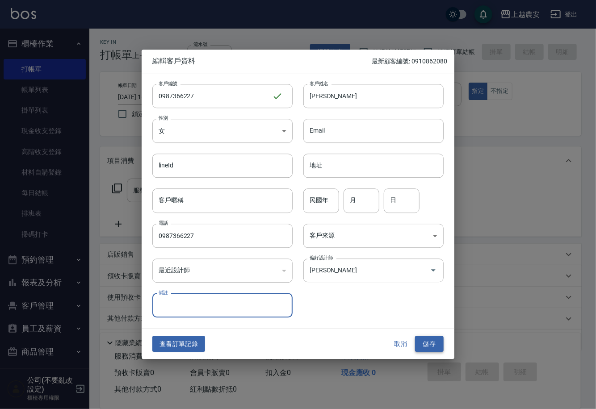
click at [429, 340] on button "儲存" at bounding box center [429, 344] width 29 height 17
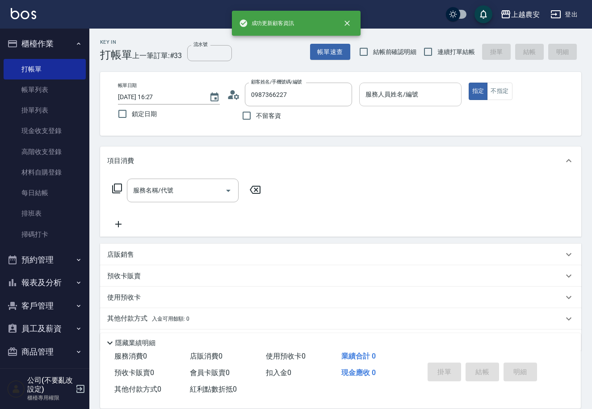
click at [405, 95] on div "服務人員姓名/編號 服務人員姓名/編號" at bounding box center [410, 95] width 102 height 24
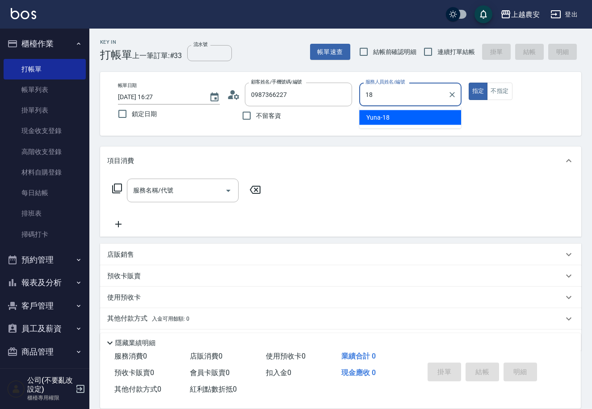
type input "Yuna-18"
type button "true"
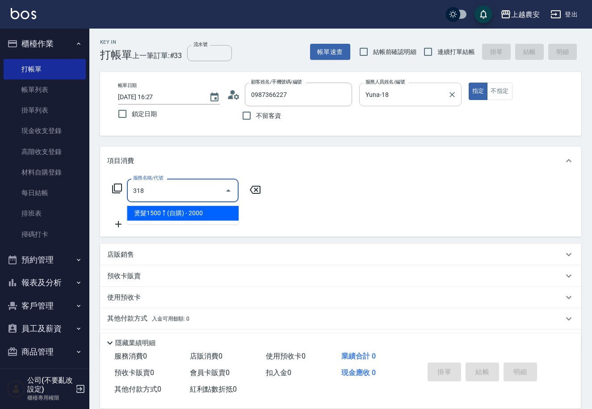
type input "燙髮1500↑(自購)(318)"
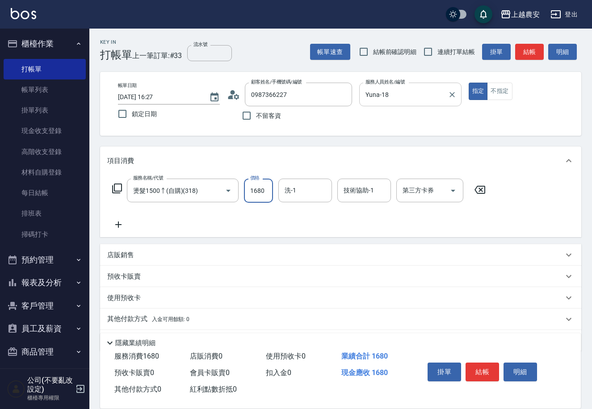
type input "1680"
type input "招招-26"
click at [474, 368] on button "結帳" at bounding box center [481, 372] width 33 height 19
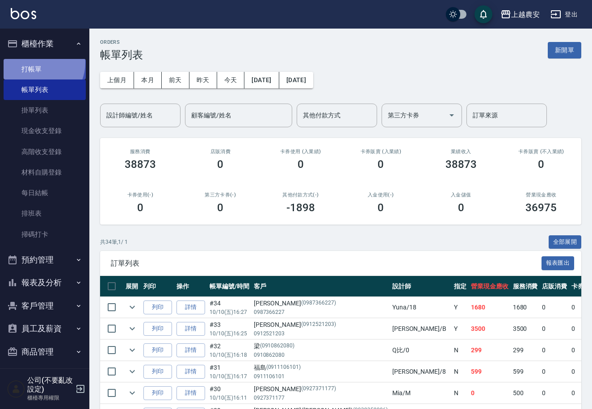
click at [35, 62] on link "打帳單" at bounding box center [45, 69] width 82 height 21
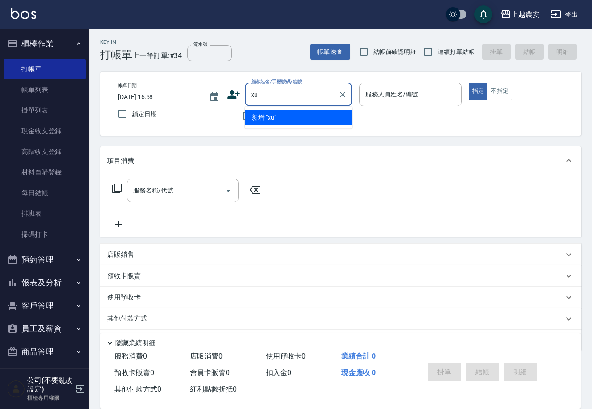
type input "x"
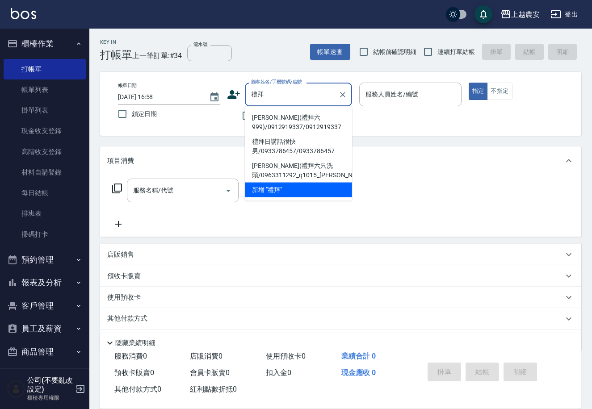
click at [273, 125] on li "[PERSON_NAME](禮拜六999)/0912919337/0912919337" at bounding box center [298, 122] width 107 height 24
type input "[PERSON_NAME](禮拜六999)/0912919337/0912919337"
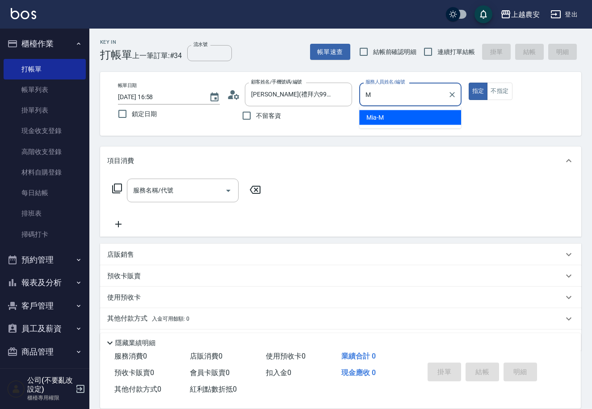
type input "Mia-M"
type button "true"
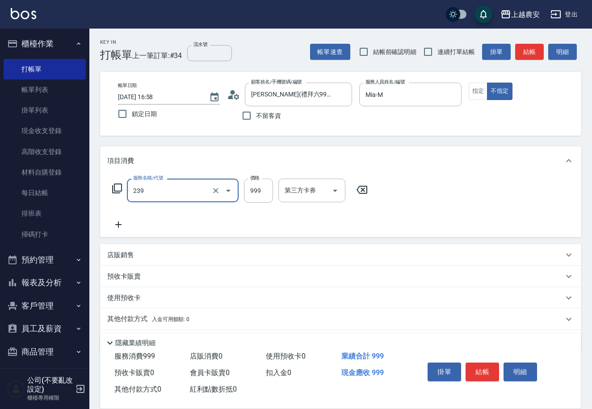
type input "頭皮SPA洗髮(239)"
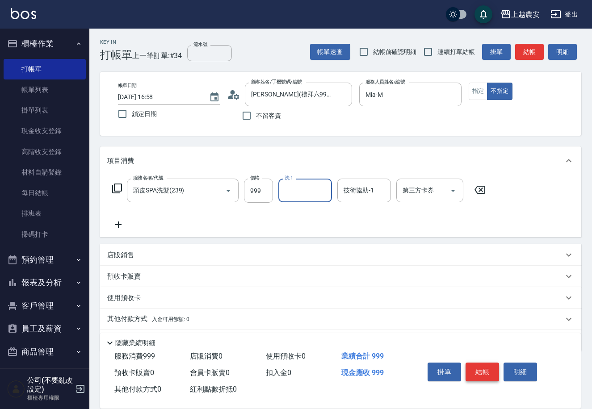
click at [473, 367] on button "結帳" at bounding box center [481, 372] width 33 height 19
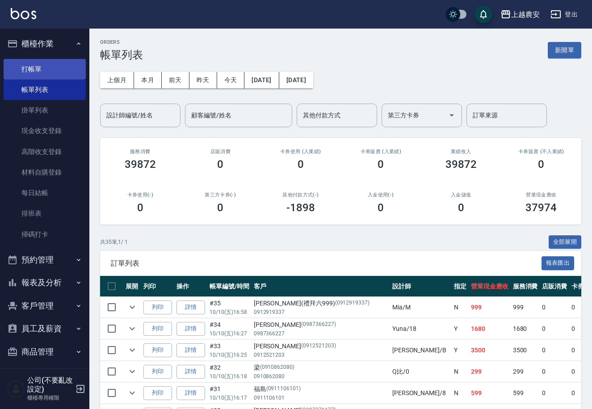
click at [25, 67] on link "打帳單" at bounding box center [45, 69] width 82 height 21
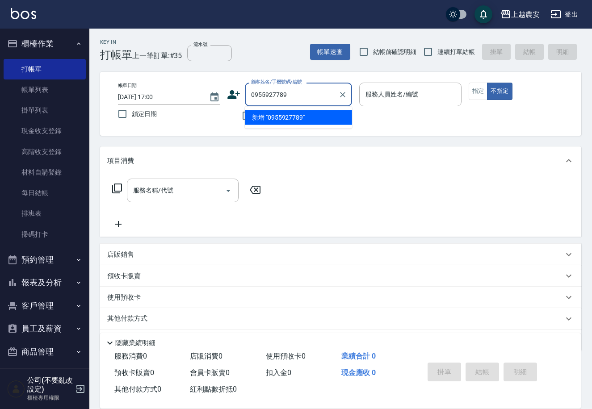
click at [280, 113] on li "新增 "0955927789"" at bounding box center [298, 117] width 107 height 15
type input "0955927789"
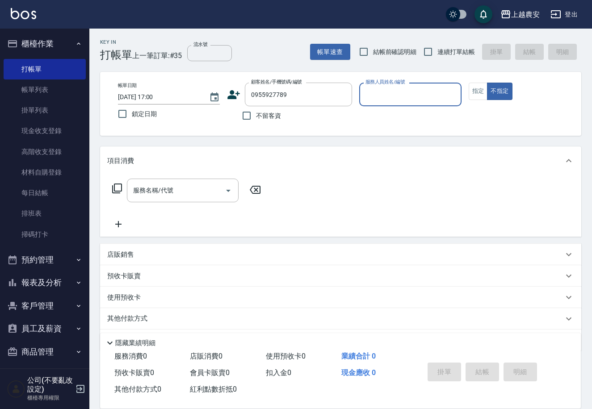
click at [229, 94] on icon at bounding box center [233, 94] width 13 height 13
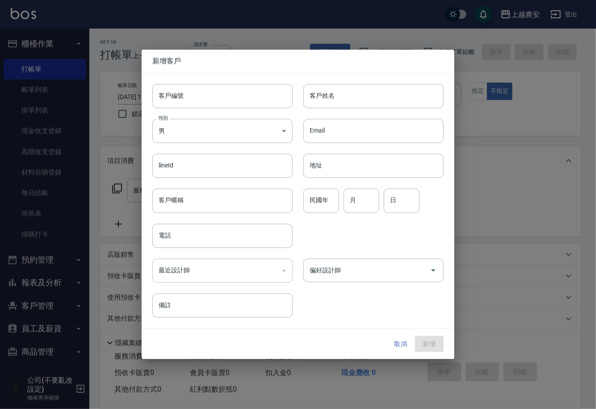
type input "0955927789"
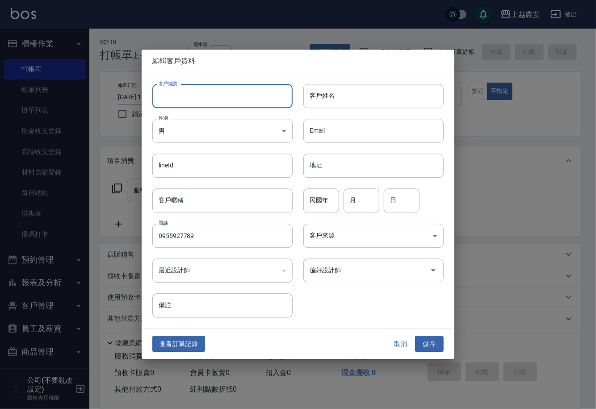
click at [229, 94] on input "客戶編號" at bounding box center [222, 96] width 140 height 24
type input "0955927789"
click at [192, 133] on body "上越農安 登出 櫃檯作業 打帳單 帳單列表 掛單列表 現金收支登錄 高階收支登錄 材料自購登錄 每日結帳 排班表 掃碼打卡 預約管理 預約管理 單日預約紀錄 …" at bounding box center [298, 217] width 596 height 435
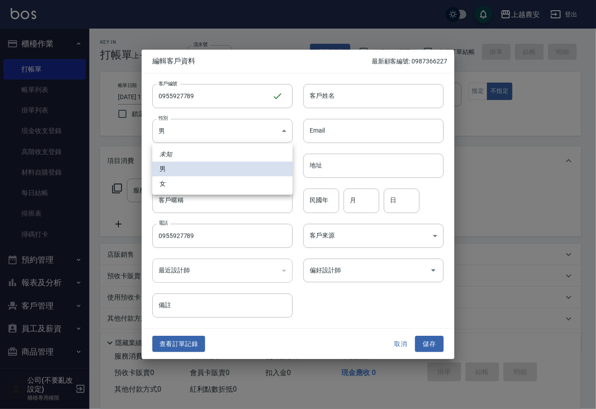
click at [191, 185] on li "女" at bounding box center [222, 183] width 140 height 15
type input "[DEMOGRAPHIC_DATA]"
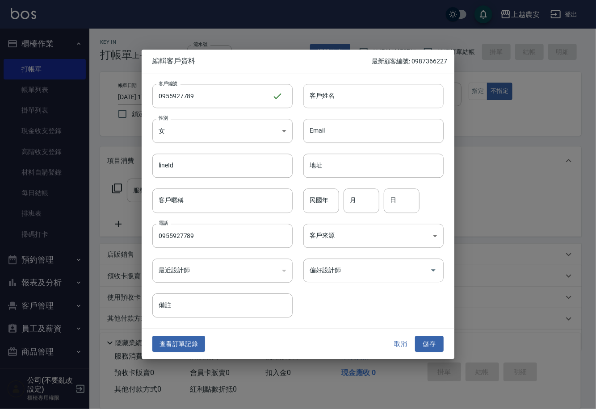
click at [371, 94] on input "客戶姓名" at bounding box center [373, 96] width 140 height 24
type input "王"
drag, startPoint x: 426, startPoint y: 345, endPoint x: 427, endPoint y: 308, distance: 37.5
click at [426, 345] on button "儲存" at bounding box center [429, 344] width 29 height 17
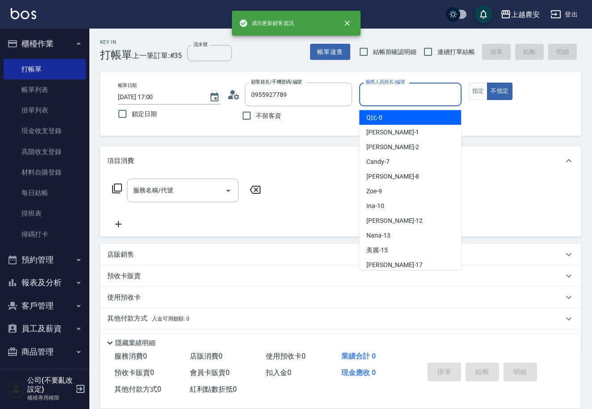
click at [381, 94] on input "服務人員姓名/編號" at bounding box center [410, 95] width 94 height 16
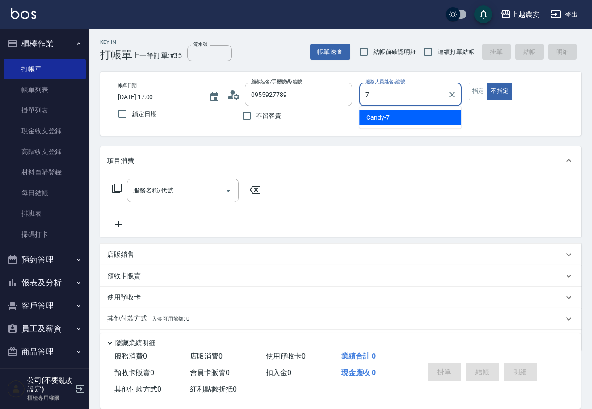
type input "Candy-7"
type button "false"
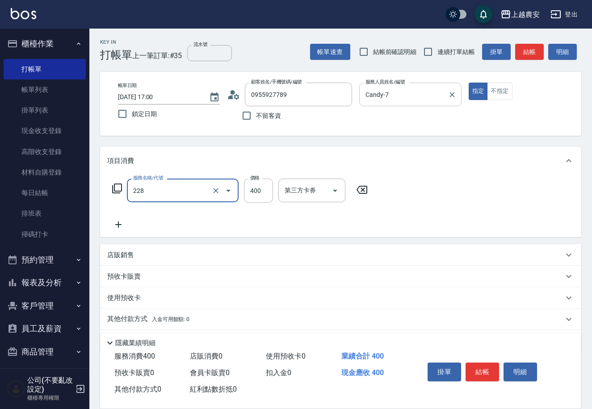
type input "洗髮(228)"
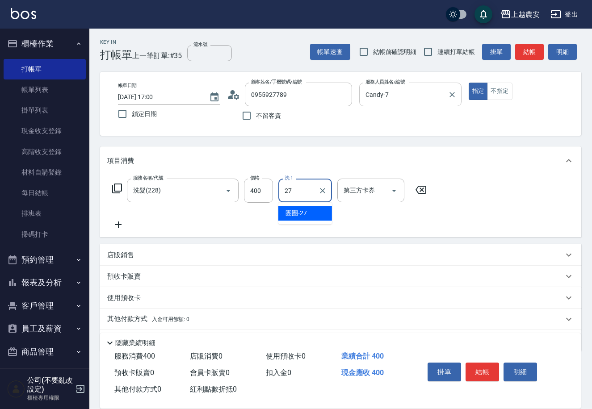
type input "團團-27"
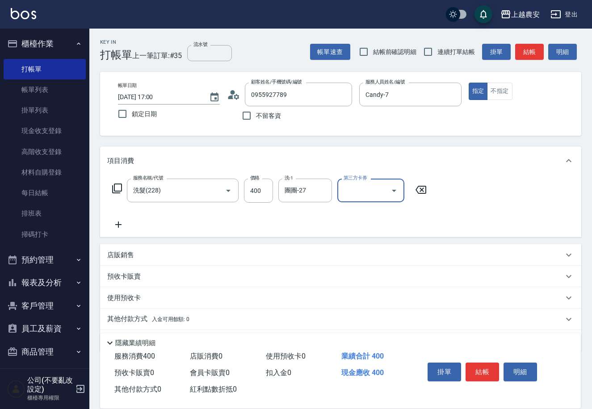
click at [488, 372] on button "結帳" at bounding box center [481, 372] width 33 height 19
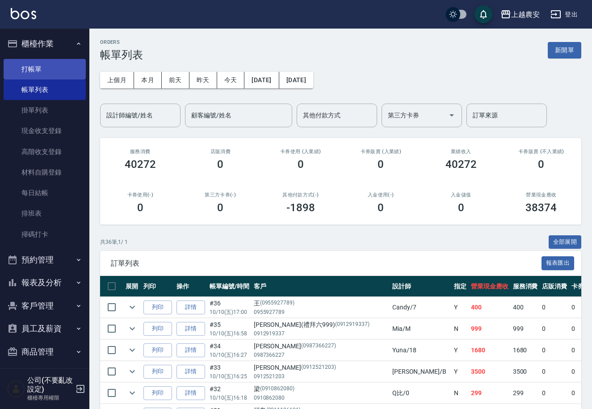
click at [49, 69] on link "打帳單" at bounding box center [45, 69] width 82 height 21
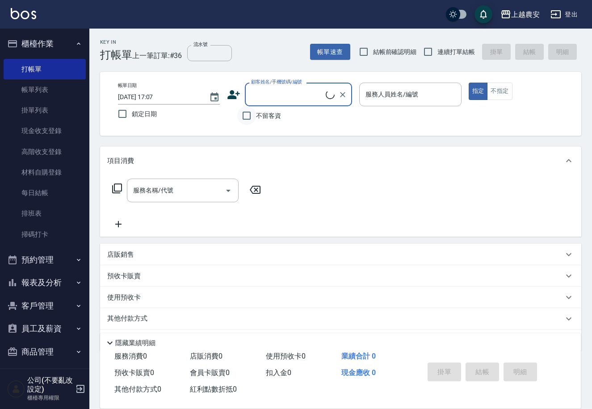
click at [245, 115] on input "不留客資" at bounding box center [246, 115] width 19 height 19
checkbox input "true"
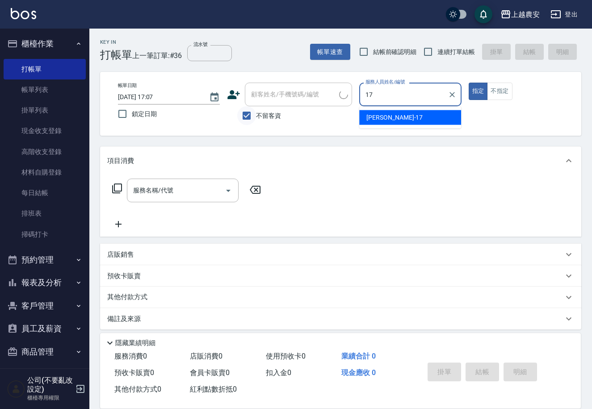
type input "[PERSON_NAME]-17"
type button "true"
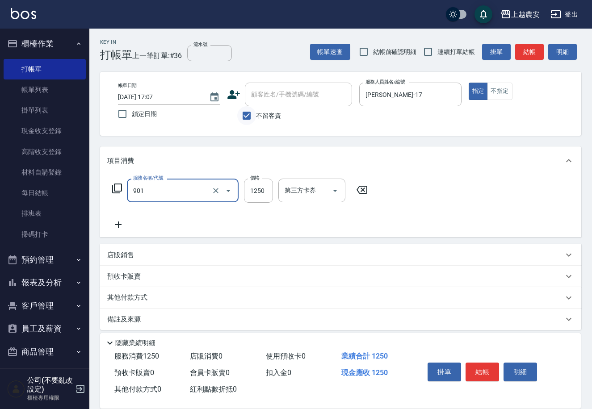
type input "修手指甲(901)"
type input "1800"
click at [486, 369] on button "結帳" at bounding box center [481, 372] width 33 height 19
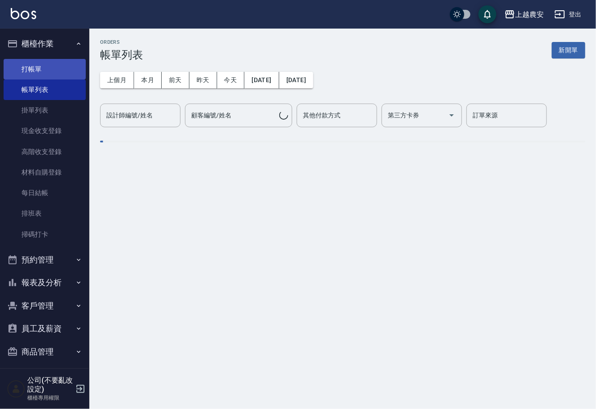
click at [47, 67] on link "打帳單" at bounding box center [45, 69] width 82 height 21
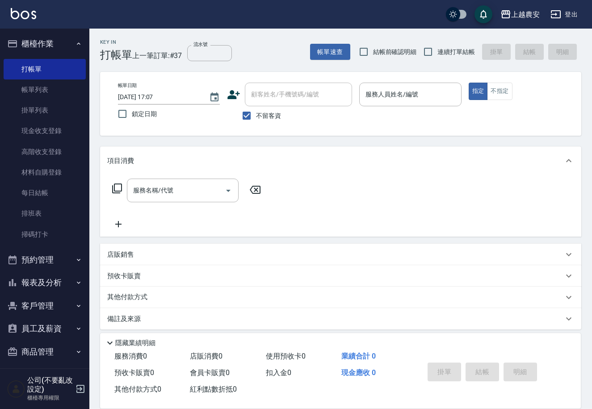
click at [261, 116] on span "不留客資" at bounding box center [268, 115] width 25 height 9
click at [256, 116] on input "不留客資" at bounding box center [246, 115] width 19 height 19
checkbox input "false"
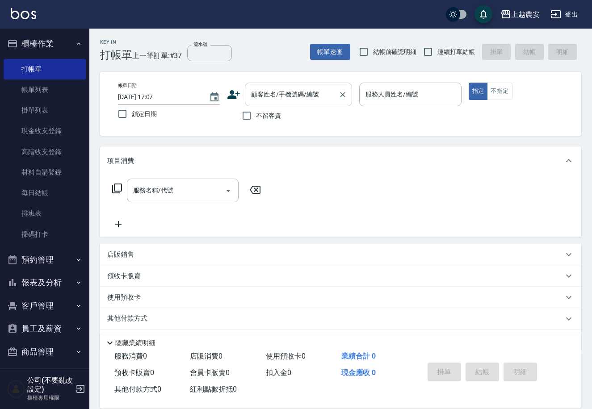
click at [262, 96] on input "顧客姓名/手機號碼/編號" at bounding box center [292, 95] width 86 height 16
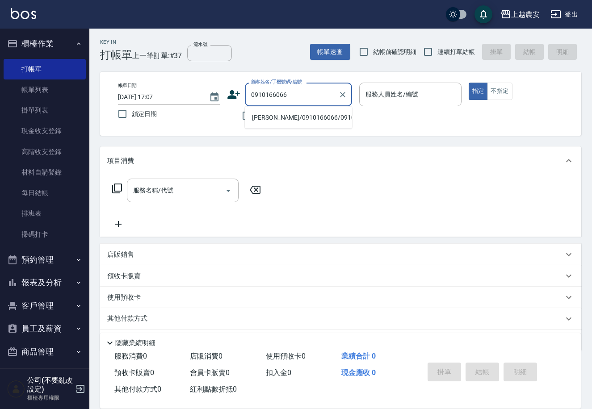
click at [280, 120] on li "[PERSON_NAME]/0910166066/0910166066" at bounding box center [298, 117] width 107 height 15
type input "[PERSON_NAME]/0910166066/0910166066"
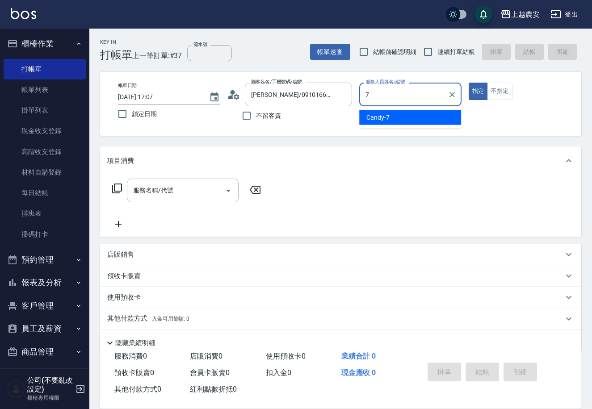
type input "Candy-7"
type button "true"
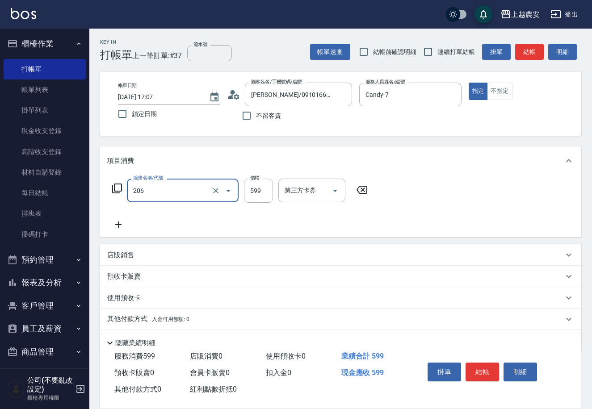
type input "洗+剪(206)"
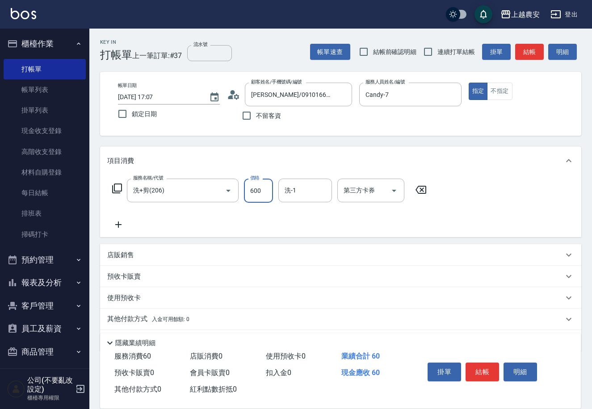
type input "600"
type input "團團-27"
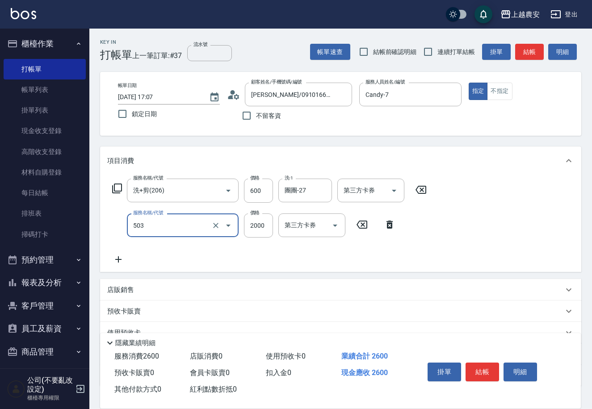
type input "染髮1500↑(503)"
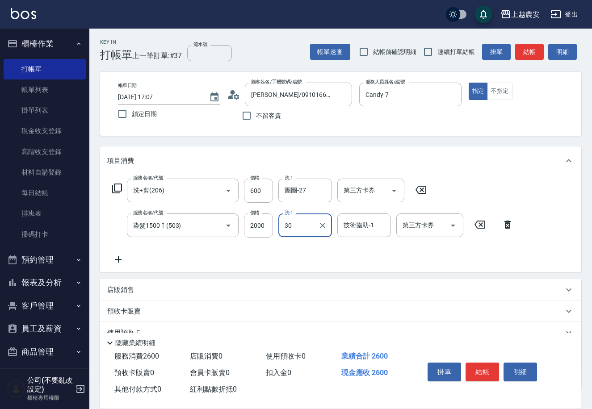
type input "[PERSON_NAME]-30"
click at [474, 370] on button "結帳" at bounding box center [481, 372] width 33 height 19
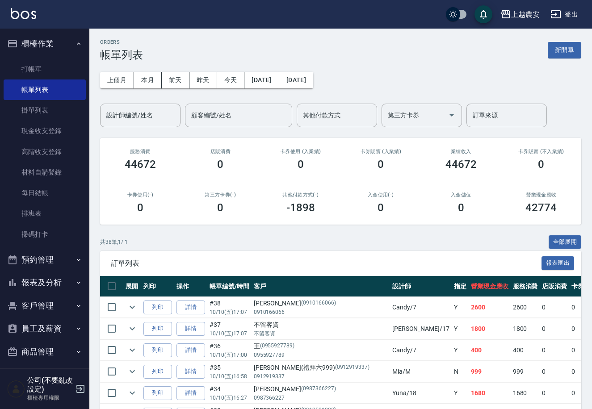
scroll to position [5, 0]
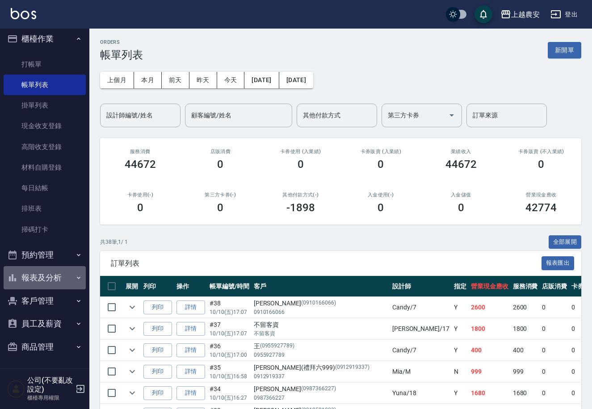
click at [69, 276] on button "報表及分析" at bounding box center [45, 277] width 82 height 23
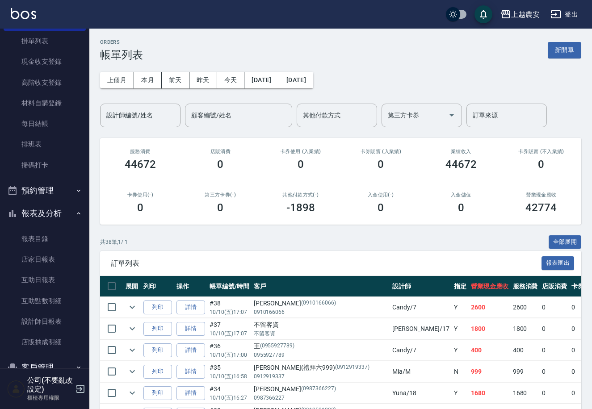
scroll to position [101, 0]
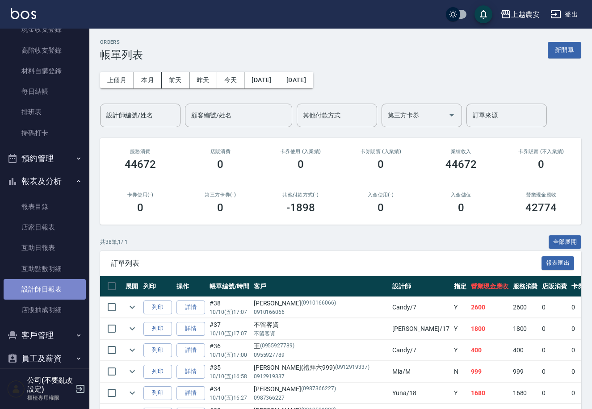
click at [59, 289] on link "設計師日報表" at bounding box center [45, 289] width 82 height 21
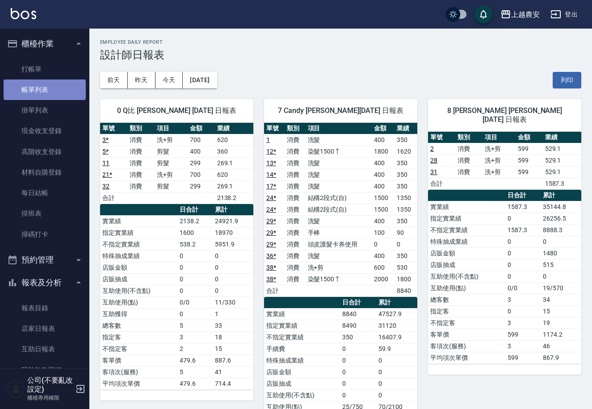
click at [51, 83] on link "帳單列表" at bounding box center [45, 89] width 82 height 21
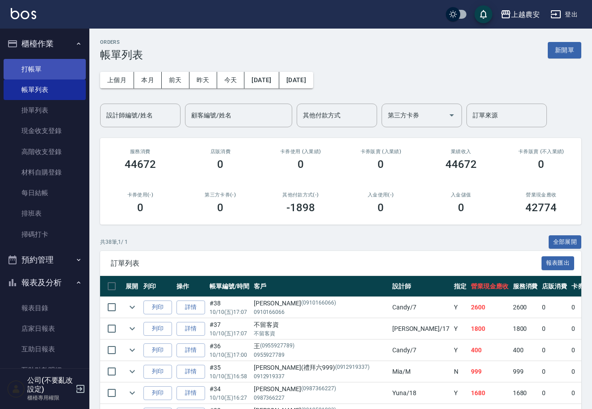
click at [47, 67] on link "打帳單" at bounding box center [45, 69] width 82 height 21
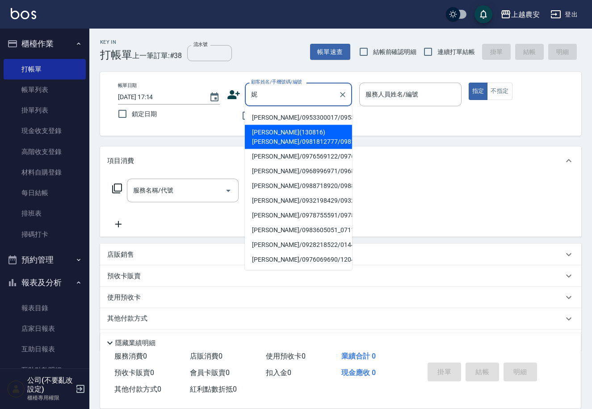
click at [274, 134] on li "[PERSON_NAME](130816)[PERSON_NAME]/0981812777/0981812777" at bounding box center [298, 137] width 107 height 24
type input "[PERSON_NAME](130816)[PERSON_NAME]/0981812777/0981812777"
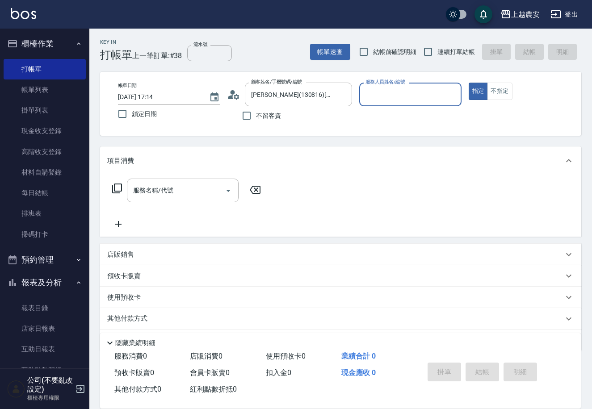
type input "Nana-13"
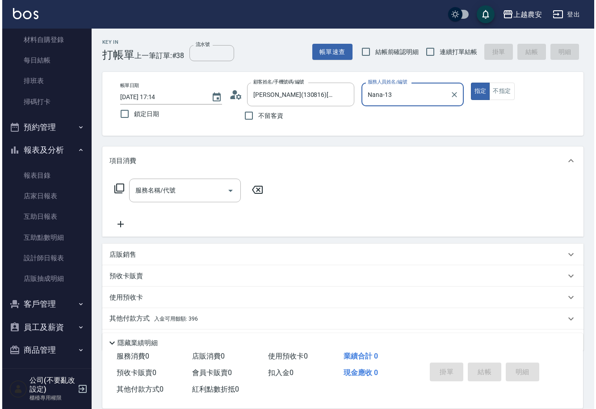
scroll to position [125, 0]
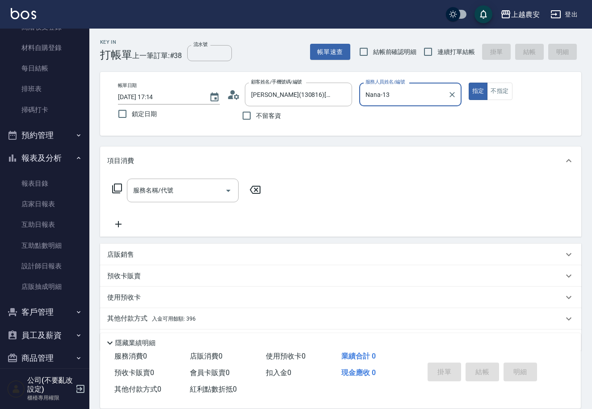
click at [67, 313] on button "客戶管理" at bounding box center [45, 312] width 82 height 23
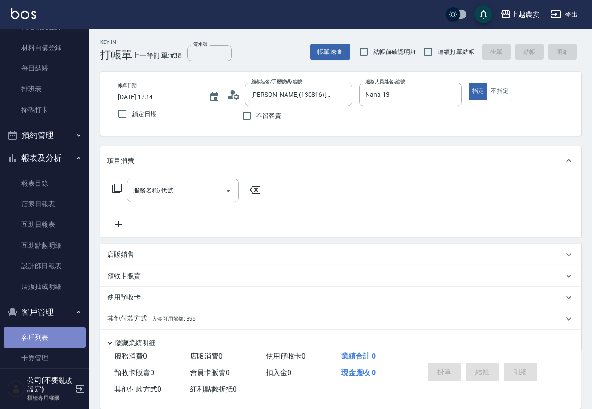
click at [62, 338] on link "客戶列表" at bounding box center [45, 337] width 82 height 21
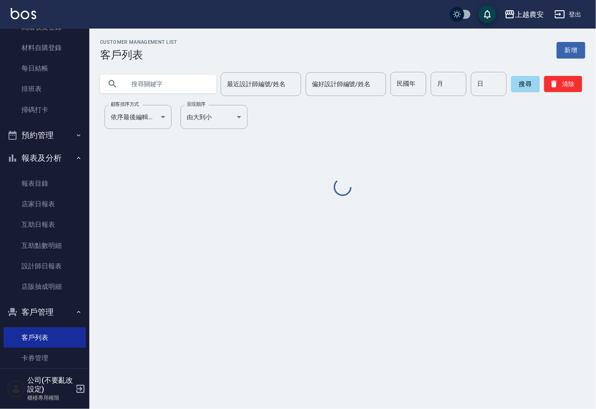
click at [166, 86] on input "text" at bounding box center [167, 84] width 84 height 24
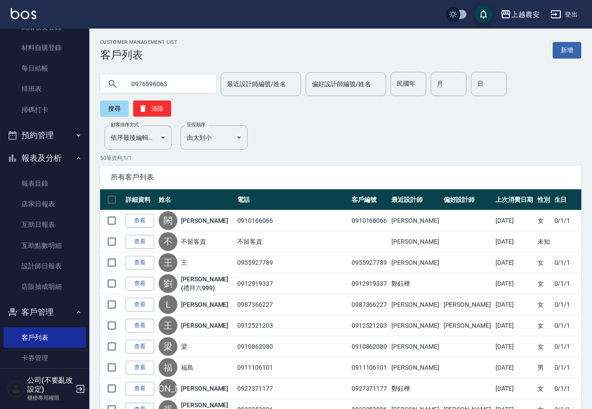
type input "0976596063"
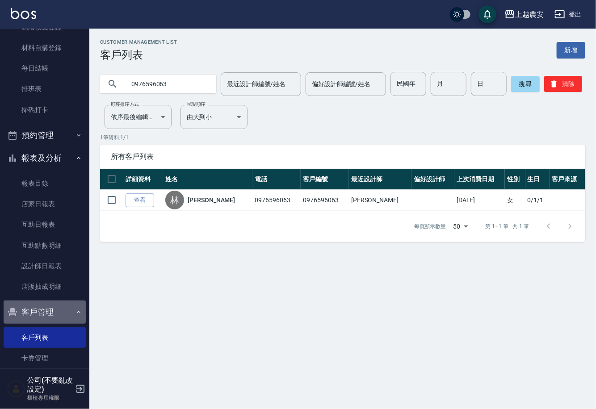
click at [63, 320] on button "客戶管理" at bounding box center [45, 312] width 82 height 23
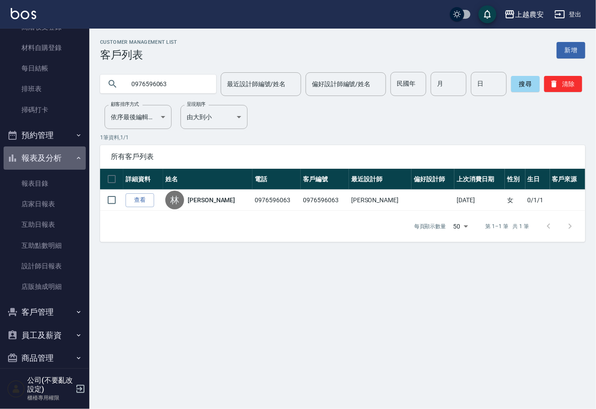
click at [75, 159] on icon "button" at bounding box center [78, 158] width 7 height 7
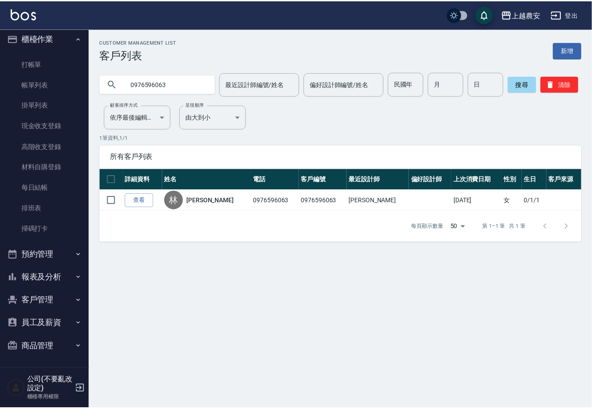
scroll to position [5, 0]
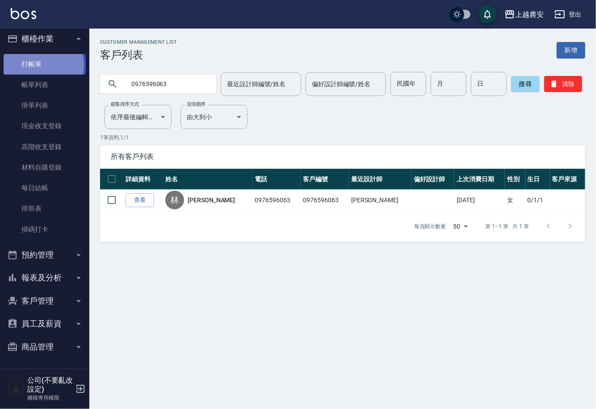
click at [37, 65] on link "打帳單" at bounding box center [45, 64] width 82 height 21
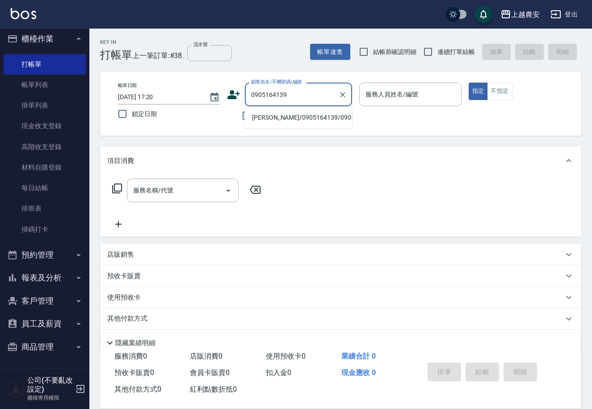
click at [293, 115] on li "[PERSON_NAME]/0905164139/0905164139" at bounding box center [298, 117] width 107 height 15
type input "[PERSON_NAME]/0905164139/0905164139"
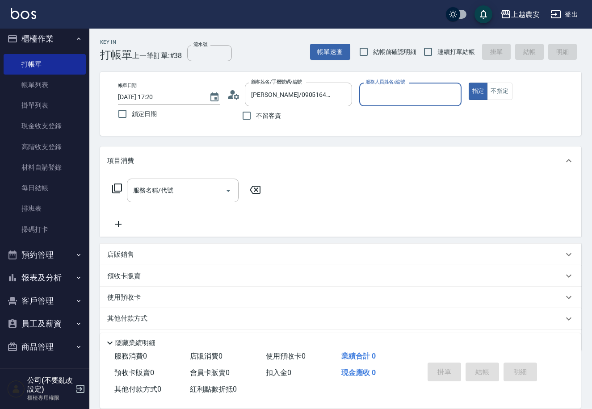
type input "[PERSON_NAME]-29"
click at [207, 185] on input "服務名稱/代號" at bounding box center [176, 191] width 90 height 16
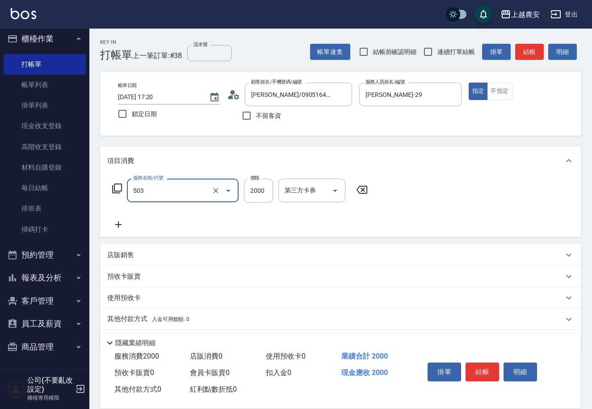
type input "染髮1500↑(503)"
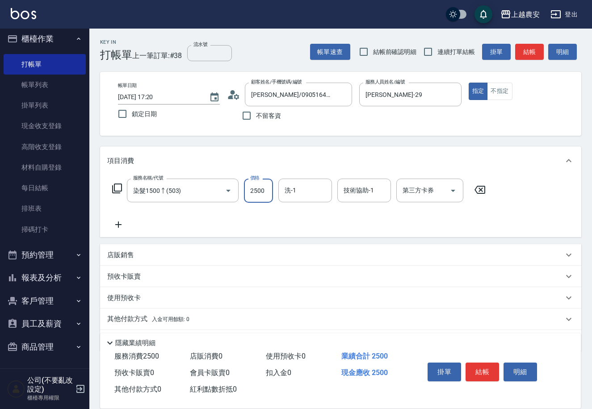
type input "2500"
click at [133, 323] on p "其他付款方式 入金可用餘額: 0" at bounding box center [148, 319] width 82 height 10
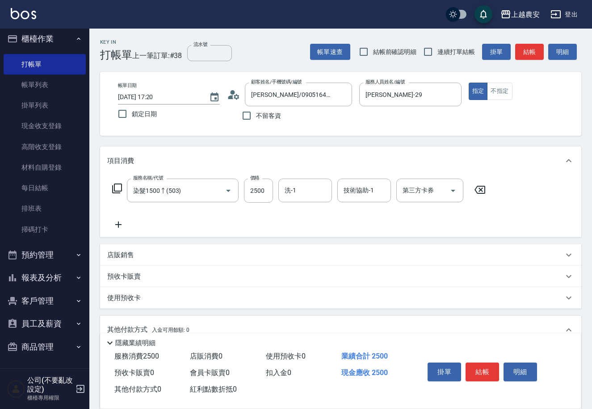
scroll to position [131, 0]
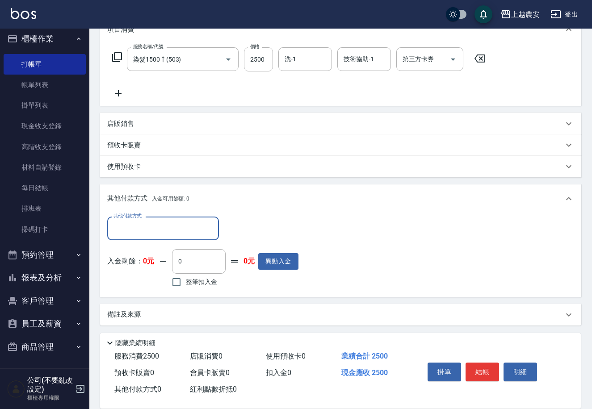
click at [151, 233] on input "其他付款方式" at bounding box center [163, 229] width 104 height 16
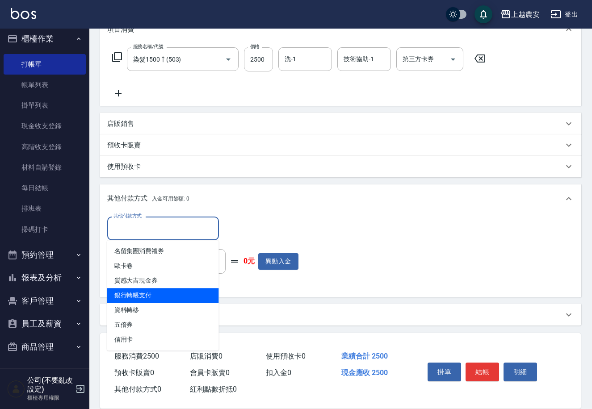
click at [146, 291] on span "銀行轉帳支付" at bounding box center [163, 295] width 112 height 15
type input "銀行轉帳支付"
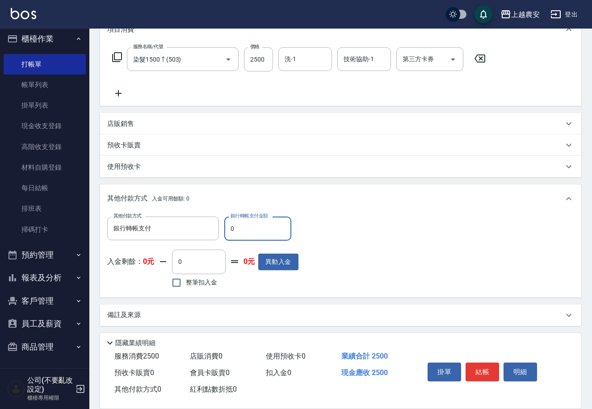
drag, startPoint x: 227, startPoint y: 231, endPoint x: 242, endPoint y: 231, distance: 15.2
click at [242, 231] on input "0" at bounding box center [257, 229] width 67 height 24
type input "2500"
click at [477, 368] on button "結帳" at bounding box center [481, 372] width 33 height 19
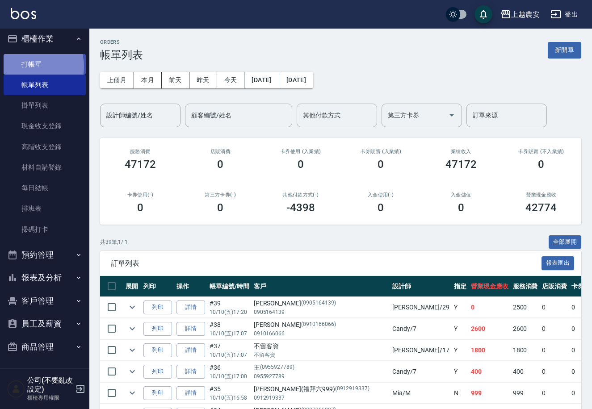
click at [30, 66] on link "打帳單" at bounding box center [45, 64] width 82 height 21
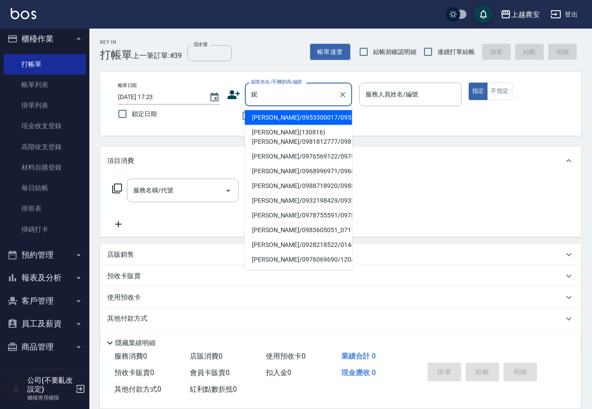
click at [275, 140] on li "謝喬晞(130816)妮基/0981812777/0981812777" at bounding box center [298, 137] width 107 height 24
type input "謝喬晞(130816)妮基/0981812777/0981812777"
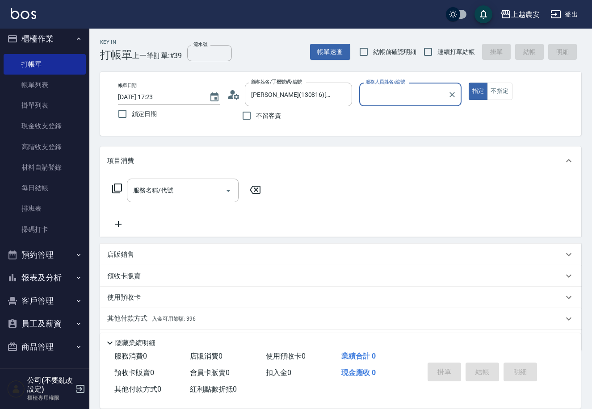
type input "Nana-13"
click at [51, 127] on link "現金收支登錄" at bounding box center [45, 126] width 82 height 21
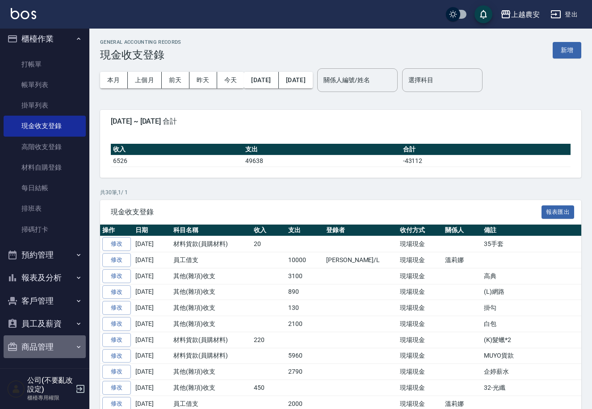
drag, startPoint x: 47, startPoint y: 351, endPoint x: 63, endPoint y: 349, distance: 16.2
click at [47, 351] on button "商品管理" at bounding box center [45, 346] width 82 height 23
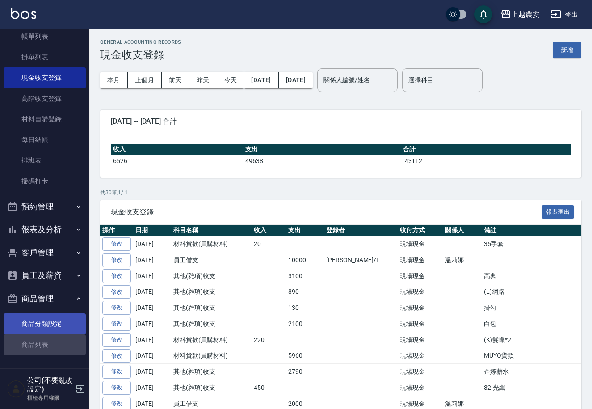
drag, startPoint x: 49, startPoint y: 347, endPoint x: 65, endPoint y: 332, distance: 21.5
click at [50, 346] on link "商品列表" at bounding box center [45, 345] width 82 height 21
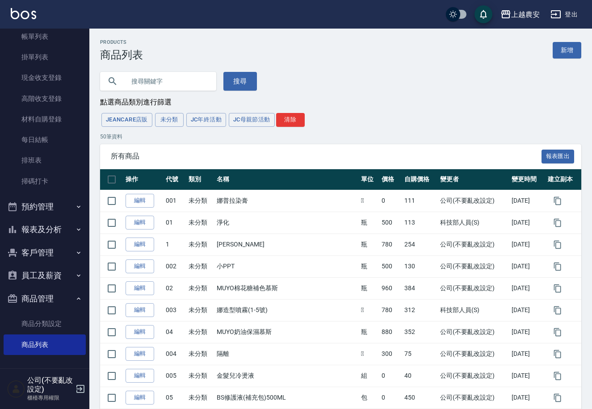
click at [195, 85] on input "text" at bounding box center [167, 81] width 84 height 24
type input "018"
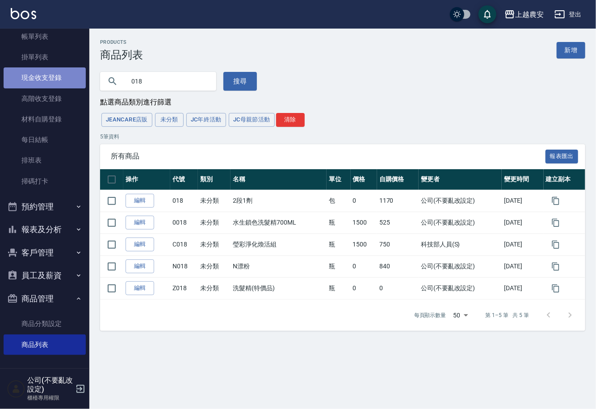
click at [51, 75] on link "現金收支登錄" at bounding box center [45, 77] width 82 height 21
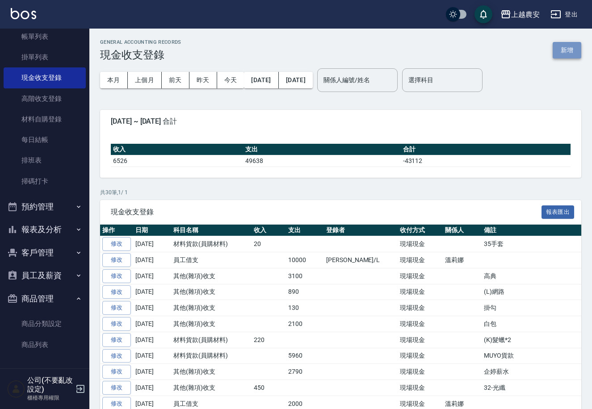
click at [578, 51] on button "新增" at bounding box center [566, 50] width 29 height 17
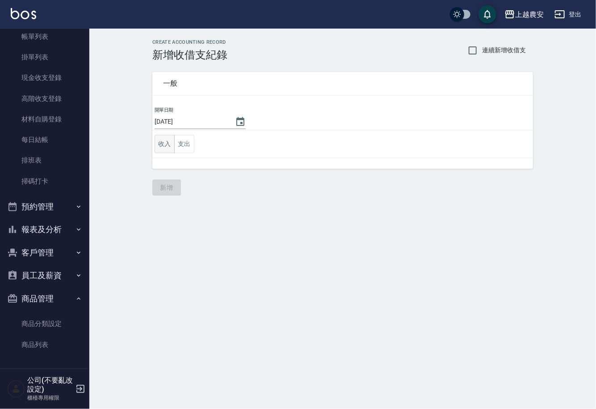
click at [159, 142] on button "收入" at bounding box center [165, 144] width 20 height 18
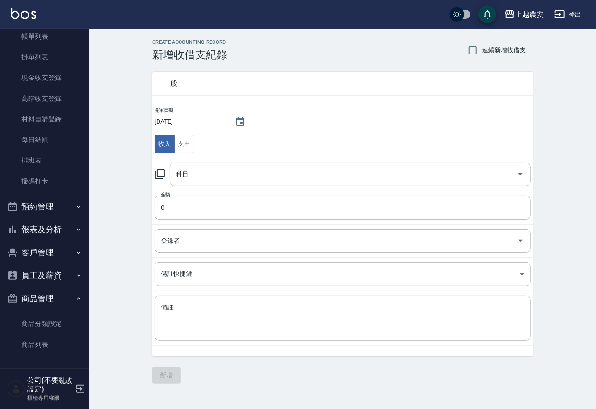
click at [161, 169] on icon at bounding box center [160, 174] width 10 height 10
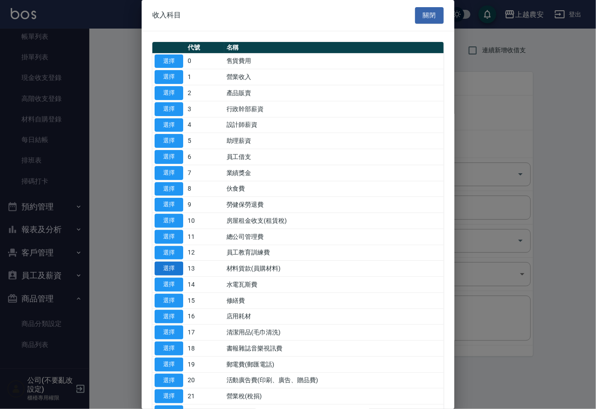
click at [164, 268] on button "選擇" at bounding box center [169, 269] width 29 height 14
type input "13 材料貨款(員購材料)"
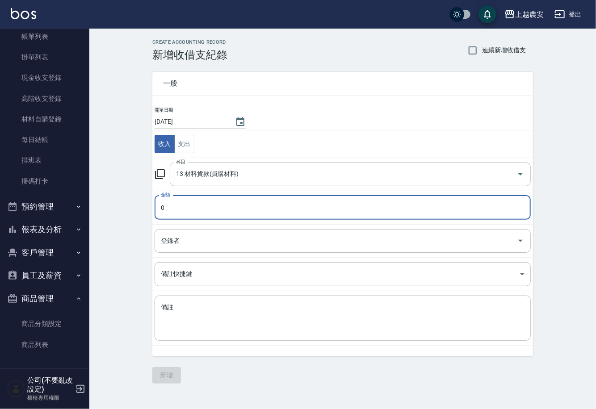
click at [186, 205] on input "0" at bounding box center [343, 208] width 376 height 24
type input "1170"
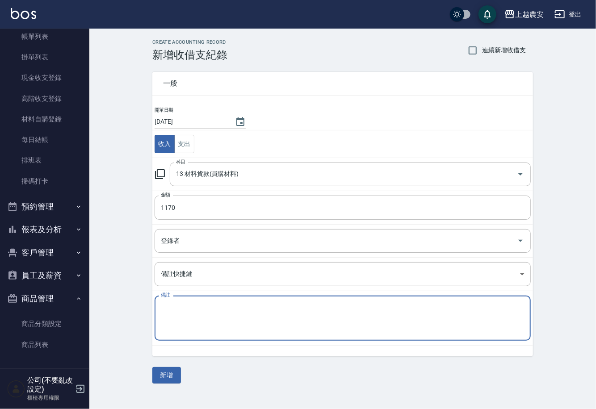
click at [177, 311] on textarea "備註" at bounding box center [343, 318] width 364 height 30
type textarea "(18)2段1劑"
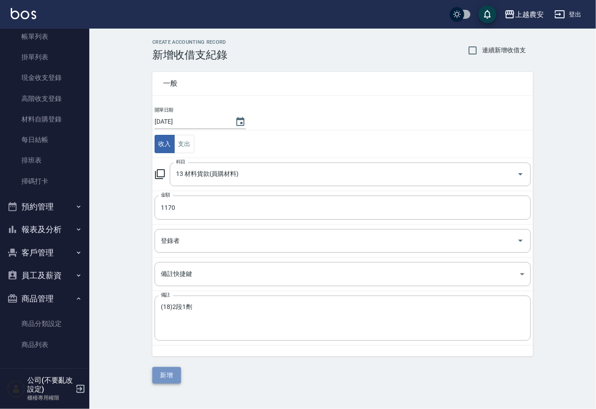
click at [172, 374] on button "新增" at bounding box center [166, 375] width 29 height 17
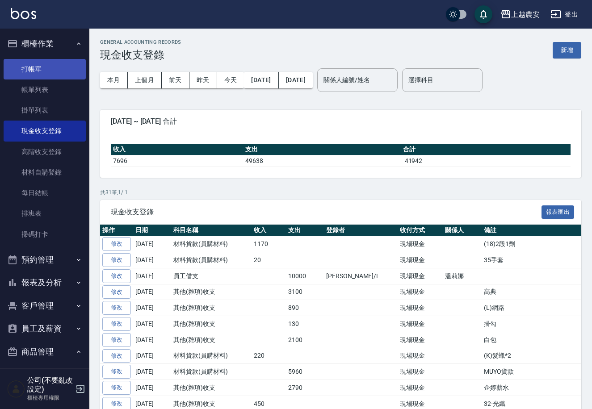
click at [39, 72] on link "打帳單" at bounding box center [45, 69] width 82 height 21
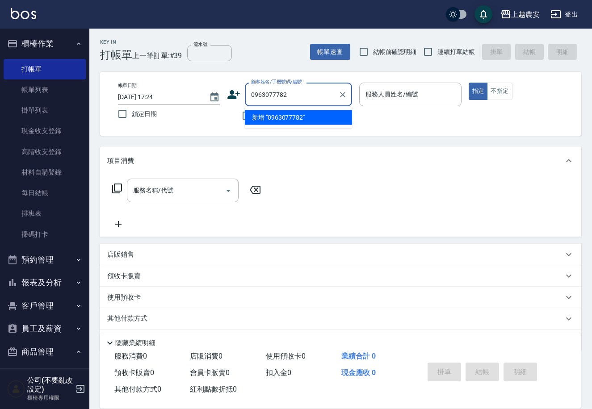
click at [273, 117] on li "新增 "0963077782"" at bounding box center [298, 117] width 107 height 15
type input "0963077782"
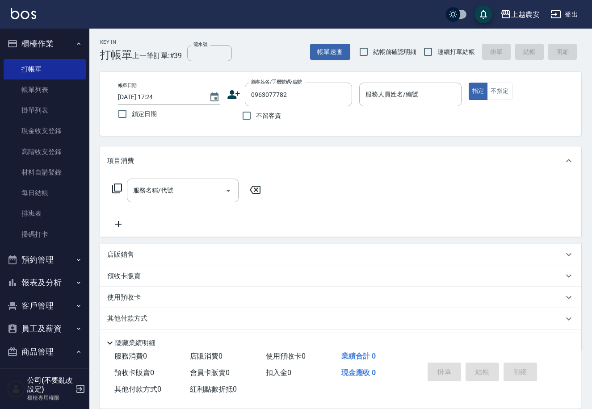
click at [229, 96] on icon at bounding box center [233, 94] width 13 height 13
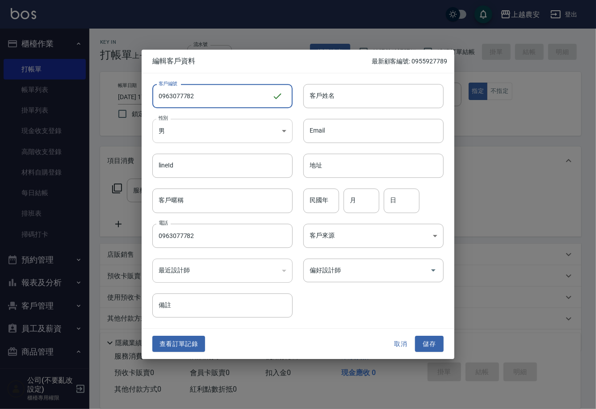
type input "0963077782"
click at [187, 129] on body "上越農安 登出 櫃檯作業 打帳單 帳單列表 掛單列表 現金收支登錄 高階收支登錄 材料自購登錄 每日結帳 排班表 掃碼打卡 預約管理 預約管理 單日預約紀錄 …" at bounding box center [298, 217] width 596 height 435
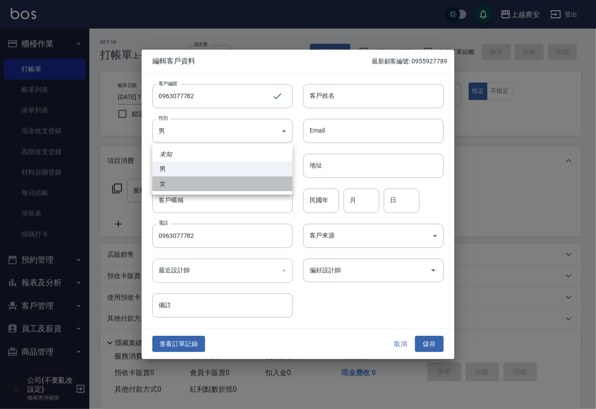
click at [187, 184] on li "女" at bounding box center [222, 183] width 140 height 15
type input "FEMALE"
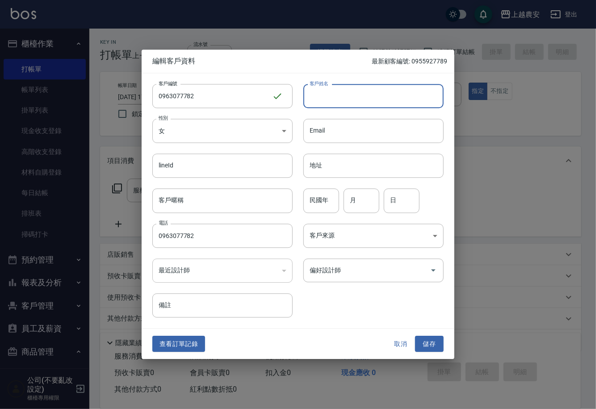
click at [328, 98] on input "客戶姓名" at bounding box center [373, 96] width 140 height 24
type input "[PERSON_NAME]"
drag, startPoint x: 431, startPoint y: 343, endPoint x: 441, endPoint y: 329, distance: 17.2
click at [435, 342] on button "儲存" at bounding box center [429, 344] width 29 height 17
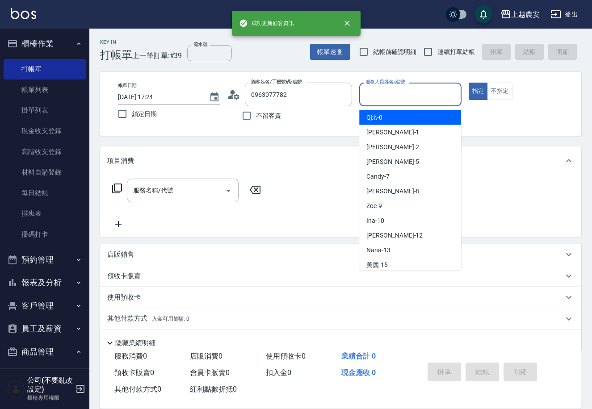
click at [400, 93] on input "服務人員姓名/編號" at bounding box center [410, 95] width 94 height 16
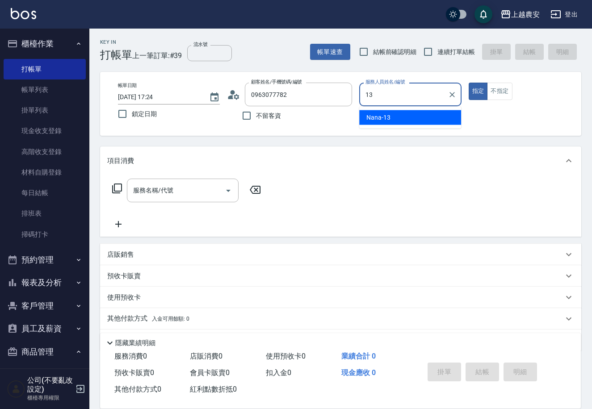
type input "Nana-13"
type button "true"
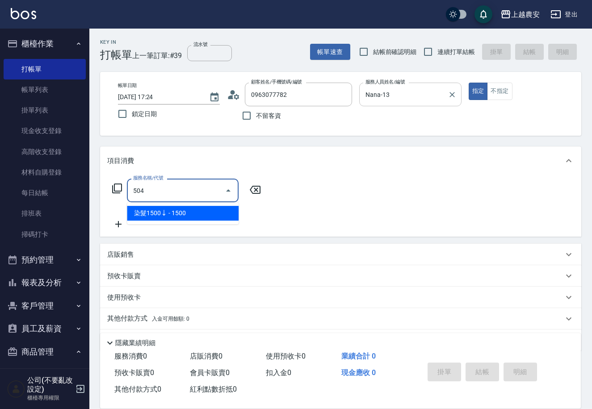
type input "染髮1500↓(504)"
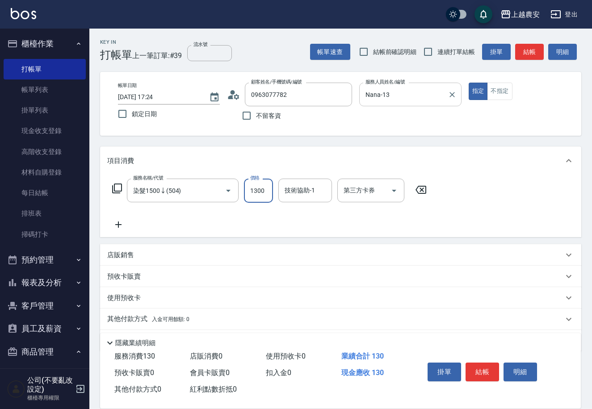
type input "1300"
type input "大巫-35"
click at [497, 368] on button "結帳" at bounding box center [481, 372] width 33 height 19
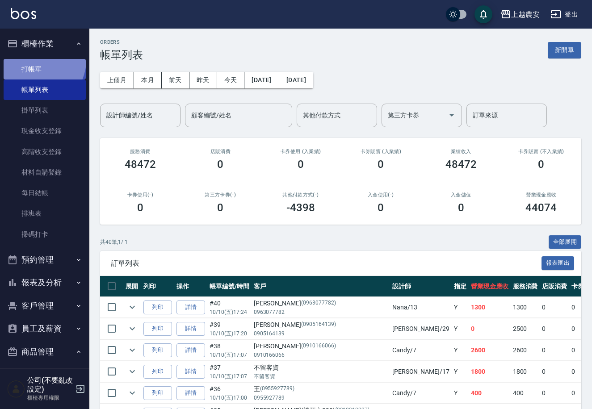
click at [37, 60] on link "打帳單" at bounding box center [45, 69] width 82 height 21
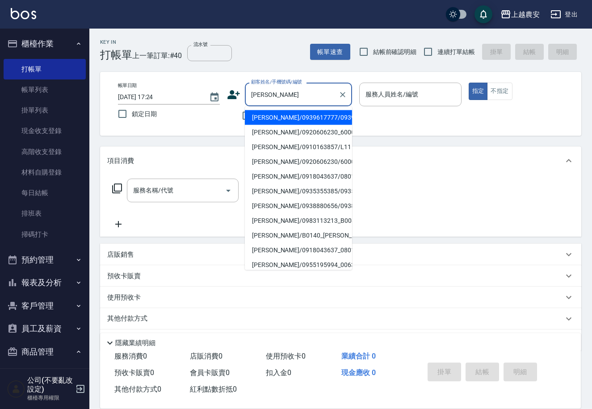
click at [268, 117] on li "[PERSON_NAME]/0939617777/0939617777" at bounding box center [298, 117] width 107 height 15
type input "[PERSON_NAME]/0939617777/0939617777"
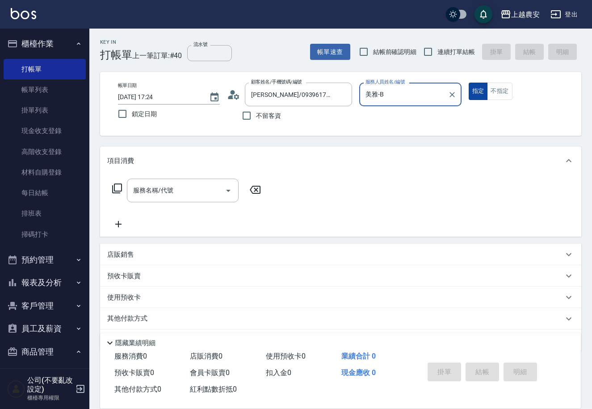
type input "美雅-B"
click at [151, 197] on input "服務名稱/代號" at bounding box center [176, 191] width 90 height 16
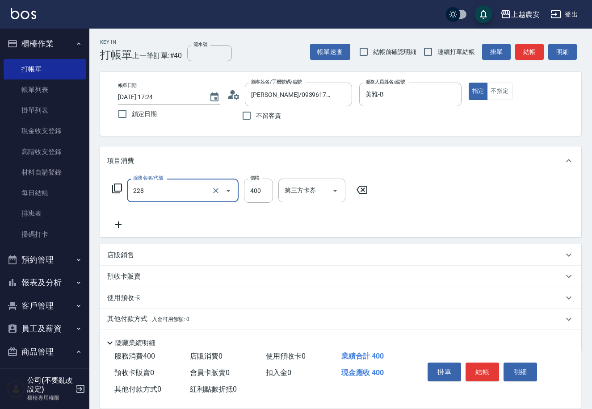
type input "洗髮(228)"
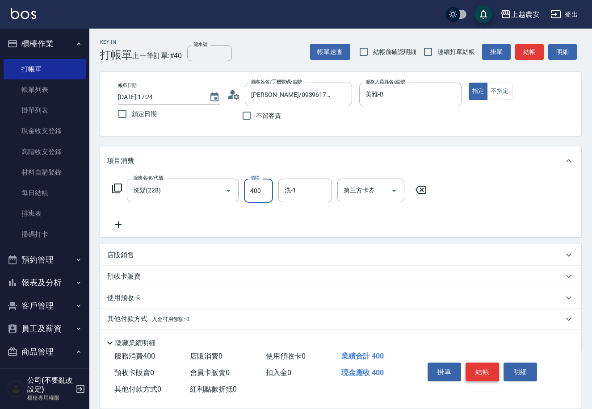
click at [482, 370] on button "結帳" at bounding box center [481, 372] width 33 height 19
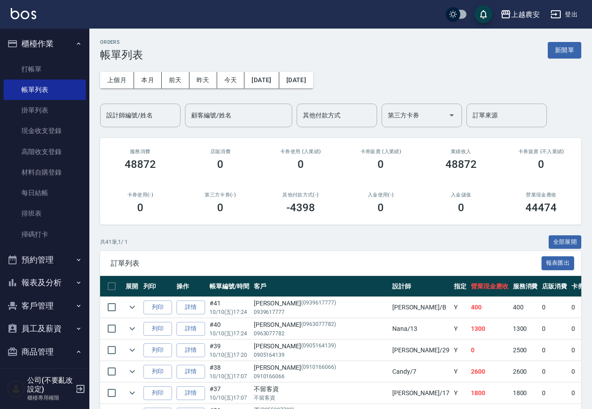
click at [46, 282] on button "報表及分析" at bounding box center [45, 282] width 82 height 23
click at [52, 326] on link "店家日報表" at bounding box center [45, 328] width 82 height 21
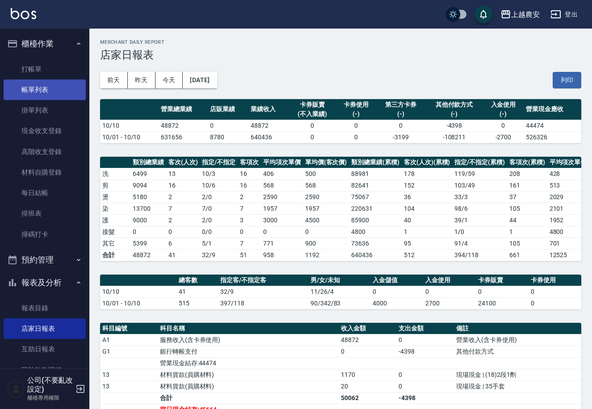
click at [61, 85] on link "帳單列表" at bounding box center [45, 89] width 82 height 21
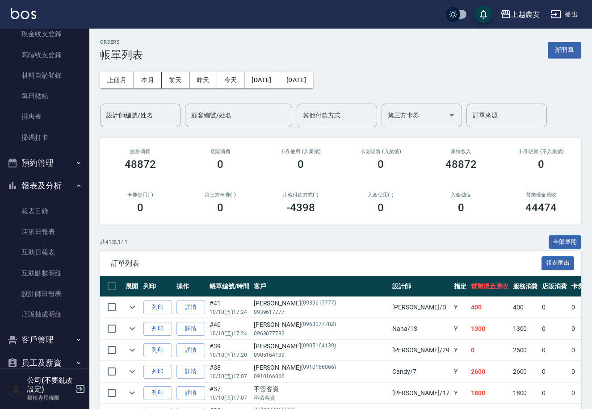
scroll to position [113, 0]
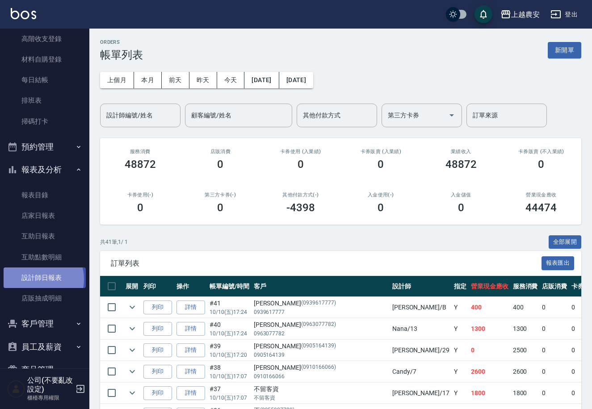
click at [36, 279] on link "設計師日報表" at bounding box center [45, 278] width 82 height 21
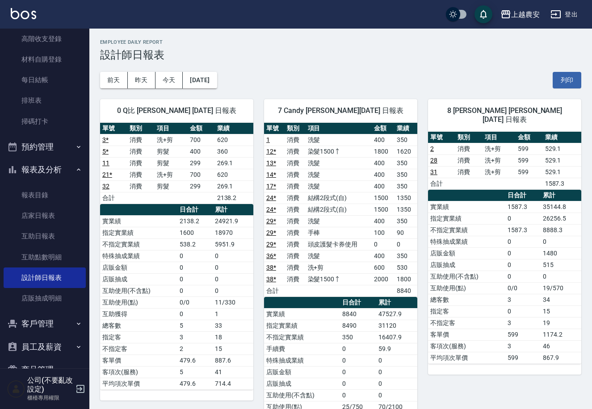
scroll to position [8, 0]
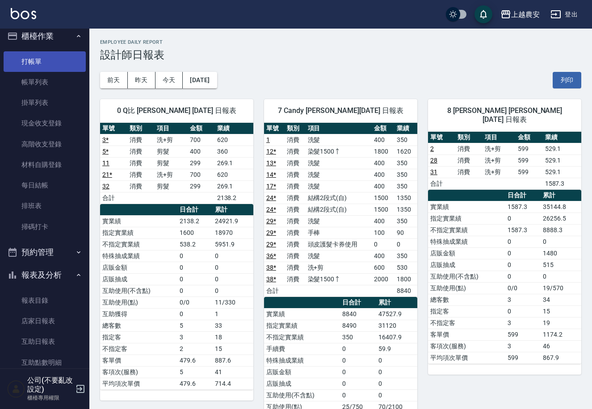
click at [52, 57] on link "打帳單" at bounding box center [45, 61] width 82 height 21
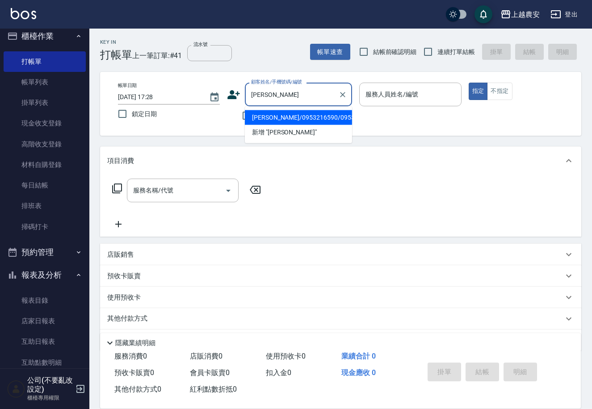
click at [294, 117] on li "[PERSON_NAME]/0953216590/0953216590" at bounding box center [298, 117] width 107 height 15
type input "[PERSON_NAME]/0953216590/0953216590"
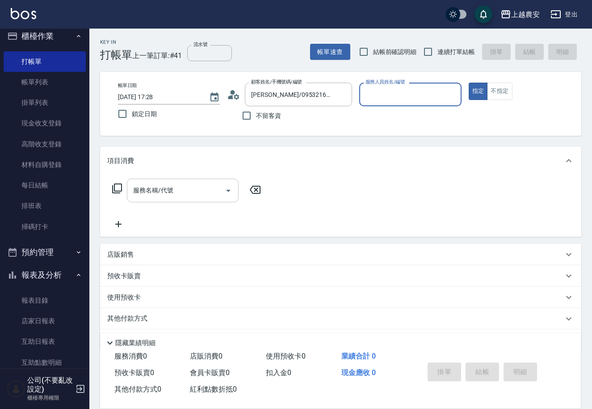
type input "Candy-7"
click at [179, 185] on input "服務名稱/代號" at bounding box center [176, 191] width 90 height 16
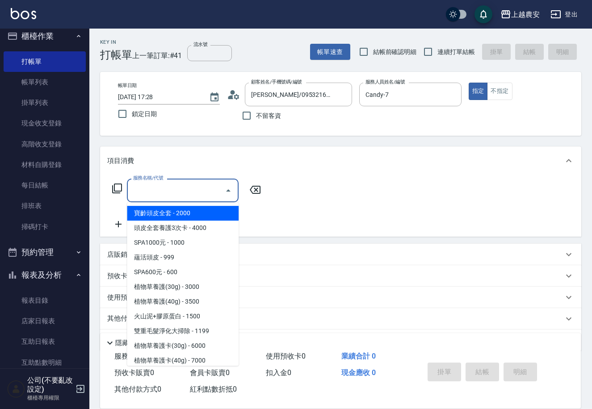
click at [352, 214] on div "服務名稱/代號 服務名稱/代號" at bounding box center [340, 206] width 481 height 62
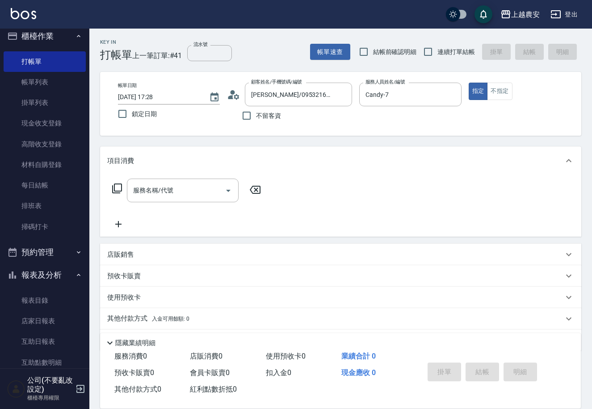
click at [123, 297] on p "使用預收卡" at bounding box center [123, 297] width 33 height 9
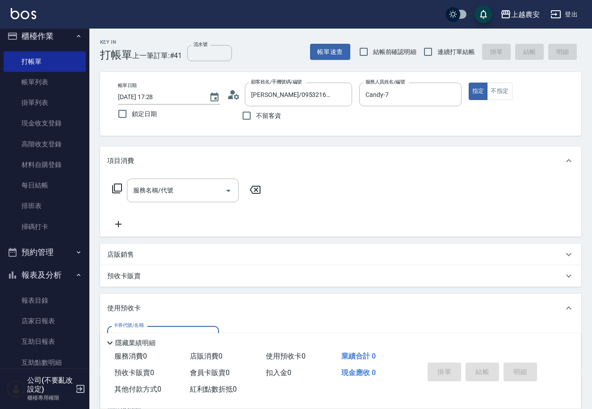
click at [121, 280] on div "預收卡販賣" at bounding box center [340, 275] width 481 height 21
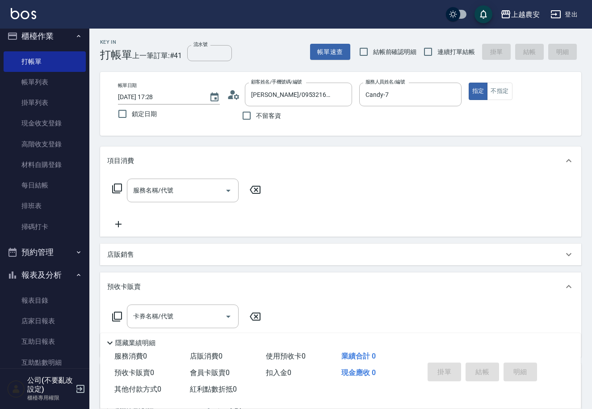
click at [116, 317] on icon at bounding box center [117, 316] width 11 height 11
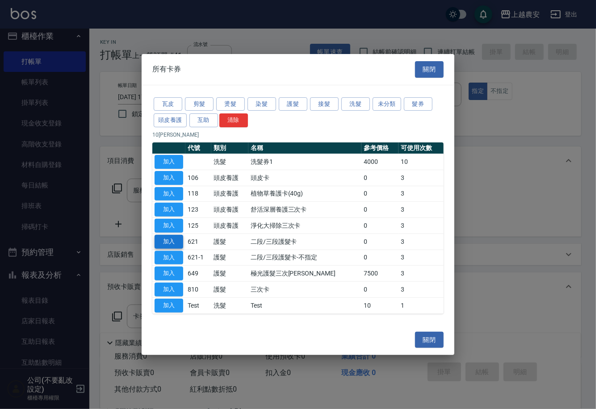
click at [167, 243] on button "加入" at bounding box center [169, 242] width 29 height 14
type input "二段/三段護髮卡(621)"
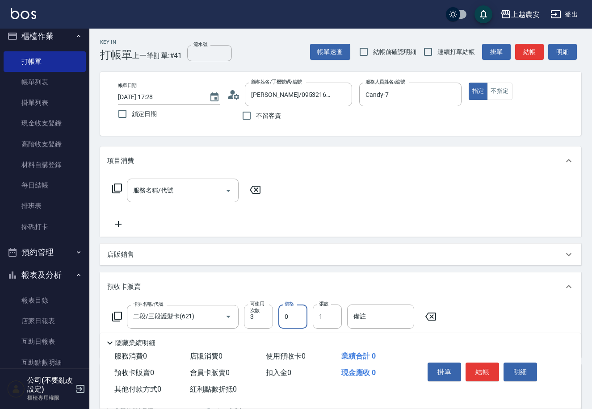
click at [284, 314] on input "0" at bounding box center [292, 317] width 29 height 24
type input "5000"
click at [388, 316] on input "備註" at bounding box center [380, 317] width 67 height 24
type input "971"
click at [206, 55] on input "流水號" at bounding box center [209, 53] width 45 height 16
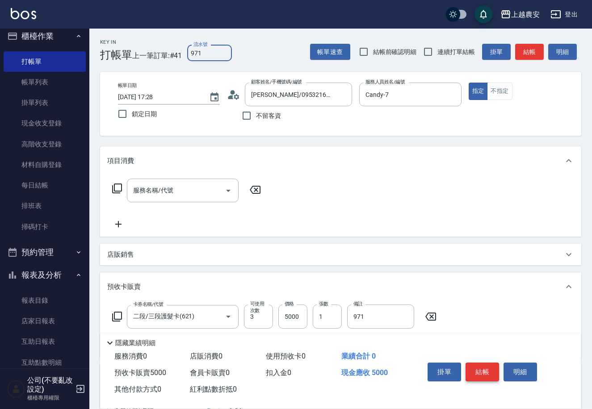
type input "971"
click at [483, 370] on button "結帳" at bounding box center [481, 372] width 33 height 19
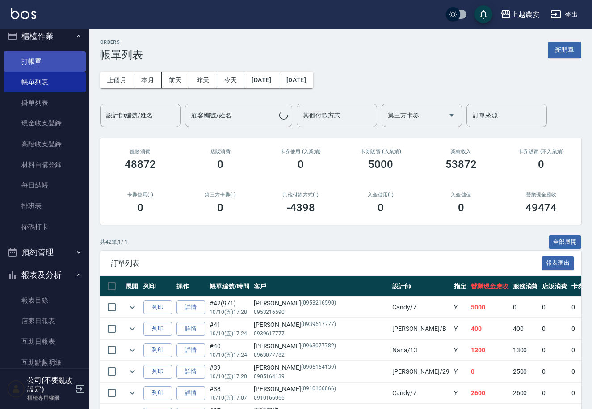
click at [38, 59] on link "打帳單" at bounding box center [45, 61] width 82 height 21
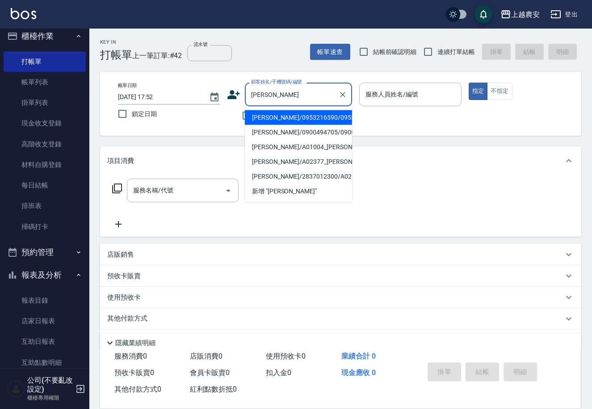
click at [284, 115] on li "[PERSON_NAME]/0953216590/0953216590" at bounding box center [298, 117] width 107 height 15
type input "[PERSON_NAME]/0953216590/0953216590"
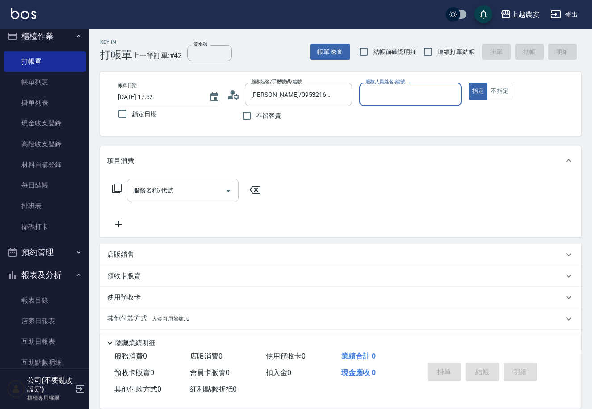
type input "Candy-7"
click at [171, 192] on input "服務名稱/代號" at bounding box center [176, 191] width 90 height 16
click at [313, 190] on div "服務名稱/代號 服務名稱/代號" at bounding box center [340, 206] width 481 height 62
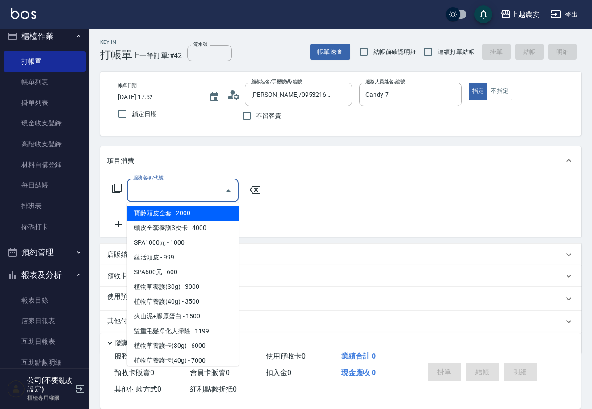
click at [159, 189] on input "服務名稱/代號" at bounding box center [176, 191] width 90 height 16
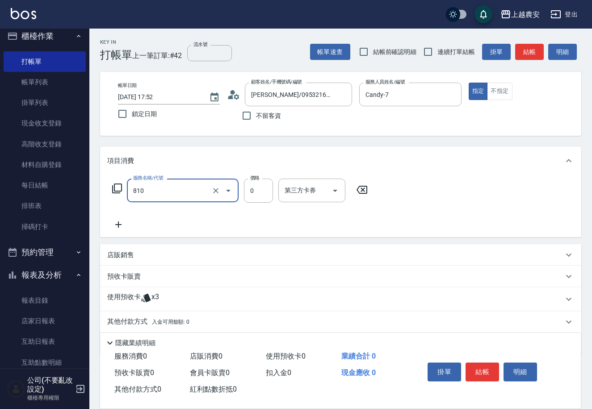
type input "頭皮護髮卡券使用(810)"
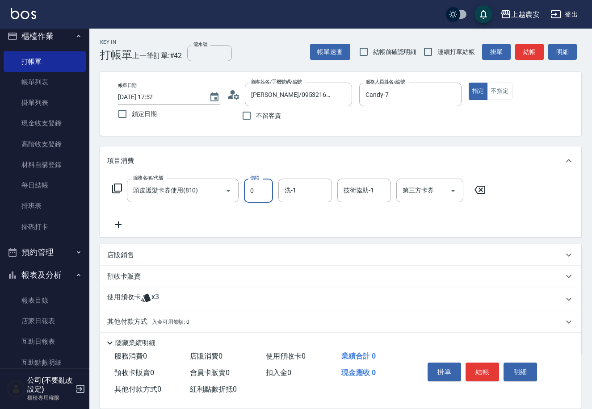
click at [125, 292] on div "使用預收卡 x3" at bounding box center [340, 299] width 481 height 24
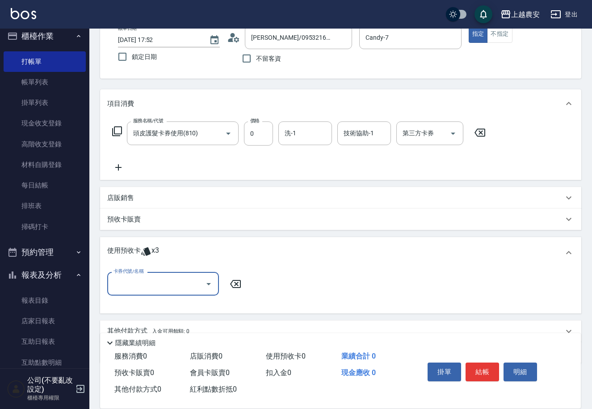
scroll to position [95, 0]
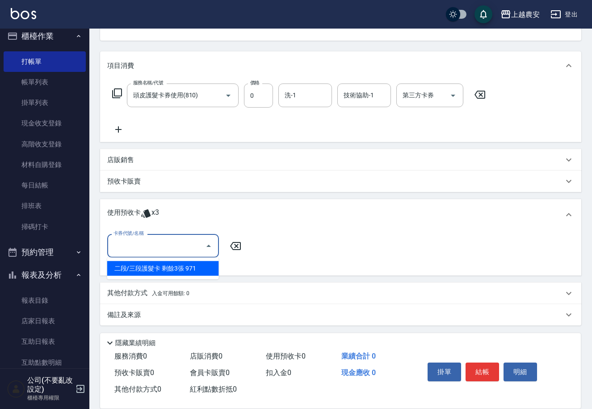
click at [151, 249] on input "卡券代號/名稱" at bounding box center [156, 246] width 90 height 16
click at [151, 267] on div "二段/三段護髮卡 剩餘3張 971" at bounding box center [163, 268] width 112 height 15
type input "二段/三段護髮卡 971"
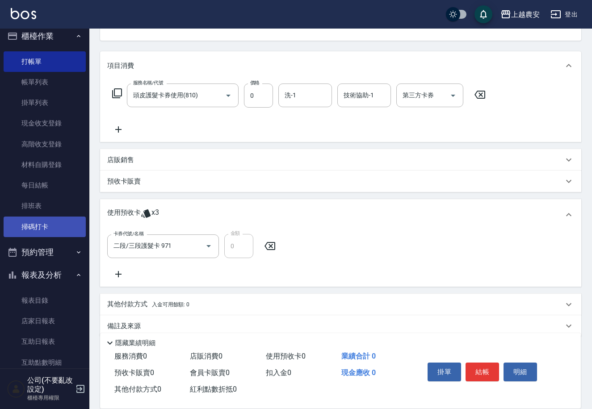
click at [33, 232] on link "掃碼打卡" at bounding box center [45, 227] width 82 height 21
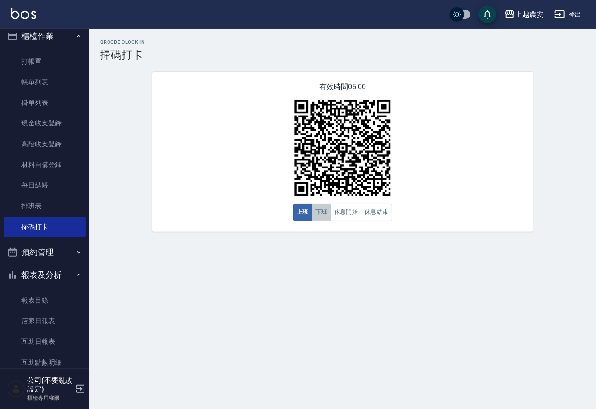
click at [313, 212] on button "下班" at bounding box center [321, 212] width 19 height 17
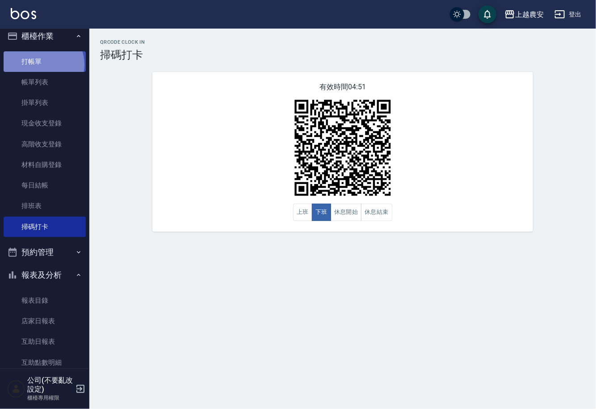
click at [40, 64] on link "打帳單" at bounding box center [45, 61] width 82 height 21
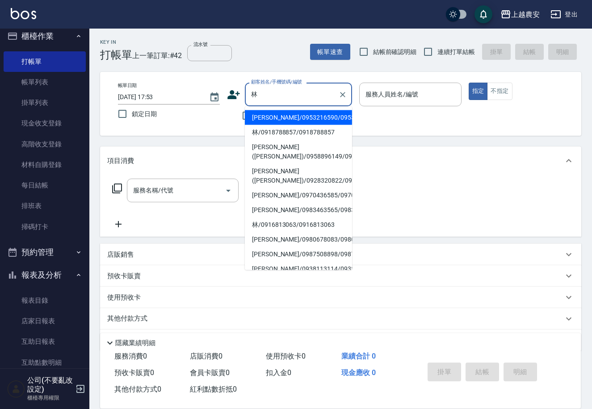
click at [272, 117] on li "[PERSON_NAME]/0953216590/0953216590" at bounding box center [298, 117] width 107 height 15
type input "[PERSON_NAME]/0953216590/0953216590"
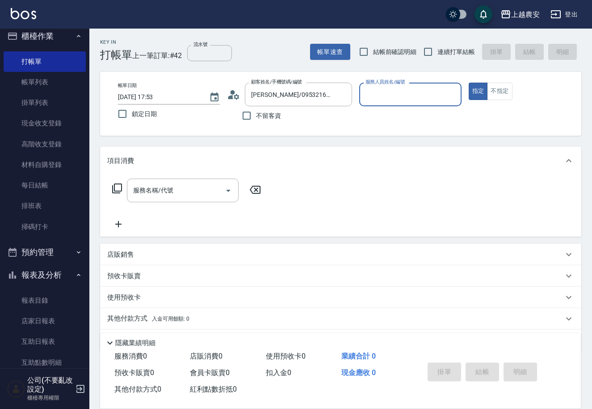
type input "Candy-7"
click at [203, 46] on label "流水號" at bounding box center [200, 44] width 14 height 7
click at [203, 46] on input "流水號" at bounding box center [209, 53] width 45 height 16
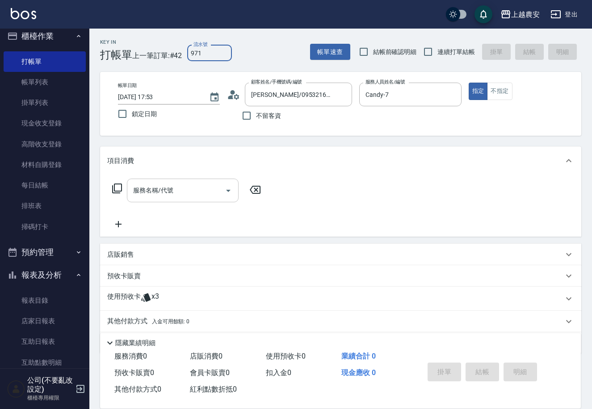
type input "971"
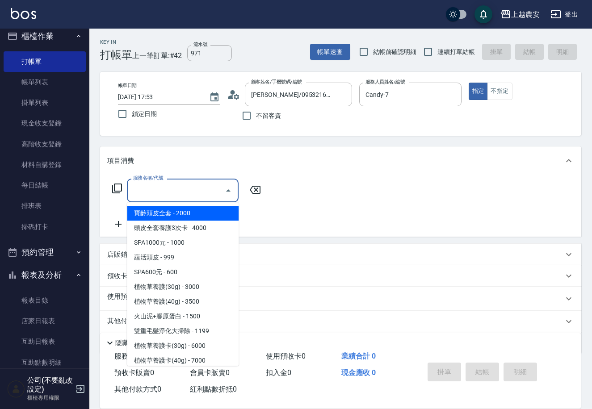
click at [191, 192] on input "服務名稱/代號" at bounding box center [176, 191] width 90 height 16
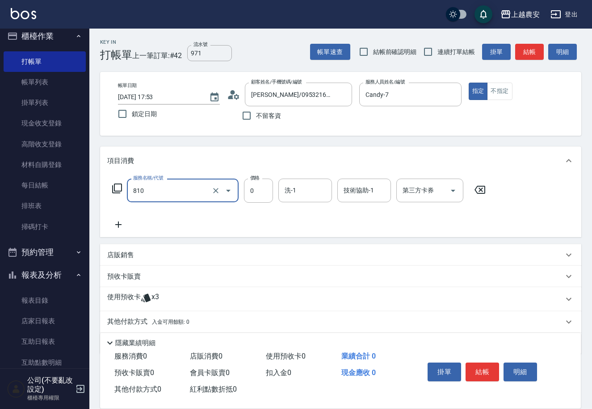
type input "頭皮護髮卡券使用(810)"
click at [144, 297] on icon at bounding box center [145, 298] width 9 height 8
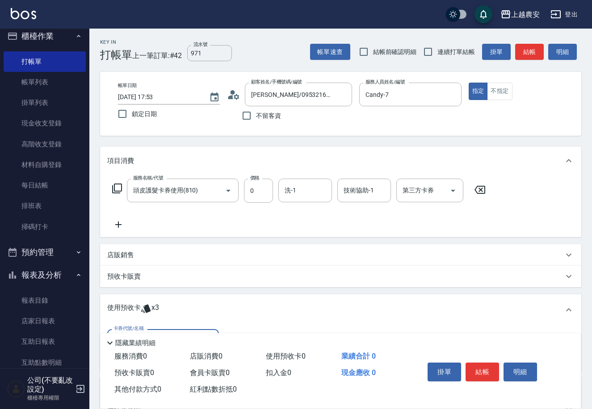
scroll to position [95, 0]
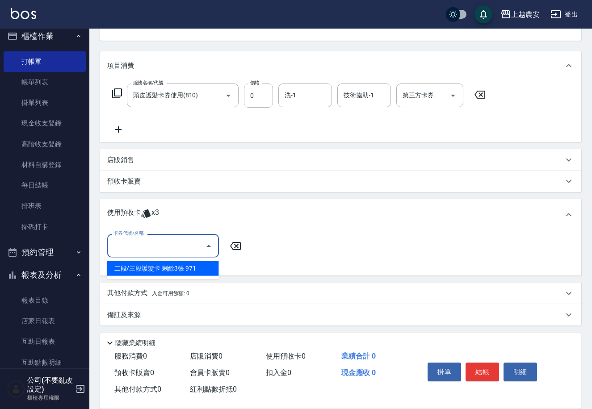
click at [174, 251] on input "卡券代號/名稱" at bounding box center [156, 246] width 90 height 16
click at [166, 271] on div "二段/三段護髮卡 剩餘3張 971" at bounding box center [163, 268] width 112 height 15
type input "二段/三段護髮卡 971"
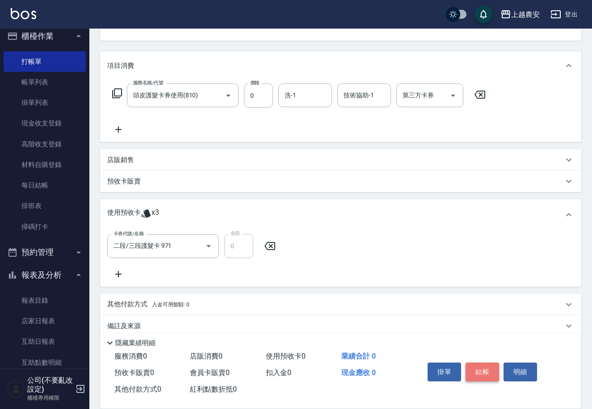
click at [483, 367] on button "結帳" at bounding box center [481, 372] width 33 height 19
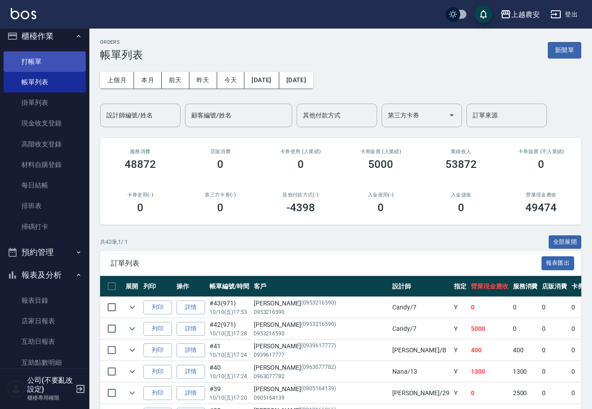
click at [43, 65] on link "打帳單" at bounding box center [45, 61] width 82 height 21
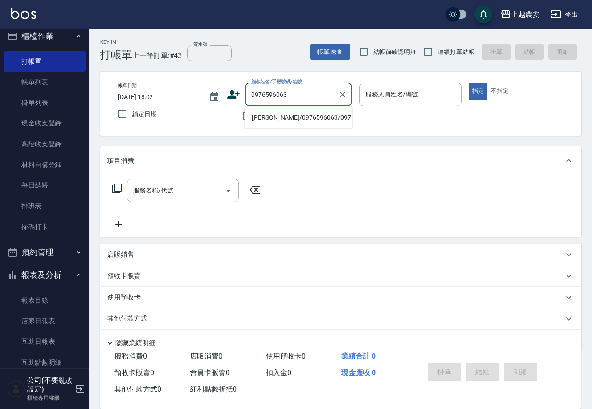
click at [270, 117] on li "[PERSON_NAME]/0976596063/0976596063" at bounding box center [298, 117] width 107 height 15
type input "[PERSON_NAME]/0976596063/0976596063"
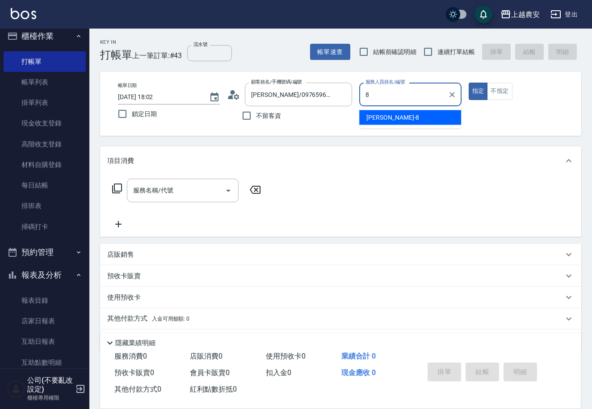
type input "[PERSON_NAME]-8"
type button "true"
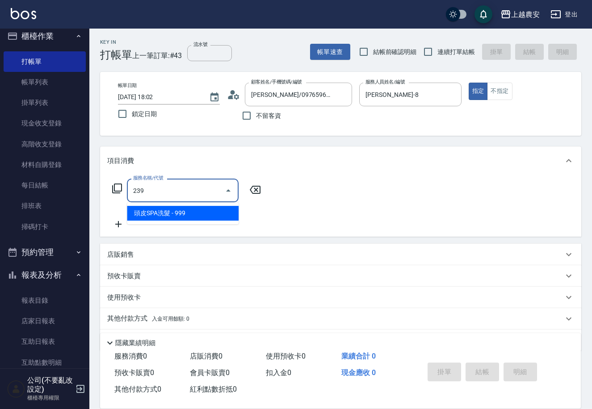
type input "頭皮SPA洗髮(239)"
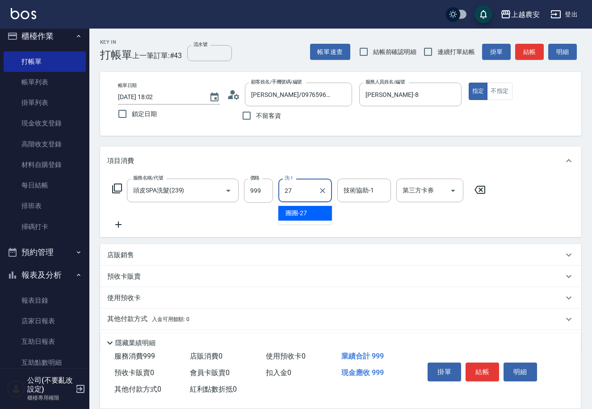
type input "團團-27"
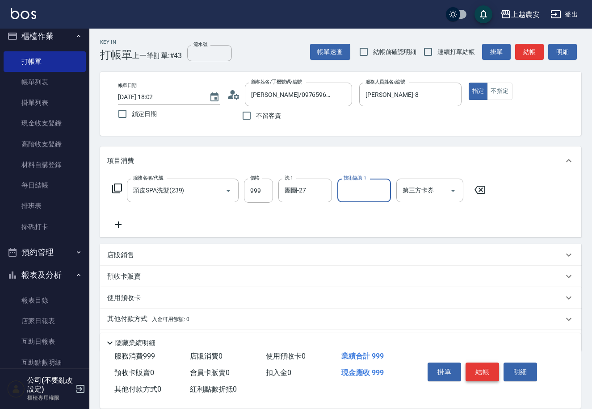
click at [495, 371] on button "結帳" at bounding box center [481, 372] width 33 height 19
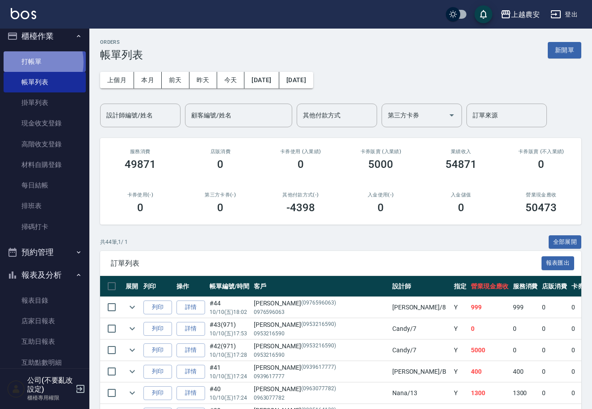
click at [27, 62] on link "打帳單" at bounding box center [45, 61] width 82 height 21
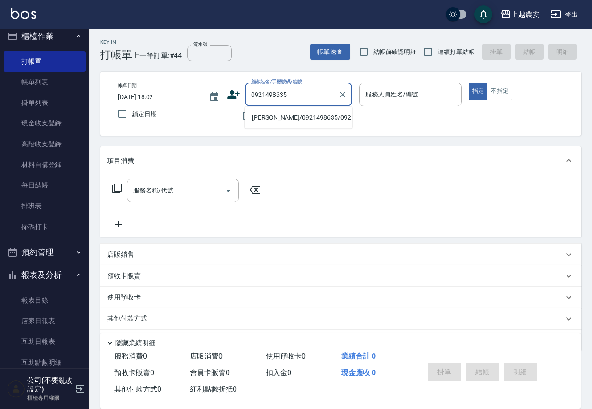
click at [287, 115] on li "[PERSON_NAME]/0921498635/0921498635" at bounding box center [298, 117] width 107 height 15
type input "[PERSON_NAME]/0921498635/0921498635"
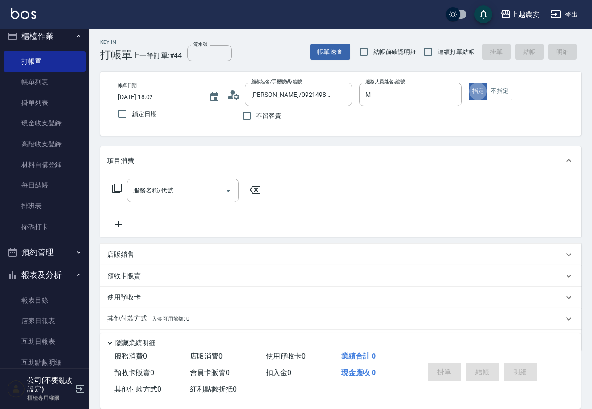
type input "Mia-M"
type button "true"
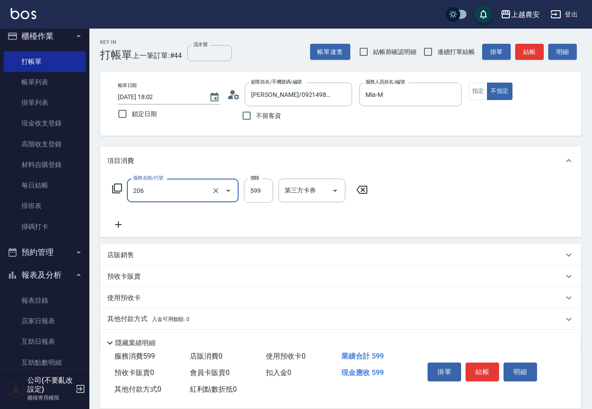
type input "洗+剪(206)"
click at [471, 373] on button "結帳" at bounding box center [481, 372] width 33 height 19
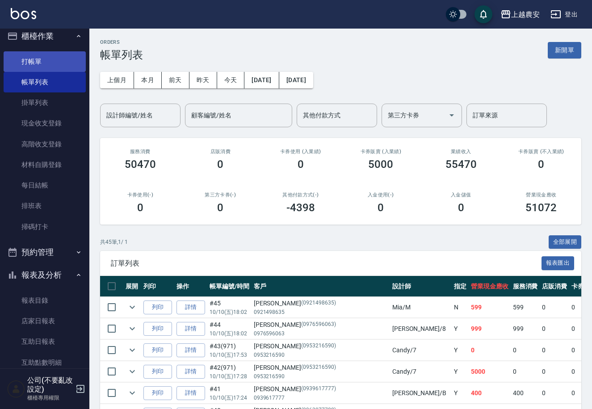
click at [34, 51] on link "打帳單" at bounding box center [45, 61] width 82 height 21
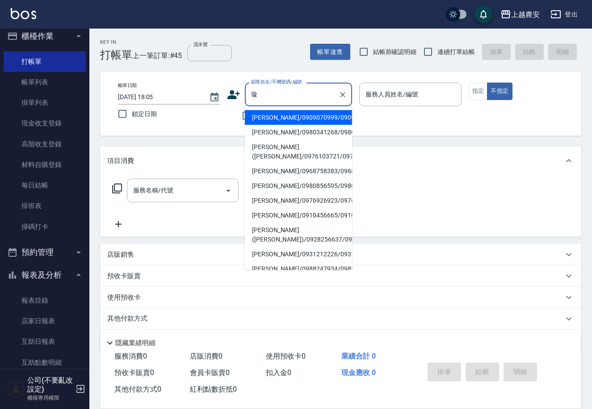
click at [280, 122] on li "[PERSON_NAME]/0909070999/0909070999" at bounding box center [298, 117] width 107 height 15
type input "[PERSON_NAME]/0909070999/0909070999"
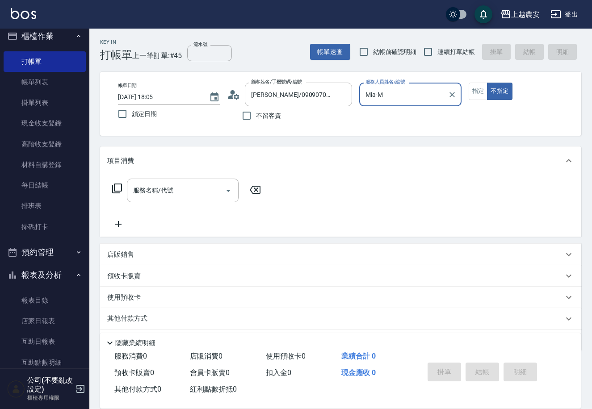
type input "Mia-M"
click at [478, 91] on button "指定" at bounding box center [478, 91] width 19 height 17
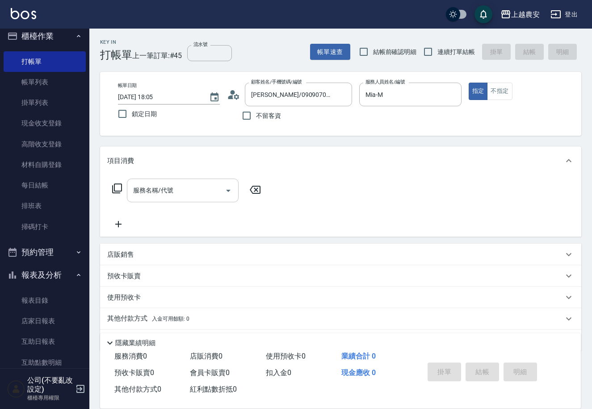
click at [181, 193] on input "服務名稱/代號" at bounding box center [176, 191] width 90 height 16
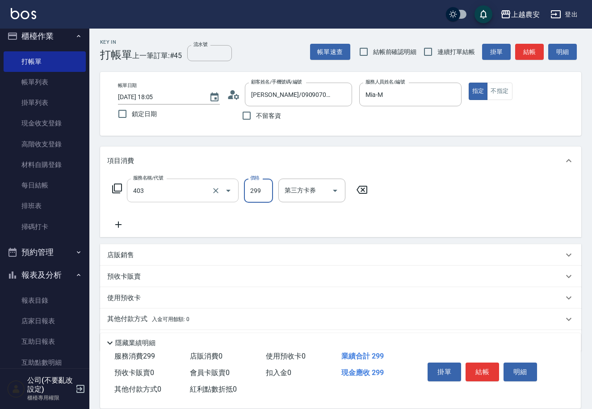
type input "剪髮(403)"
type input "100"
click at [492, 368] on button "結帳" at bounding box center [481, 372] width 33 height 19
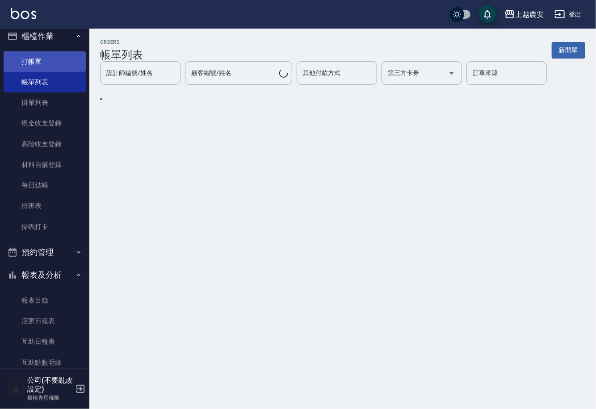
click at [39, 59] on link "打帳單" at bounding box center [45, 61] width 82 height 21
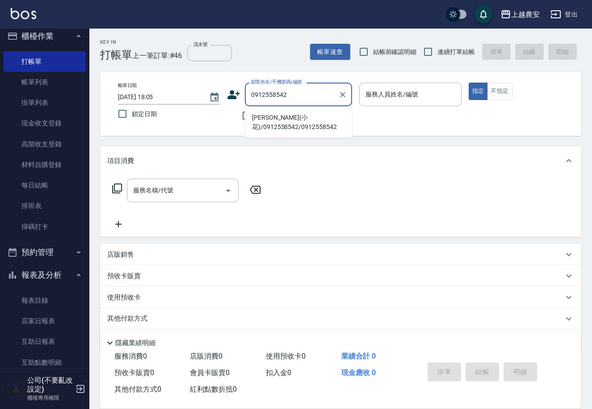
click at [280, 125] on li "[PERSON_NAME](小花)/0912558542/0912558542" at bounding box center [298, 122] width 107 height 24
type input "[PERSON_NAME](小花)/0912558542/0912558542"
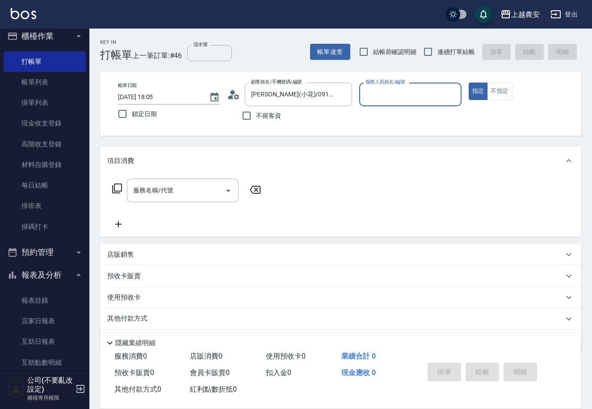
type input "Yuna-18"
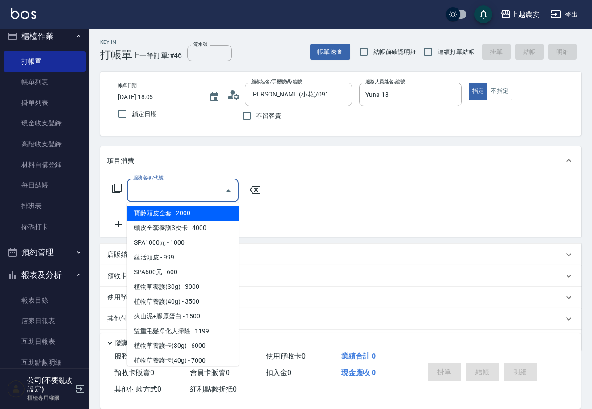
click at [184, 197] on input "服務名稱/代號" at bounding box center [176, 191] width 90 height 16
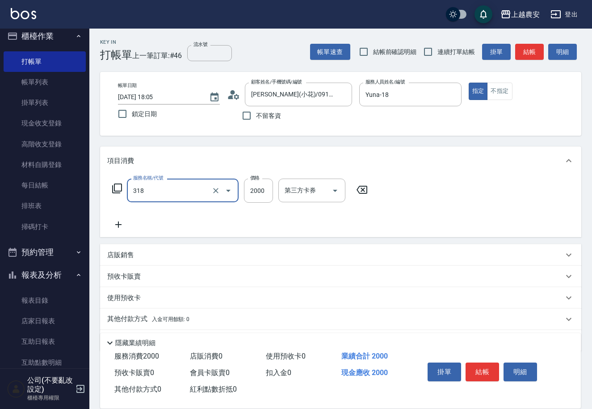
type input "燙髮1500↑(自購)(318)"
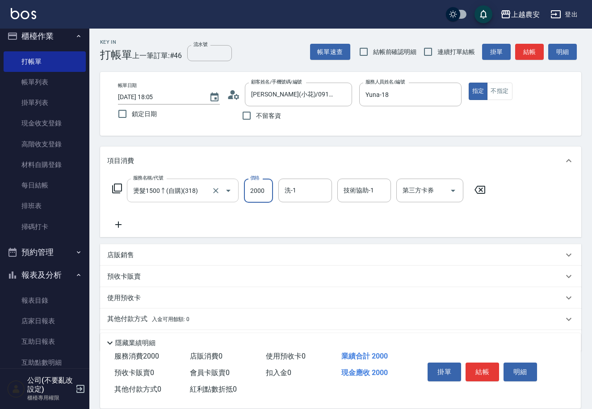
type input "2"
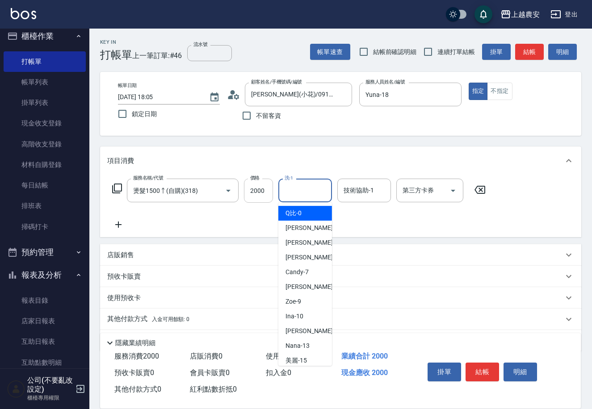
click at [261, 193] on input "2000" at bounding box center [258, 191] width 29 height 24
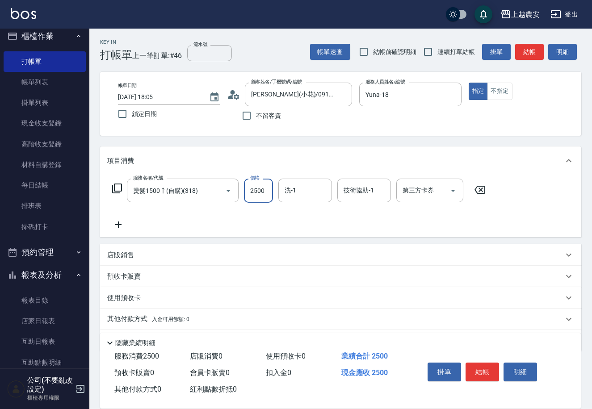
type input "2500"
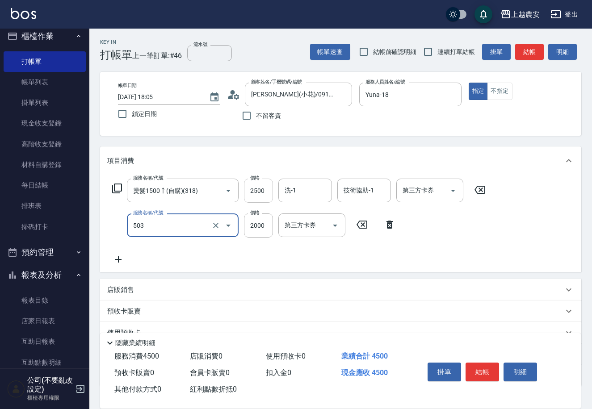
type input "染髮1500↑(503)"
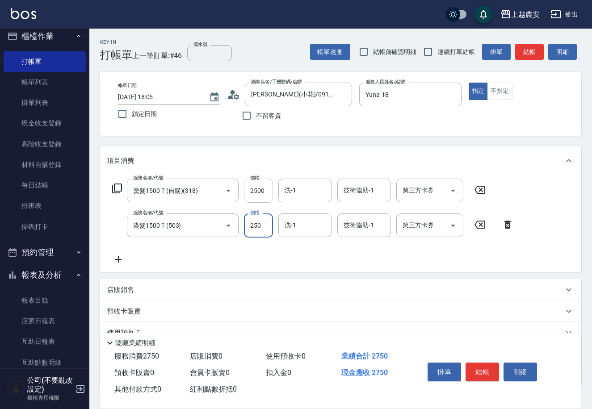
type input "2500"
type input "招招-26"
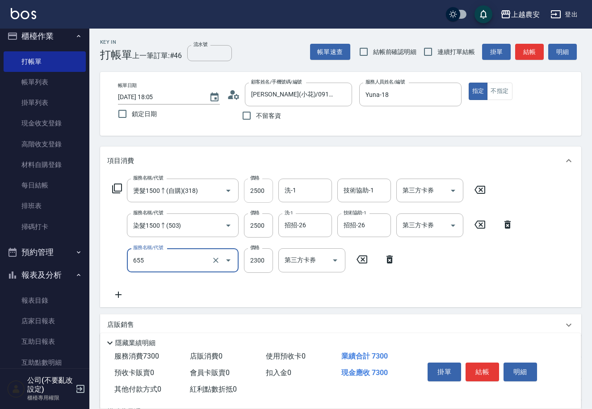
type input "結構2段式(自)(655)"
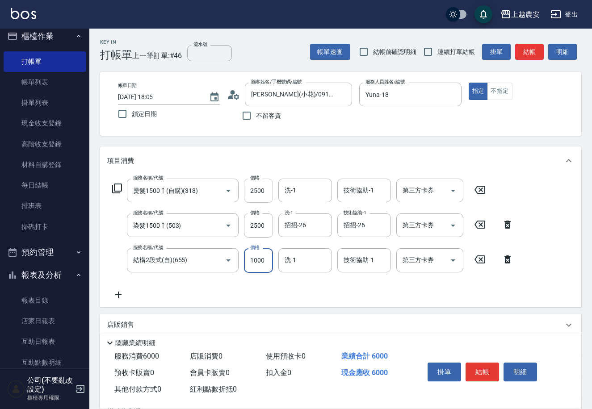
type input "1000"
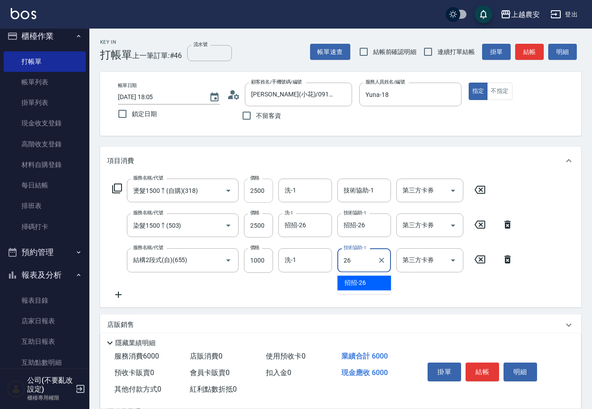
type input "招招-26"
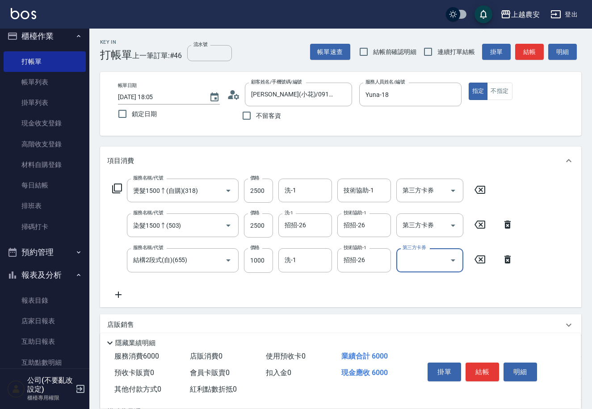
scroll to position [96, 0]
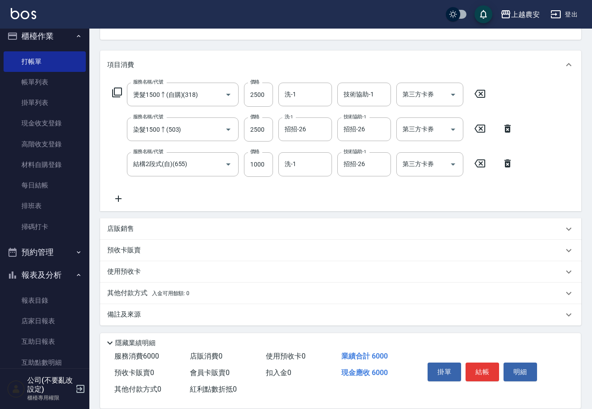
click at [160, 291] on span "入金可用餘額: 0" at bounding box center [171, 293] width 38 height 6
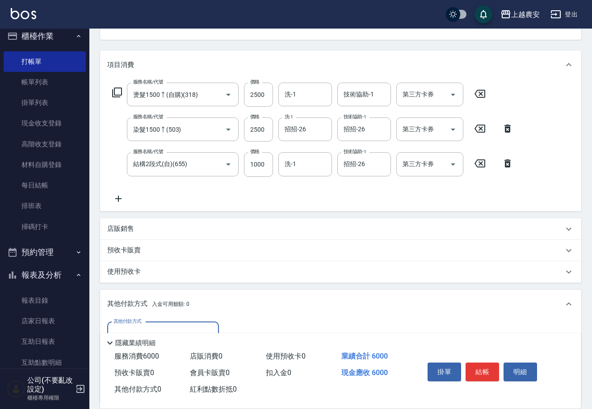
scroll to position [201, 0]
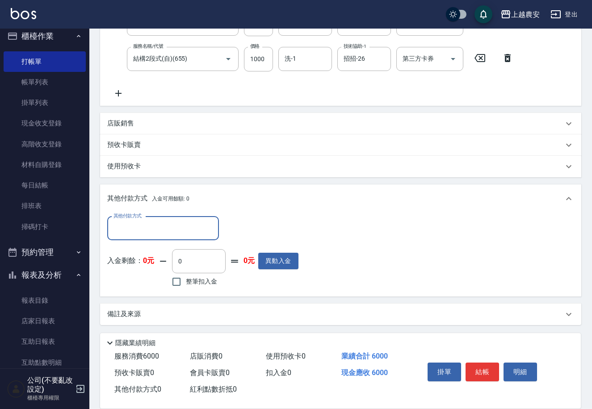
click at [150, 231] on input "其他付款方式" at bounding box center [163, 229] width 104 height 16
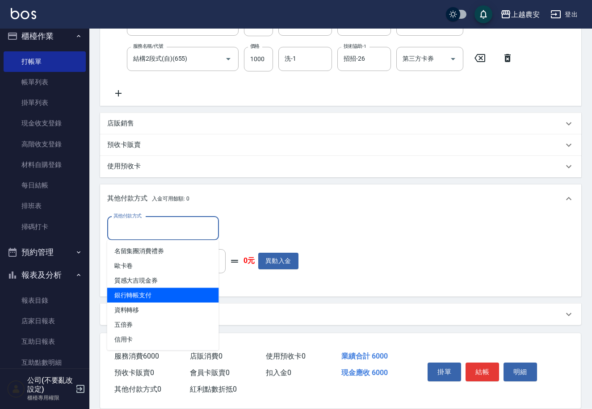
drag, startPoint x: 152, startPoint y: 295, endPoint x: 175, endPoint y: 280, distance: 27.4
click at [152, 296] on span "銀行轉帳支付" at bounding box center [163, 295] width 112 height 15
type input "銀行轉帳支付"
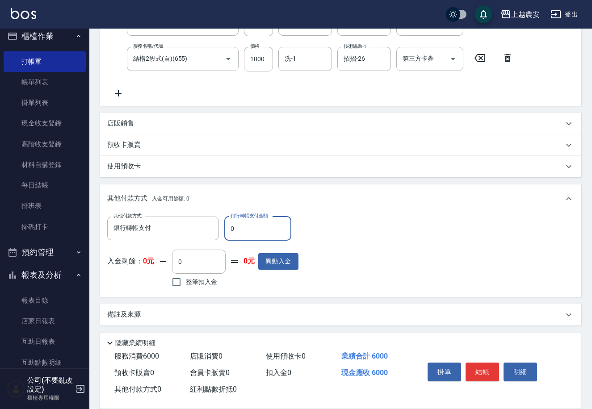
click at [231, 231] on input "0" at bounding box center [257, 229] width 67 height 24
type input "6000"
drag, startPoint x: 478, startPoint y: 375, endPoint x: 475, endPoint y: 366, distance: 9.2
click at [476, 374] on button "結帳" at bounding box center [481, 372] width 33 height 19
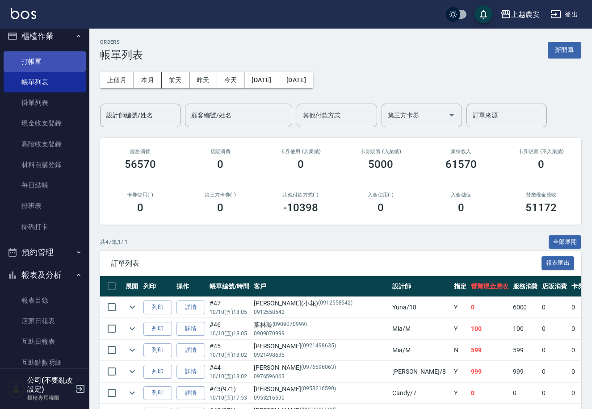
click at [40, 57] on link "打帳單" at bounding box center [45, 61] width 82 height 21
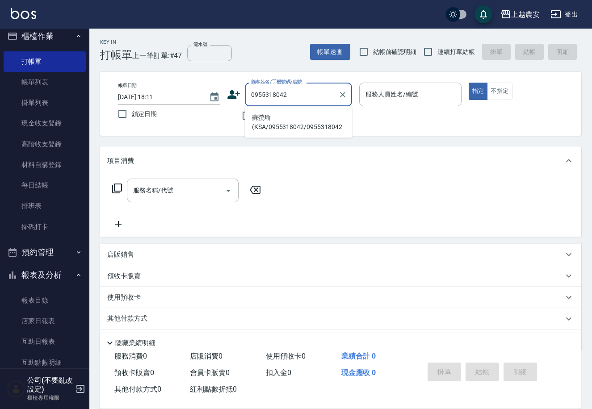
click at [275, 123] on li "蘇螢瑜(KSA/0955318042/0955318042" at bounding box center [298, 122] width 107 height 24
type input "蘇螢瑜(KSA/0955318042/0955318042"
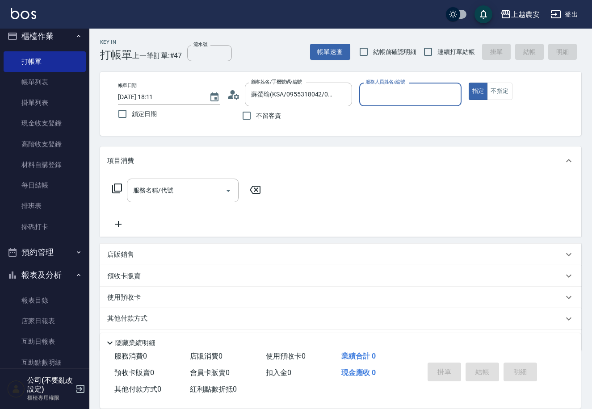
type input "Ksa-K"
click at [159, 192] on div "服務名稱/代號 服務名稱/代號" at bounding box center [183, 191] width 112 height 24
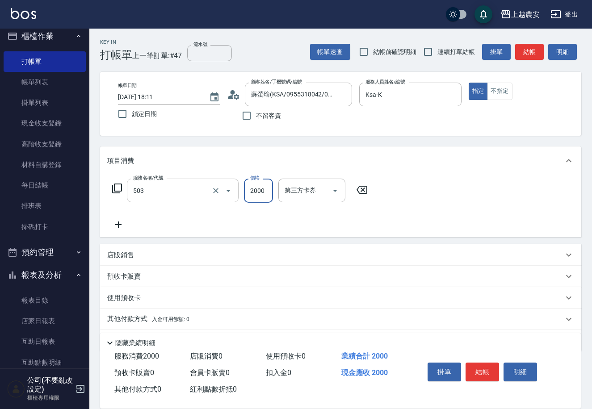
type input "染髮1500↑(503)"
type input "3800"
type input "Elfi-39"
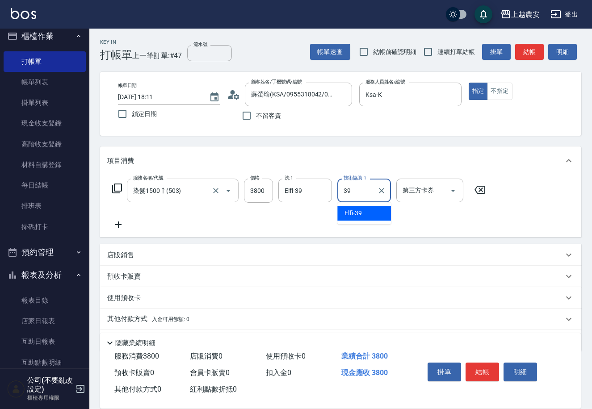
type input "Elfi-39"
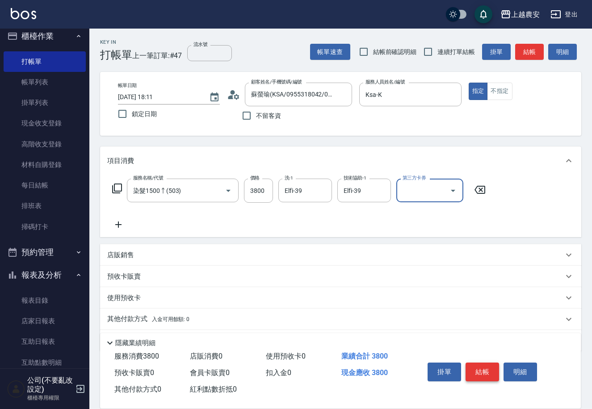
click at [489, 372] on button "結帳" at bounding box center [481, 372] width 33 height 19
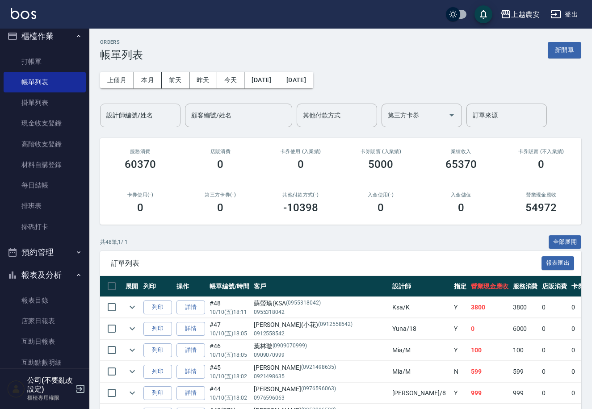
click at [132, 121] on input "設計師編號/姓名" at bounding box center [140, 116] width 72 height 16
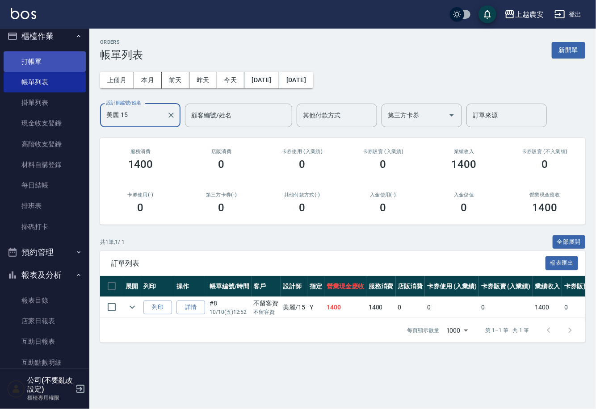
type input "美麗-15"
click at [40, 58] on link "打帳單" at bounding box center [45, 61] width 82 height 21
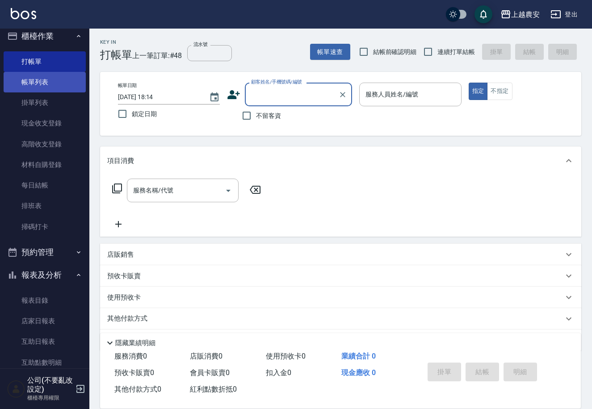
click at [47, 84] on link "帳單列表" at bounding box center [45, 82] width 82 height 21
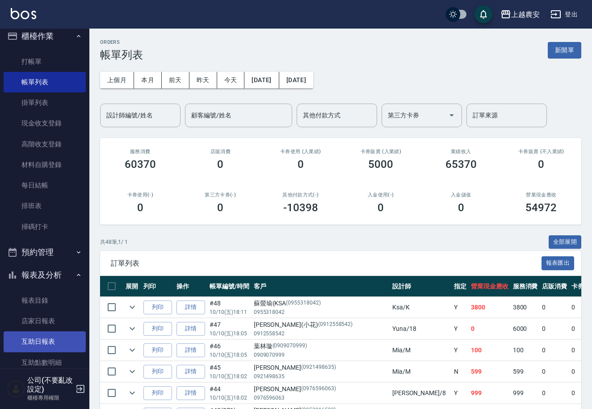
click at [47, 336] on link "互助日報表" at bounding box center [45, 341] width 82 height 21
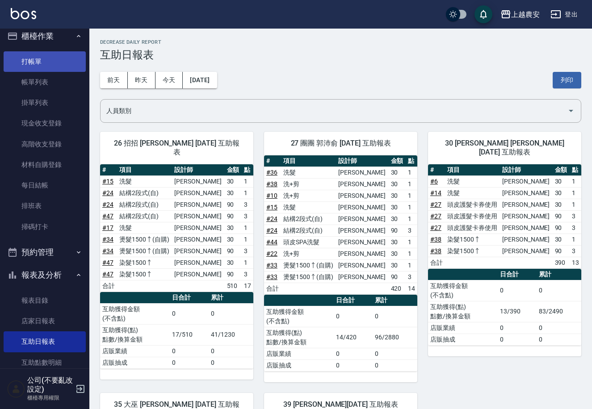
click at [39, 64] on link "打帳單" at bounding box center [45, 61] width 82 height 21
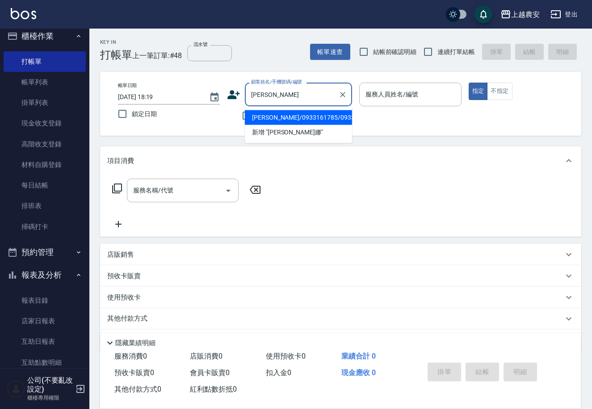
click at [269, 114] on li "[PERSON_NAME]/0933161785/0933161785" at bounding box center [298, 117] width 107 height 15
type input "[PERSON_NAME]/0933161785/0933161785"
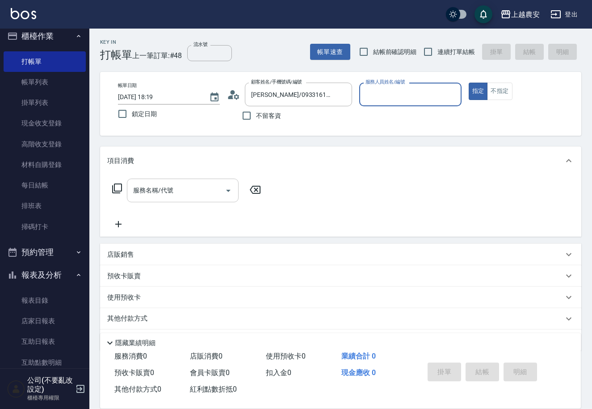
type input "[PERSON_NAME]-8"
click at [199, 187] on input "服務名稱/代號" at bounding box center [176, 191] width 90 height 16
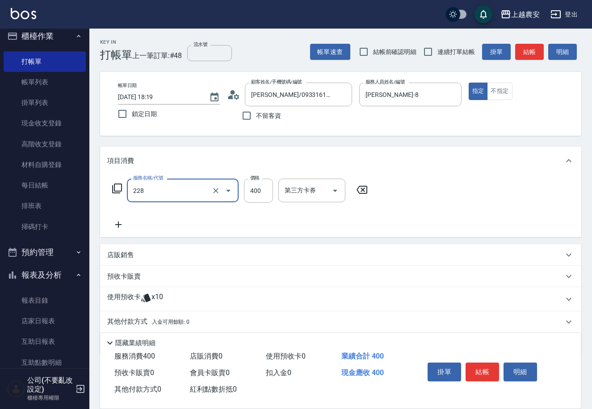
type input "洗髮(228)"
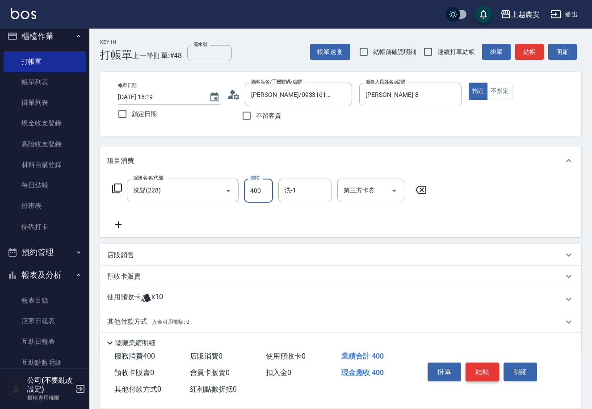
click at [489, 368] on button "結帳" at bounding box center [481, 372] width 33 height 19
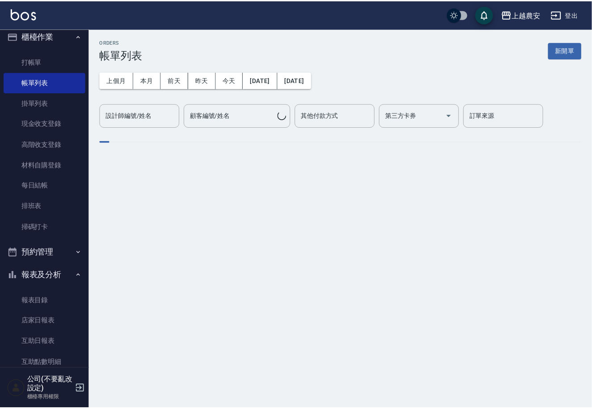
scroll to position [184, 0]
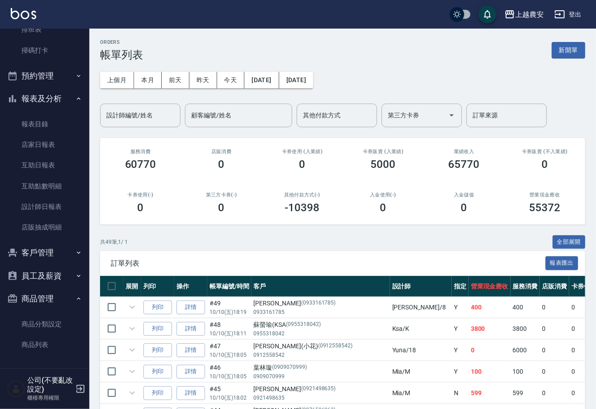
click at [36, 257] on button "客戶管理" at bounding box center [45, 252] width 82 height 23
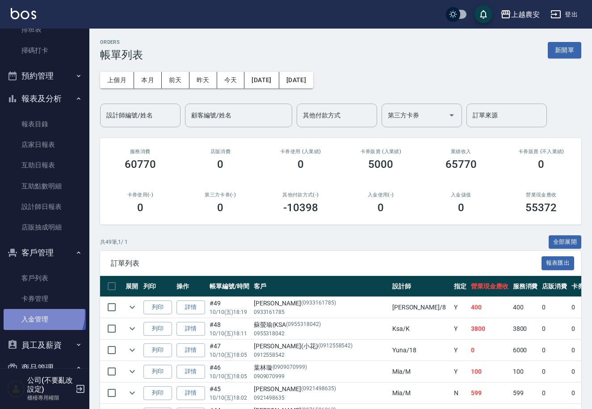
click at [36, 313] on link "入金管理" at bounding box center [45, 319] width 82 height 21
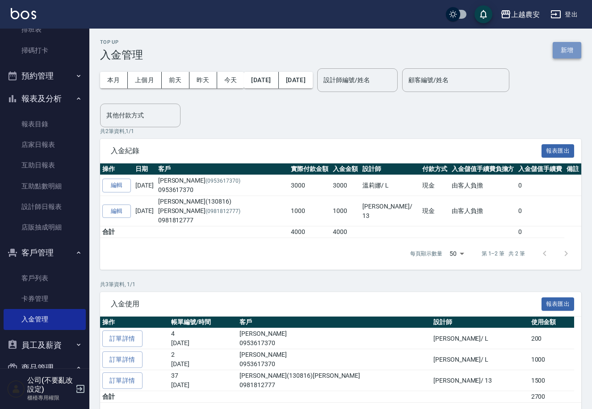
click at [573, 47] on button "新增" at bounding box center [566, 50] width 29 height 17
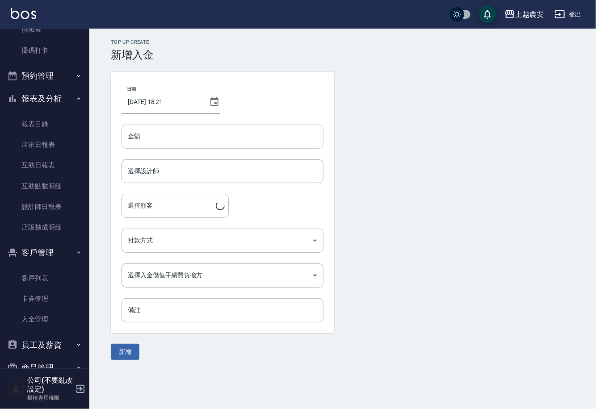
click at [171, 137] on input "金額" at bounding box center [222, 137] width 202 height 24
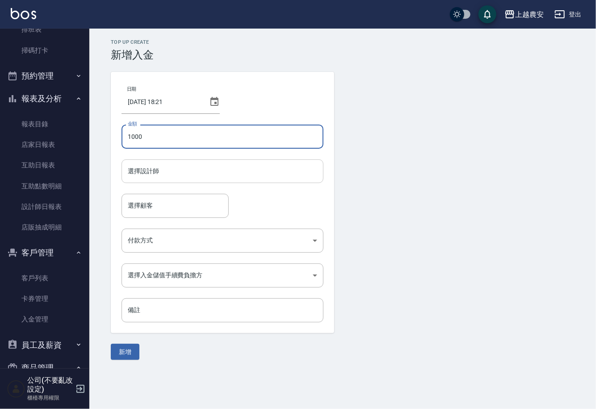
type input "1000"
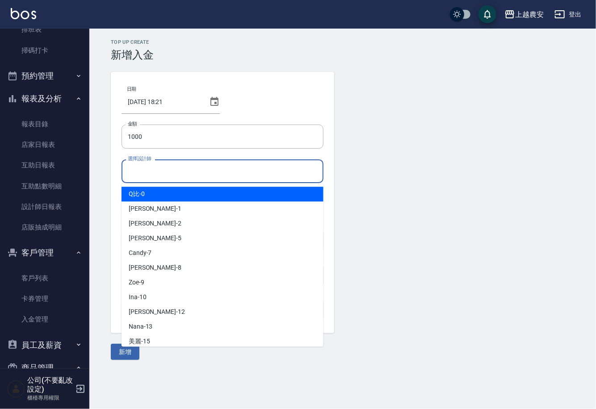
click at [142, 171] on input "選擇設計師" at bounding box center [223, 171] width 194 height 16
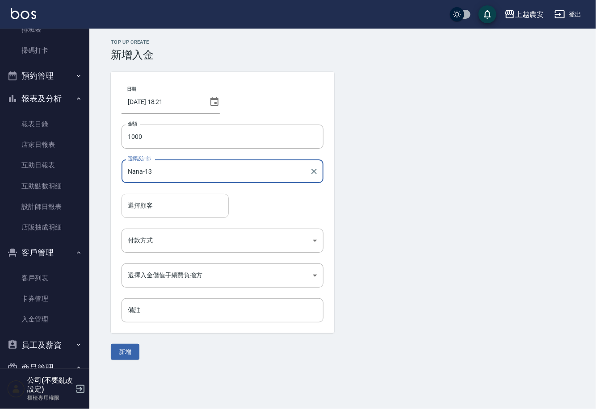
type input "Nana-13"
click at [139, 203] on div "選擇顧客 選擇顧客" at bounding box center [174, 206] width 107 height 24
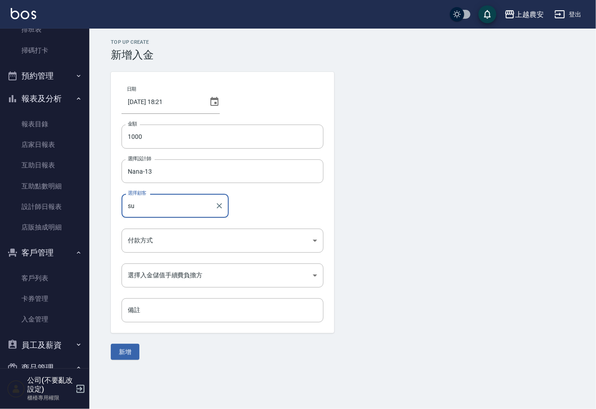
type input "s"
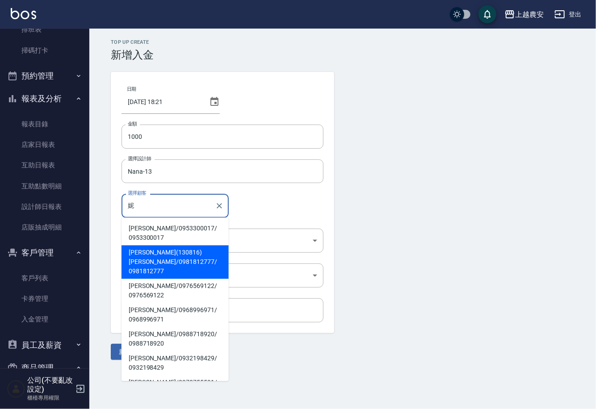
click at [139, 258] on span "謝喬晞(130816)妮基 / 0981812777 / 0981812777" at bounding box center [174, 262] width 107 height 33
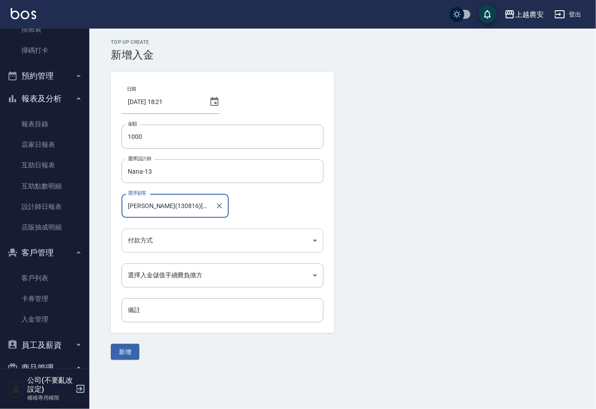
type input "[PERSON_NAME](130816)[PERSON_NAME]/0981812777/0981812777"
click at [139, 243] on body "上越農安 登出 櫃檯作業 打帳單 帳單列表 掛單列表 現金收支登錄 高階收支登錄 材料自購登錄 每日結帳 排班表 掃碼打卡 預約管理 預約管理 單日預約紀錄 …" at bounding box center [298, 204] width 596 height 409
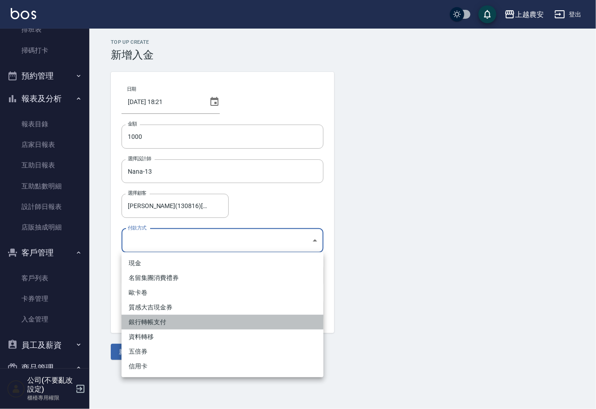
click at [142, 318] on li "銀行轉帳支付" at bounding box center [222, 322] width 202 height 15
type input "銀行轉帳支付"
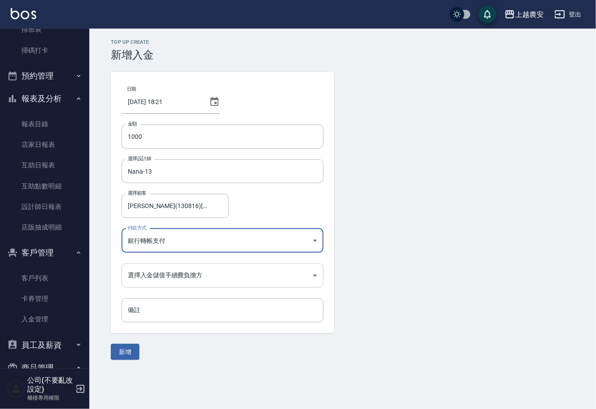
click at [140, 277] on body "上越農安 登出 櫃檯作業 打帳單 帳單列表 掛單列表 現金收支登錄 高階收支登錄 材料自購登錄 每日結帳 排班表 掃碼打卡 預約管理 預約管理 單日預約紀錄 …" at bounding box center [298, 204] width 596 height 409
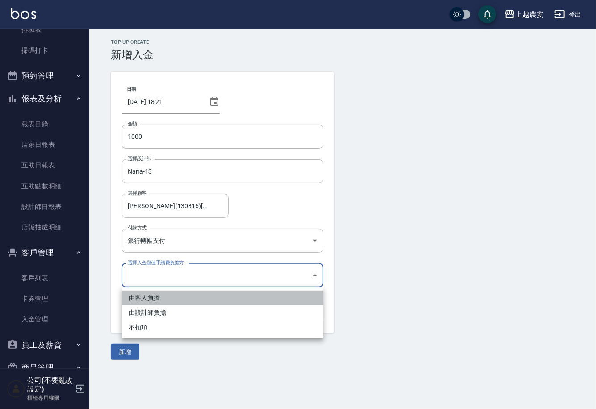
click at [141, 293] on li "由客人負擔" at bounding box center [222, 298] width 202 height 15
type input "BYCUSTOMER"
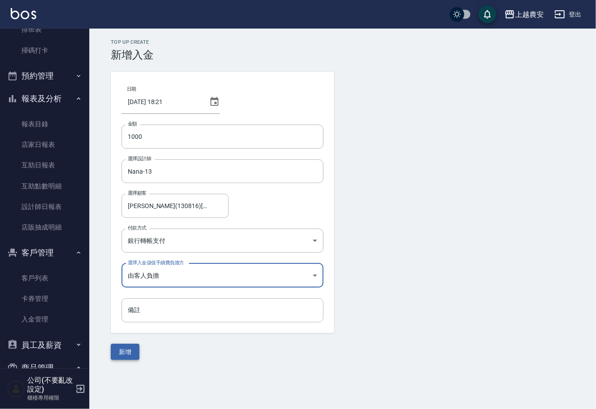
click at [123, 355] on button "新增" at bounding box center [125, 352] width 29 height 17
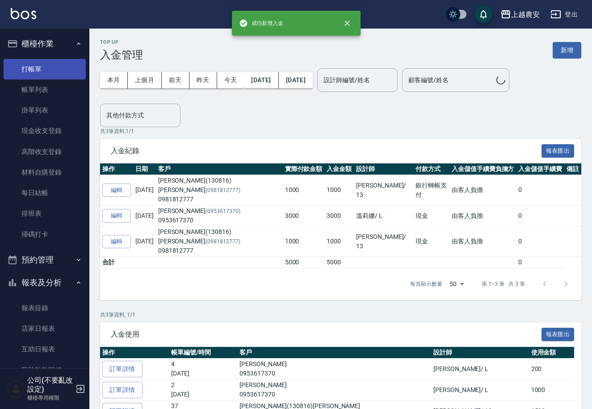
click at [40, 68] on link "打帳單" at bounding box center [45, 69] width 82 height 21
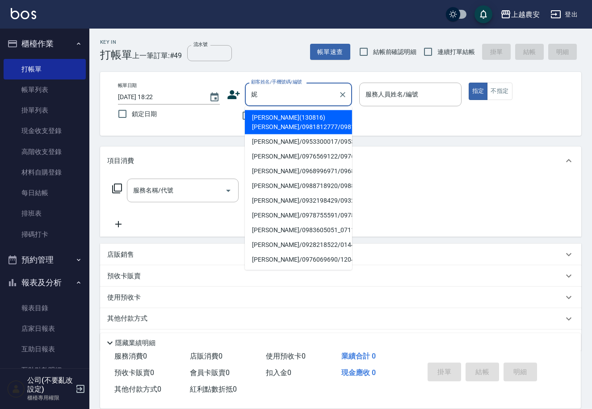
click at [286, 121] on li "[PERSON_NAME](130816)[PERSON_NAME]/0981812777/0981812777" at bounding box center [298, 122] width 107 height 24
type input "[PERSON_NAME](130816)[PERSON_NAME]/0981812777/0981812777"
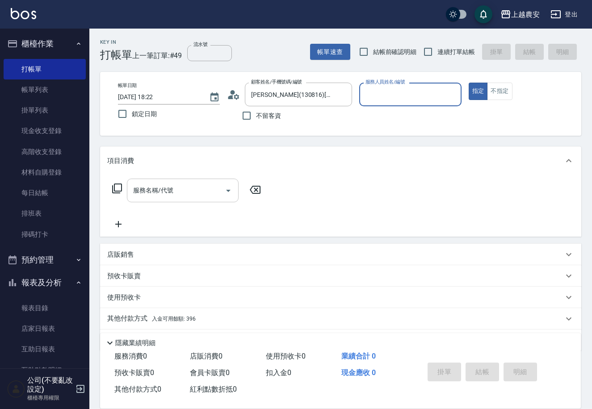
type input "Nana-13"
click at [200, 189] on input "服務名稱/代號" at bounding box center [176, 191] width 90 height 16
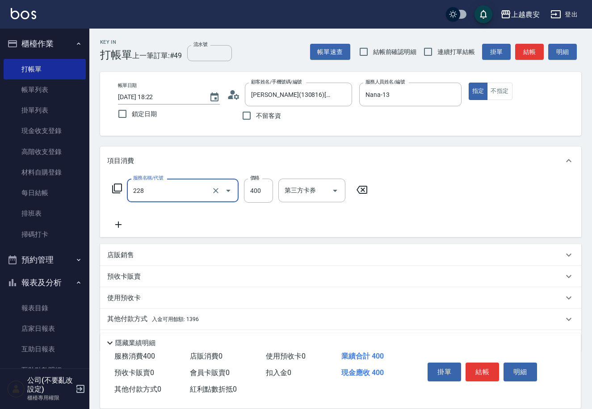
type input "洗髮(228)"
type input "大巫-35"
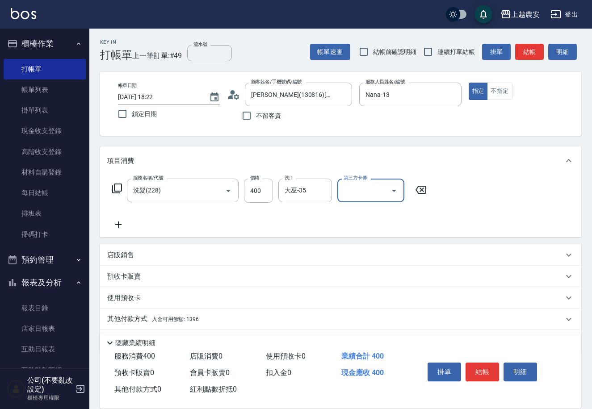
click at [179, 319] on span "入金可用餘額: 1396" at bounding box center [175, 319] width 47 height 6
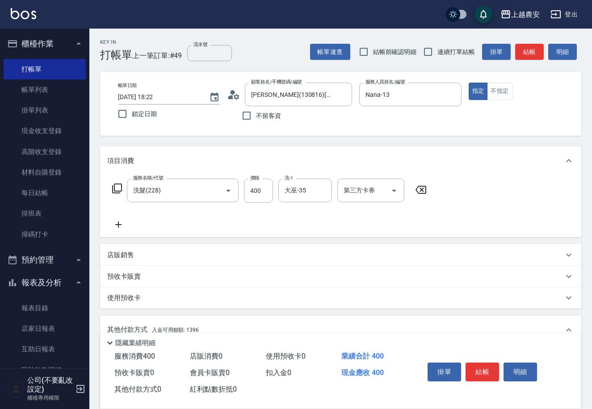
scroll to position [131, 0]
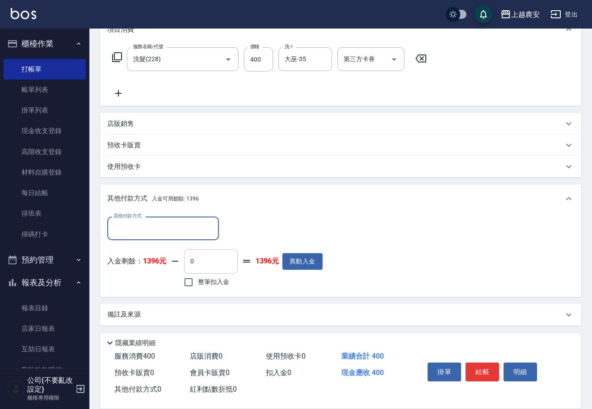
click at [188, 264] on input "0" at bounding box center [211, 261] width 54 height 24
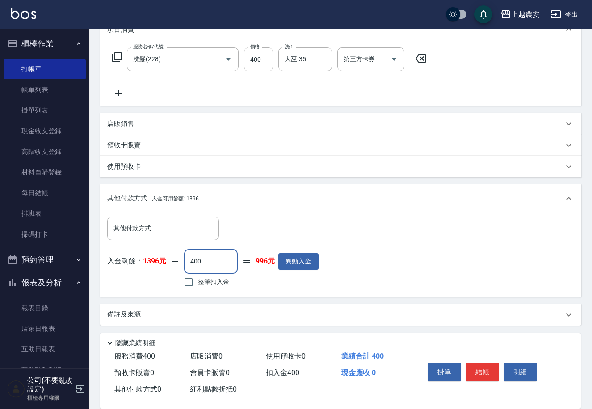
click at [213, 263] on input "400" at bounding box center [211, 261] width 54 height 24
type input "400"
click at [479, 368] on button "結帳" at bounding box center [481, 372] width 33 height 19
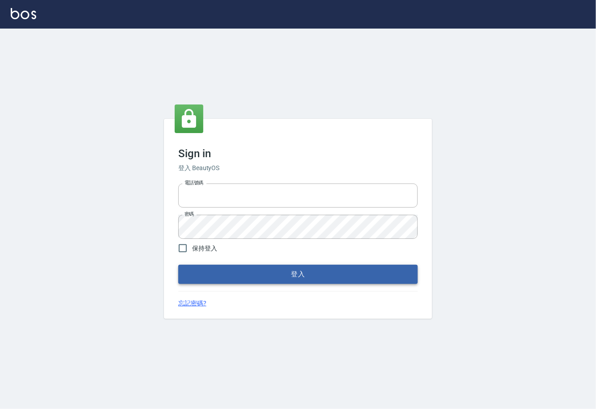
type input "0225929166"
click at [293, 278] on button "登入" at bounding box center [297, 274] width 239 height 19
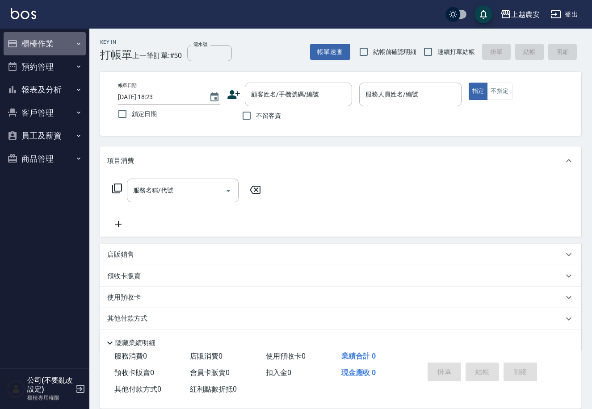
drag, startPoint x: 35, startPoint y: 38, endPoint x: 41, endPoint y: 84, distance: 46.4
click at [36, 38] on button "櫃檯作業" at bounding box center [45, 43] width 82 height 23
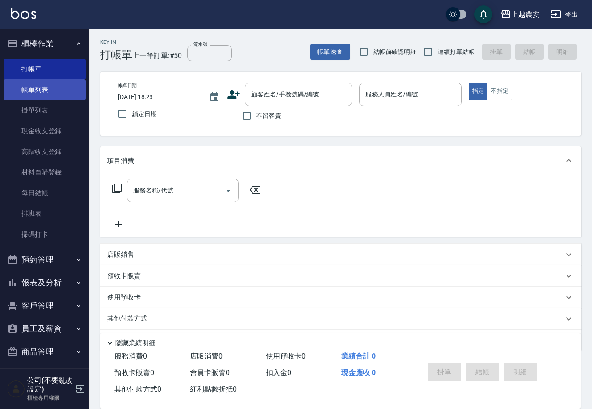
click at [41, 84] on link "帳單列表" at bounding box center [45, 89] width 82 height 21
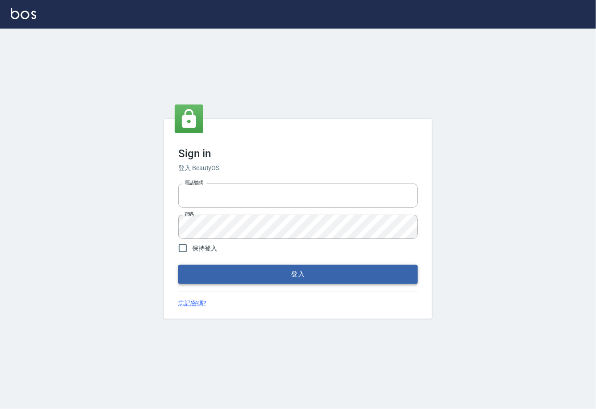
type input "0225929166"
click at [292, 272] on button "登入" at bounding box center [297, 274] width 239 height 19
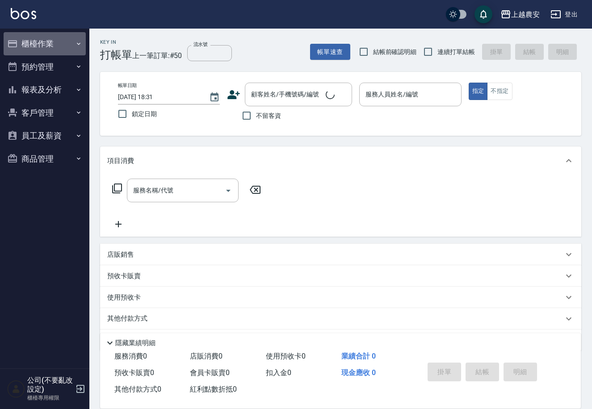
click at [43, 44] on button "櫃檯作業" at bounding box center [45, 43] width 82 height 23
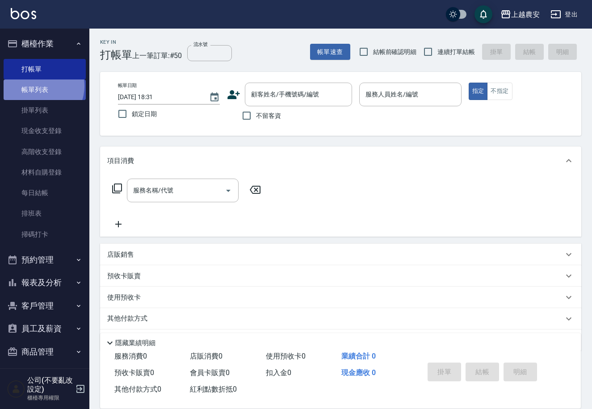
click at [39, 86] on link "帳單列表" at bounding box center [45, 89] width 82 height 21
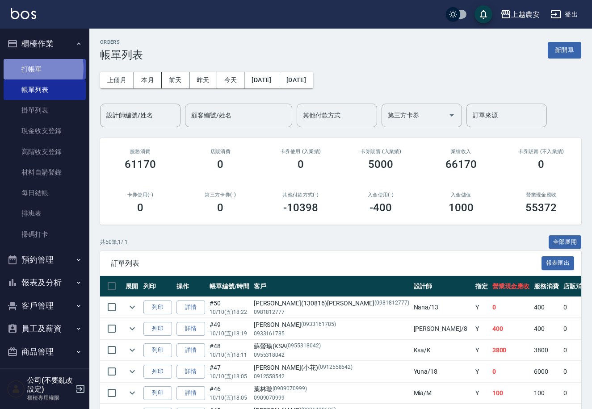
click at [29, 68] on link "打帳單" at bounding box center [45, 69] width 82 height 21
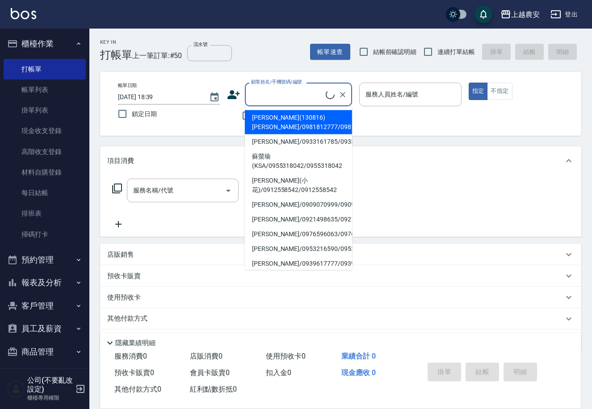
click at [286, 100] on input "顧客姓名/手機號碼/編號" at bounding box center [287, 95] width 77 height 16
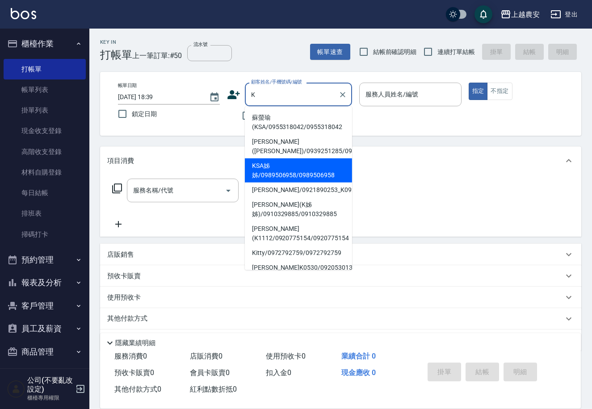
click at [269, 178] on li "KSA姊姊/0989506958/0989506958" at bounding box center [298, 171] width 107 height 24
type input "KSA姊姊/0989506958/0989506958"
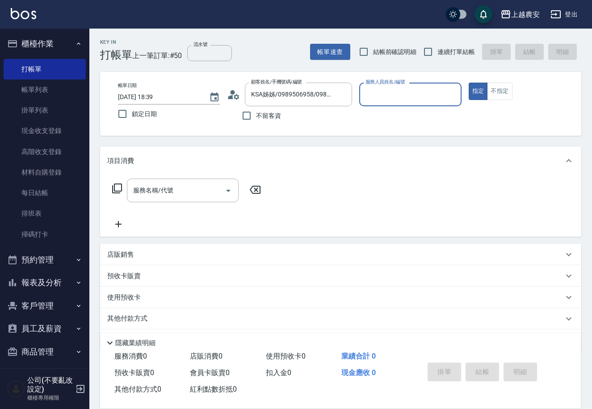
type input "Ksa-K"
click at [216, 181] on div "服務名稱/代號" at bounding box center [183, 191] width 112 height 24
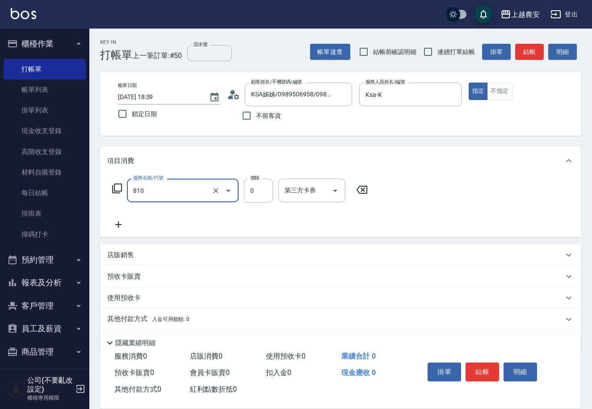
type input "頭皮護髮卡券使用(810)"
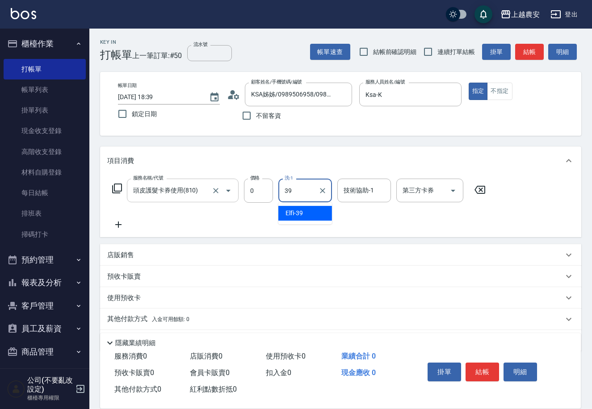
type input "Elfi-39"
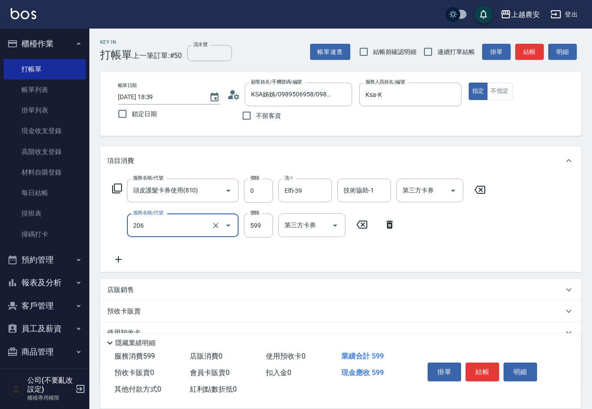
type input "洗+剪(206)"
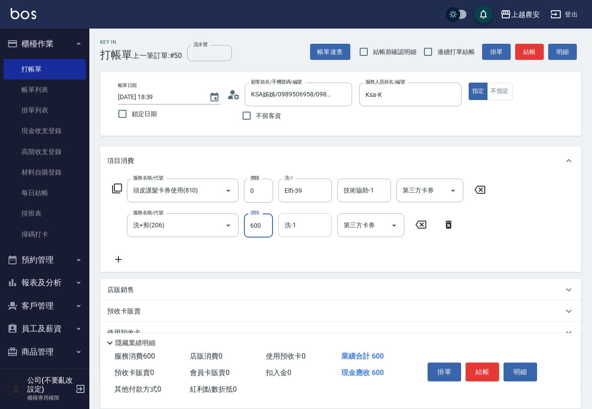
type input "600"
click at [308, 231] on input "洗-1" at bounding box center [305, 226] width 46 height 16
type input "Elfi-39"
click at [484, 373] on button "結帳" at bounding box center [481, 372] width 33 height 19
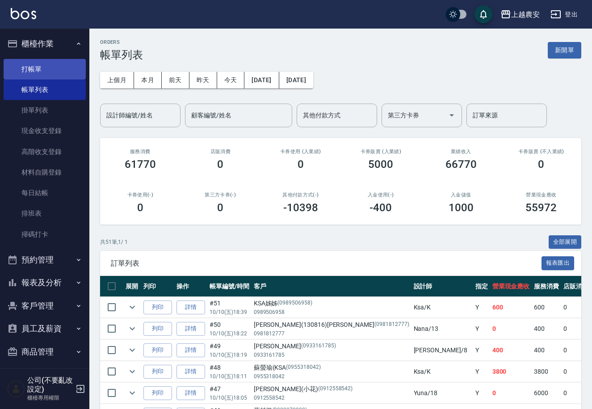
click at [29, 67] on link "打帳單" at bounding box center [45, 69] width 82 height 21
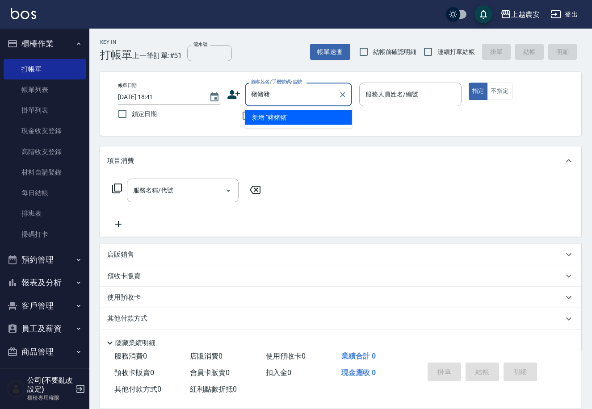
click at [269, 89] on input "豬豬豬" at bounding box center [292, 95] width 86 height 16
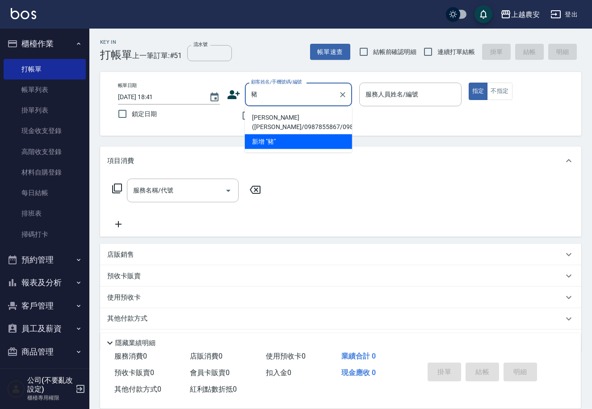
click at [269, 121] on li "[PERSON_NAME]([PERSON_NAME]/0987855867/0987855867" at bounding box center [298, 122] width 107 height 24
type input "[PERSON_NAME]([PERSON_NAME]/0987855867/0987855867"
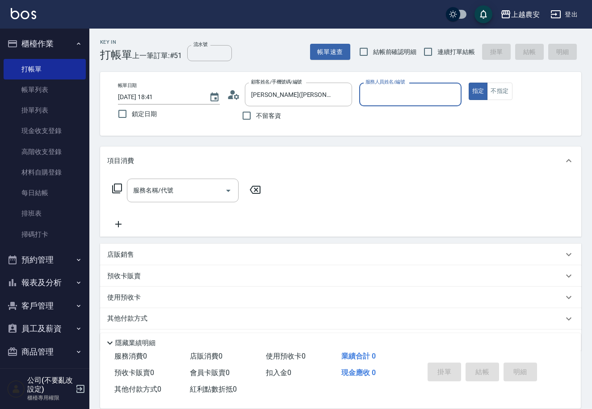
type input "Ksa-K"
click at [196, 192] on input "服務名稱/代號" at bounding box center [176, 191] width 90 height 16
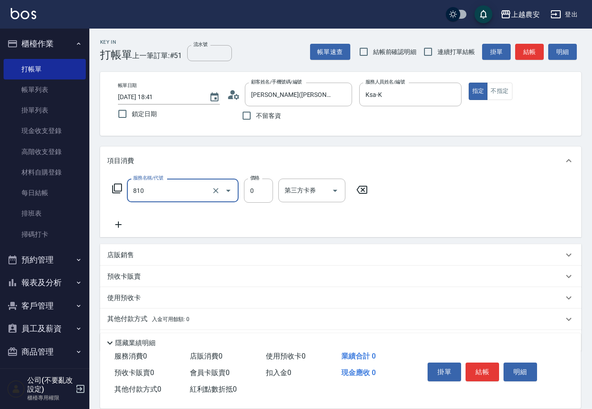
type input "頭皮護髮卡券使用(810)"
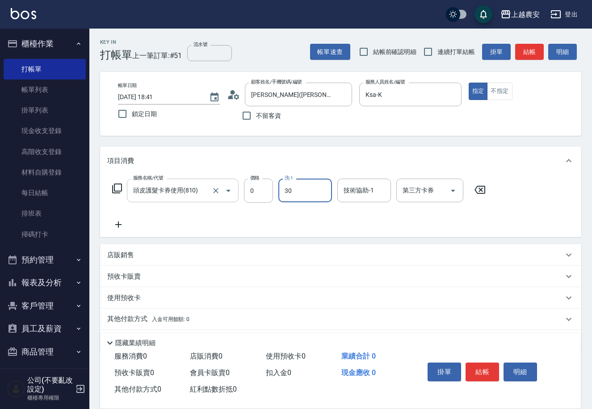
type input "珮珮-30"
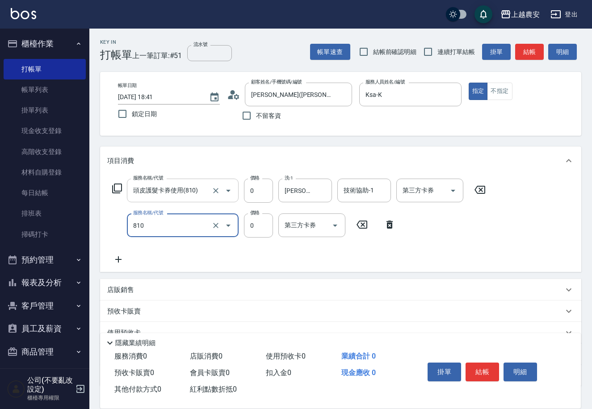
type input "頭皮護髮卡券使用(810)"
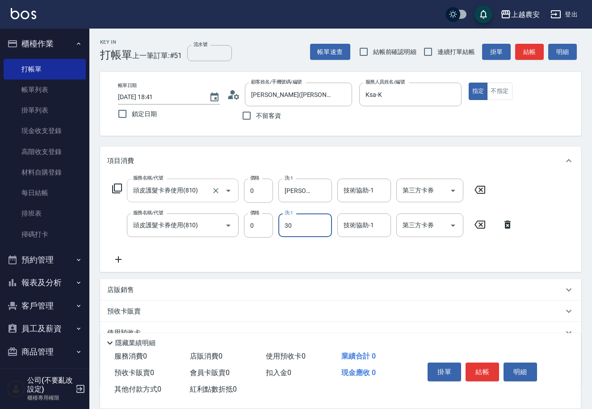
type input "珮珮-30"
click at [480, 370] on button "結帳" at bounding box center [481, 372] width 33 height 19
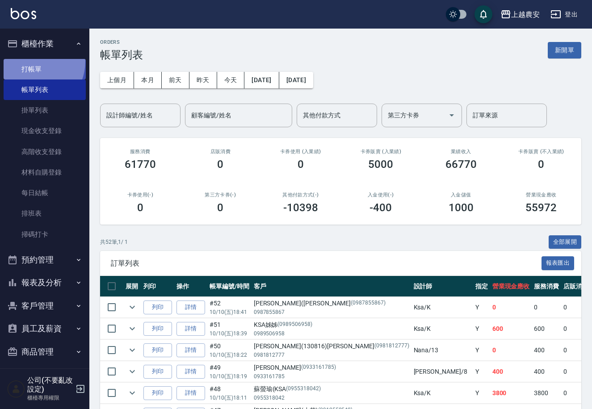
click at [30, 61] on link "打帳單" at bounding box center [45, 69] width 82 height 21
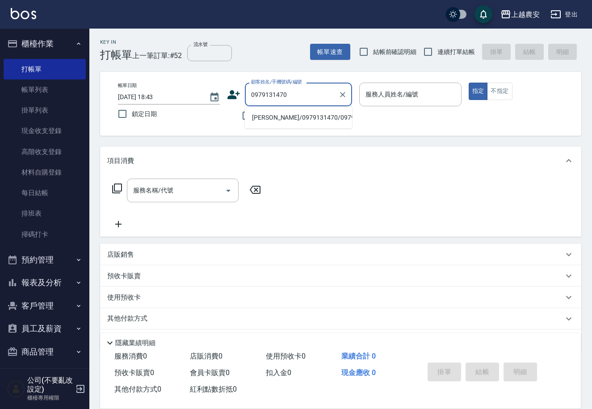
click at [272, 120] on li "[PERSON_NAME]/0979131470/0979131470" at bounding box center [298, 117] width 107 height 15
type input "[PERSON_NAME]/0979131470/0979131470"
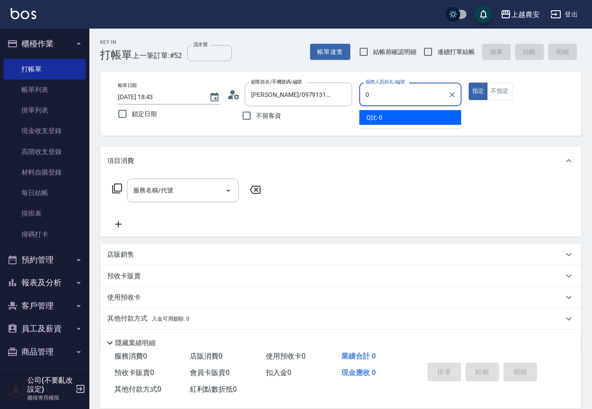
type input "0"
type button "true"
type input "Q比-0"
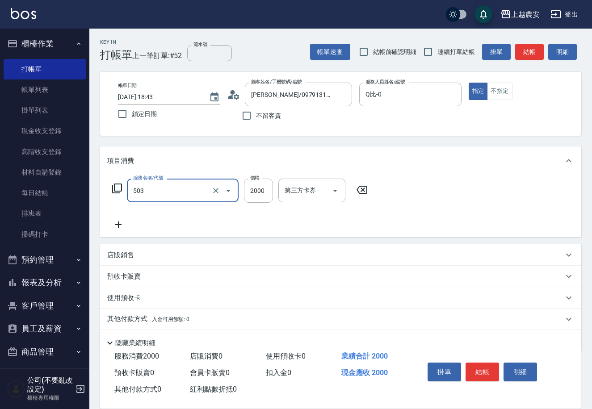
type input "染髮1500↑(503)"
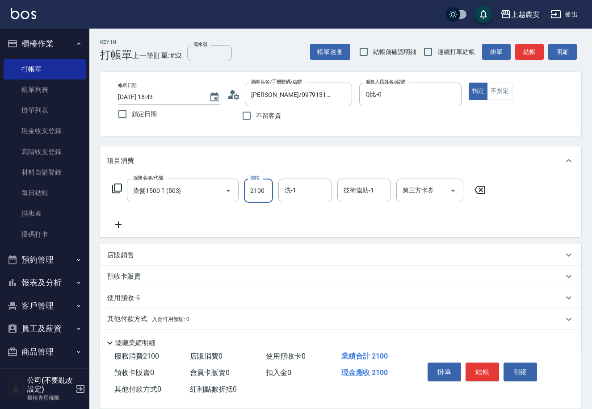
type input "2100"
click at [146, 312] on div "其他付款方式 入金可用餘額: 0" at bounding box center [340, 319] width 481 height 21
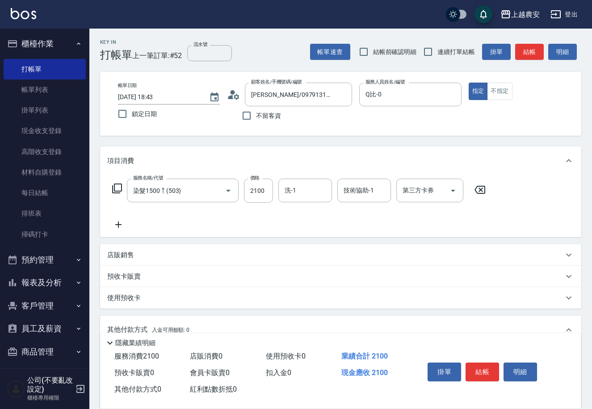
scroll to position [131, 0]
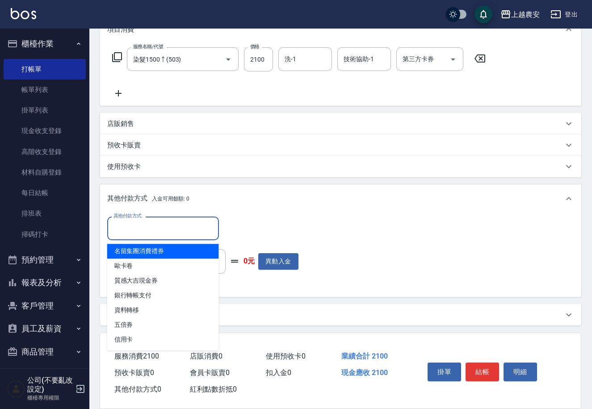
click at [136, 225] on input "其他付款方式" at bounding box center [163, 229] width 104 height 16
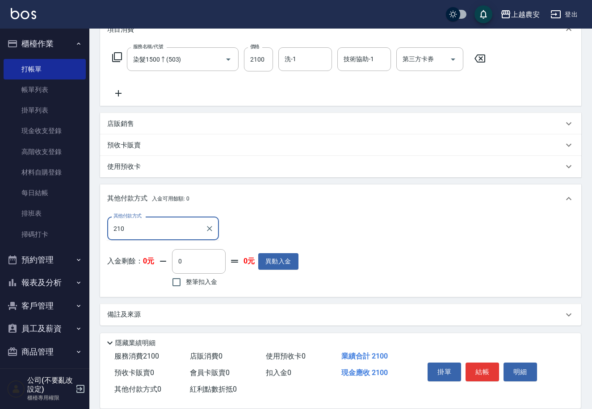
type input "2100"
drag, startPoint x: 129, startPoint y: 220, endPoint x: 95, endPoint y: 231, distance: 35.9
click at [95, 231] on div "Key In 打帳單 上一筆訂單:#52 流水號 流水號 帳單速查 結帳前確認明細 連續打單結帳 掛單 結帳 明細 帳單日期 2025/10/10 18:43…" at bounding box center [340, 153] width 502 height 513
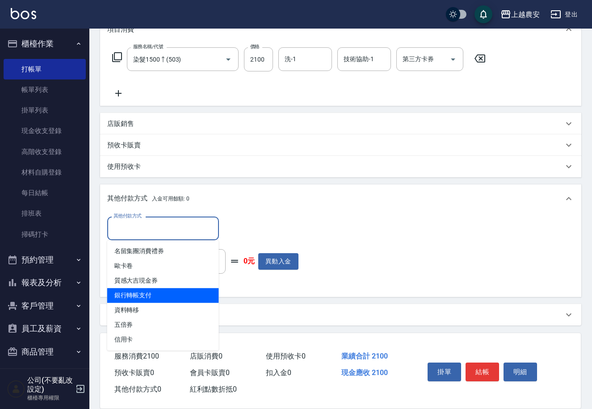
drag, startPoint x: 120, startPoint y: 299, endPoint x: 265, endPoint y: 248, distance: 153.7
click at [124, 296] on span "銀行轉帳支付" at bounding box center [163, 295] width 112 height 15
type input "銀行轉帳支付"
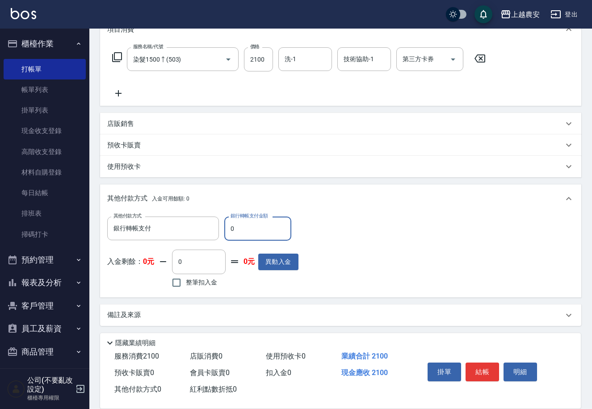
click at [225, 231] on input "0" at bounding box center [257, 229] width 67 height 24
type input "2100"
click at [481, 368] on button "結帳" at bounding box center [481, 372] width 33 height 19
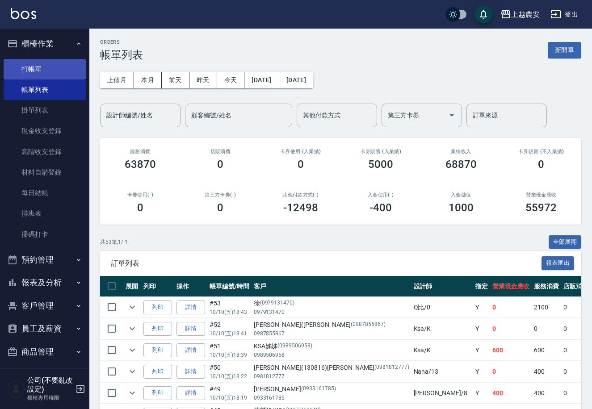
click at [20, 66] on link "打帳單" at bounding box center [45, 69] width 82 height 21
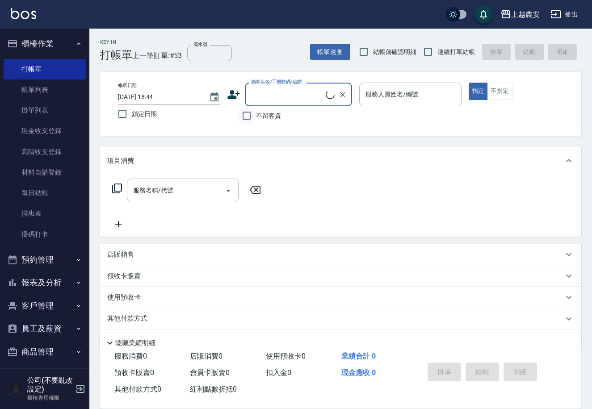
click at [246, 113] on input "不留客資" at bounding box center [246, 115] width 19 height 19
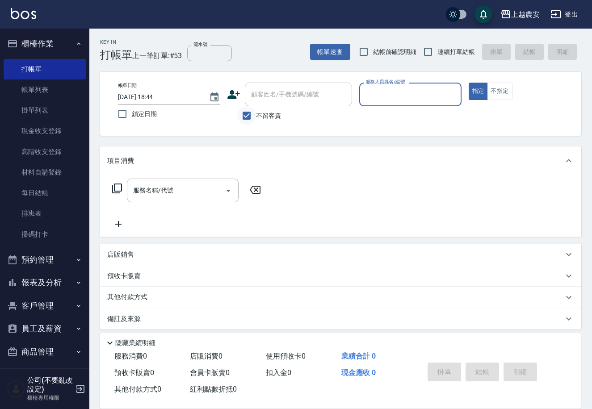
click at [246, 113] on input "不留客資" at bounding box center [246, 115] width 19 height 19
checkbox input "false"
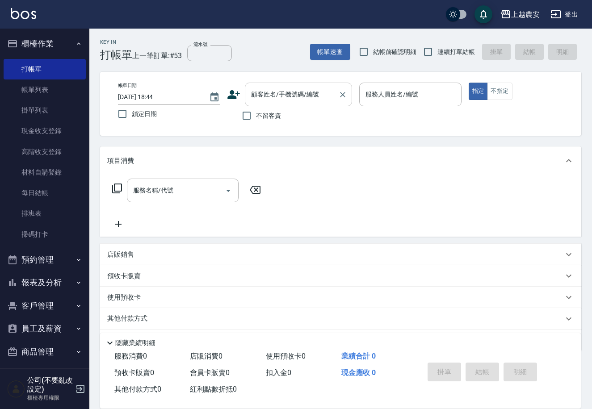
click at [269, 100] on input "顧客姓名/手機號碼/編號" at bounding box center [292, 95] width 86 height 16
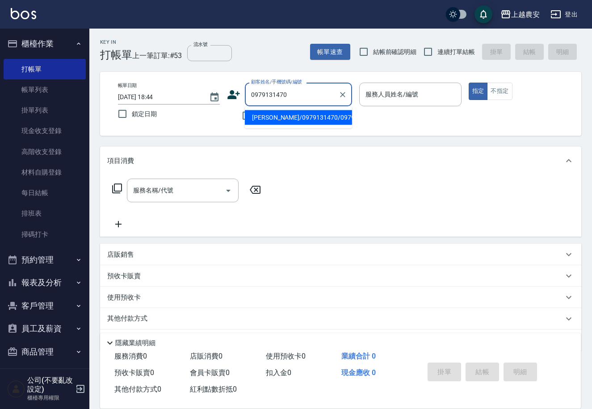
click at [280, 113] on li "[PERSON_NAME]/0979131470/0979131470" at bounding box center [298, 117] width 107 height 15
type input "[PERSON_NAME]/0979131470/0979131470"
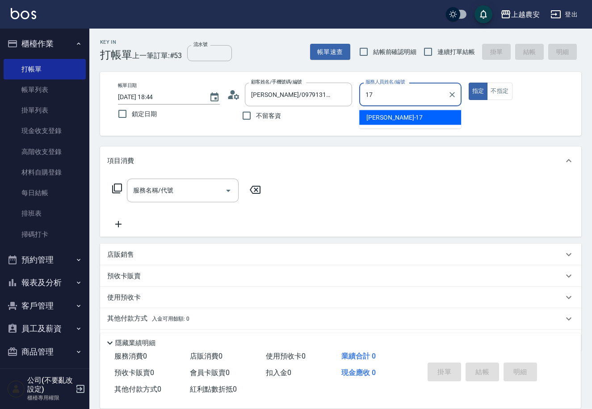
type input "洪美蓉-17"
type button "true"
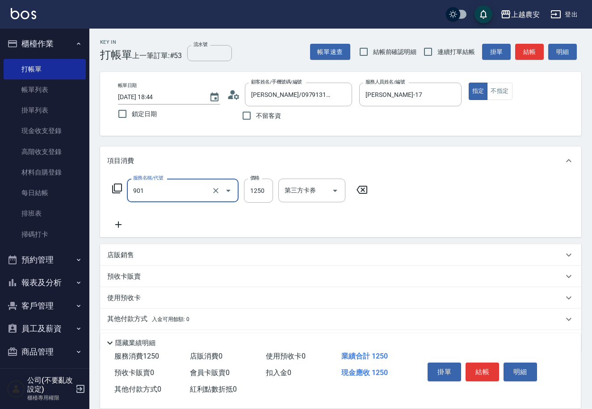
type input "修手指甲(901)"
type input "1000"
click at [117, 319] on p "其他付款方式 入金可用餘額: 0" at bounding box center [148, 319] width 82 height 10
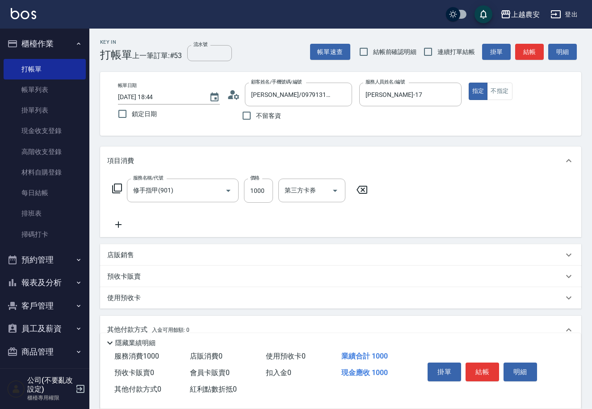
scroll to position [131, 0]
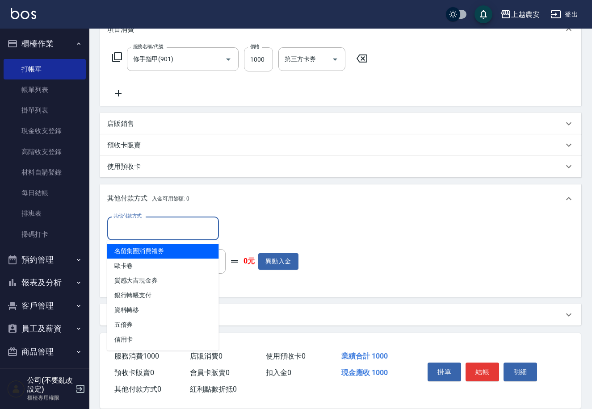
click at [123, 231] on input "其他付款方式" at bounding box center [163, 229] width 104 height 16
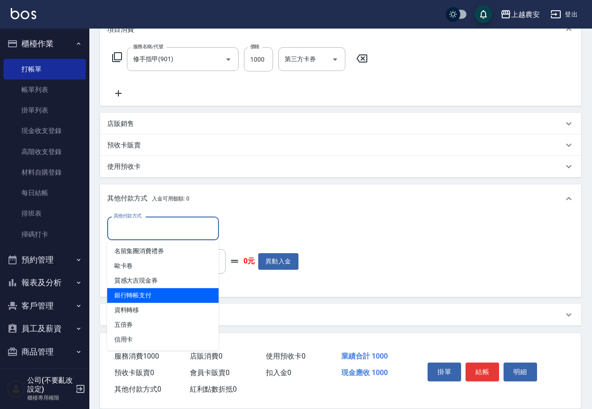
click at [160, 299] on span "銀行轉帳支付" at bounding box center [163, 295] width 112 height 15
type input "銀行轉帳支付"
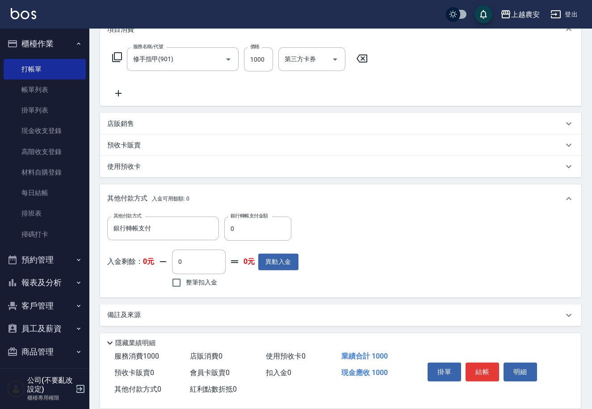
click at [222, 229] on div "其他付款方式 銀行轉帳支付 其他付款方式 銀行轉帳支付金額 0 銀行轉帳支付金額" at bounding box center [202, 229] width 191 height 24
click at [231, 230] on input "0" at bounding box center [257, 229] width 67 height 24
type input "1000"
click at [478, 369] on button "結帳" at bounding box center [481, 372] width 33 height 19
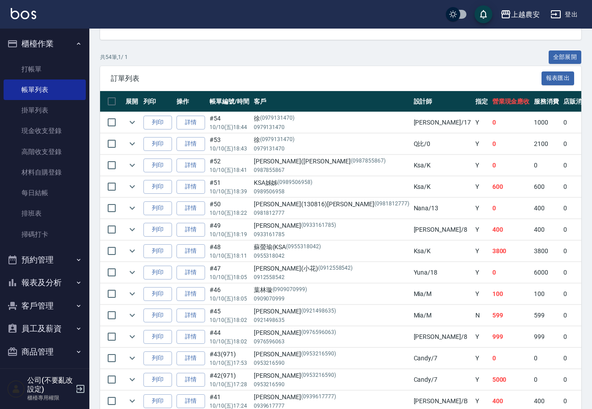
scroll to position [61, 0]
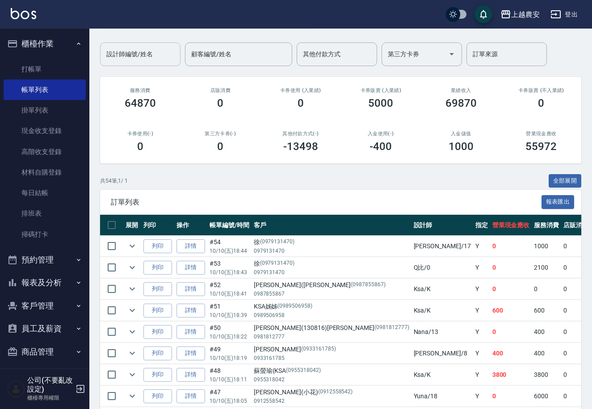
click at [170, 58] on input "設計師編號/姓名" at bounding box center [140, 54] width 72 height 16
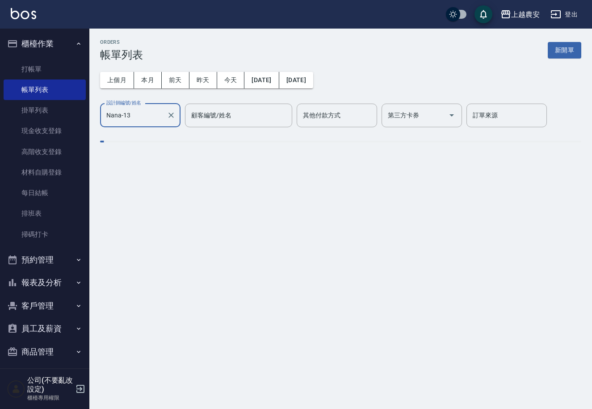
scroll to position [0, 0]
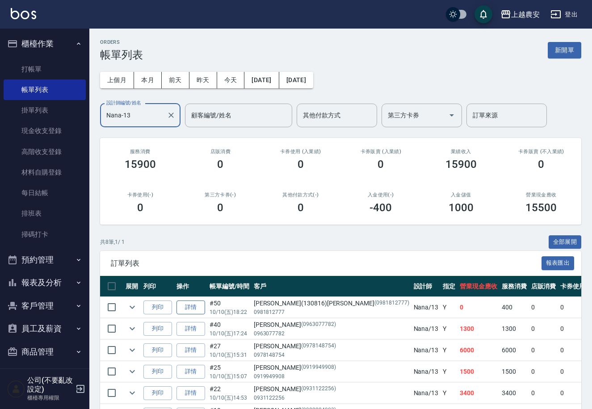
type input "Nana-13"
click at [184, 307] on link "詳情" at bounding box center [190, 308] width 29 height 14
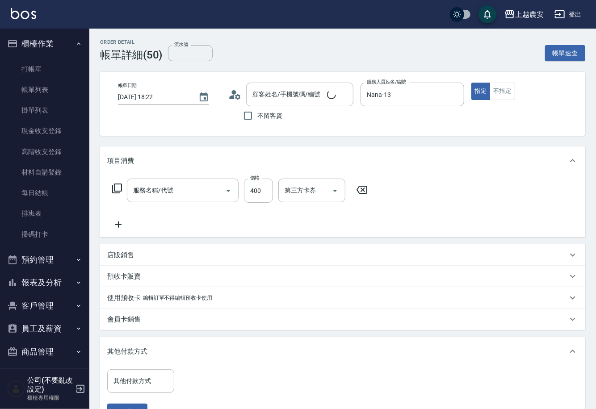
type input "2025/10/10 18:22"
type input "Nana-13"
type input "洗髮(228)"
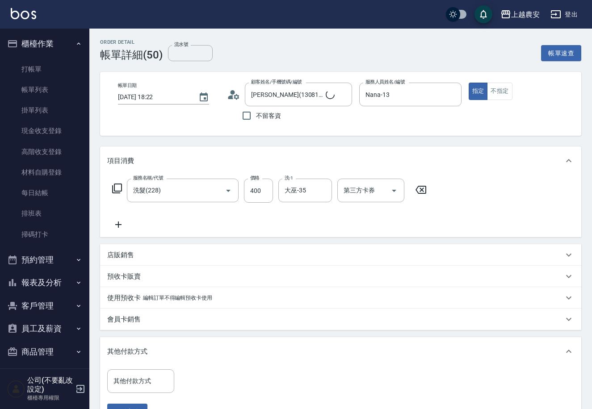
type input "[PERSON_NAME](130816)[PERSON_NAME]/0981812777/0981812777"
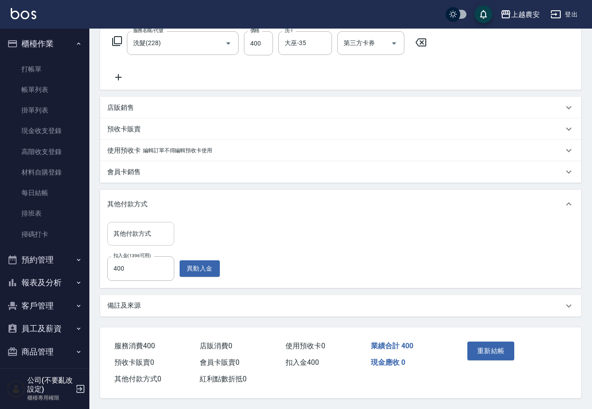
click at [146, 233] on input "其他付款方式" at bounding box center [140, 234] width 59 height 16
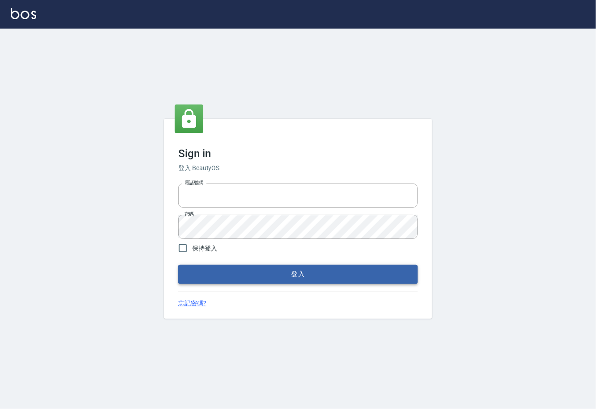
type input "0225929166"
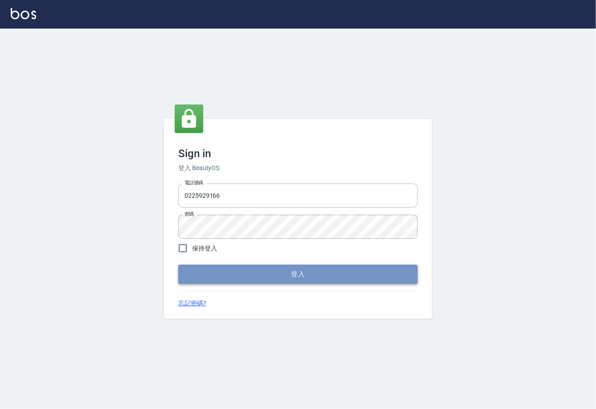
click at [280, 276] on button "登入" at bounding box center [297, 274] width 239 height 19
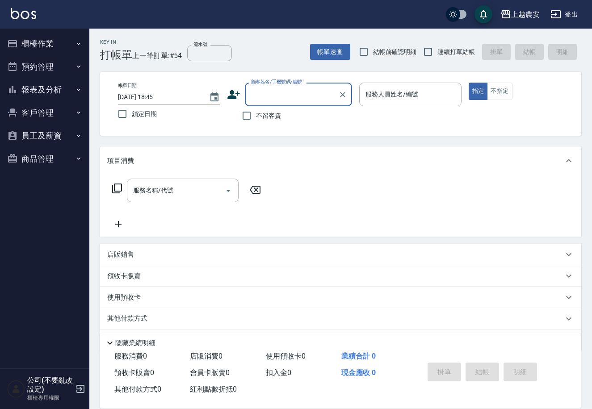
click at [34, 109] on button "客戶管理" at bounding box center [45, 112] width 82 height 23
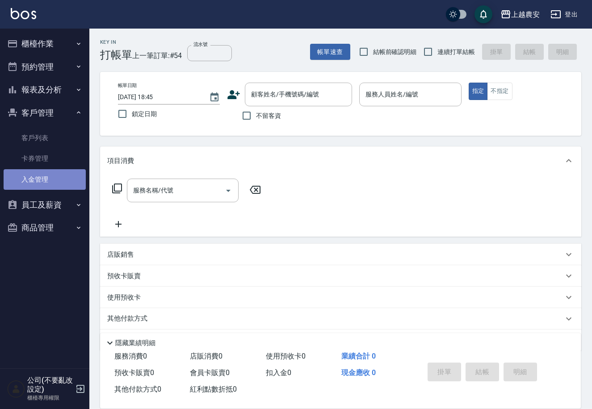
click at [44, 178] on link "入金管理" at bounding box center [45, 179] width 82 height 21
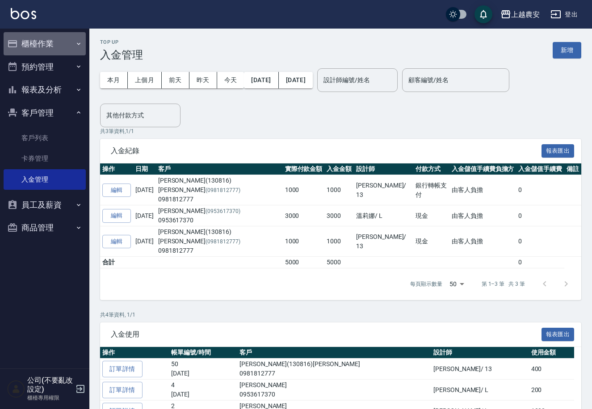
click at [40, 45] on button "櫃檯作業" at bounding box center [45, 43] width 82 height 23
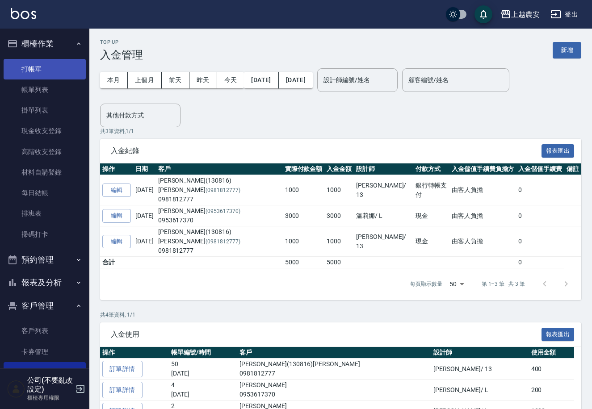
click at [51, 70] on link "打帳單" at bounding box center [45, 69] width 82 height 21
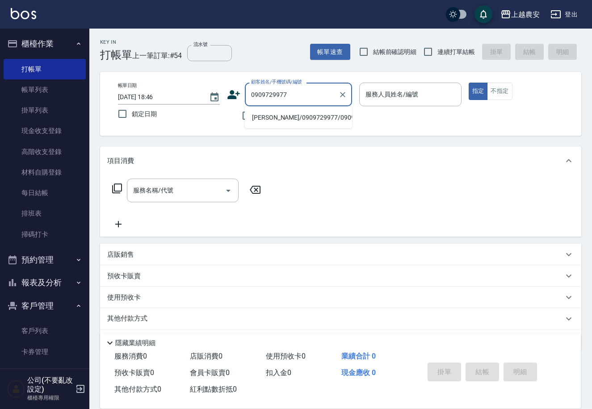
click at [287, 113] on li "[PERSON_NAME]/0909729977/0909729977" at bounding box center [298, 117] width 107 height 15
type input "[PERSON_NAME]/0909729977/0909729977"
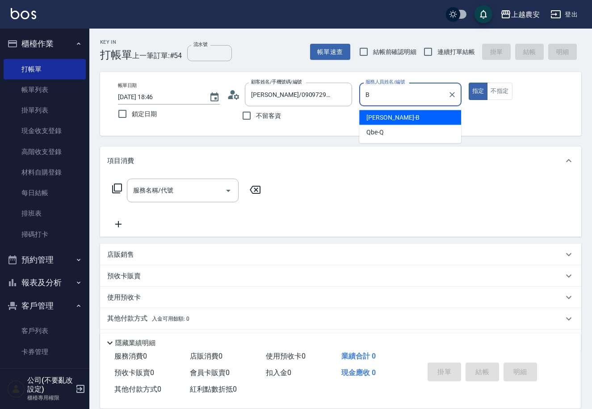
type input "美雅-B"
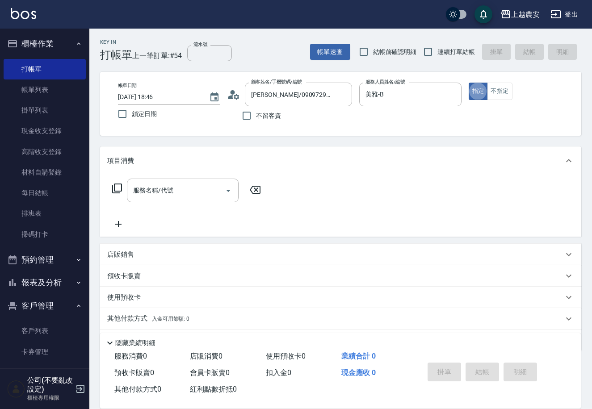
type button "true"
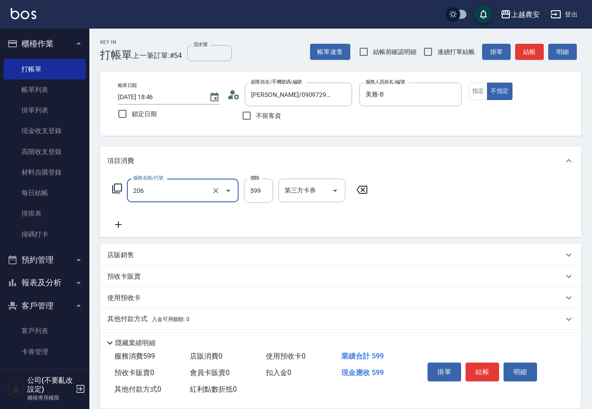
type input "洗+剪(206)"
click at [474, 372] on button "結帳" at bounding box center [481, 372] width 33 height 19
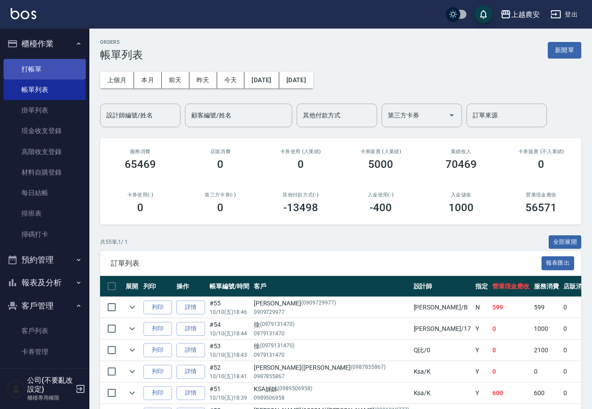
click at [25, 67] on link "打帳單" at bounding box center [45, 69] width 82 height 21
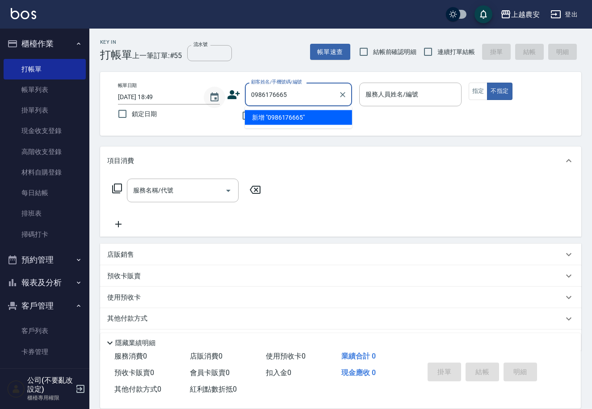
drag, startPoint x: 297, startPoint y: 90, endPoint x: 206, endPoint y: 103, distance: 91.5
click at [208, 103] on div "帳單日期 [DATE] 18:49 鎖定日期 顧客姓名/手機號碼/編號 0986176665 顧客姓名/手機號碼/編號 不留客資 服務人員姓名/編號 服務人員…" at bounding box center [341, 104] width 460 height 42
click at [270, 125] on li "[PERSON_NAME]/0986176915_040155_[PERSON_NAME]/040155" at bounding box center [298, 117] width 107 height 15
type input "[PERSON_NAME]/0986176915_040155_[PERSON_NAME]/040155"
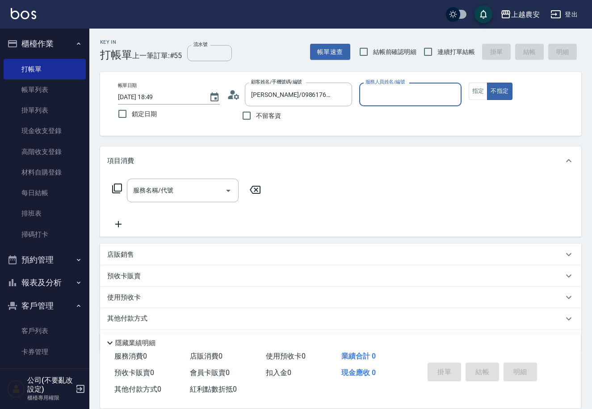
type input "Yoko-12"
drag, startPoint x: 337, startPoint y: 94, endPoint x: 401, endPoint y: 94, distance: 63.9
click at [338, 94] on button "Clear" at bounding box center [342, 94] width 13 height 13
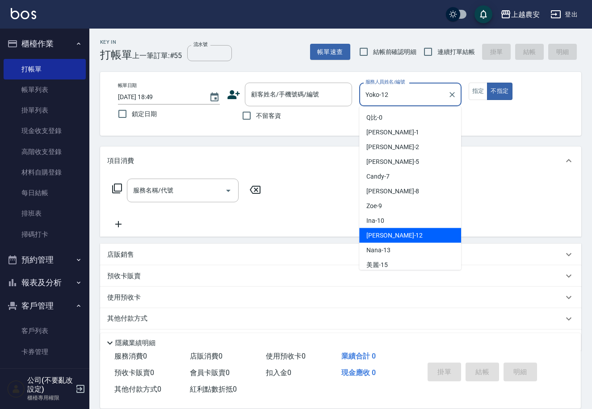
drag, startPoint x: 382, startPoint y: 98, endPoint x: 356, endPoint y: 100, distance: 26.0
click at [356, 100] on div "帳單日期 [DATE] 18:49 鎖定日期 顧客姓名/手機號碼/編號 顧客姓名/手機號碼/編號 不留客資 服務人員姓名/編號 [PERSON_NAME]-1…" at bounding box center [341, 104] width 460 height 42
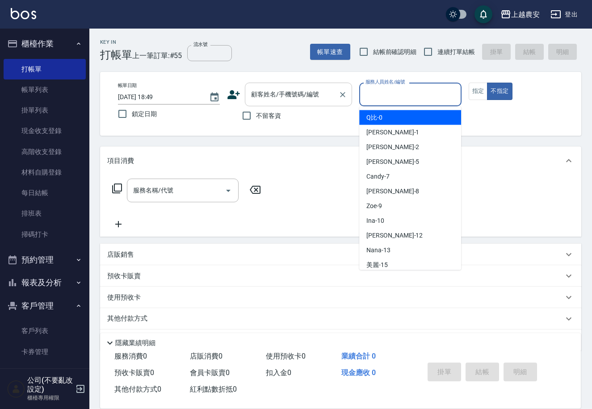
click at [319, 93] on input "顧客姓名/手機號碼/編號" at bounding box center [292, 95] width 86 height 16
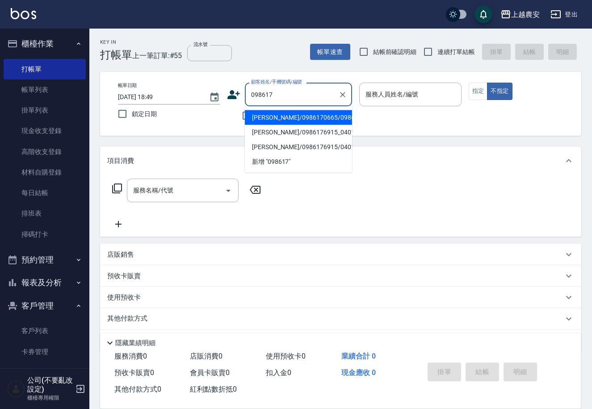
click at [306, 118] on li "[PERSON_NAME]/0986170665/0986170665" at bounding box center [298, 117] width 107 height 15
type input "[PERSON_NAME]/0986170665/0986170665"
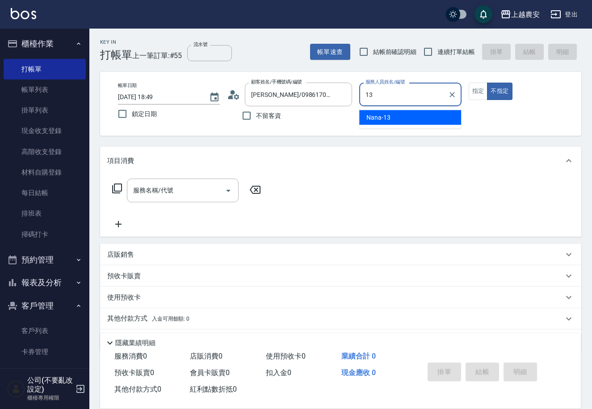
type input "Nana-13"
type button "false"
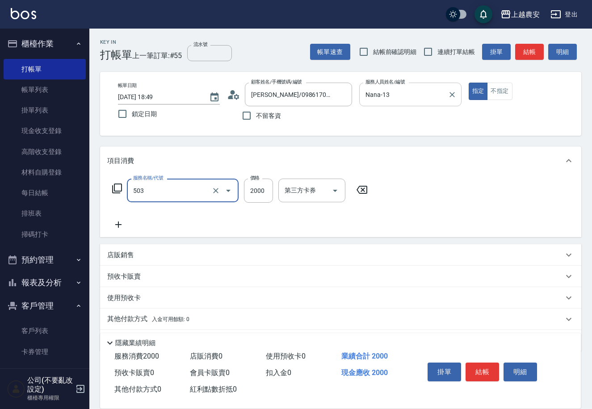
type input "染髮1500↑(503)"
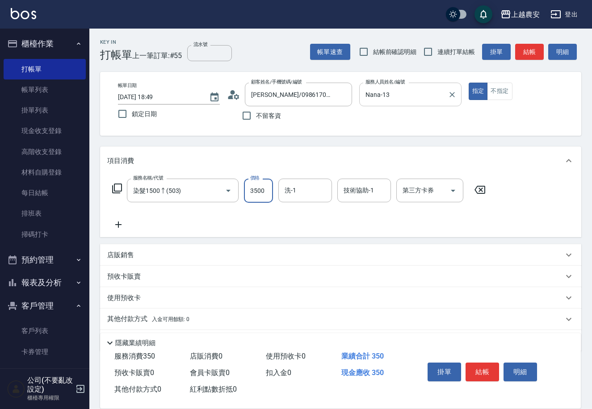
type input "3500"
type input "大巫-35"
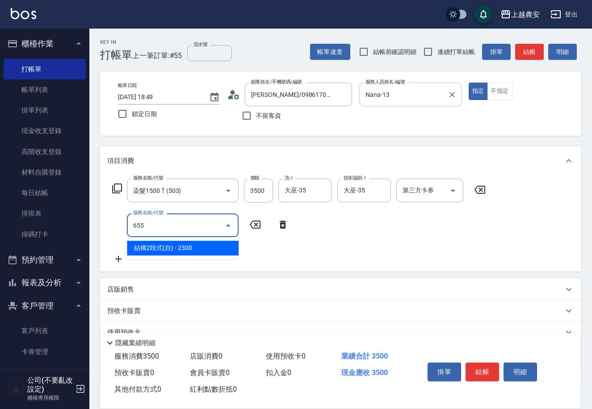
type input "結構2段式(自)(655)"
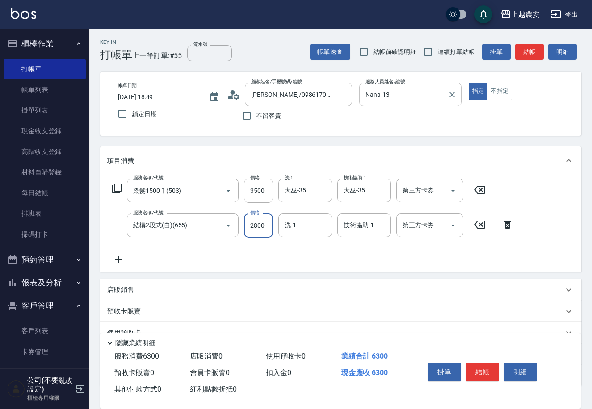
type input "2800"
type input "大巫-35"
click at [477, 369] on button "結帳" at bounding box center [481, 372] width 33 height 19
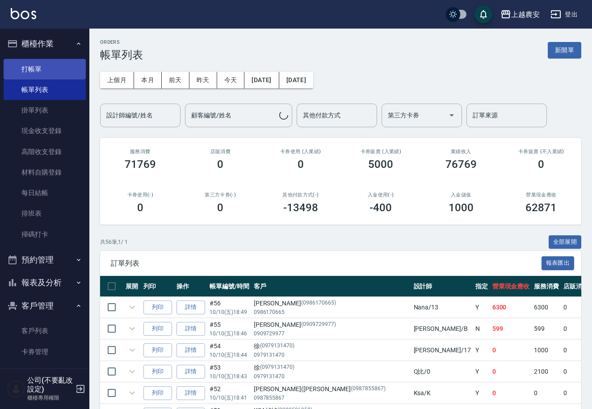
click at [42, 74] on link "打帳單" at bounding box center [45, 69] width 82 height 21
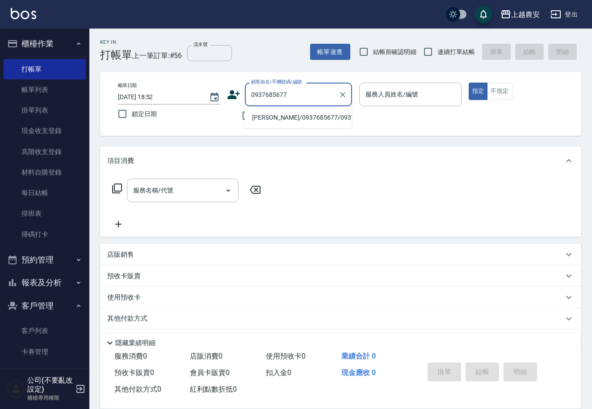
click at [314, 119] on li "[PERSON_NAME]/0937685677/0937685677" at bounding box center [298, 117] width 107 height 15
type input "[PERSON_NAME]/0937685677/0937685677"
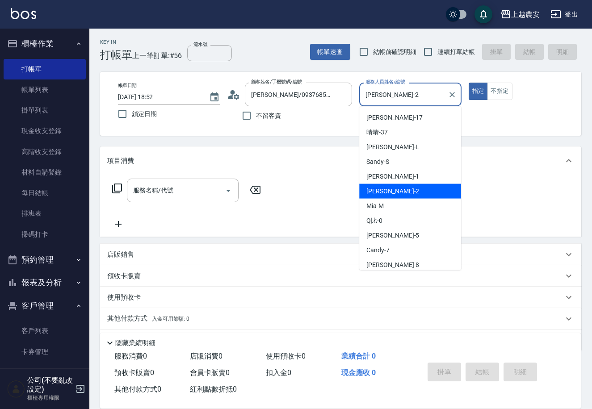
drag, startPoint x: 387, startPoint y: 87, endPoint x: 360, endPoint y: 99, distance: 30.2
click at [360, 99] on div "[PERSON_NAME]-2 服務人員姓名/編號" at bounding box center [410, 95] width 102 height 24
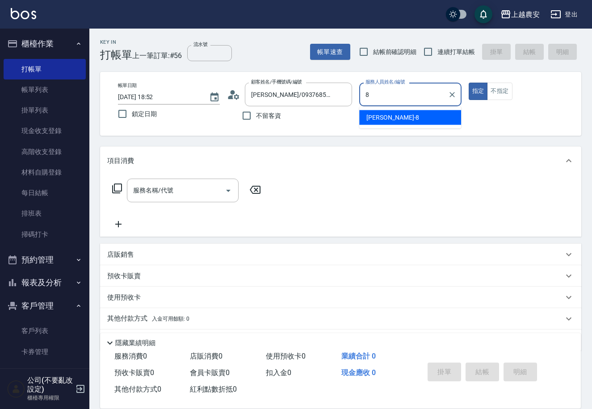
type input "[PERSON_NAME]-8"
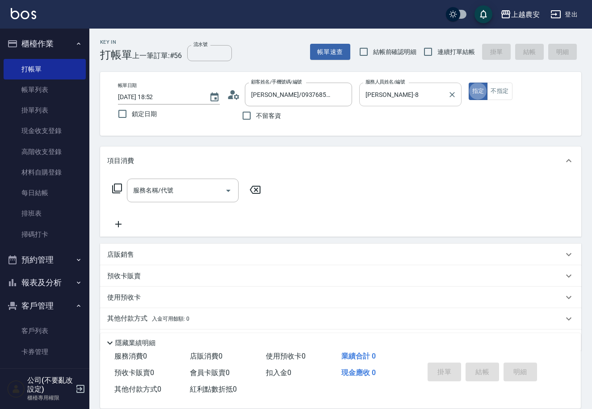
type button "true"
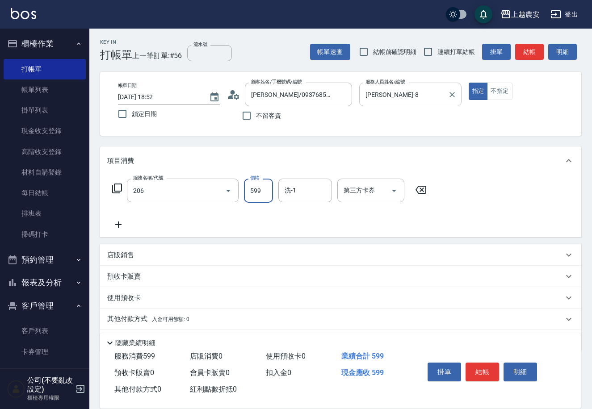
type input "洗+剪(206)"
type input "700"
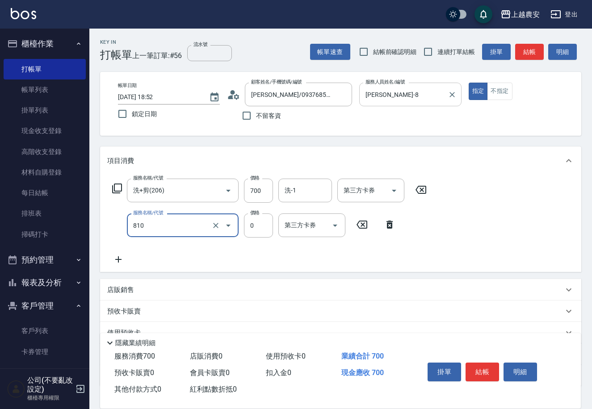
type input "頭皮護髮卡券使用(810)"
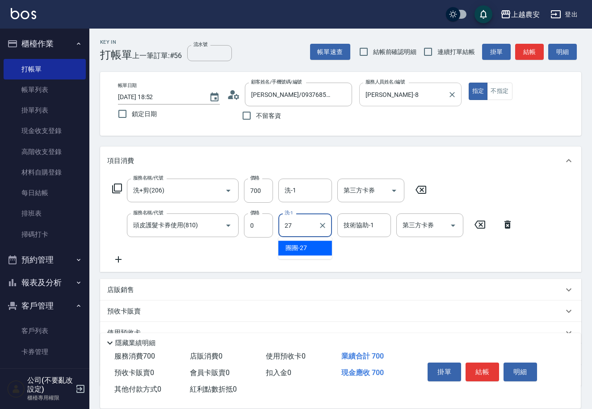
type input "團團-27"
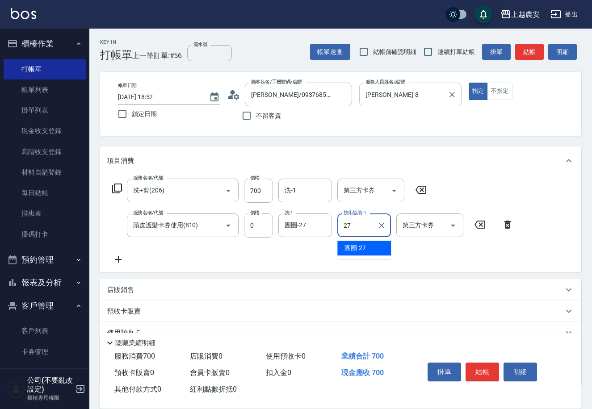
type input "團團-27"
click at [477, 372] on button "結帳" at bounding box center [481, 372] width 33 height 19
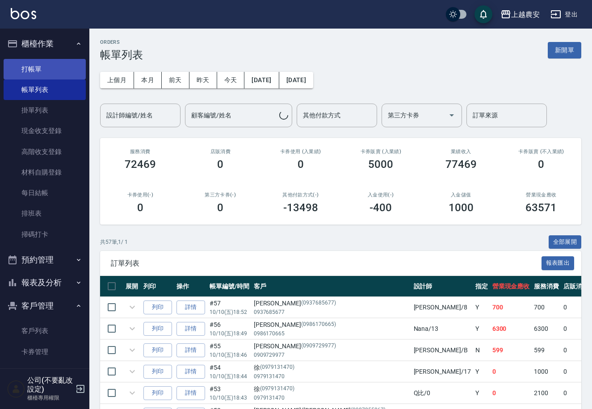
click at [34, 69] on link "打帳單" at bounding box center [45, 69] width 82 height 21
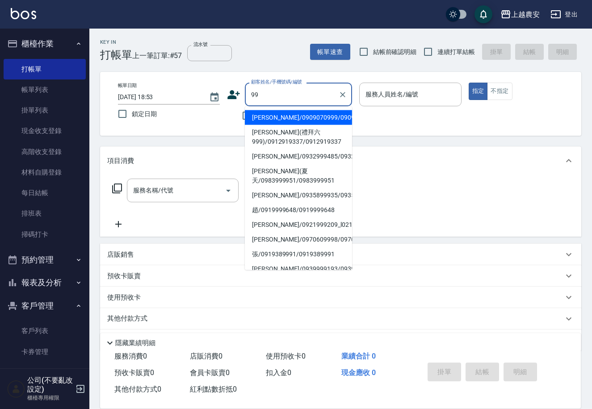
type input "9"
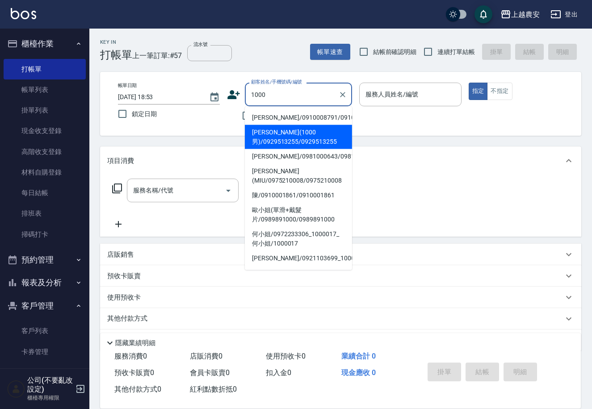
click at [285, 136] on li "[PERSON_NAME](1000男)/0929513255/0929513255" at bounding box center [298, 137] width 107 height 24
type input "[PERSON_NAME](1000男)/0929513255/0929513255"
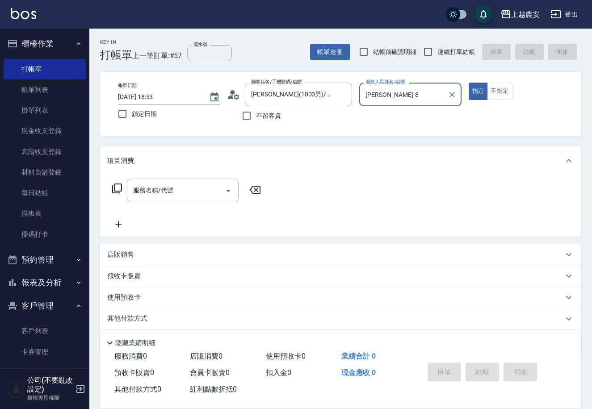
type input "[PERSON_NAME]-8"
click at [206, 195] on input "服務名稱/代號" at bounding box center [176, 191] width 90 height 16
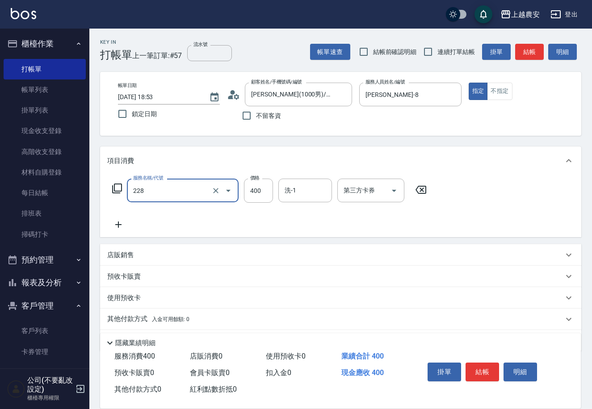
type input "洗髮(228)"
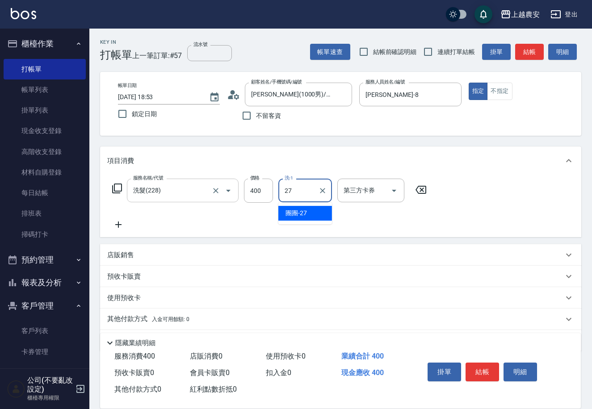
type input "團團-27"
click at [488, 367] on button "結帳" at bounding box center [481, 372] width 33 height 19
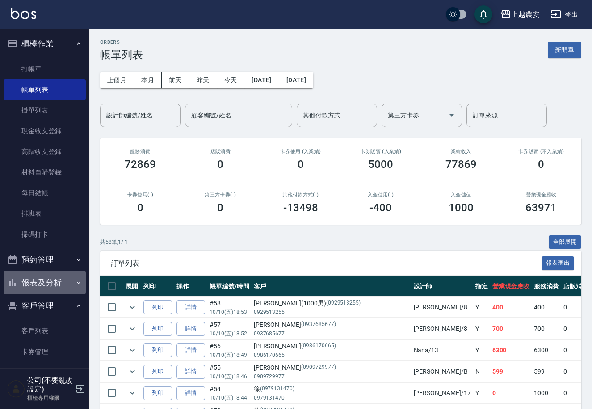
click at [45, 273] on button "報表及分析" at bounding box center [45, 282] width 82 height 23
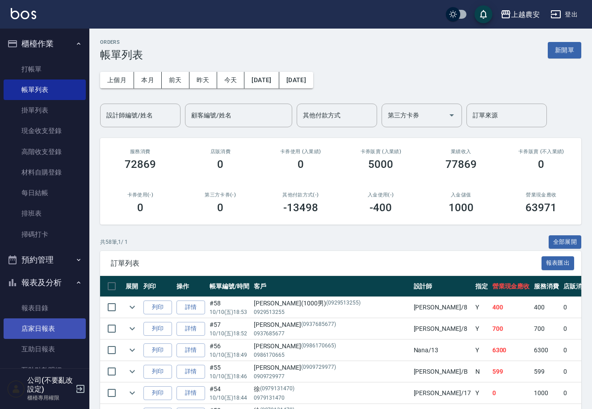
click at [58, 330] on link "店家日報表" at bounding box center [45, 328] width 82 height 21
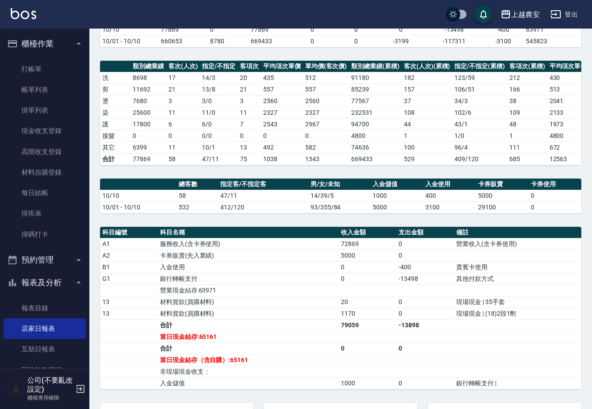
scroll to position [136, 0]
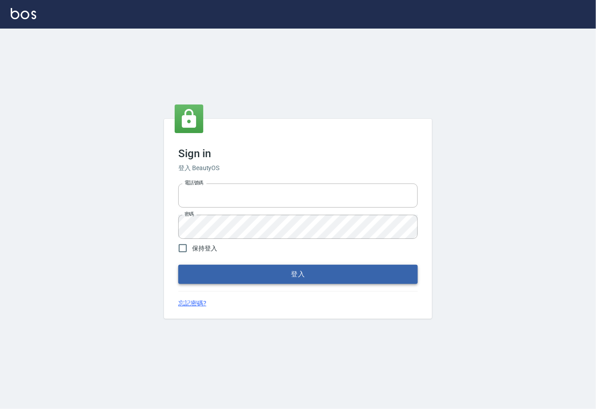
type input "0225929166"
click at [296, 272] on button "登入" at bounding box center [297, 274] width 239 height 19
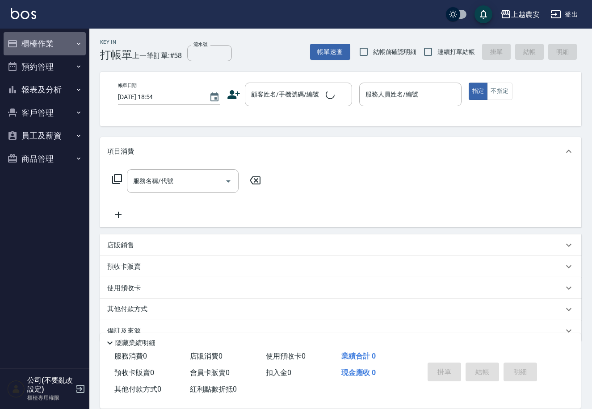
click at [42, 41] on button "櫃檯作業" at bounding box center [45, 43] width 82 height 23
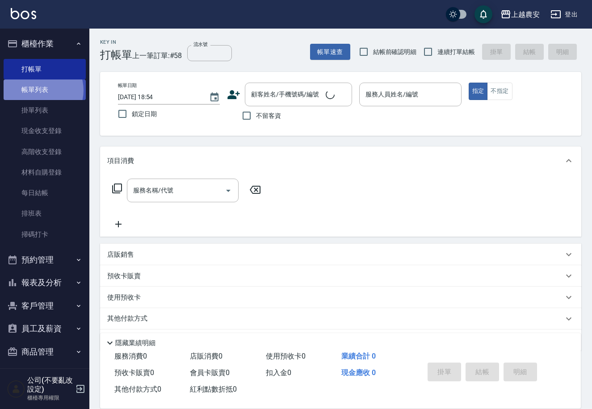
click at [39, 90] on link "帳單列表" at bounding box center [45, 89] width 82 height 21
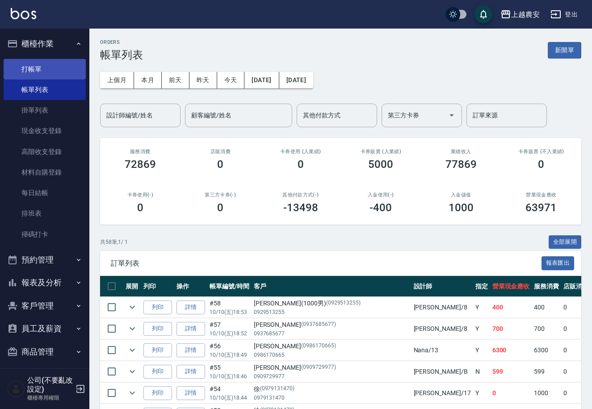
click at [30, 64] on link "打帳單" at bounding box center [45, 69] width 82 height 21
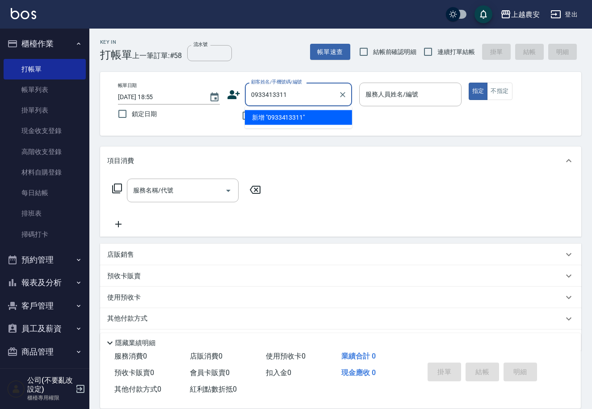
click at [295, 120] on li "新增 "0933413311"" at bounding box center [298, 117] width 107 height 15
type input "0933413311"
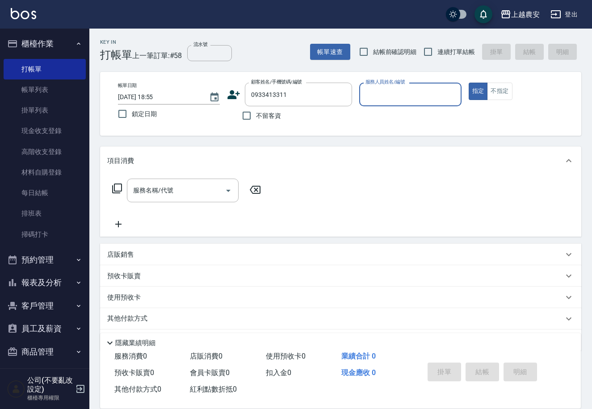
click at [233, 97] on icon at bounding box center [234, 94] width 13 height 9
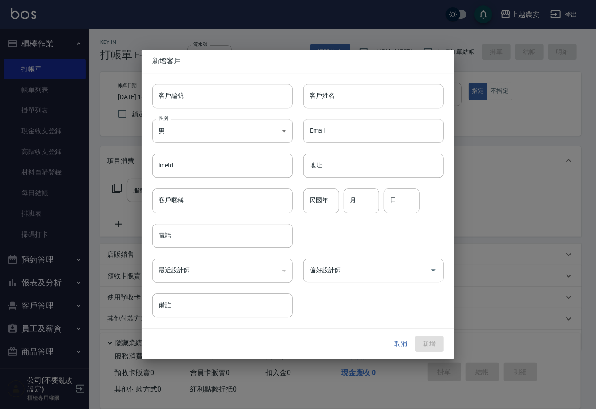
click at [234, 99] on input "客戶編號" at bounding box center [222, 96] width 140 height 24
type input "0933413311"
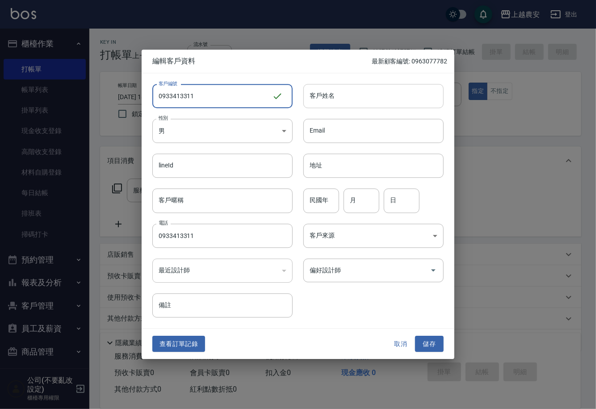
type input "0933413311"
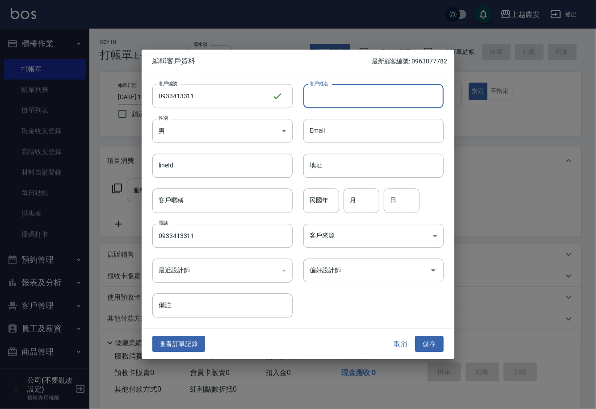
click at [325, 100] on input "客戶姓名" at bounding box center [373, 96] width 140 height 24
type input "張"
drag, startPoint x: 430, startPoint y: 346, endPoint x: 436, endPoint y: 322, distance: 24.5
click at [430, 346] on button "儲存" at bounding box center [429, 344] width 29 height 17
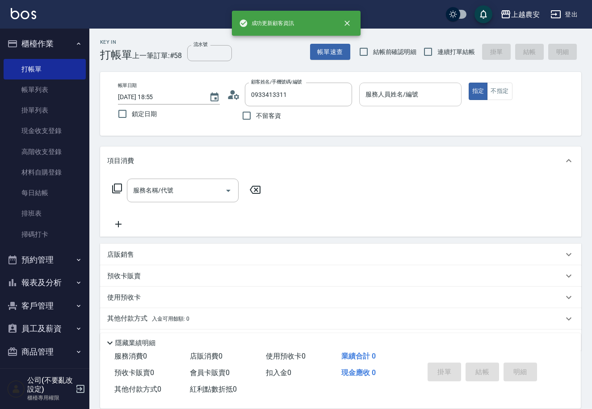
click at [436, 96] on input "服務人員姓名/編號" at bounding box center [410, 95] width 94 height 16
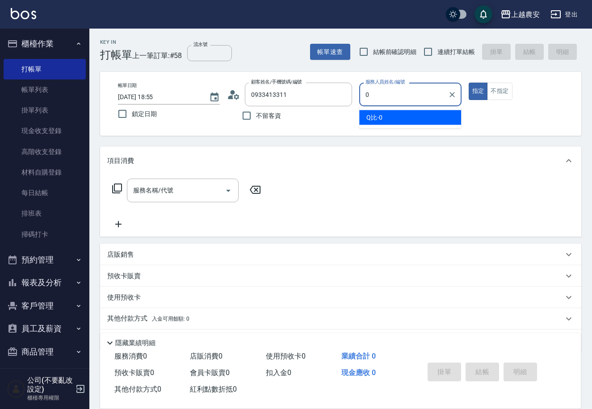
type input "Q比-0"
type button "true"
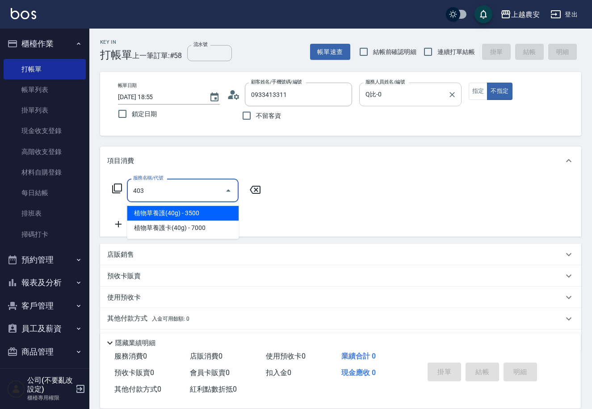
type input "剪髮(403)"
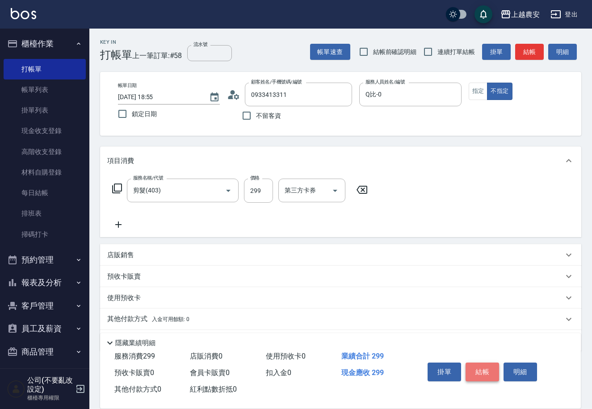
click at [489, 368] on button "結帳" at bounding box center [481, 372] width 33 height 19
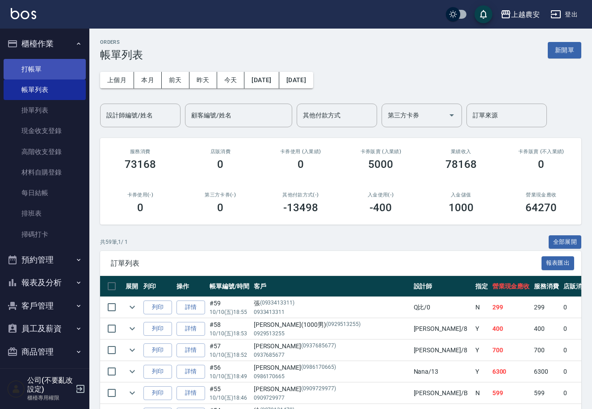
click at [40, 74] on link "打帳單" at bounding box center [45, 69] width 82 height 21
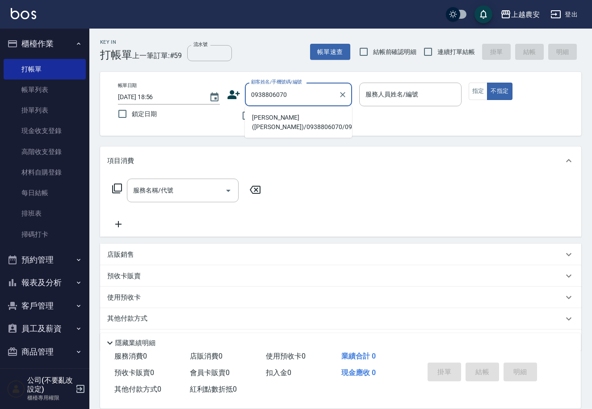
click at [280, 122] on li "黃翎婕(ALICE)/0938806070/0938806070" at bounding box center [298, 122] width 107 height 24
type input "黃翎婕(ALICE)/0938806070/0938806070"
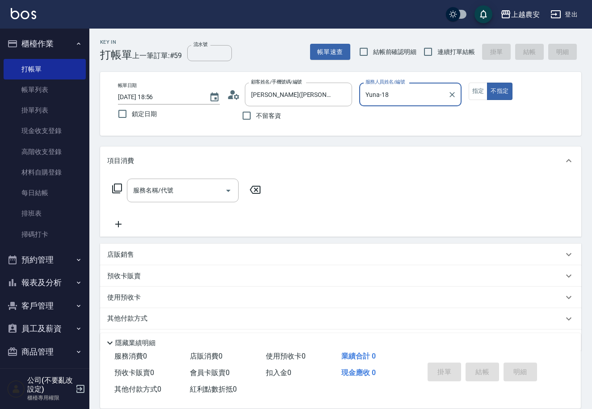
type input "Yuna-18"
drag, startPoint x: 473, startPoint y: 92, endPoint x: 452, endPoint y: 100, distance: 22.3
click at [469, 94] on button "指定" at bounding box center [478, 91] width 19 height 17
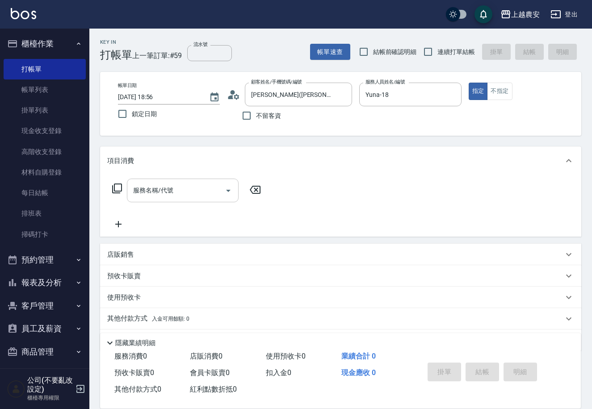
click at [172, 191] on input "服務名稱/代號" at bounding box center [176, 191] width 90 height 16
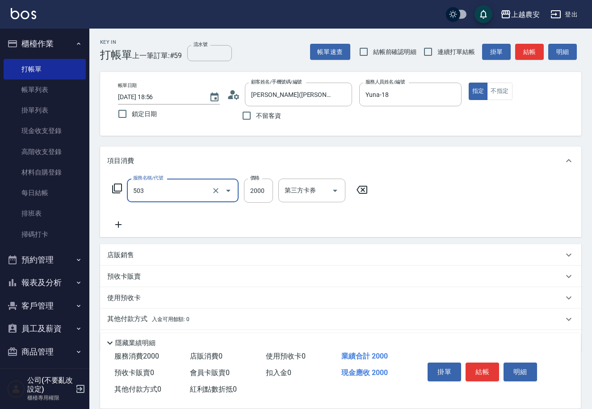
type input "染髮1500↑(503)"
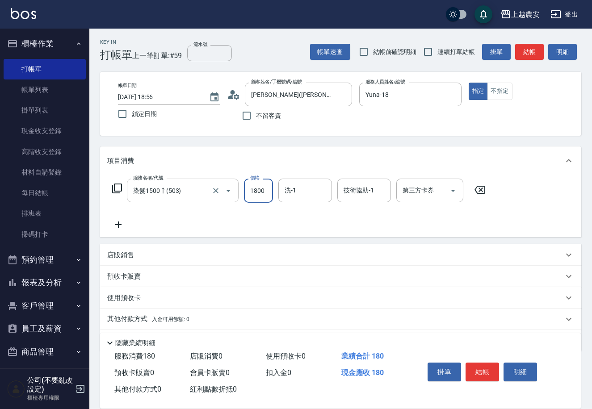
type input "1800"
type input "招招-26"
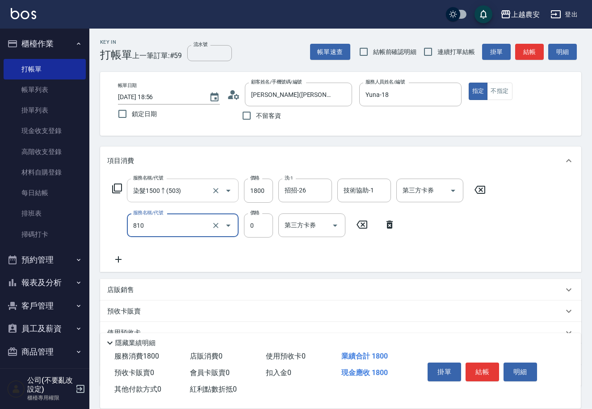
type input "頭皮護髮卡券使用(810)"
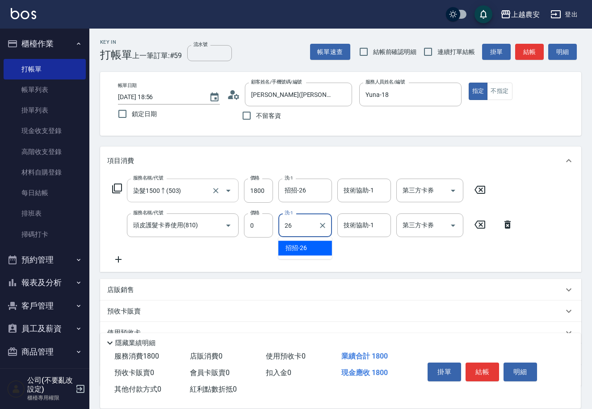
type input "招招-26"
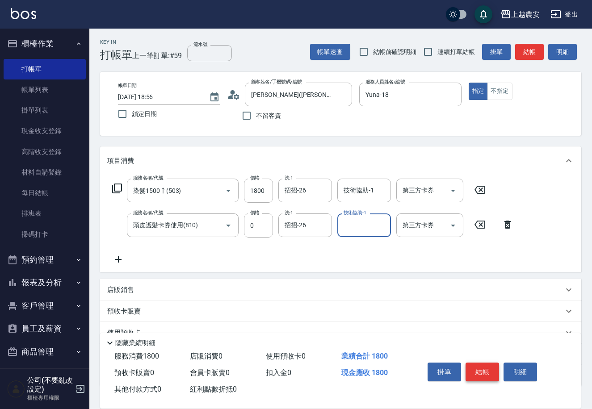
click at [483, 371] on button "結帳" at bounding box center [481, 372] width 33 height 19
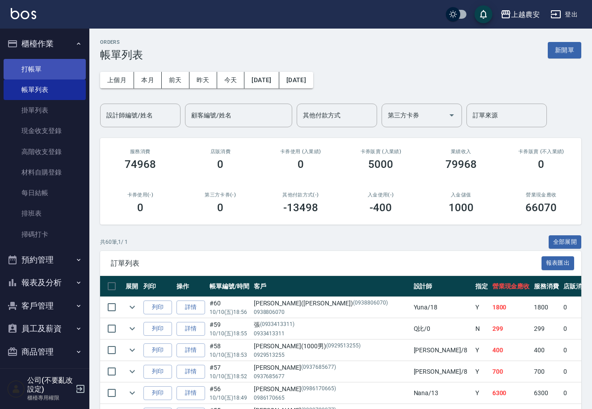
click at [39, 63] on link "打帳單" at bounding box center [45, 69] width 82 height 21
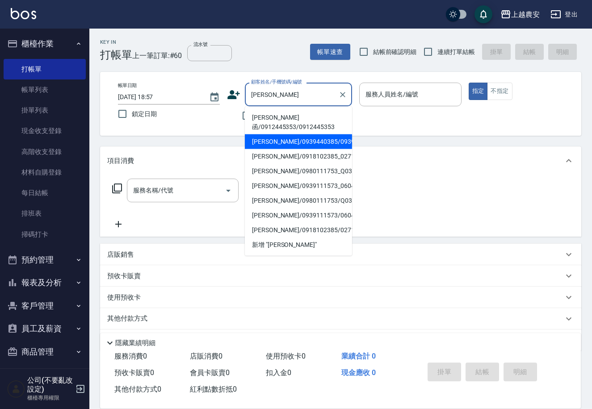
click at [267, 134] on li "陳妙鈴/0939440385/0939440385" at bounding box center [298, 141] width 107 height 15
type input "陳妙鈴/0939440385/0939440385"
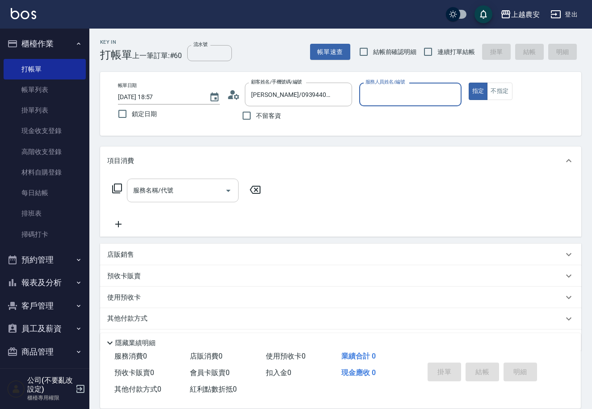
type input "美雅-B"
click at [198, 191] on input "服務名稱/代號" at bounding box center [176, 191] width 90 height 16
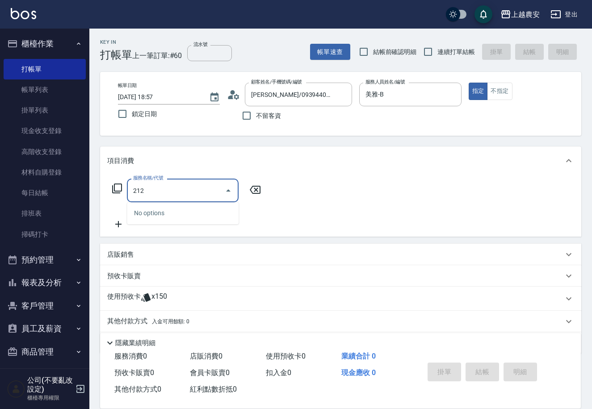
type input "洗髮券消費(212)"
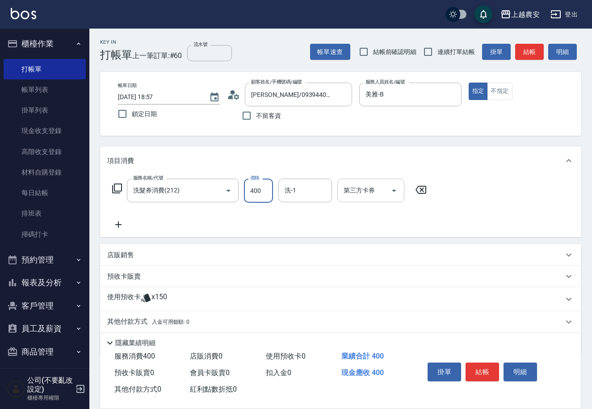
click at [368, 195] on input "第三方卡券" at bounding box center [364, 191] width 46 height 16
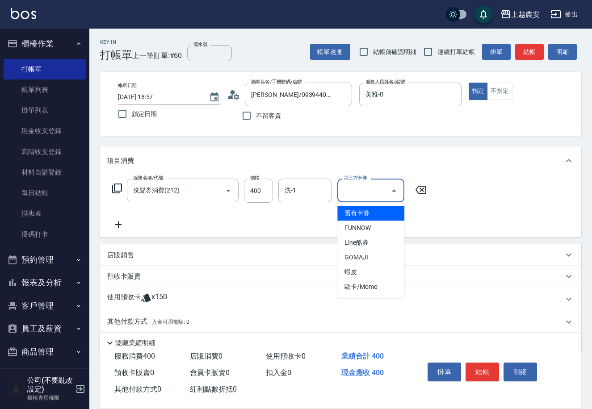
click at [370, 213] on span "舊有卡券" at bounding box center [370, 213] width 67 height 15
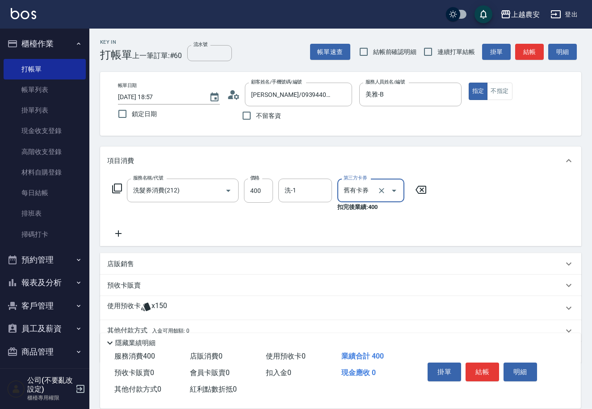
type input "舊有卡券"
click at [489, 370] on button "結帳" at bounding box center [481, 372] width 33 height 19
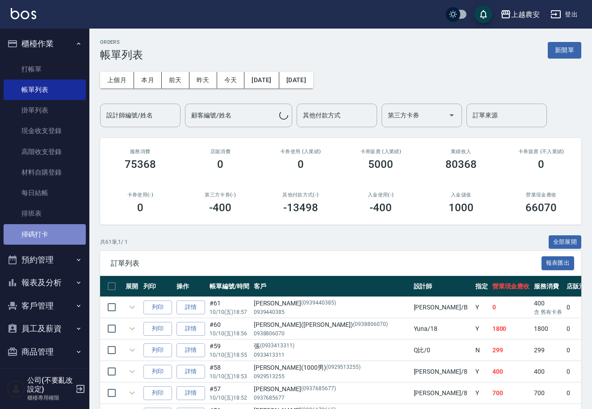
click at [45, 235] on link "掃碼打卡" at bounding box center [45, 234] width 82 height 21
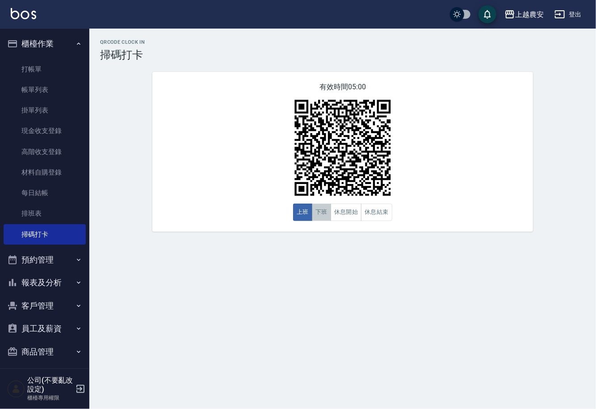
click at [316, 214] on button "下班" at bounding box center [321, 212] width 19 height 17
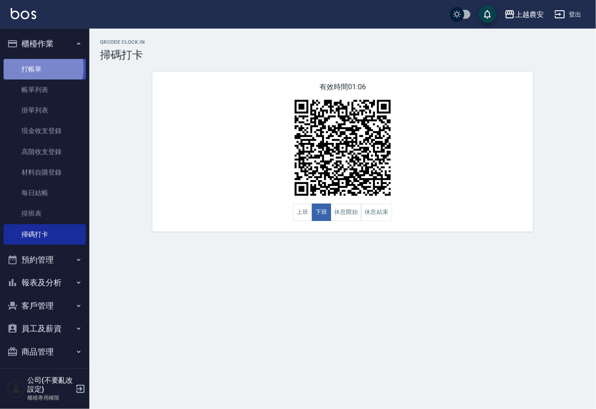
click at [35, 67] on link "打帳單" at bounding box center [45, 69] width 82 height 21
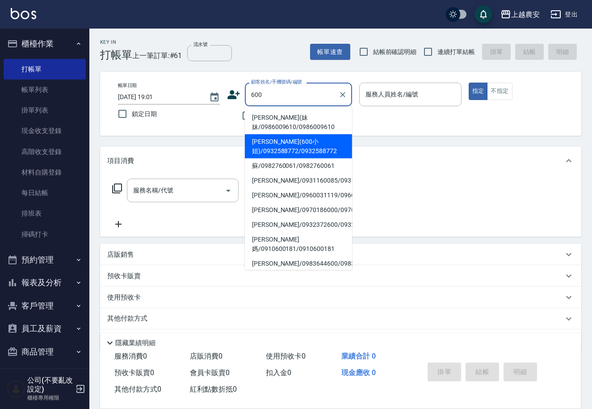
click at [261, 144] on li "徐(600小姐)/0932588772/0932588772" at bounding box center [298, 146] width 107 height 24
type input "徐(600小姐)/0932588772/0932588772"
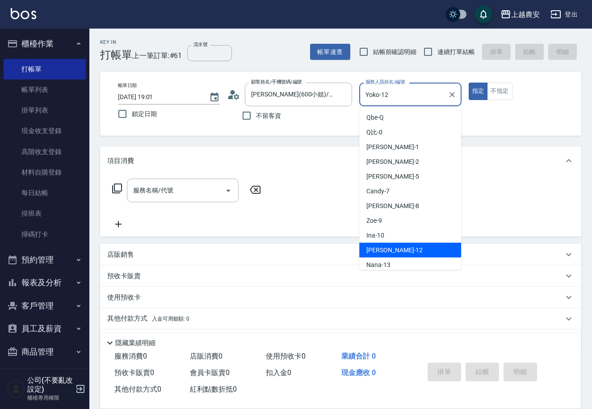
drag, startPoint x: 396, startPoint y: 95, endPoint x: 358, endPoint y: 101, distance: 38.5
click at [360, 101] on div "Yoko-12 服務人員姓名/編號" at bounding box center [410, 95] width 102 height 24
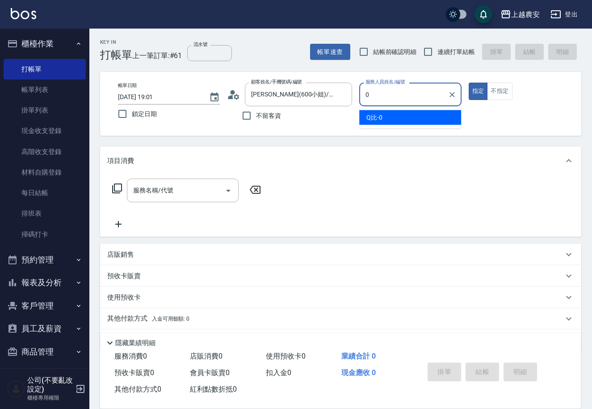
type input "Q比-0"
type button "true"
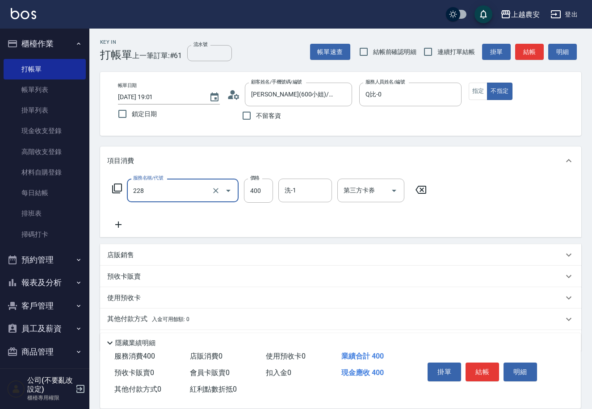
type input "洗髮(228)"
type input "500"
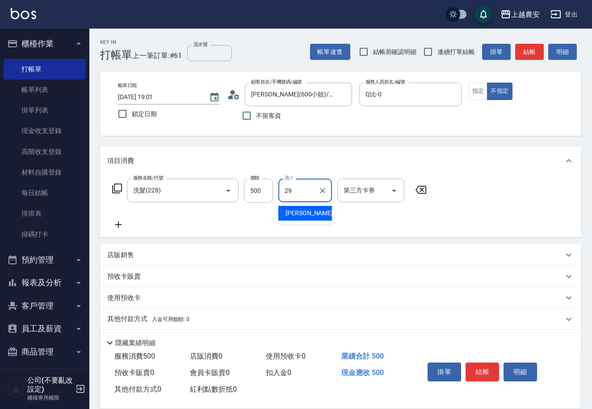
type input "楊馨茹-29"
click at [482, 368] on button "結帳" at bounding box center [481, 372] width 33 height 19
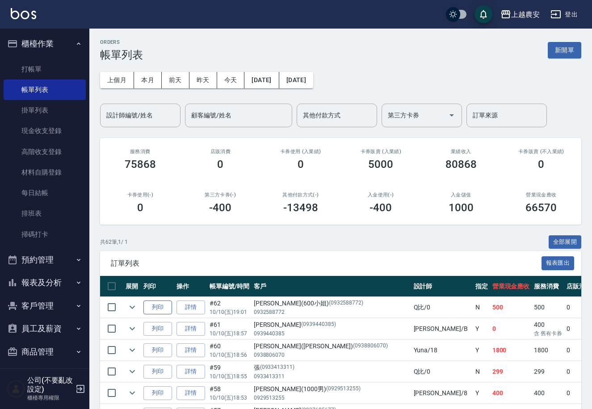
click at [159, 305] on button "列印" at bounding box center [157, 308] width 29 height 14
click at [58, 284] on button "報表及分析" at bounding box center [45, 282] width 82 height 23
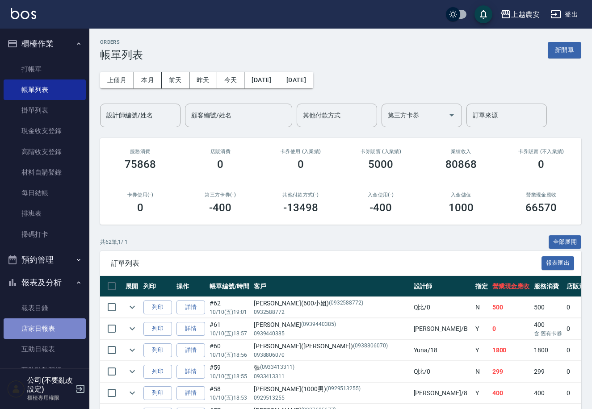
click at [45, 327] on link "店家日報表" at bounding box center [45, 328] width 82 height 21
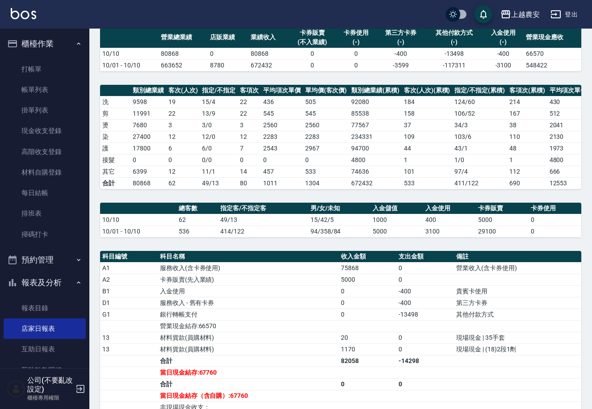
scroll to position [21, 0]
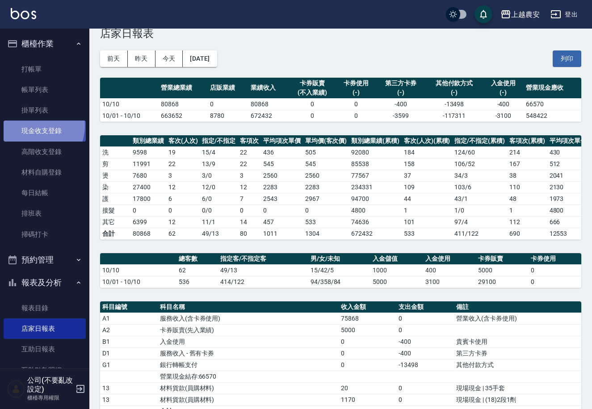
click at [36, 126] on link "現金收支登錄" at bounding box center [45, 131] width 82 height 21
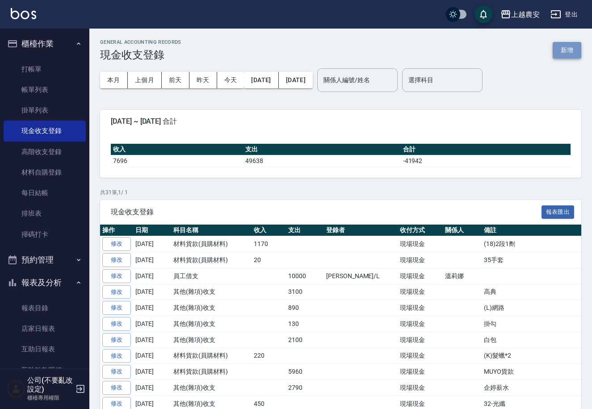
click at [563, 51] on button "新增" at bounding box center [566, 50] width 29 height 17
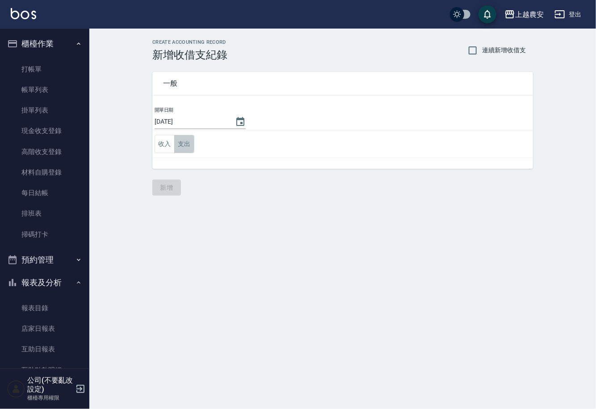
click at [180, 146] on button "支出" at bounding box center [184, 144] width 20 height 18
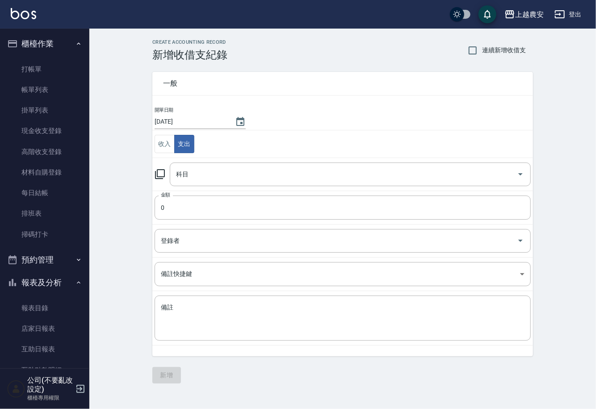
click at [159, 176] on icon at bounding box center [160, 174] width 11 height 11
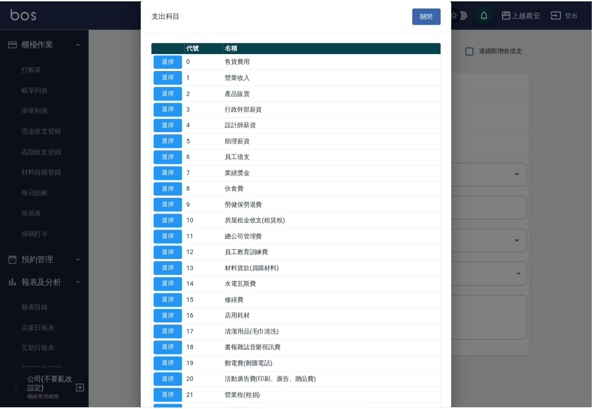
scroll to position [308, 0]
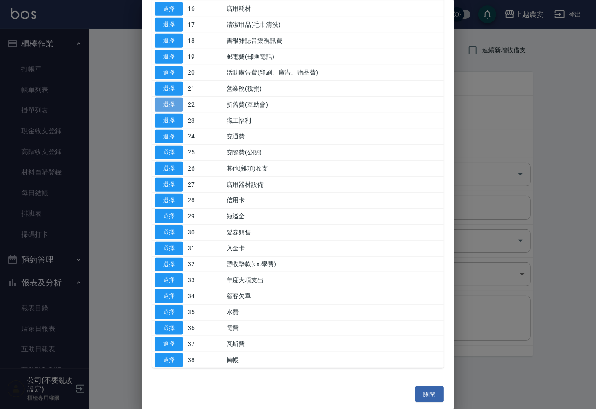
click at [174, 103] on button "選擇" at bounding box center [169, 105] width 29 height 14
type input "22 折舊費(互助會)"
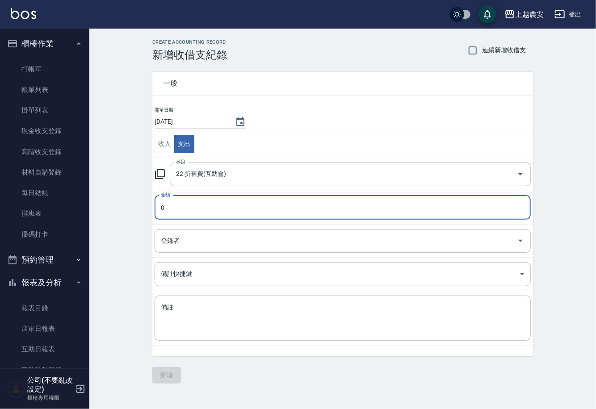
click at [169, 212] on input "0" at bounding box center [343, 208] width 376 height 24
type input "45000"
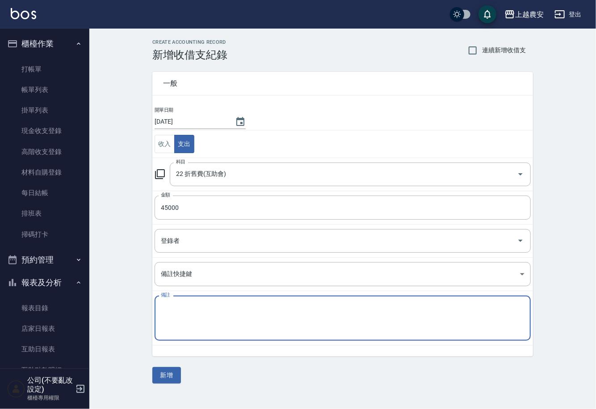
click at [172, 317] on textarea "備註" at bounding box center [343, 318] width 364 height 30
type textarea "會錢"
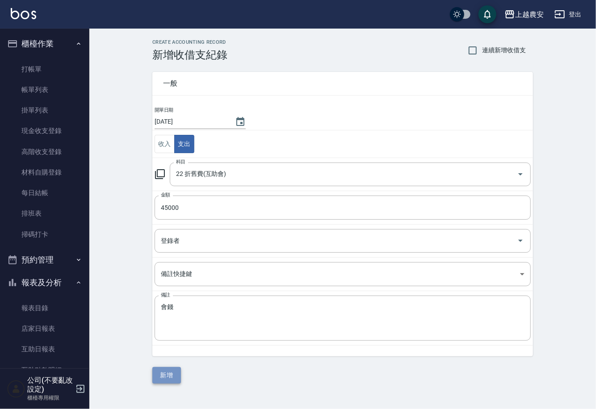
click at [171, 373] on button "新增" at bounding box center [166, 375] width 29 height 17
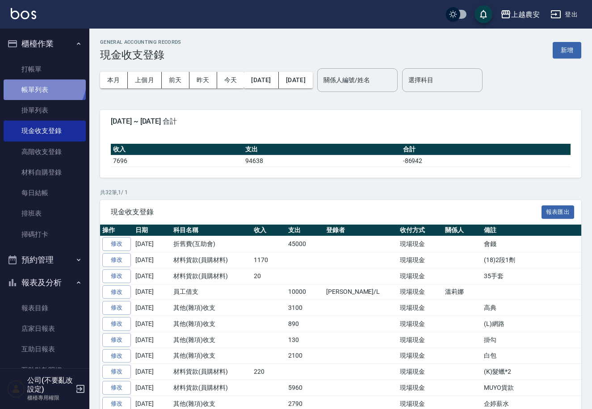
click at [38, 80] on link "帳單列表" at bounding box center [45, 89] width 82 height 21
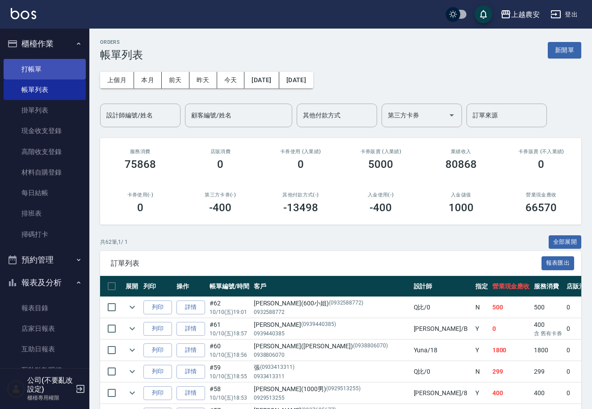
click at [38, 63] on link "打帳單" at bounding box center [45, 69] width 82 height 21
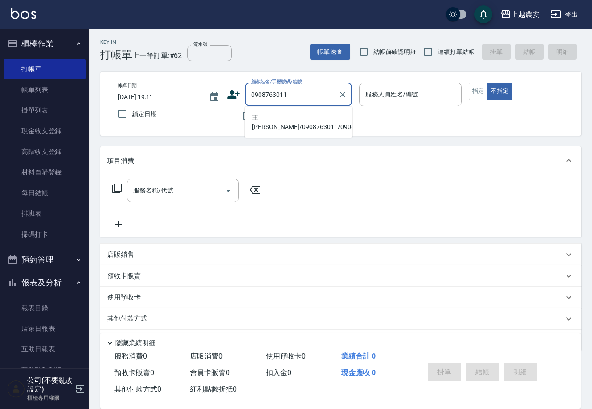
click at [297, 116] on li "王Nadia/0908763011/0908763011" at bounding box center [298, 122] width 107 height 24
type input "王Nadia/0908763011/0908763011"
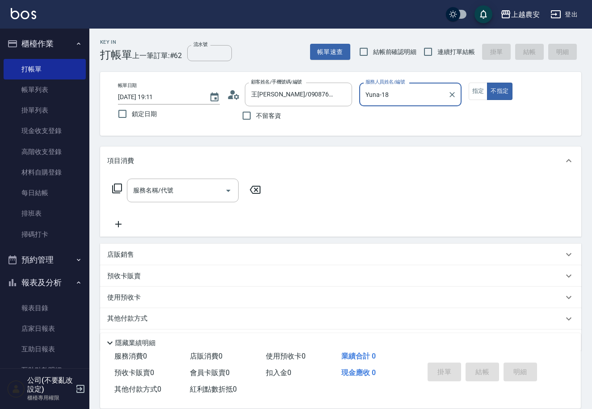
type input "Yuna-18"
click at [474, 90] on button "指定" at bounding box center [478, 91] width 19 height 17
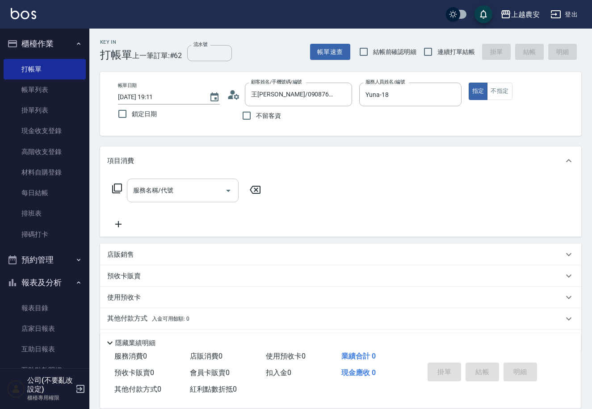
click at [146, 197] on input "服務名稱/代號" at bounding box center [176, 191] width 90 height 16
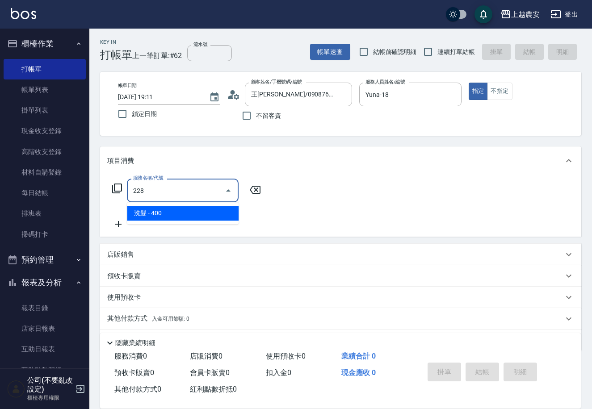
type input "洗髮(228)"
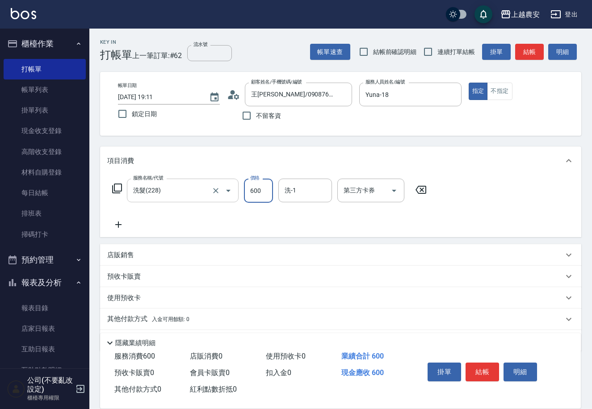
type input "600"
type input "招招-26"
click at [483, 377] on button "結帳" at bounding box center [481, 372] width 33 height 19
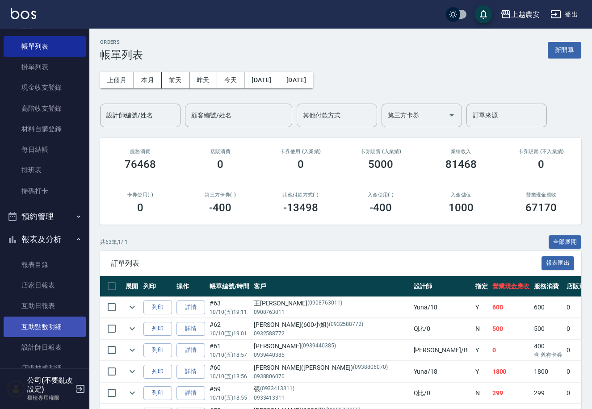
scroll to position [51, 0]
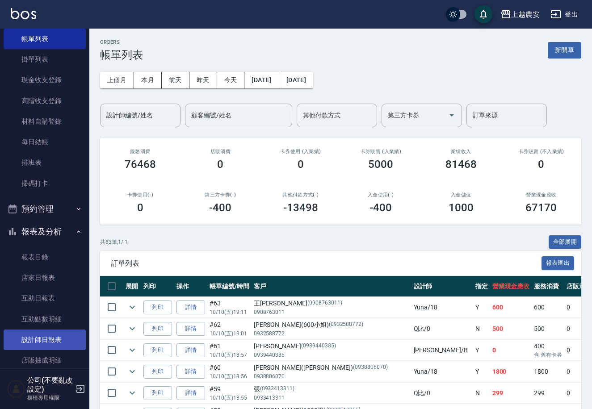
click at [42, 342] on link "設計師日報表" at bounding box center [45, 340] width 82 height 21
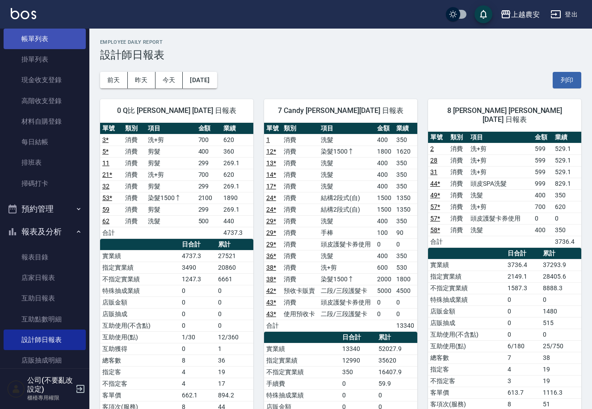
click at [31, 42] on link "帳單列表" at bounding box center [45, 39] width 82 height 21
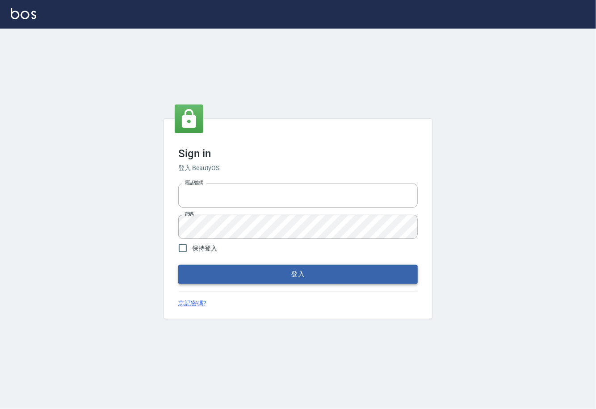
type input "0225929166"
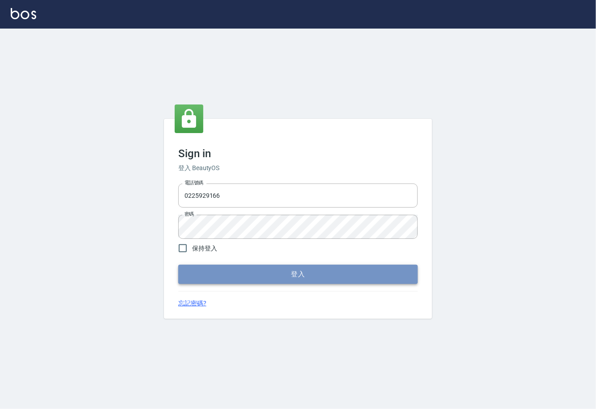
click at [300, 268] on button "登入" at bounding box center [297, 274] width 239 height 19
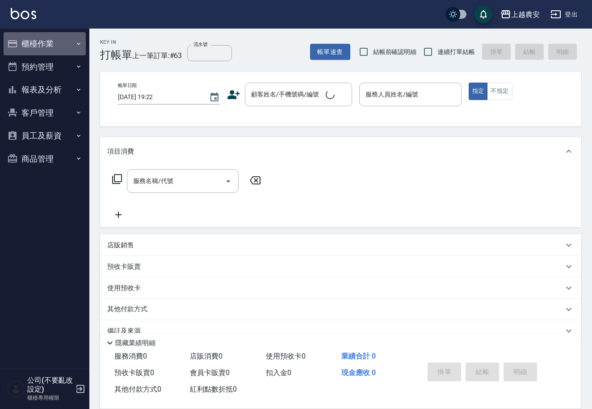
click at [43, 42] on button "櫃檯作業" at bounding box center [45, 43] width 82 height 23
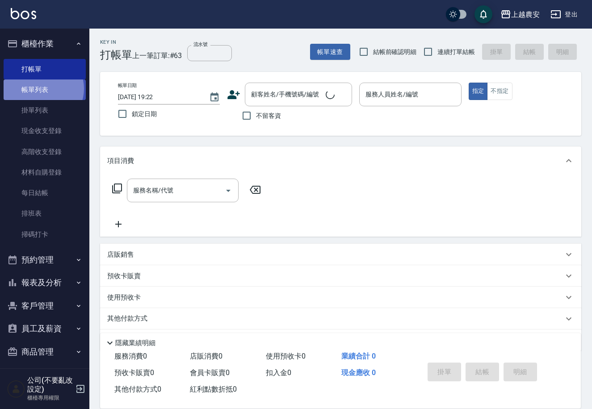
click at [42, 89] on link "帳單列表" at bounding box center [45, 89] width 82 height 21
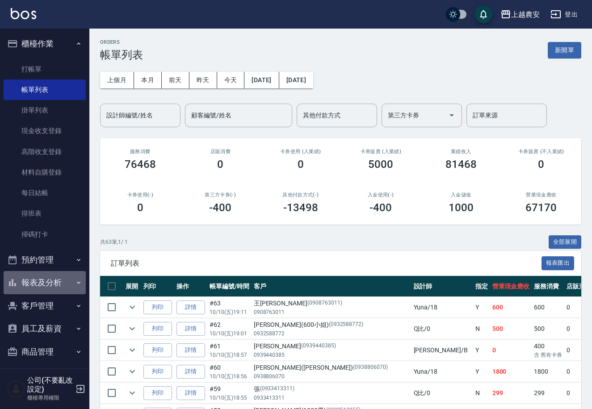
click at [48, 283] on button "報表及分析" at bounding box center [45, 282] width 82 height 23
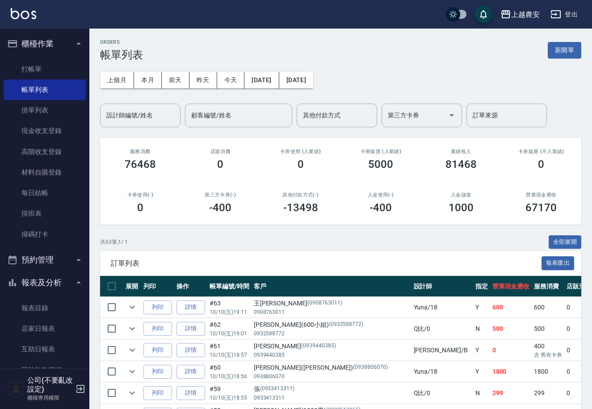
scroll to position [136, 0]
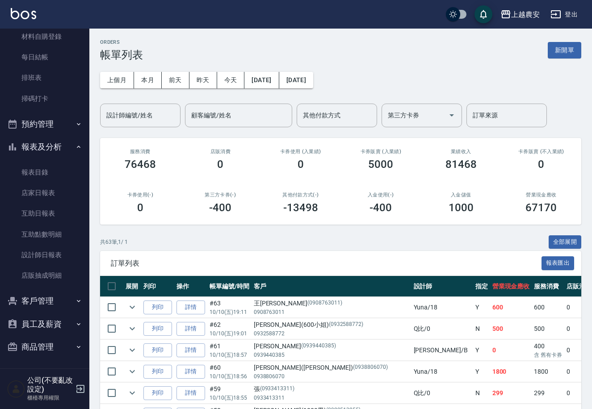
drag, startPoint x: 54, startPoint y: 248, endPoint x: 395, endPoint y: 167, distance: 350.1
click at [54, 247] on link "設計師日報表" at bounding box center [45, 255] width 82 height 21
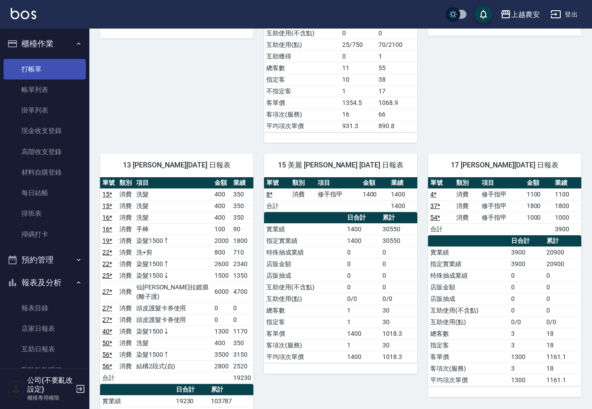
click at [35, 63] on link "打帳單" at bounding box center [45, 69] width 82 height 21
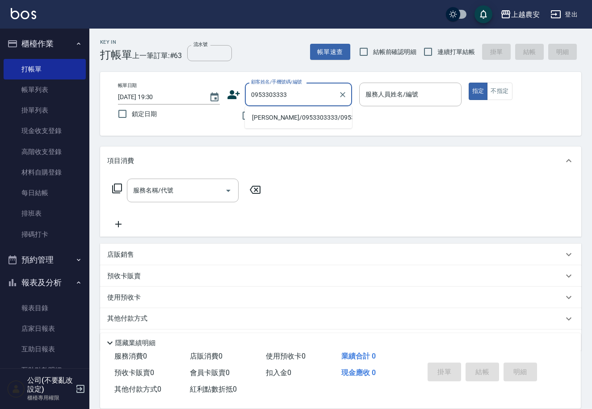
click at [284, 118] on li "[PERSON_NAME]/0953303333/0953303333" at bounding box center [298, 117] width 107 height 15
type input "[PERSON_NAME]/0953303333/0953303333"
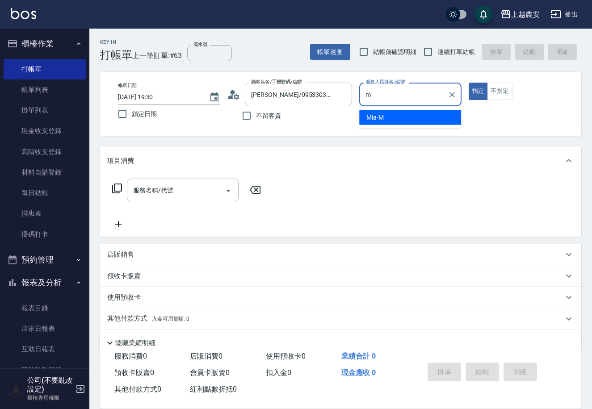
type input "Mia-M"
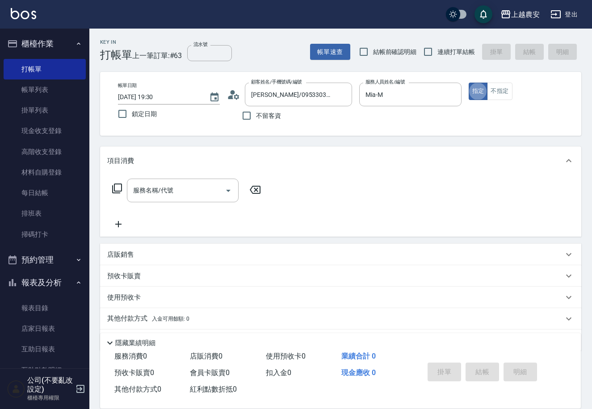
type button "true"
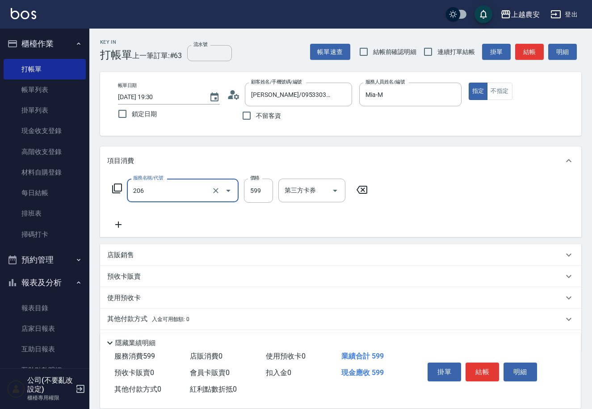
type input "洗+剪(206)"
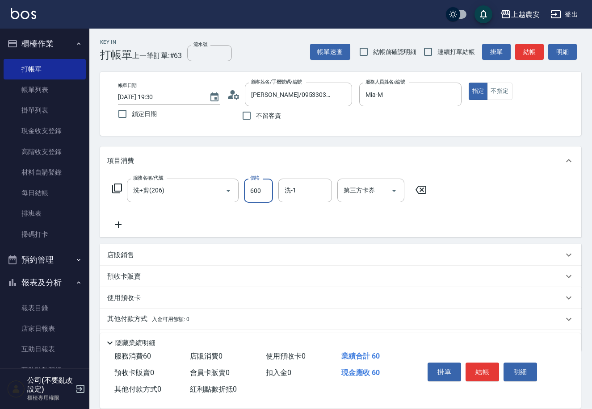
type input "600"
type input "團團-27"
click at [486, 369] on button "結帳" at bounding box center [481, 372] width 33 height 19
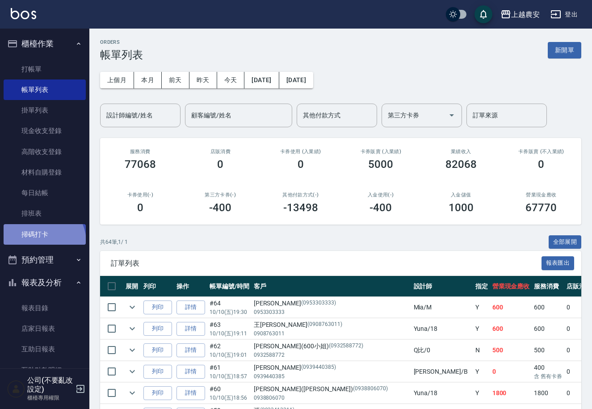
click at [41, 242] on link "掃碼打卡" at bounding box center [45, 234] width 82 height 21
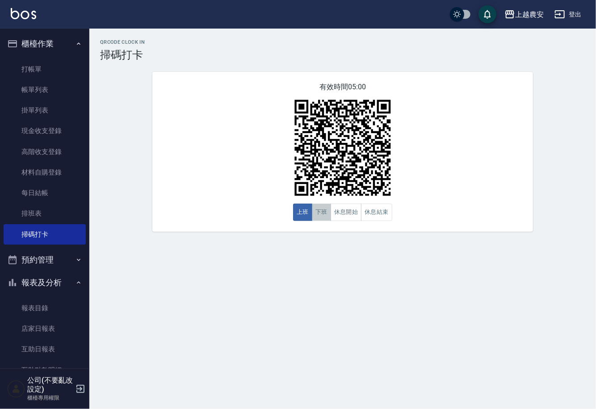
click at [322, 218] on button "下班" at bounding box center [321, 212] width 19 height 17
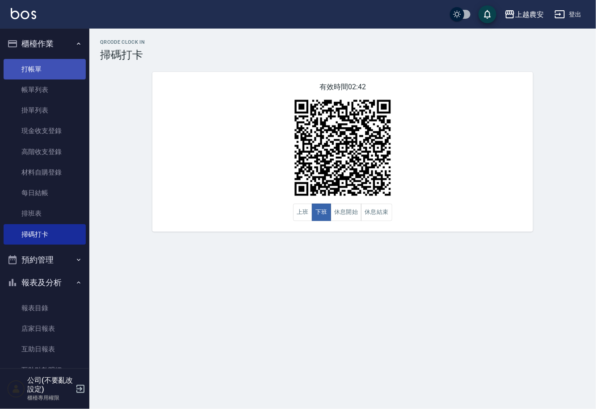
click at [32, 71] on link "打帳單" at bounding box center [45, 69] width 82 height 21
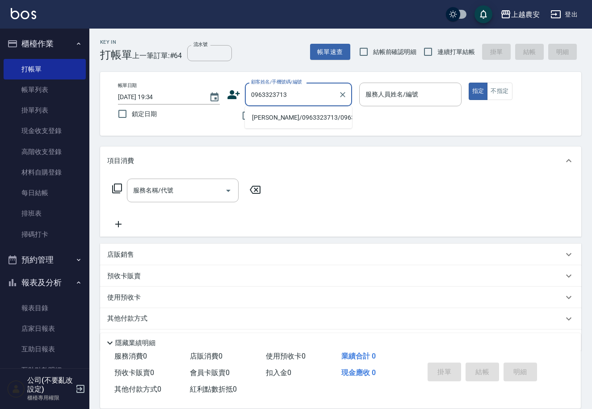
click at [284, 114] on li "[PERSON_NAME]/0963323713/0963323713" at bounding box center [298, 117] width 107 height 15
type input "[PERSON_NAME]/0963323713/0963323713"
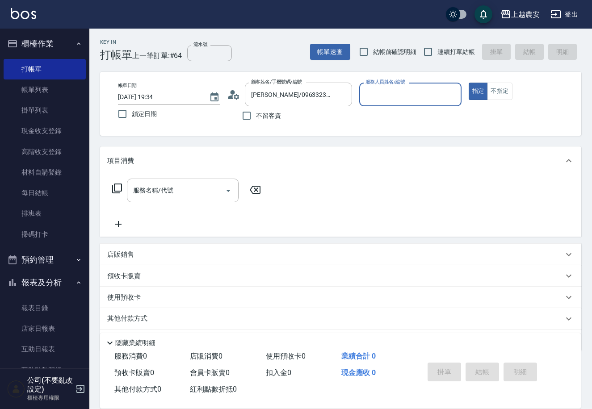
type input "美雅-B"
click at [197, 197] on input "服務名稱/代號" at bounding box center [176, 191] width 90 height 16
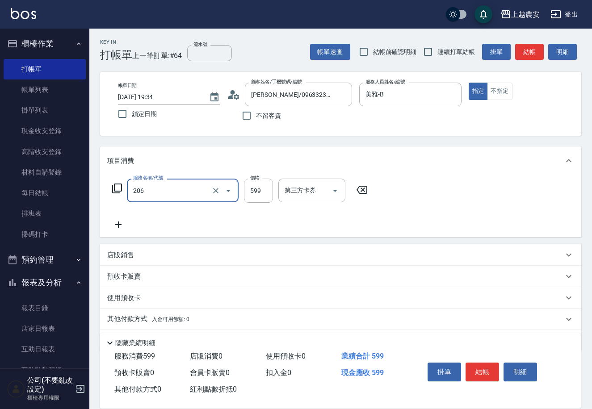
type input "洗+剪(206)"
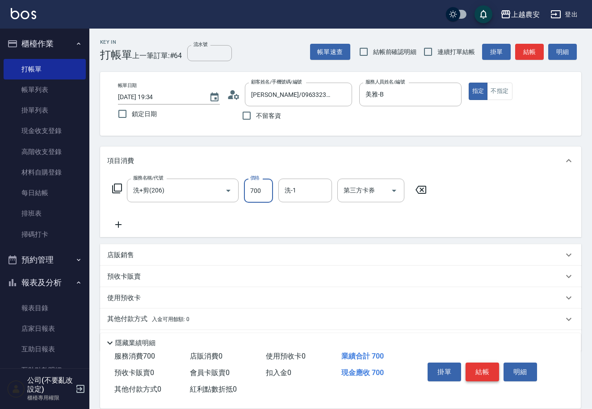
type input "700"
click at [480, 363] on button "結帳" at bounding box center [481, 372] width 33 height 19
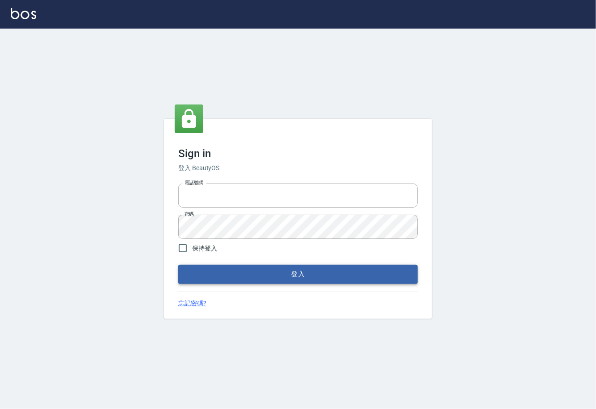
type input "0225929166"
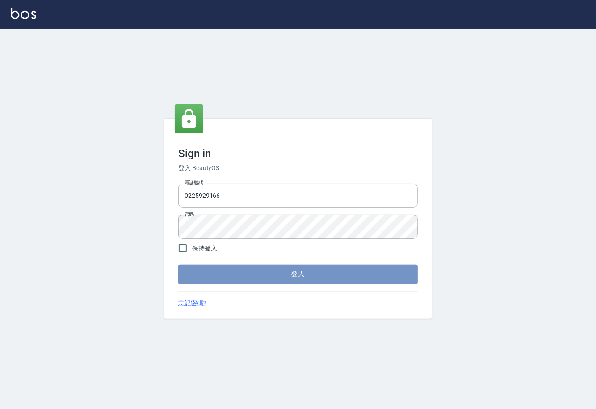
drag, startPoint x: 304, startPoint y: 275, endPoint x: 311, endPoint y: 387, distance: 112.4
click at [304, 275] on button "登入" at bounding box center [297, 274] width 239 height 19
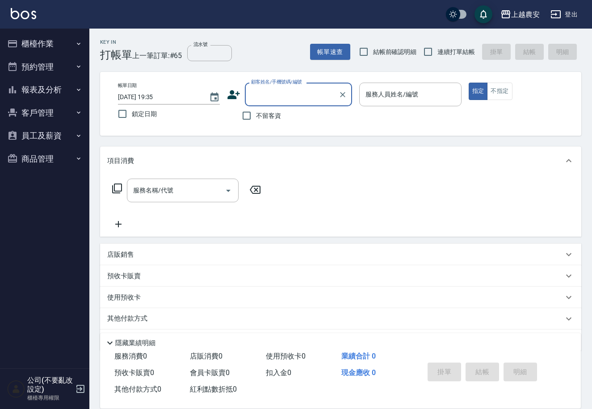
click at [42, 35] on button "櫃檯作業" at bounding box center [45, 43] width 82 height 23
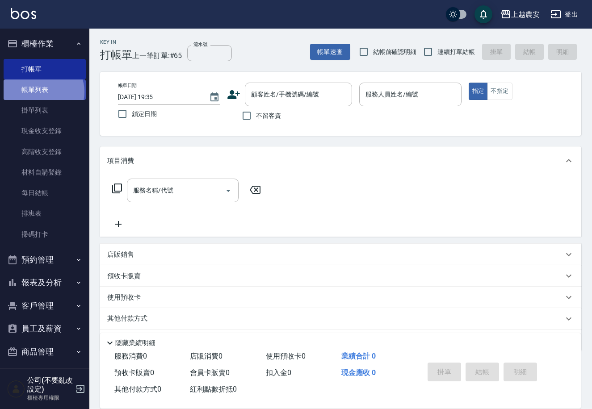
click at [42, 92] on link "帳單列表" at bounding box center [45, 89] width 82 height 21
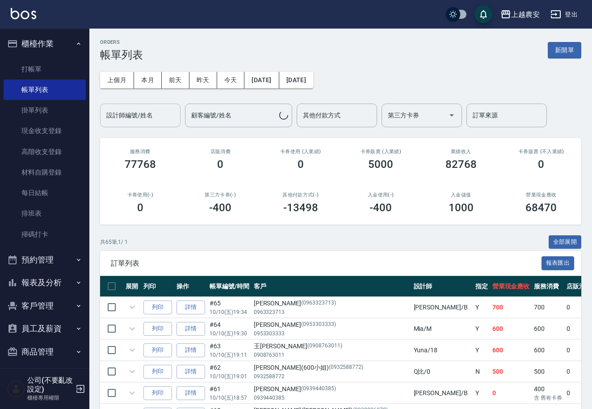
click at [155, 119] on input "設計師編號/姓名" at bounding box center [140, 116] width 72 height 16
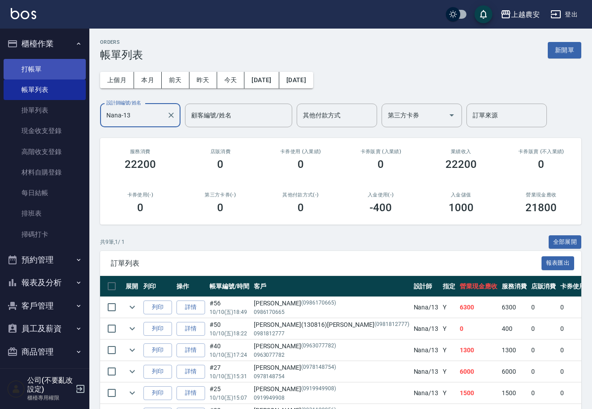
type input "Nana-13"
click at [22, 64] on link "打帳單" at bounding box center [45, 69] width 82 height 21
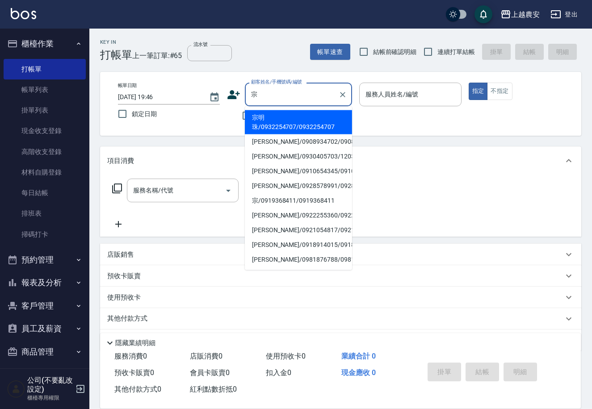
click at [291, 116] on li "宗明珠/0932254707/0932254707" at bounding box center [298, 122] width 107 height 24
type input "宗明珠/0932254707/0932254707"
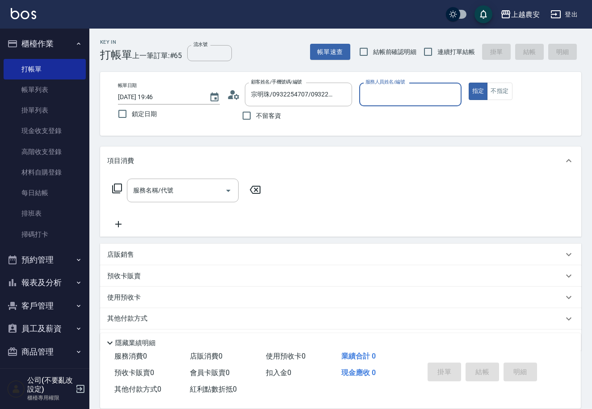
type input "Nana-13"
click at [211, 193] on input "服務名稱/代號" at bounding box center [176, 191] width 90 height 16
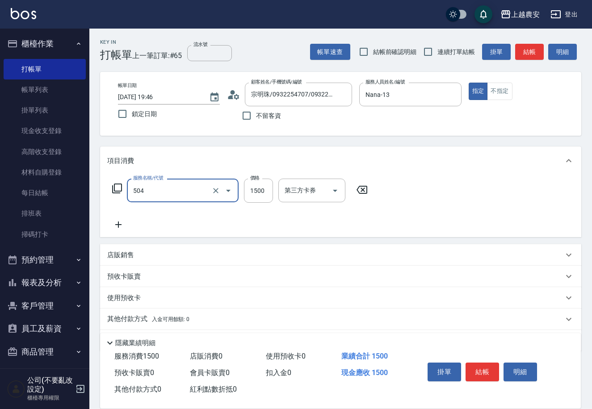
type input "染髮1500↓(504)"
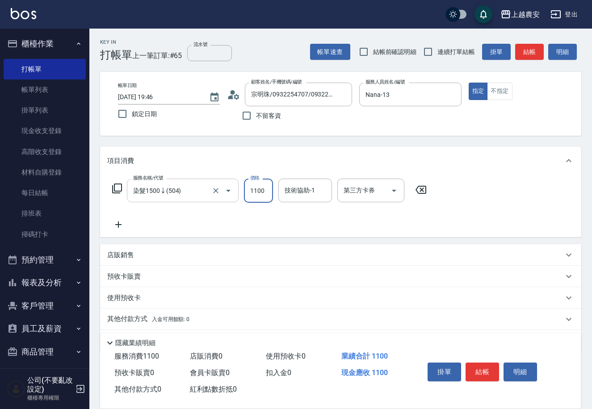
type input "1100"
type input "大巫-35"
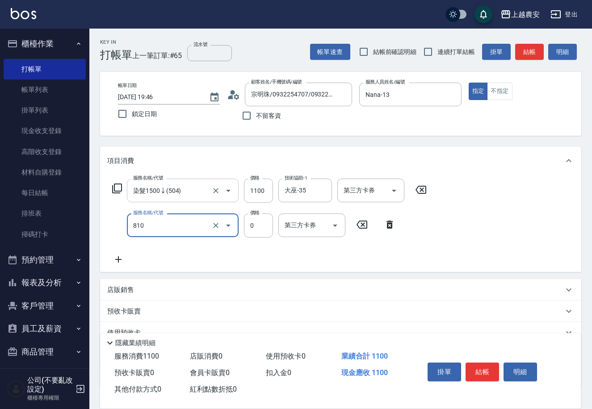
type input "頭皮護髮卡券使用(810)"
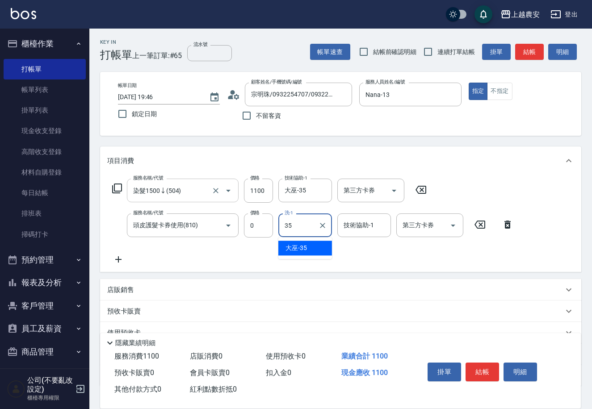
type input "大巫-35"
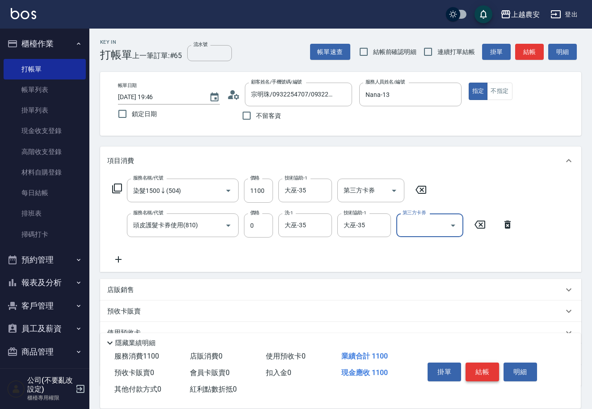
click at [489, 371] on button "結帳" at bounding box center [481, 372] width 33 height 19
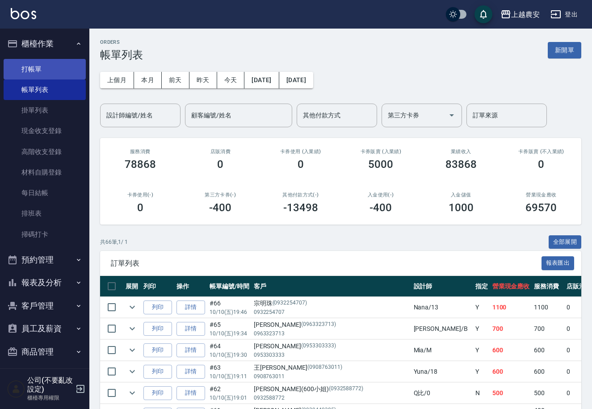
click at [33, 69] on link "打帳單" at bounding box center [45, 69] width 82 height 21
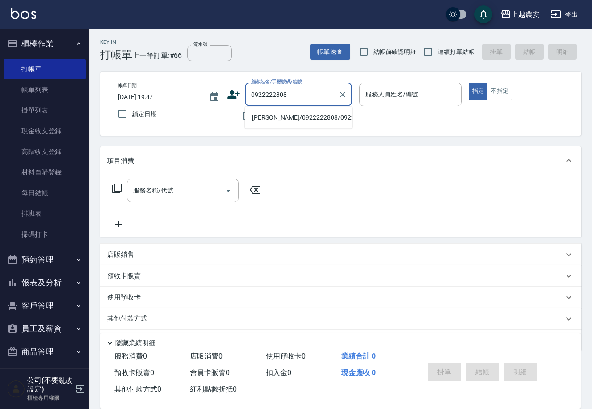
click at [287, 118] on li "蕭惠雯/0922222808/0922222808" at bounding box center [298, 117] width 107 height 15
type input "蕭惠雯/0922222808/0922222808"
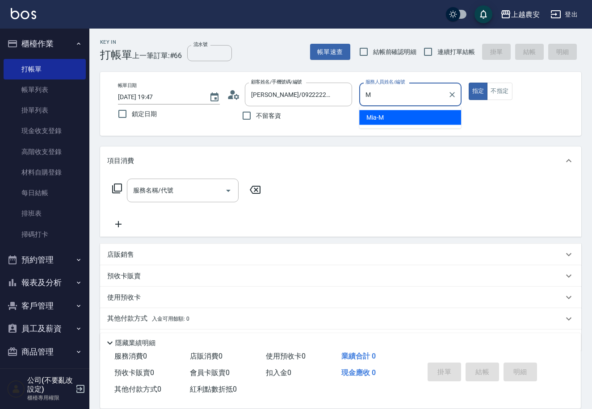
type input "Mia-M"
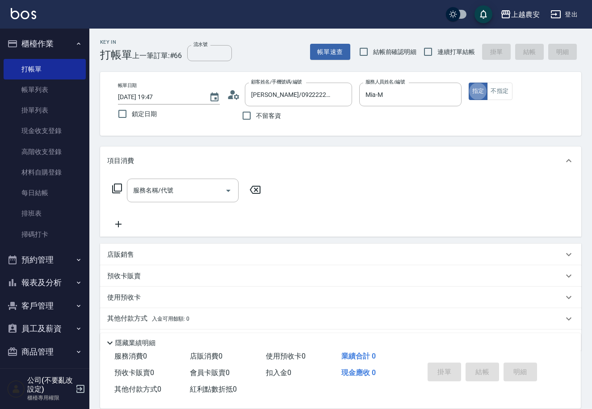
type button "true"
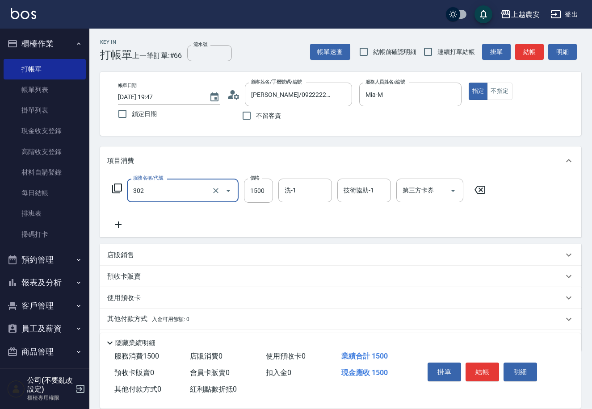
type input "燙髮1500↓(自購)(302)"
type input "712"
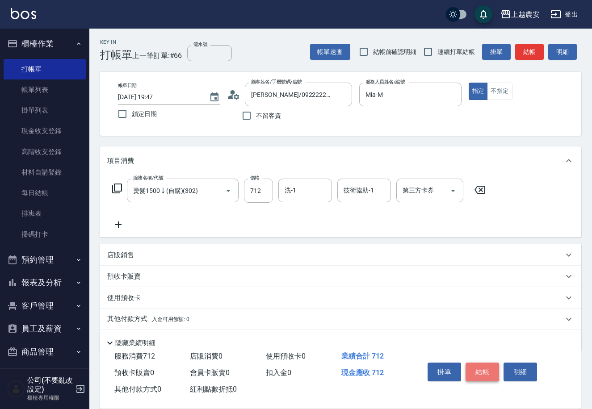
click at [490, 367] on button "結帳" at bounding box center [481, 372] width 33 height 19
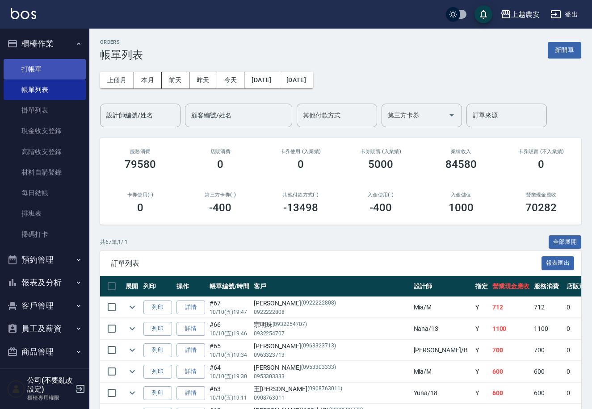
click at [31, 73] on link "打帳單" at bounding box center [45, 69] width 82 height 21
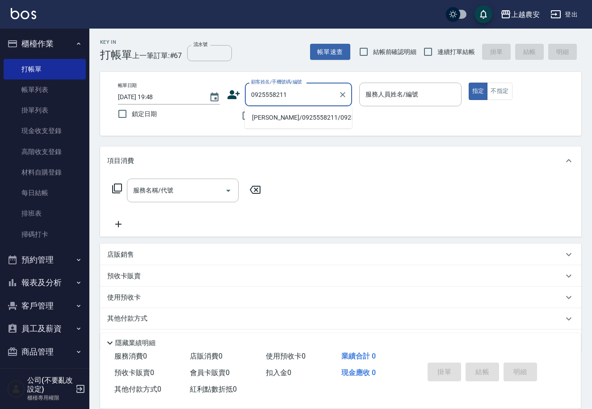
click at [295, 114] on li "陳宜倩/0925558211/0925558211" at bounding box center [298, 117] width 107 height 15
type input "陳宜倩/0925558211/0925558211"
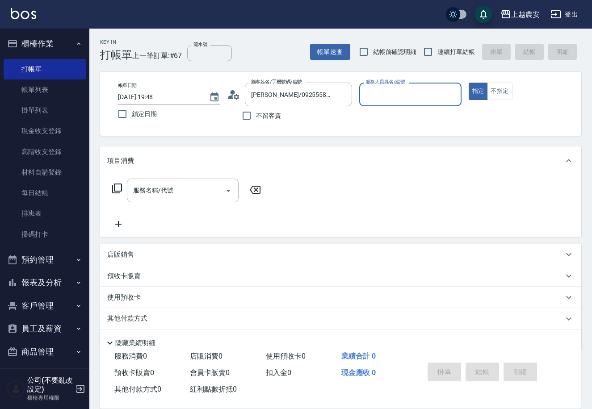
type input "Nana-13"
click at [207, 188] on input "服務名稱/代號" at bounding box center [176, 191] width 90 height 16
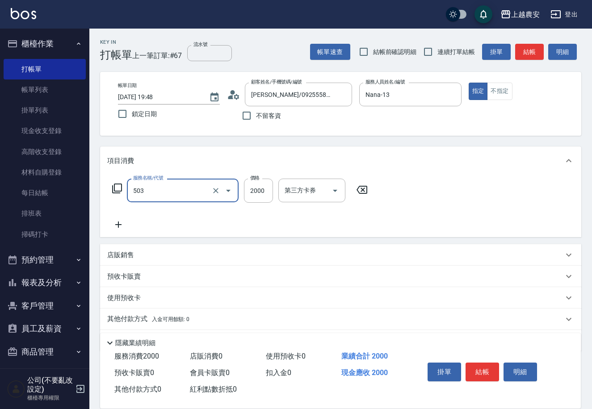
type input "染髮1500↑(503)"
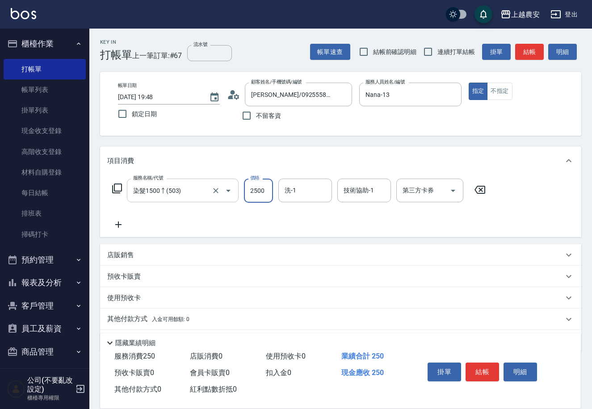
type input "2500"
type input "大巫-35"
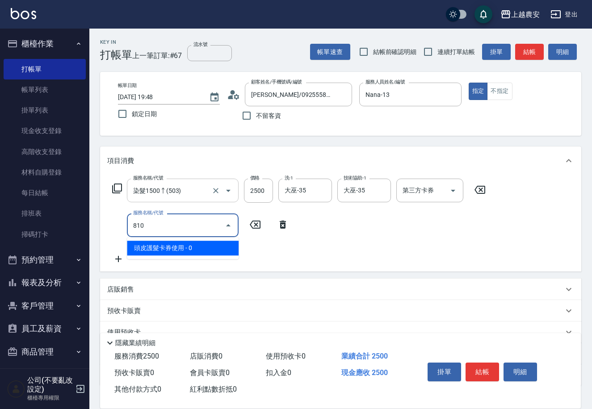
type input "頭皮護髮卡券使用(810)"
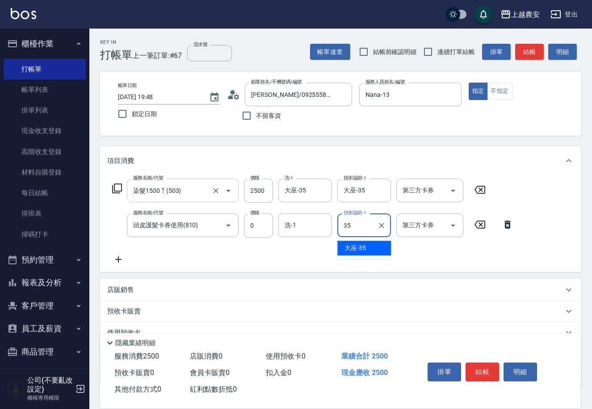
type input "大巫-35"
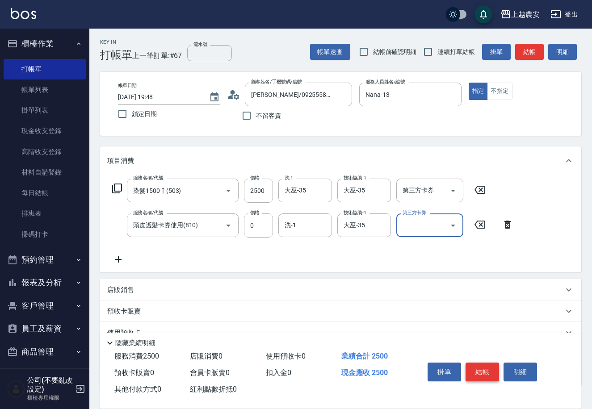
click at [477, 371] on button "結帳" at bounding box center [481, 372] width 33 height 19
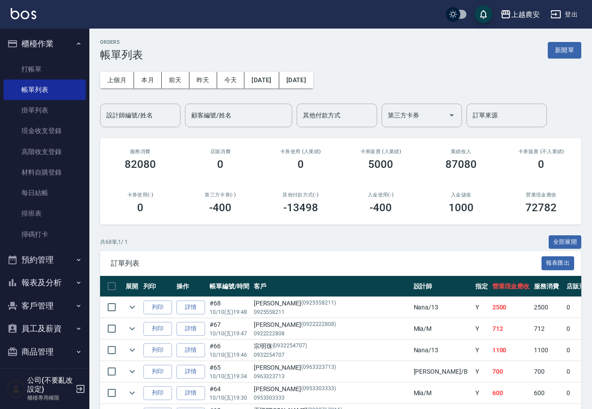
click at [48, 306] on button "客戶管理" at bounding box center [45, 305] width 82 height 23
click at [48, 325] on link "客戶列表" at bounding box center [45, 331] width 82 height 21
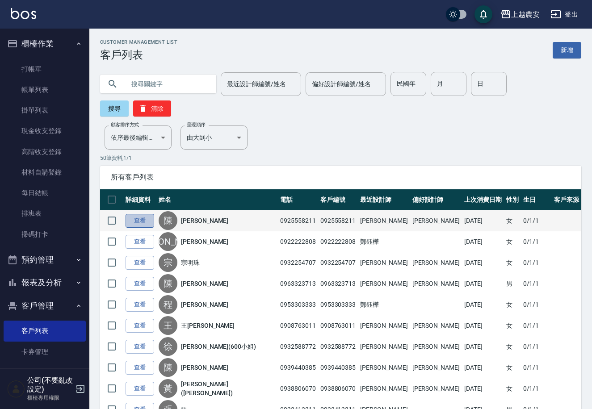
click at [146, 214] on link "查看" at bounding box center [140, 221] width 29 height 14
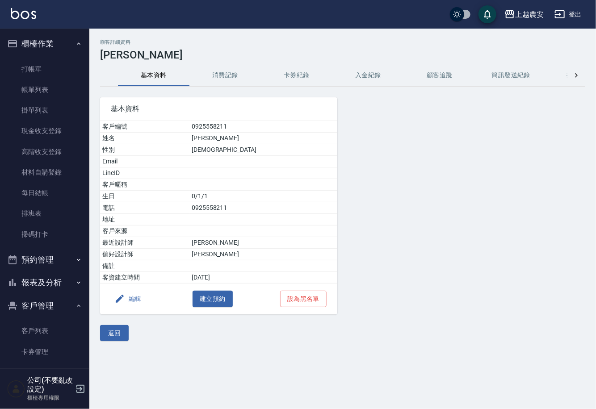
click at [137, 298] on button "編輯" at bounding box center [128, 299] width 34 height 17
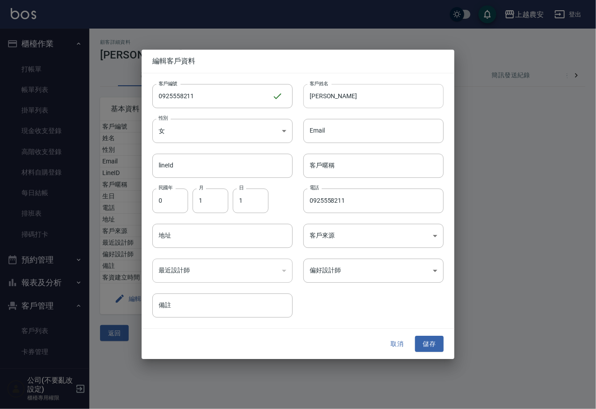
click at [320, 96] on input "陳宜倩" at bounding box center [373, 96] width 140 height 24
click at [345, 96] on input "陳怡倩" at bounding box center [373, 96] width 140 height 24
type input "陳怡倩"
click at [433, 348] on button "儲存" at bounding box center [429, 344] width 29 height 17
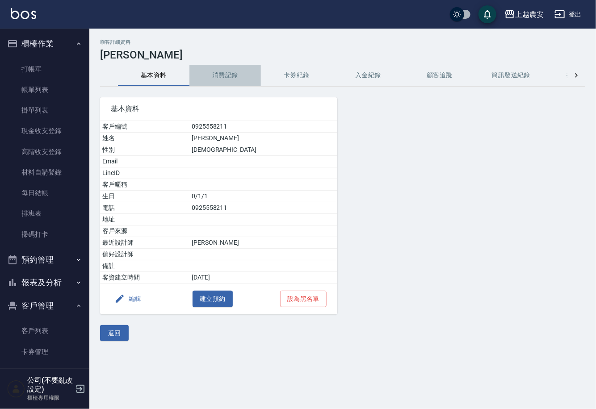
click at [219, 70] on button "消費記錄" at bounding box center [224, 75] width 71 height 21
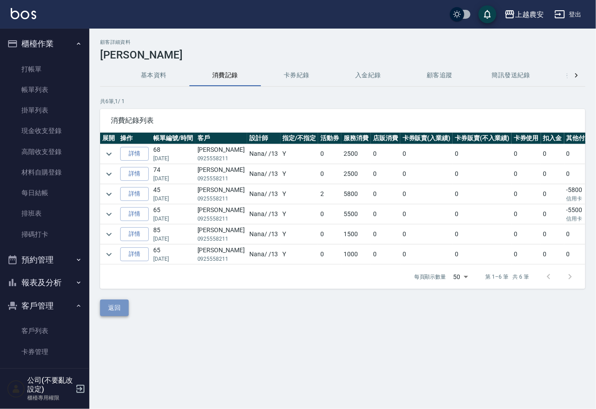
click at [108, 314] on button "返回" at bounding box center [114, 308] width 29 height 17
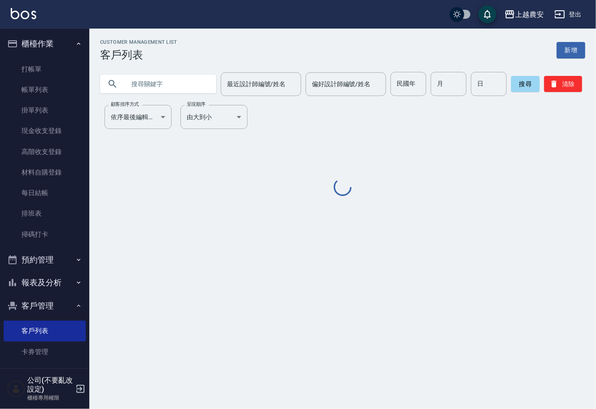
click at [177, 81] on input "text" at bounding box center [167, 84] width 84 height 24
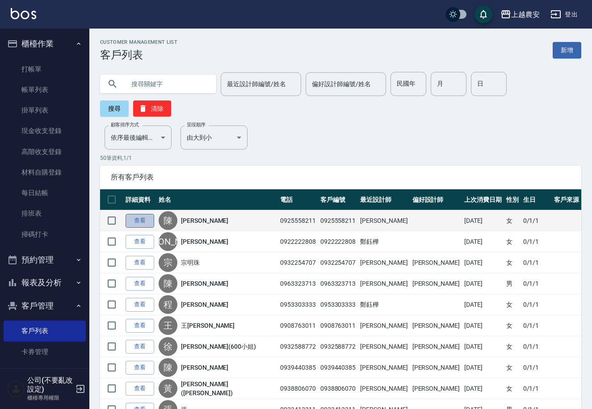
click at [147, 214] on link "查看" at bounding box center [140, 221] width 29 height 14
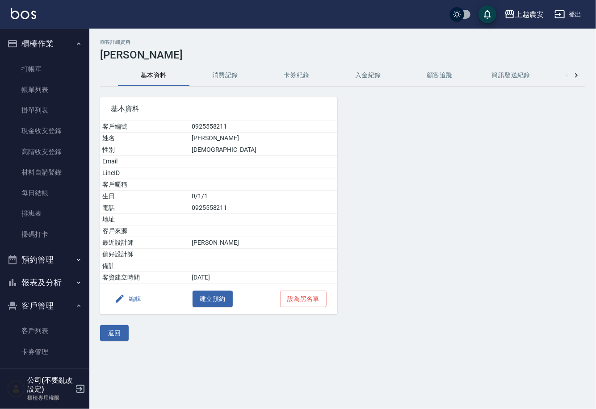
click at [140, 299] on button "編輯" at bounding box center [128, 299] width 34 height 17
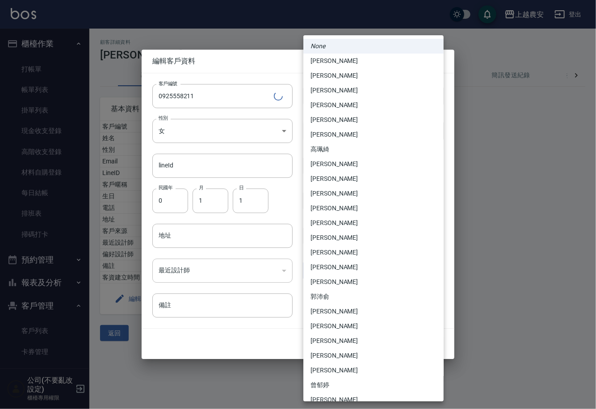
click at [336, 277] on body "上越農安 登出 櫃檯作業 打帳單 帳單列表 掛單列表 現金收支登錄 高階收支登錄 材料自購登錄 每日結帳 排班表 掃碼打卡 預約管理 預約管理 單日預約紀錄 …" at bounding box center [298, 204] width 596 height 409
click at [331, 196] on li "張維庭" at bounding box center [373, 193] width 140 height 15
type input "d45c48e5-b1ad-434e-b731-5be4de5aed9b"
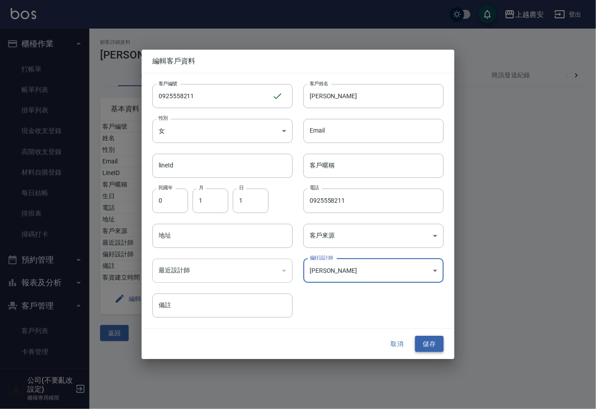
click at [434, 345] on button "儲存" at bounding box center [429, 344] width 29 height 17
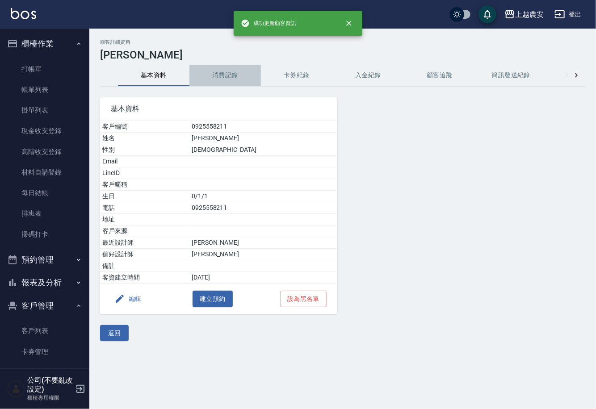
click at [225, 80] on button "消費記錄" at bounding box center [224, 75] width 71 height 21
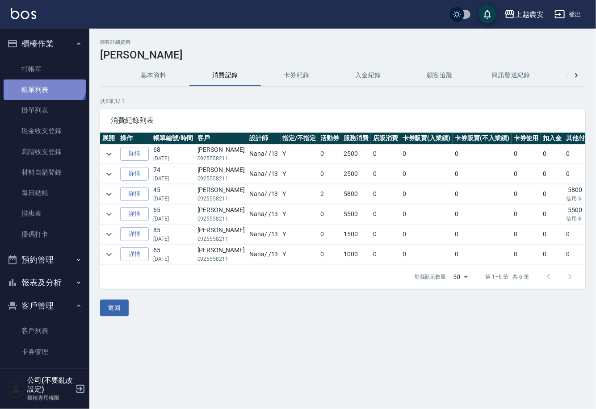
click at [43, 80] on link "帳單列表" at bounding box center [45, 89] width 82 height 21
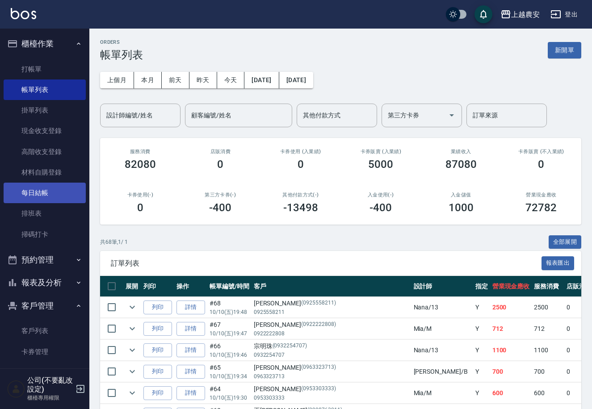
click at [51, 189] on link "每日結帳" at bounding box center [45, 193] width 82 height 21
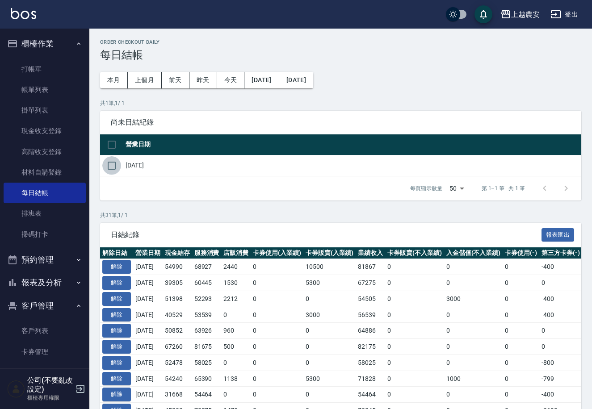
click at [113, 164] on input "checkbox" at bounding box center [111, 165] width 19 height 19
checkbox input "true"
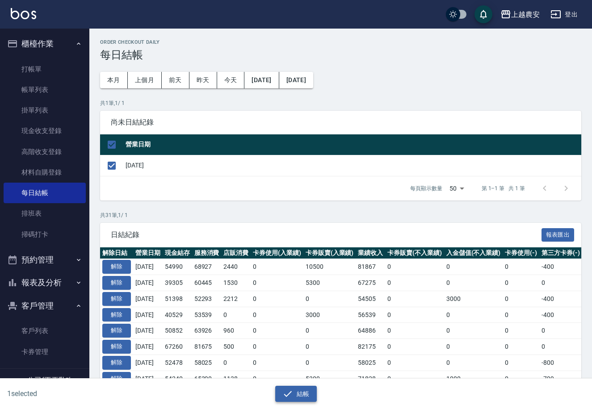
click at [297, 389] on button "結帳" at bounding box center [296, 394] width 42 height 17
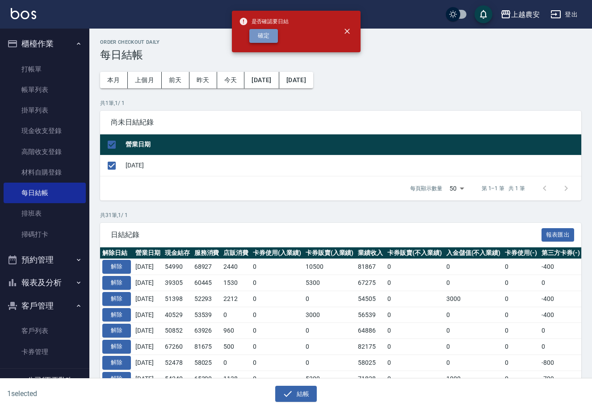
click at [259, 37] on button "確定" at bounding box center [263, 36] width 29 height 14
checkbox input "false"
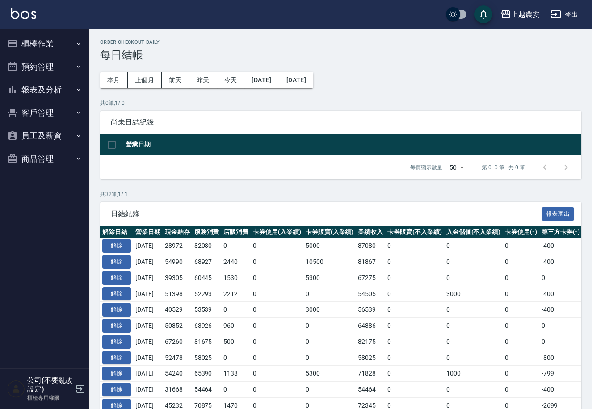
click at [42, 94] on button "報表及分析" at bounding box center [45, 89] width 82 height 23
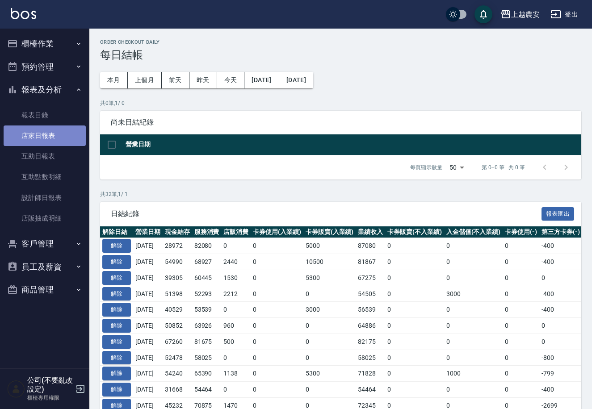
click at [54, 140] on link "店家日報表" at bounding box center [45, 136] width 82 height 21
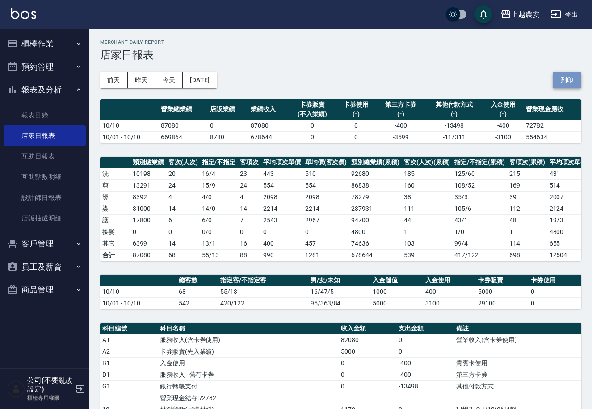
click at [572, 83] on button "列印" at bounding box center [566, 80] width 29 height 17
click at [39, 42] on button "櫃檯作業" at bounding box center [45, 43] width 82 height 23
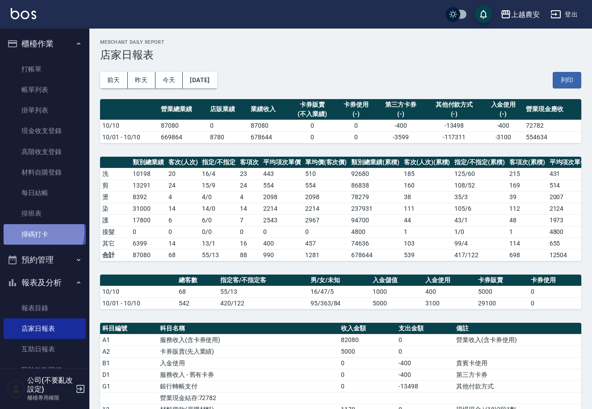
click at [42, 232] on link "掃碼打卡" at bounding box center [45, 234] width 82 height 21
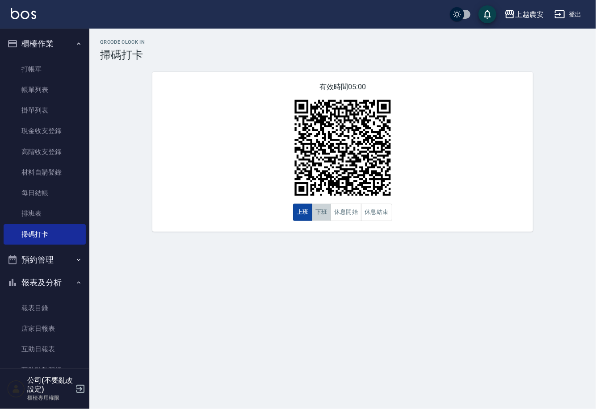
drag, startPoint x: 318, startPoint y: 217, endPoint x: 300, endPoint y: 213, distance: 19.0
click at [306, 217] on div "上班 下班 休息開始 休息結束" at bounding box center [342, 212] width 99 height 17
click at [326, 216] on button "下班" at bounding box center [321, 212] width 19 height 17
